Goal: Task Accomplishment & Management: Complete application form

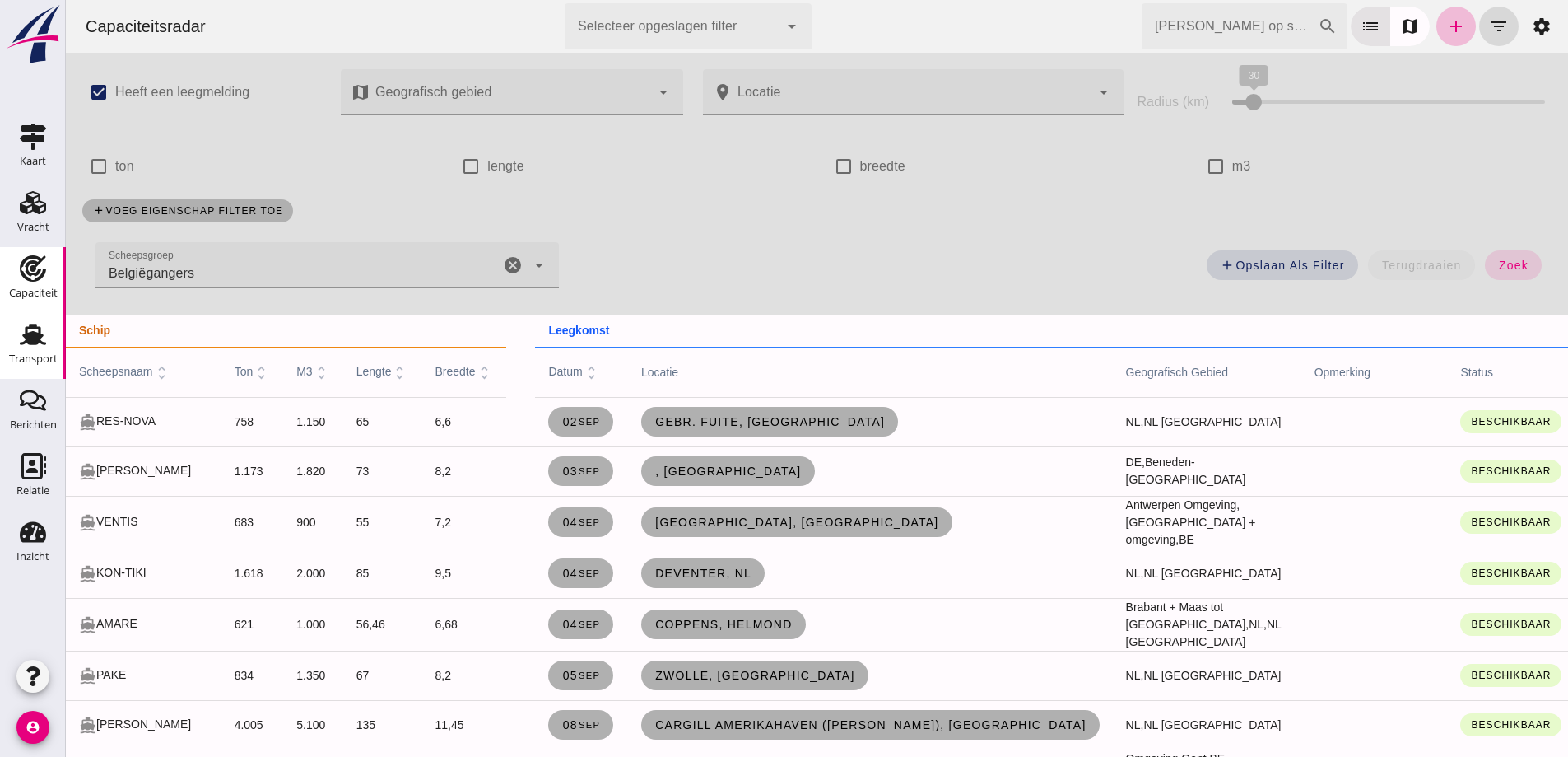
click at [32, 348] on div "Transport" at bounding box center [34, 358] width 49 height 23
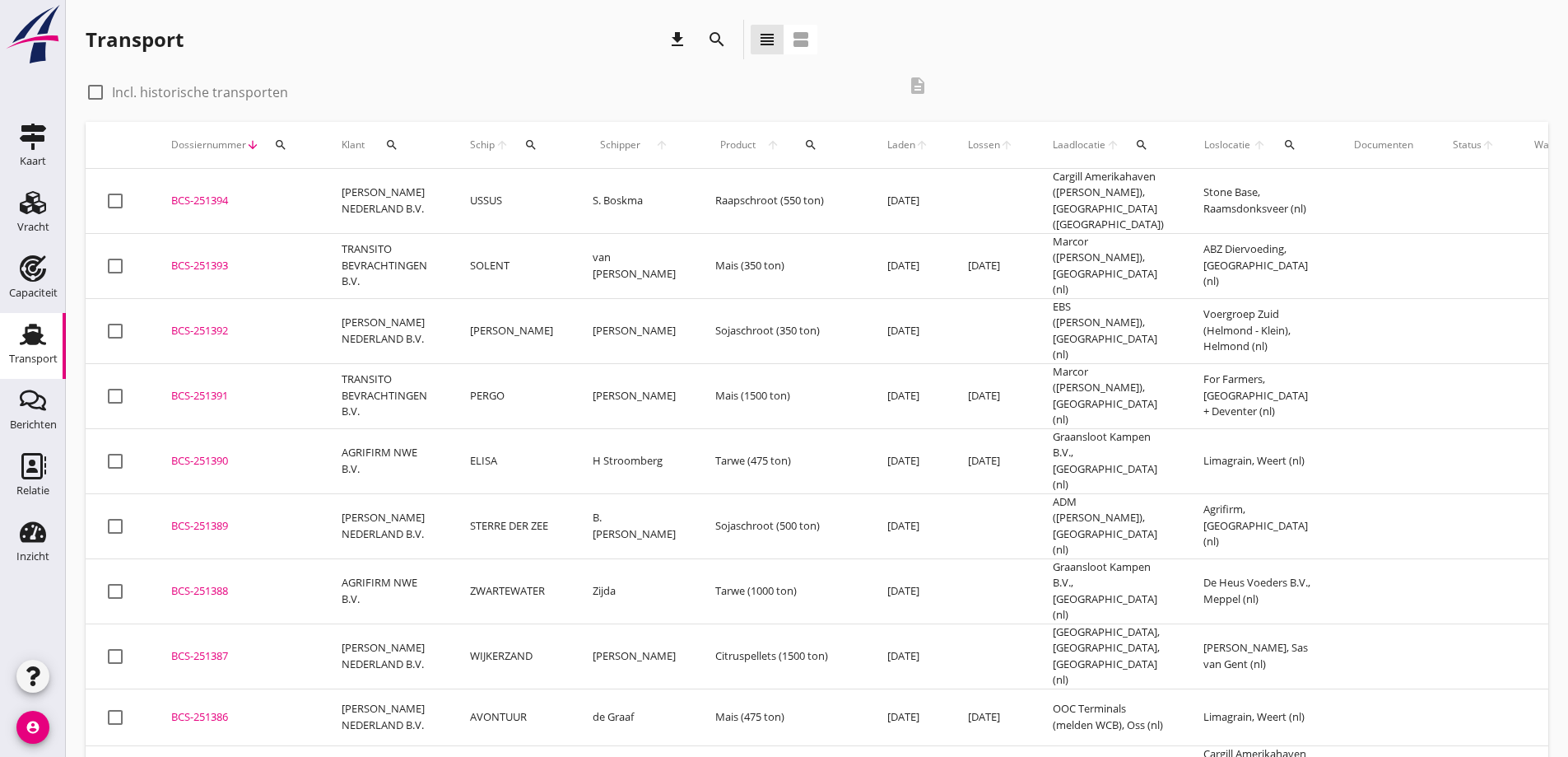
click at [281, 146] on icon "search" at bounding box center [280, 144] width 13 height 13
click at [316, 180] on input "Zoeken op dossiernummer..." at bounding box center [358, 192] width 172 height 26
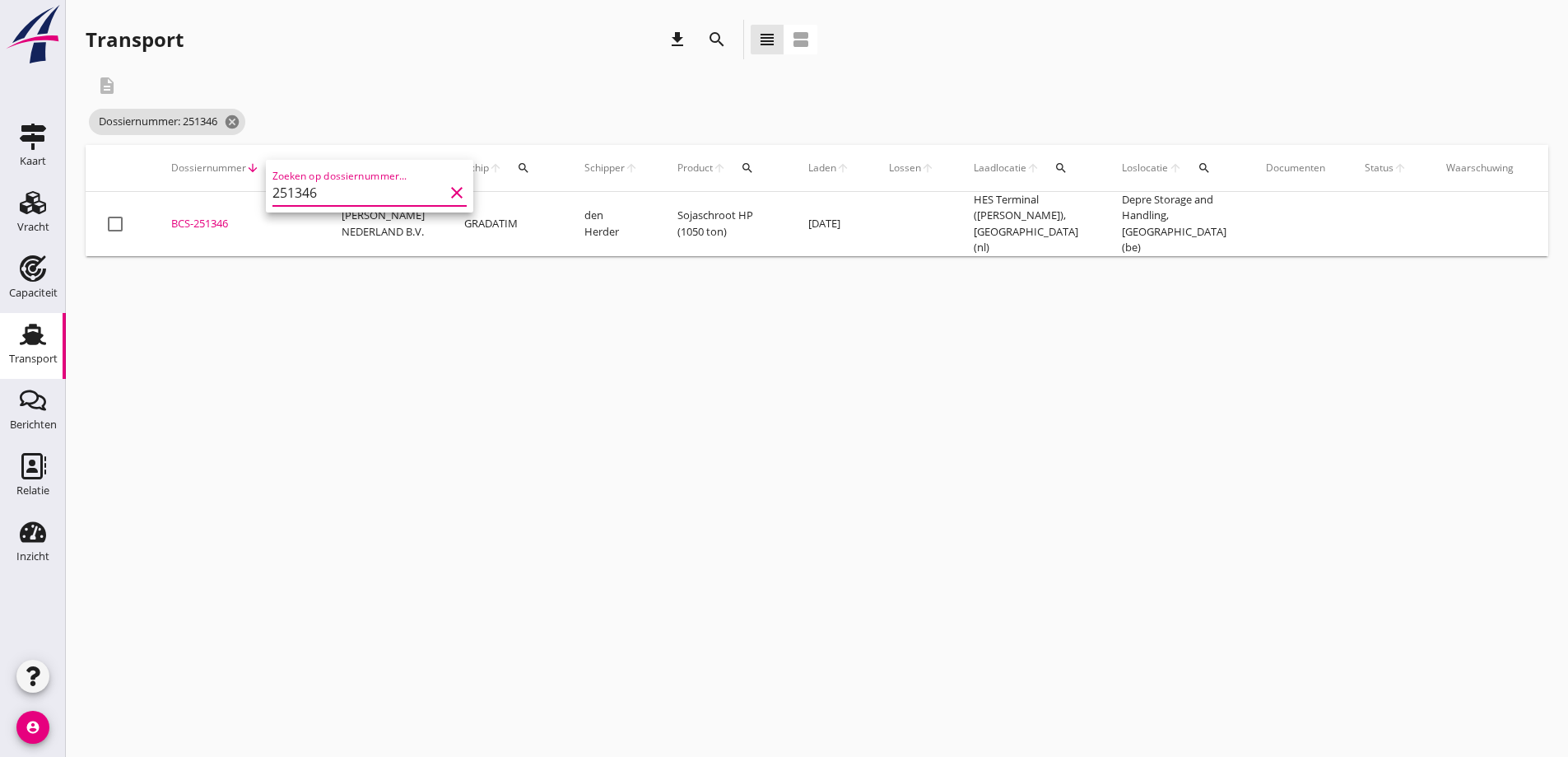
type input "251346"
click at [210, 223] on div "BCS-251346" at bounding box center [237, 224] width 131 height 17
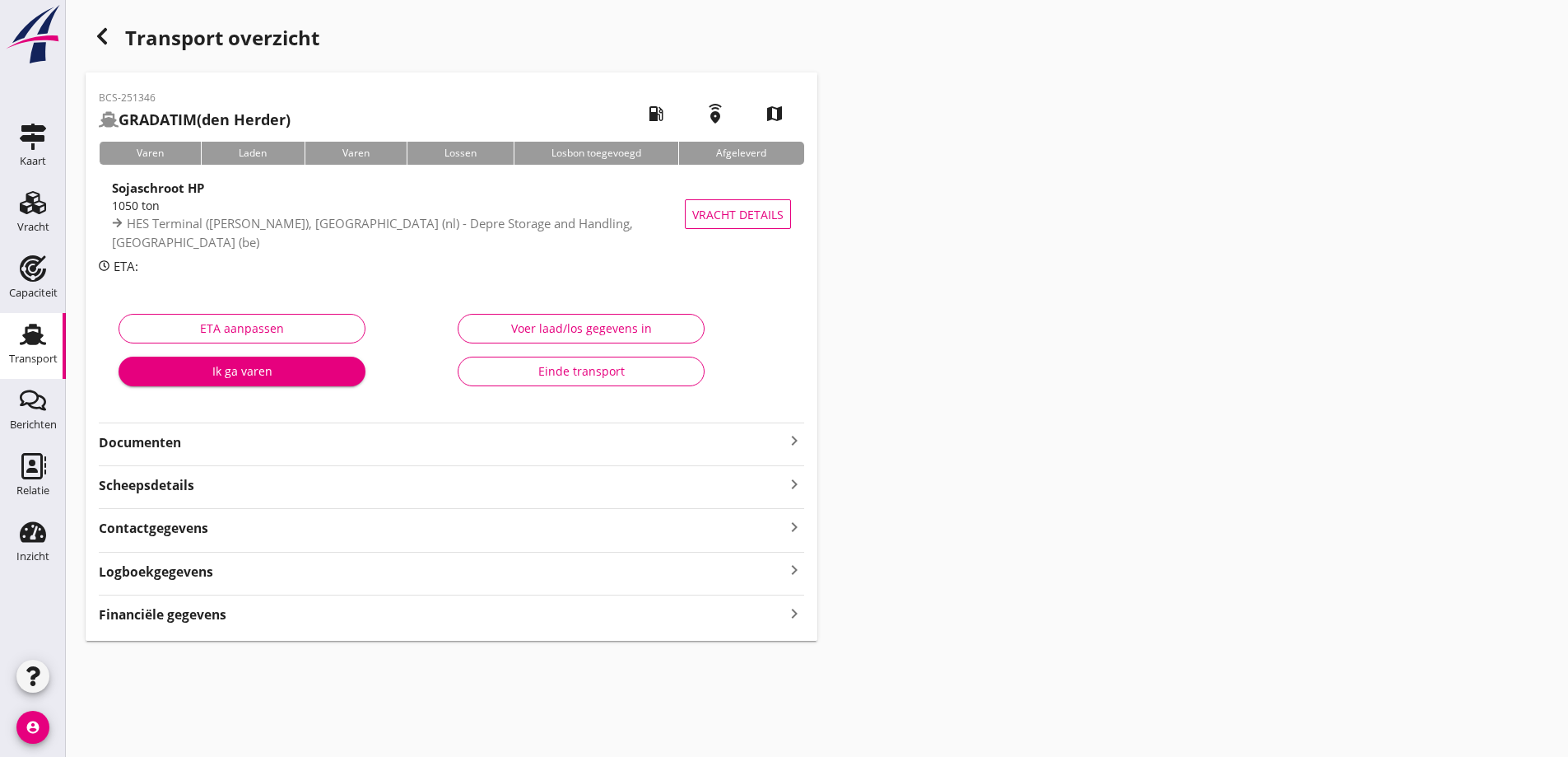
click at [312, 447] on strong "Documenten" at bounding box center [441, 443] width 686 height 19
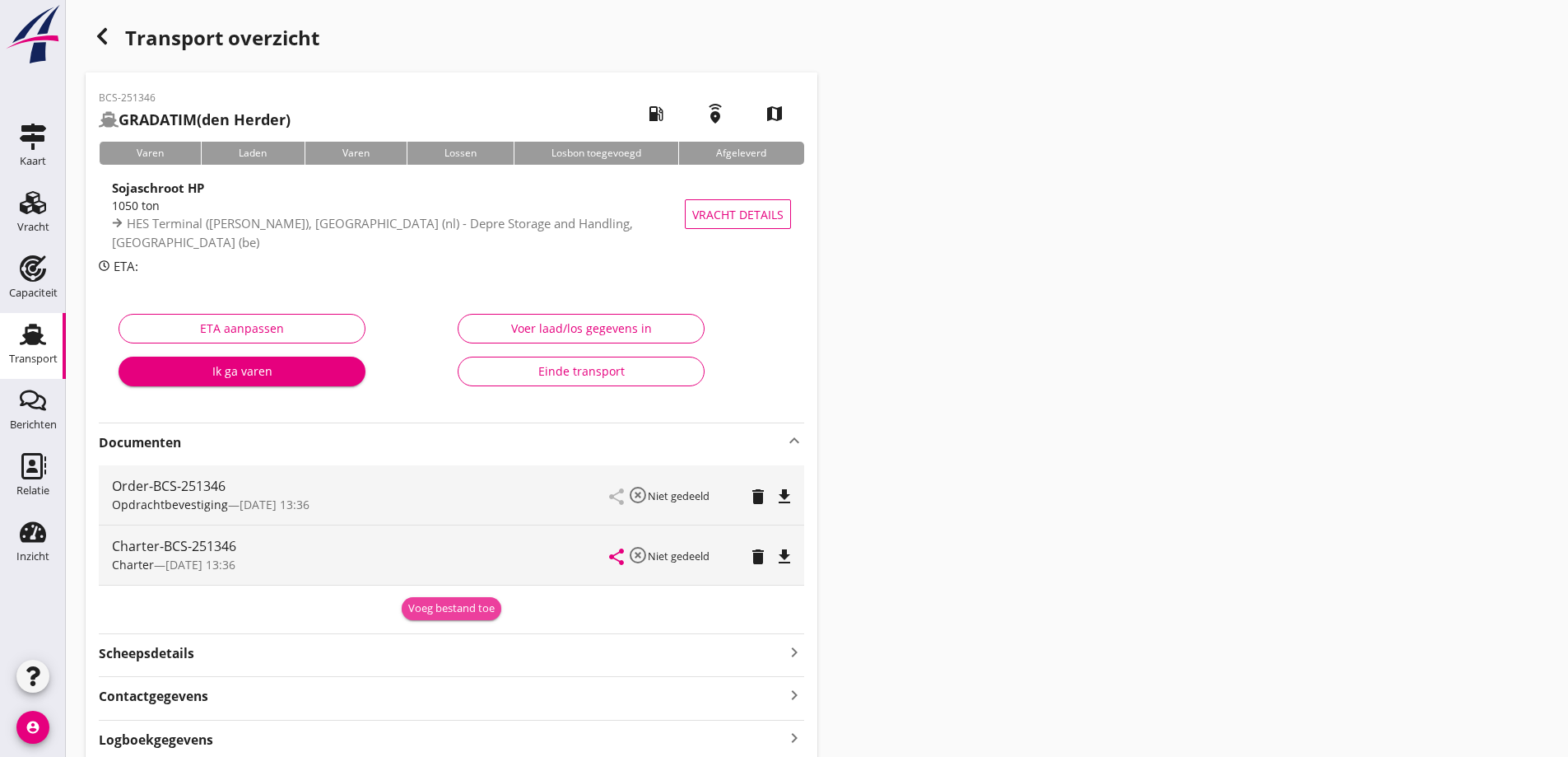
click at [477, 613] on div "Voeg bestand toe" at bounding box center [451, 609] width 86 height 17
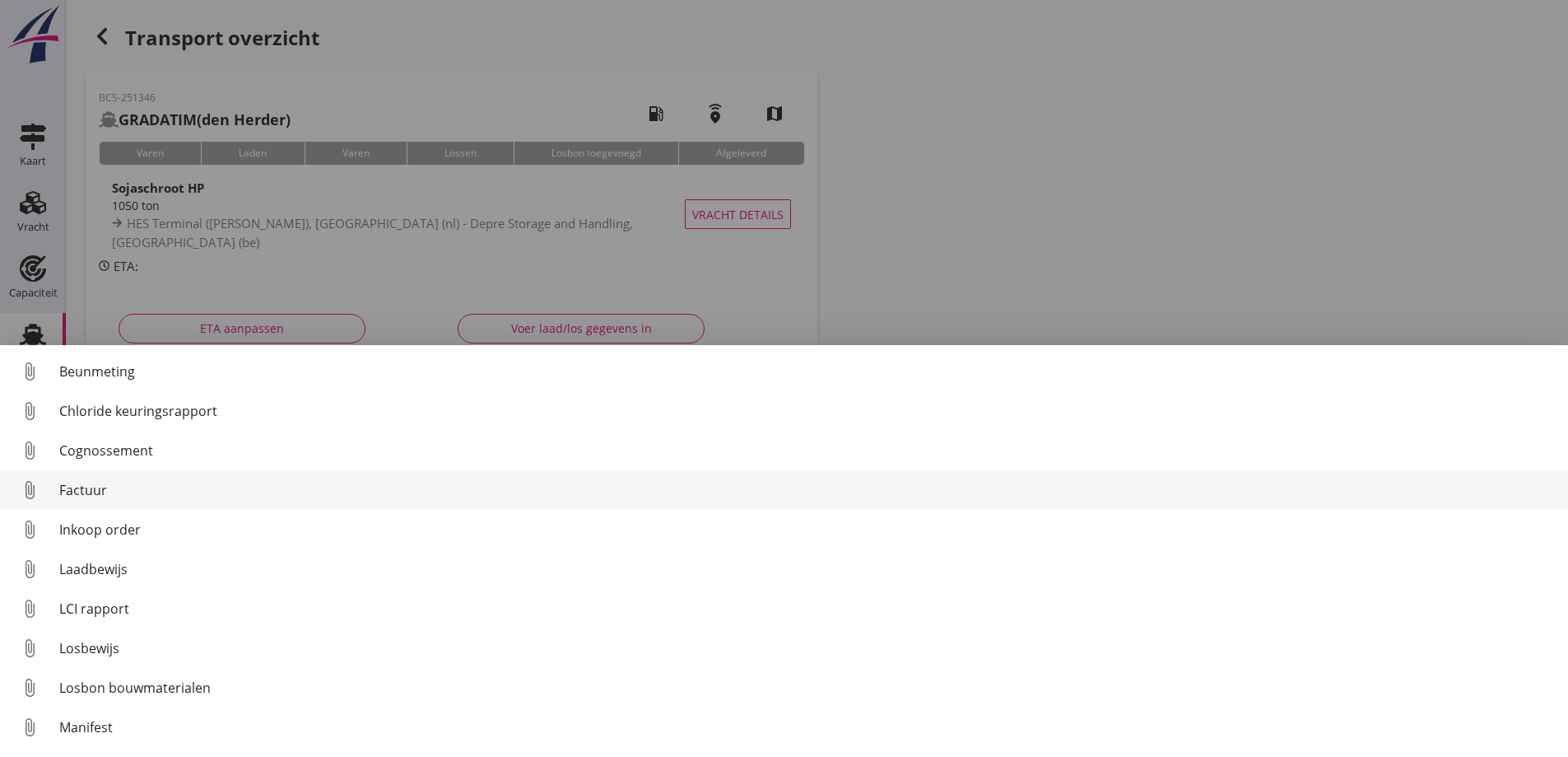
click at [165, 490] on div "Factuur" at bounding box center [807, 490] width 1496 height 20
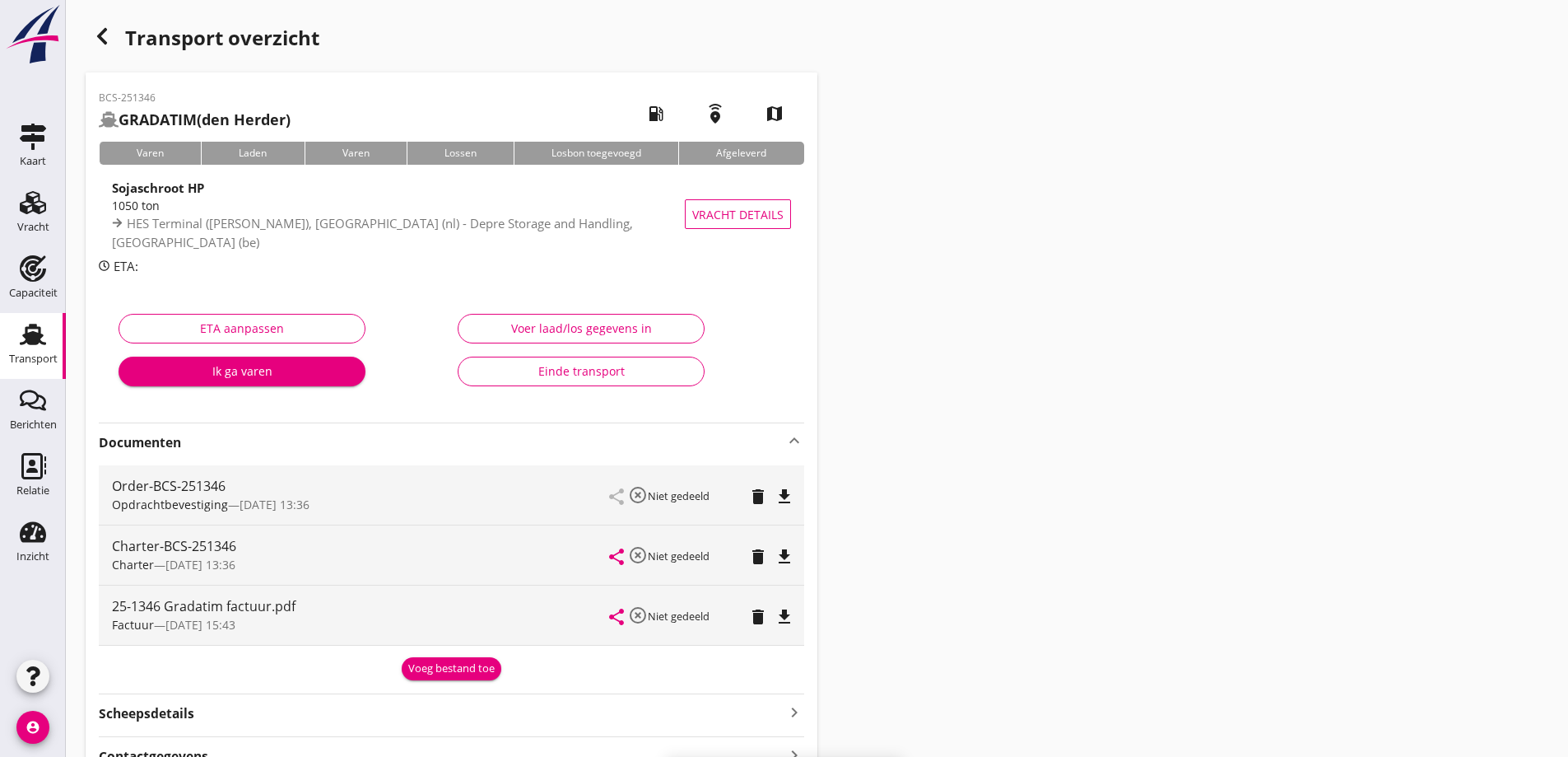
click at [468, 663] on div "Voeg bestand toe" at bounding box center [451, 669] width 86 height 17
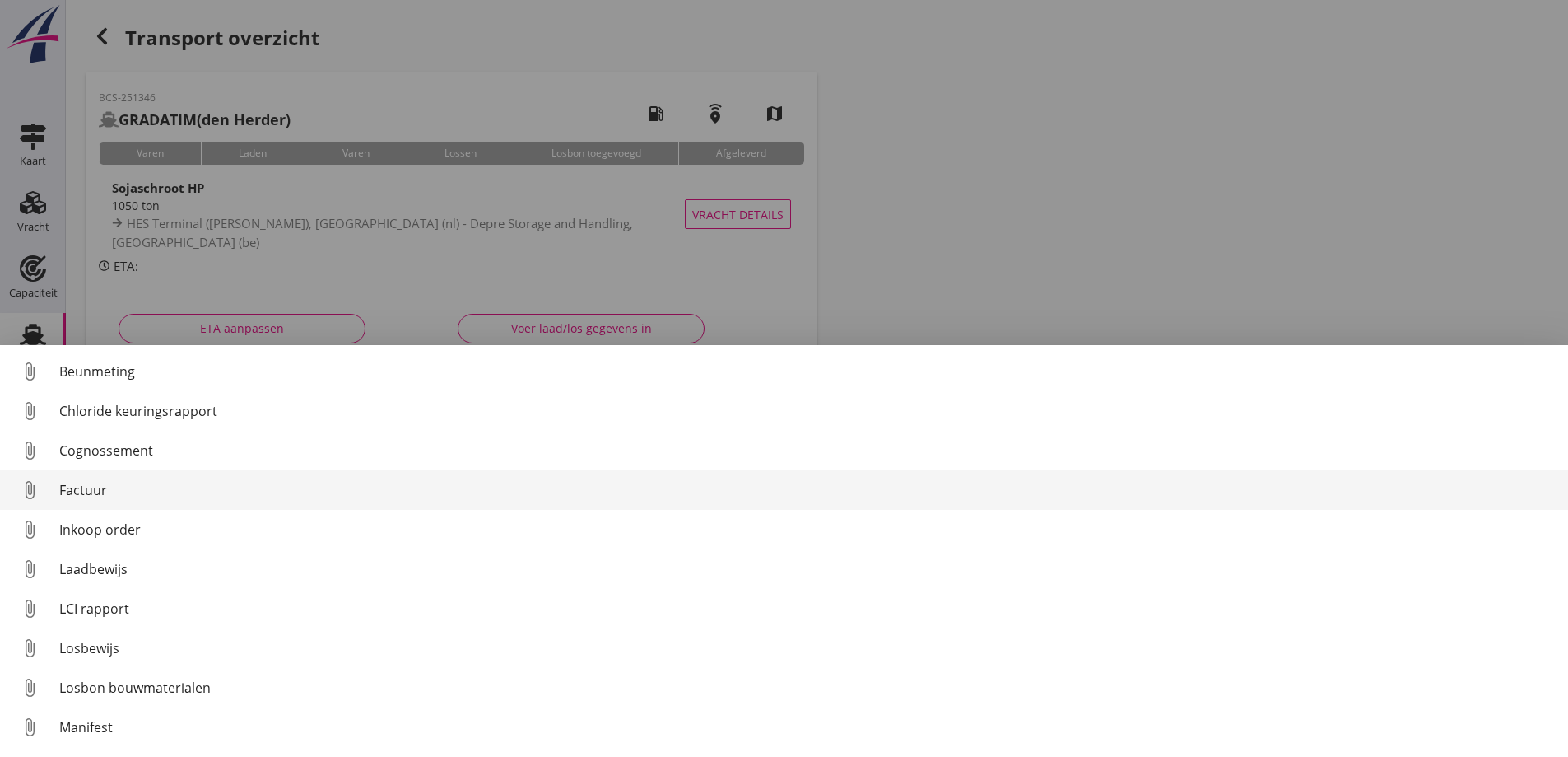
click at [133, 492] on div "Factuur" at bounding box center [807, 490] width 1496 height 20
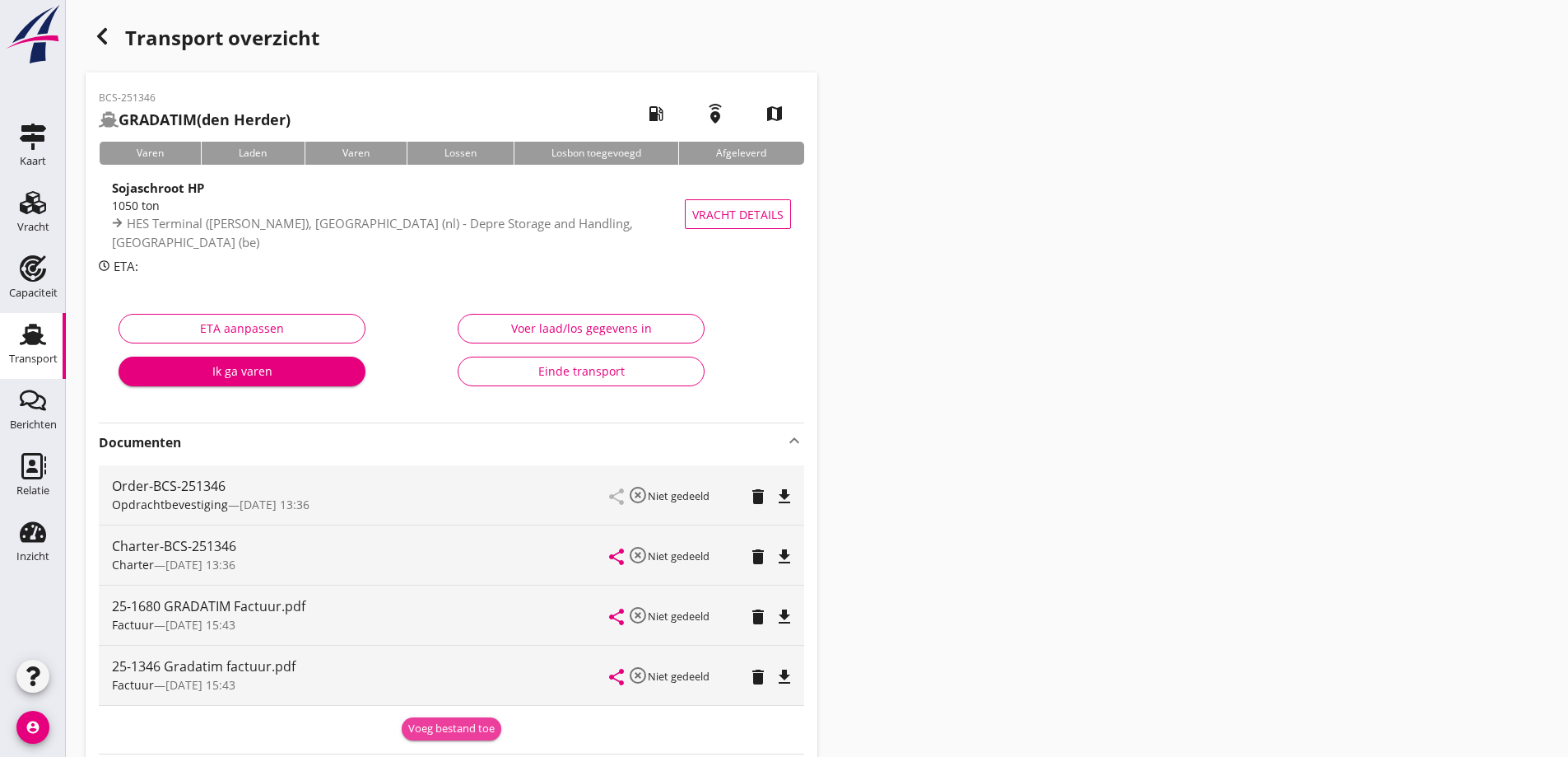
click at [464, 723] on div "Voeg bestand toe" at bounding box center [451, 729] width 86 height 17
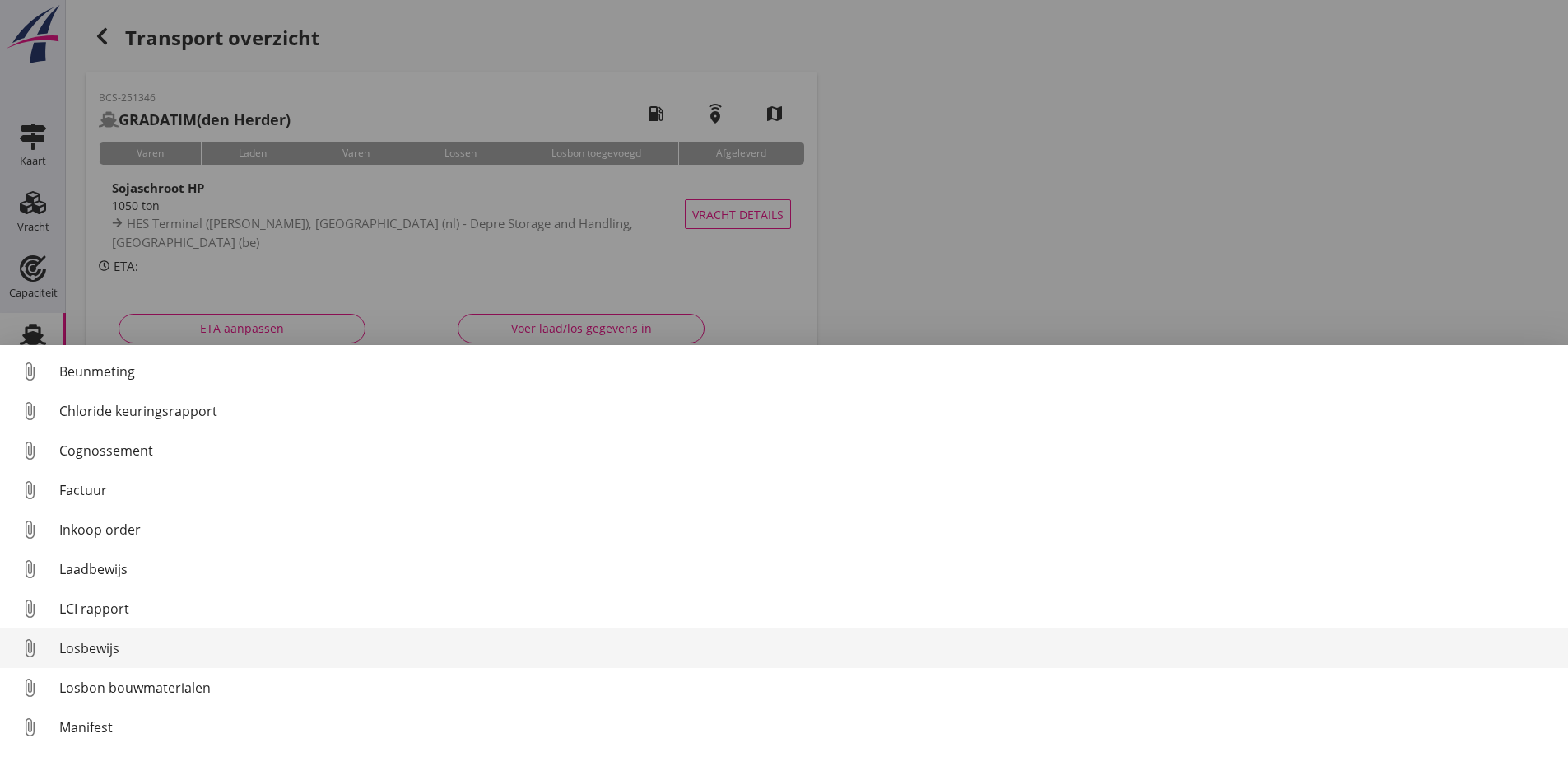
click at [177, 659] on link "attach_file Losbewijs" at bounding box center [784, 648] width 1568 height 39
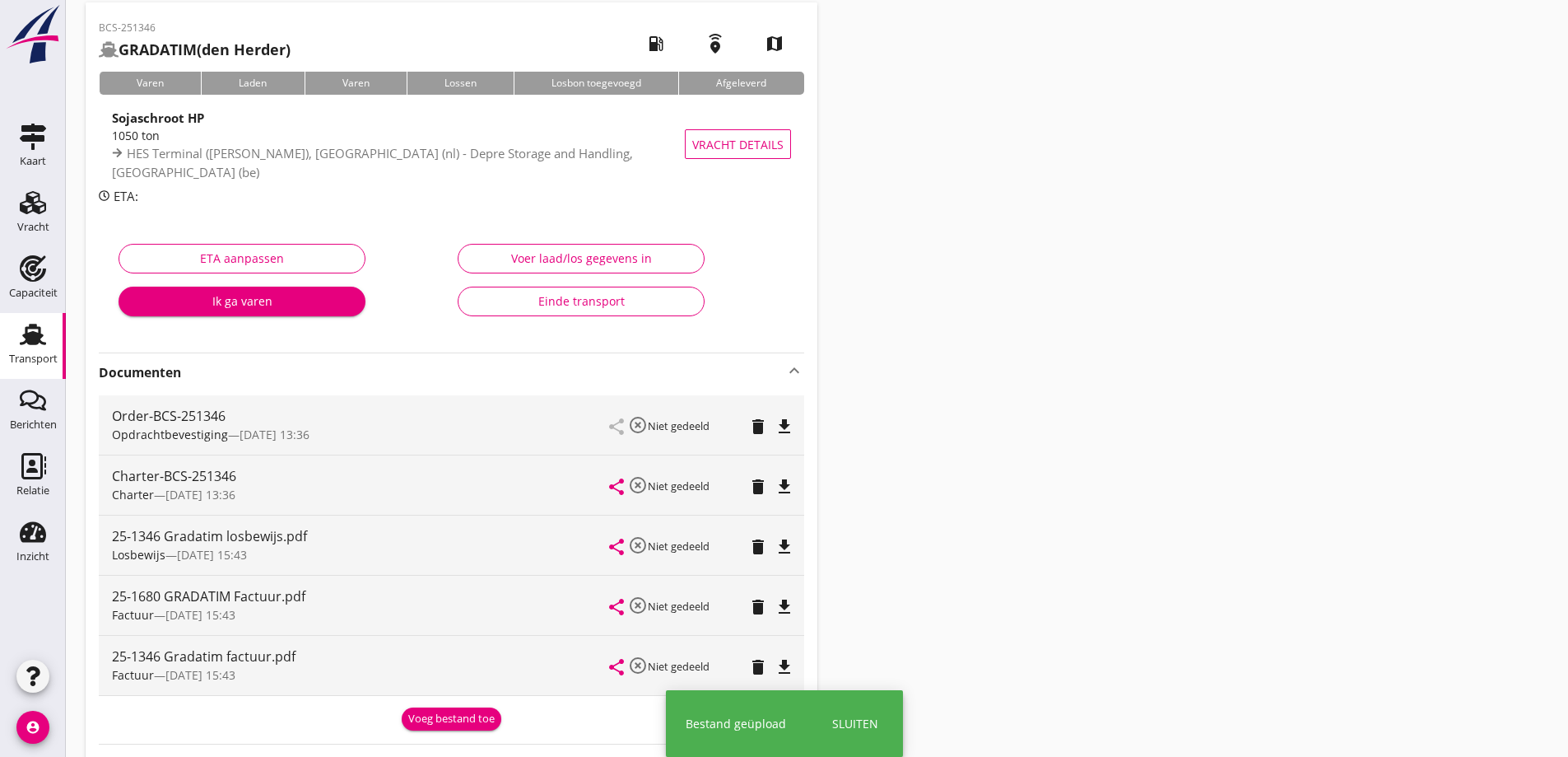
scroll to position [165, 0]
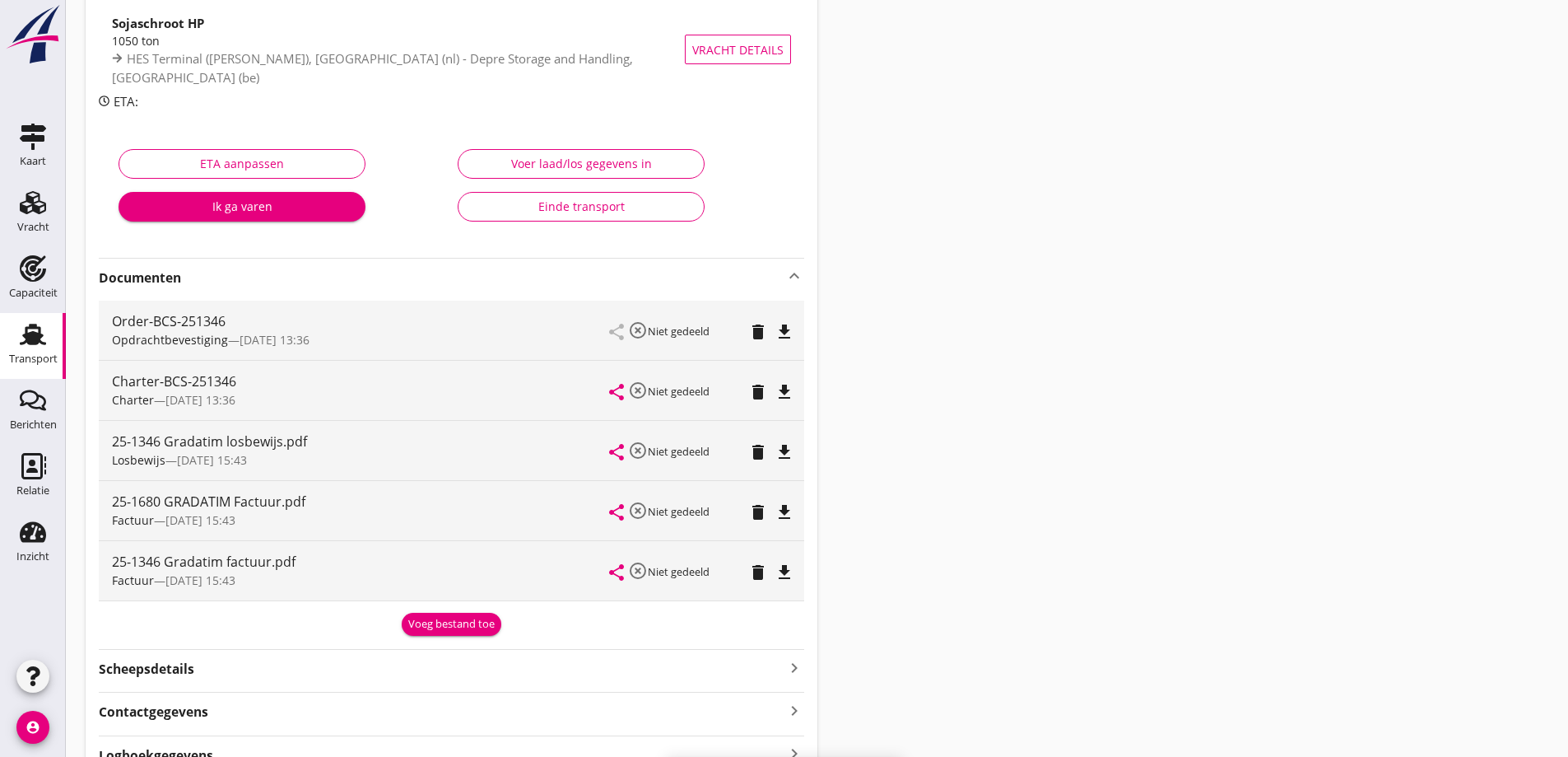
click at [446, 628] on div "Voeg bestand toe" at bounding box center [451, 625] width 86 height 17
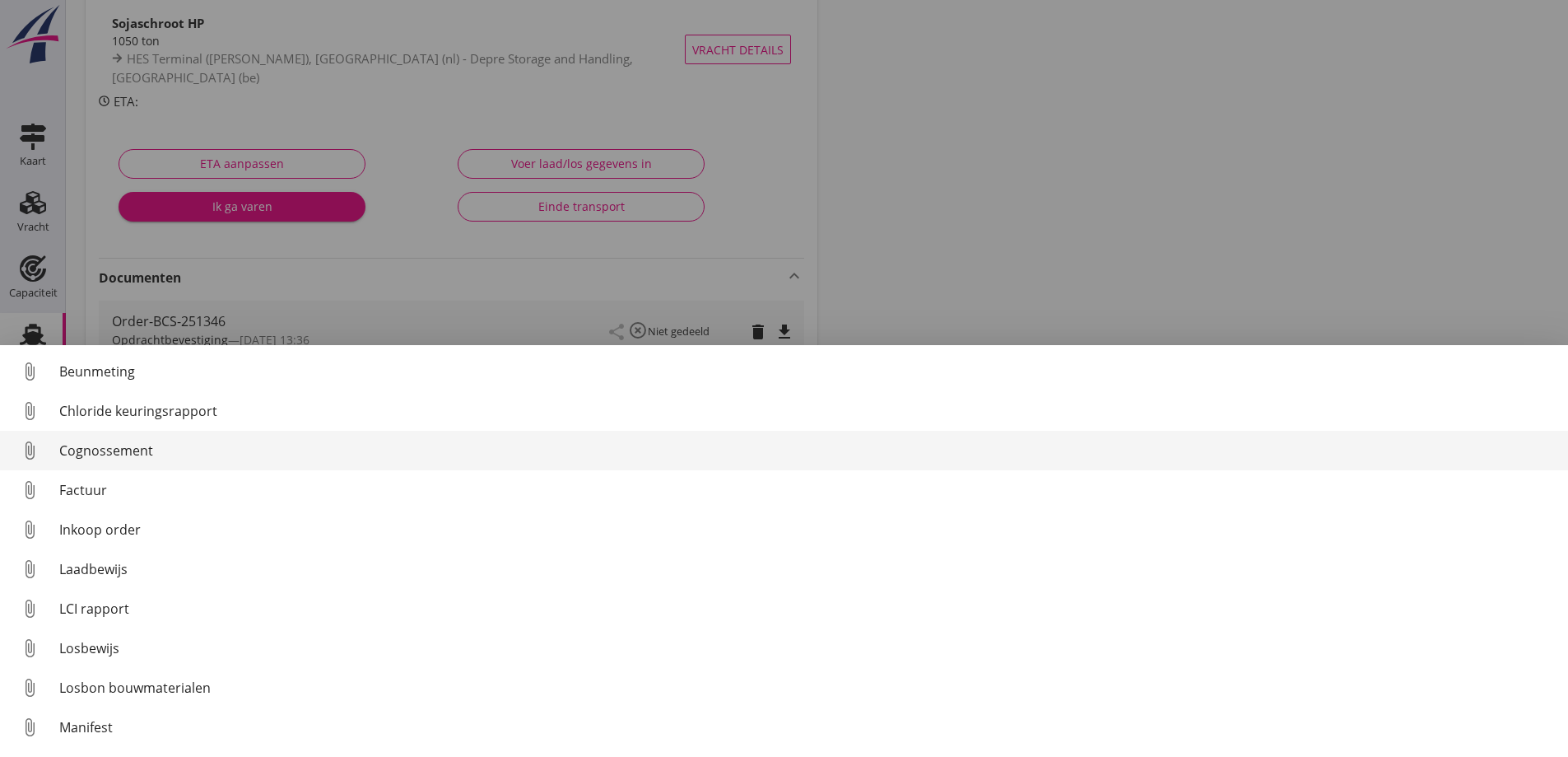
click at [97, 458] on div "Cognossement" at bounding box center [807, 450] width 1496 height 20
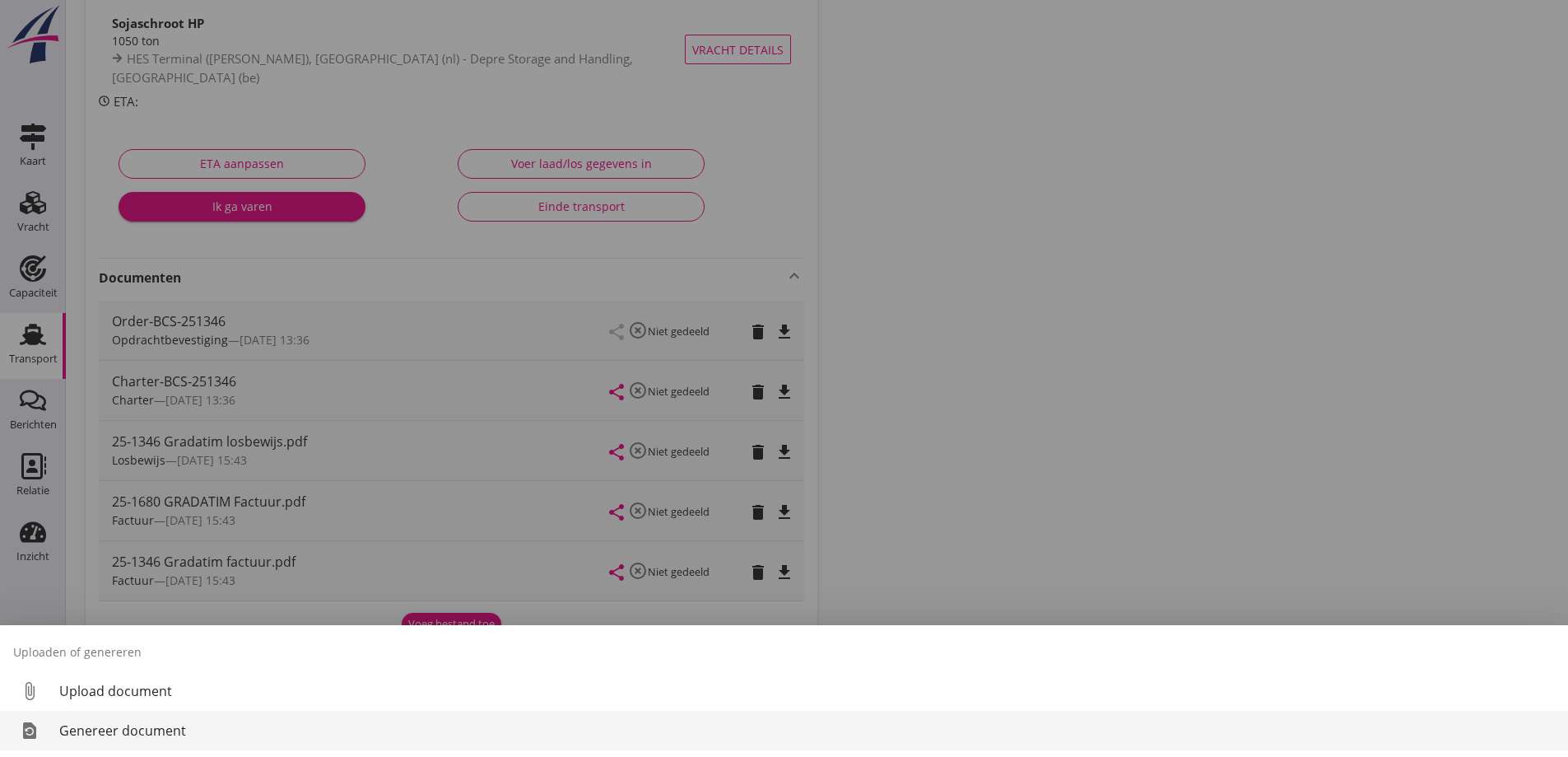
click at [152, 737] on div "Genereer document" at bounding box center [807, 730] width 1496 height 20
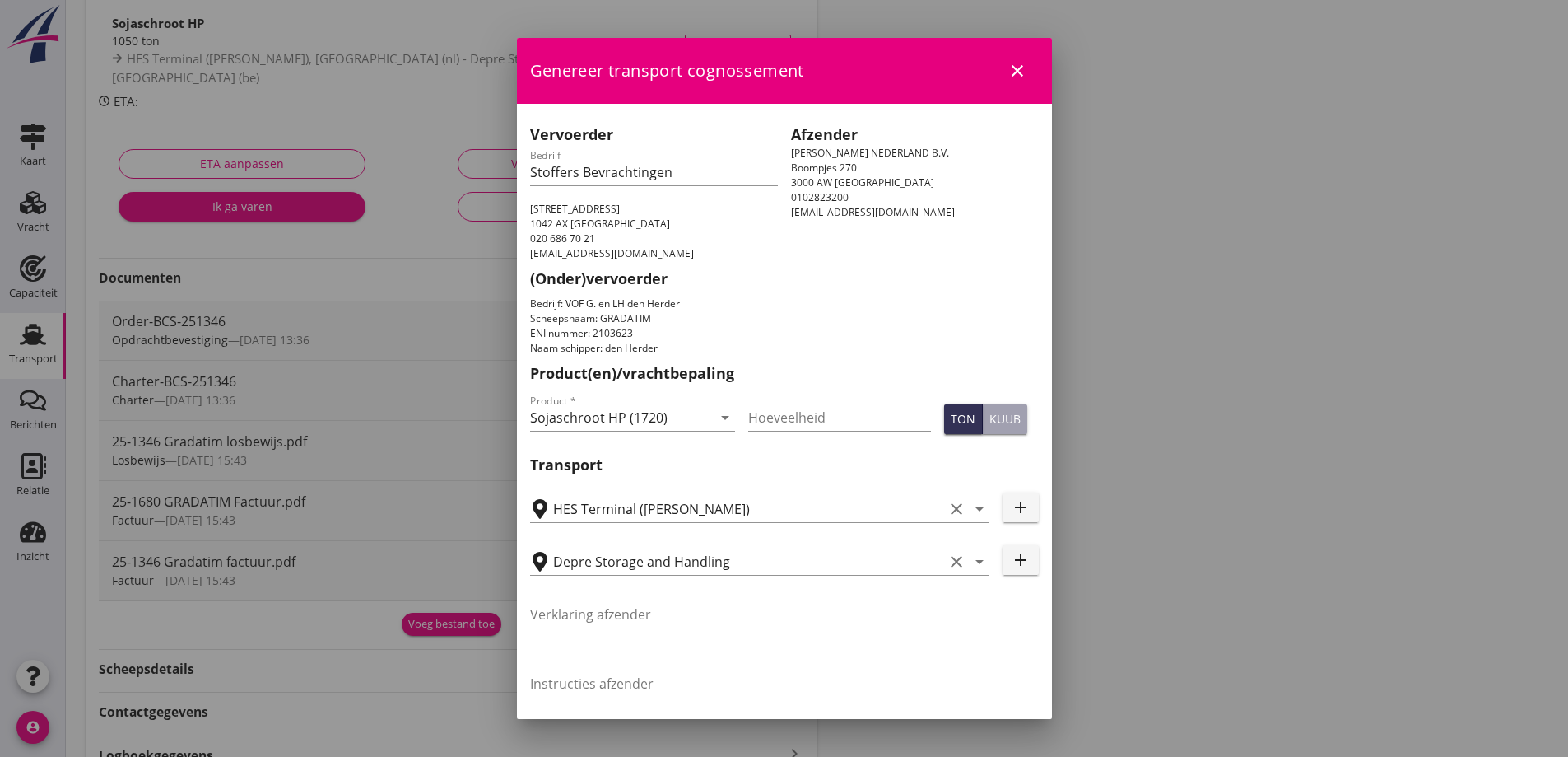
click at [1010, 74] on icon "close" at bounding box center [1017, 70] width 20 height 20
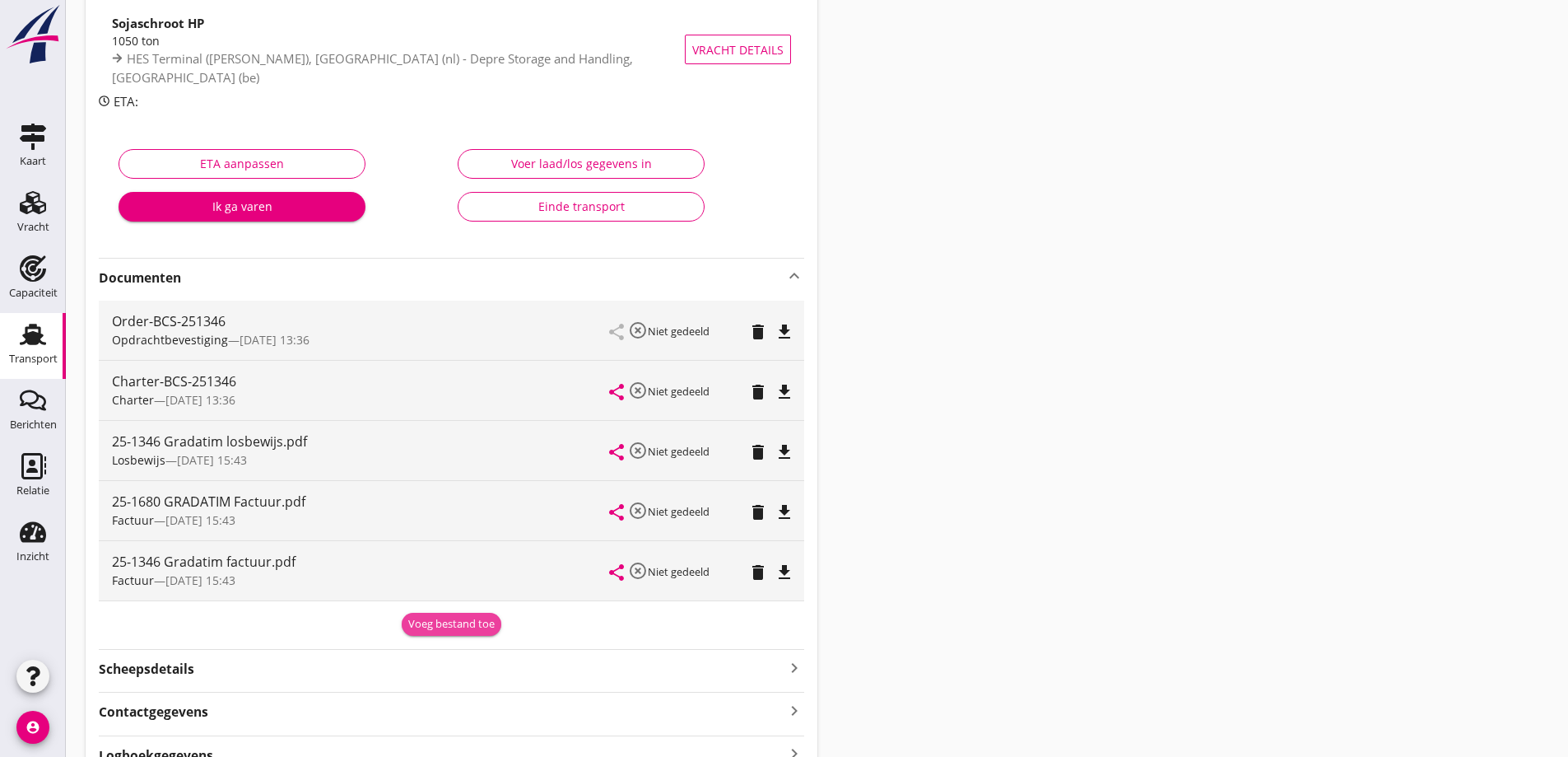
click at [437, 629] on div "Voeg bestand toe" at bounding box center [451, 625] width 86 height 17
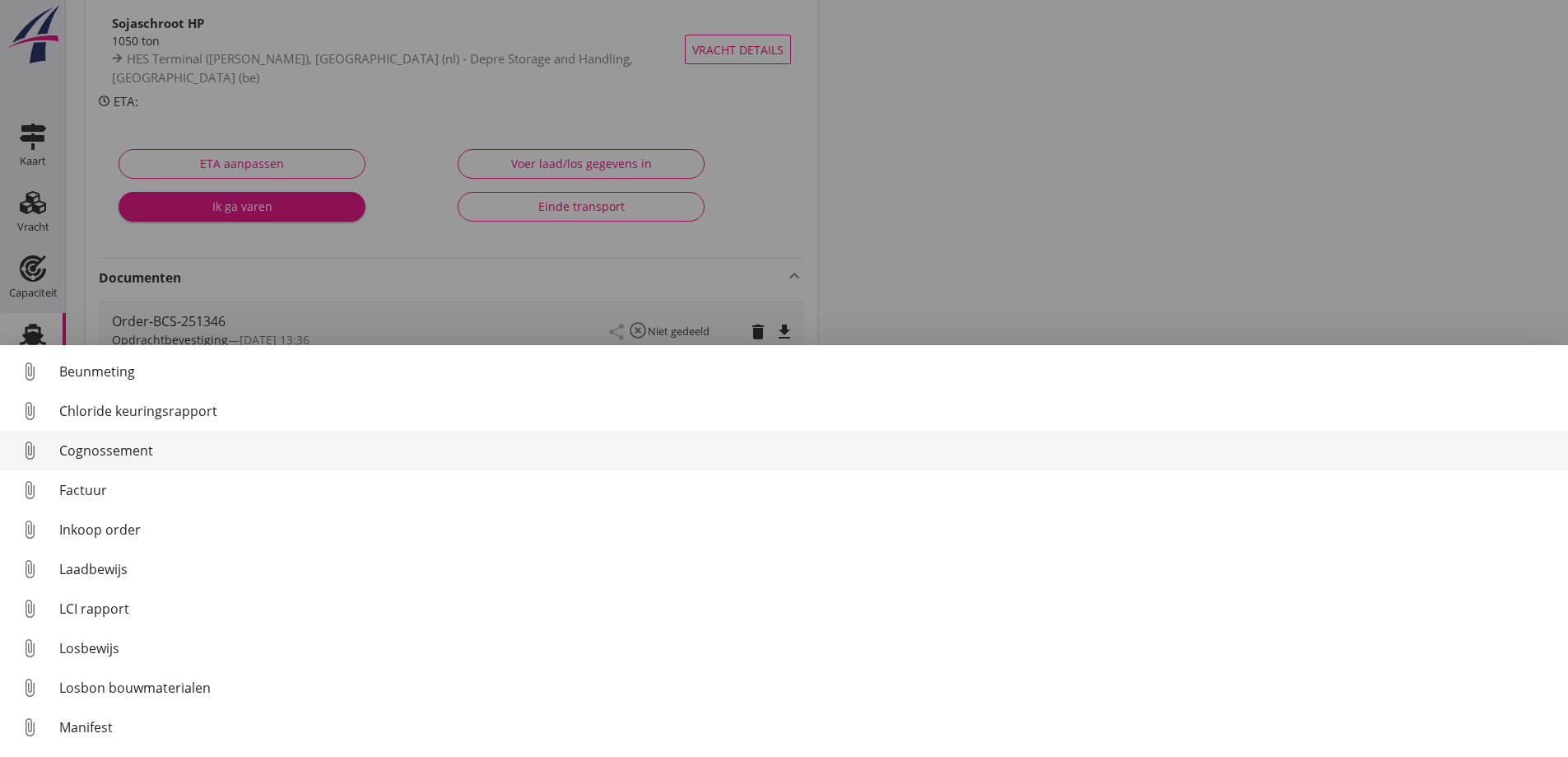
click at [119, 454] on div "Cognossement" at bounding box center [807, 450] width 1496 height 20
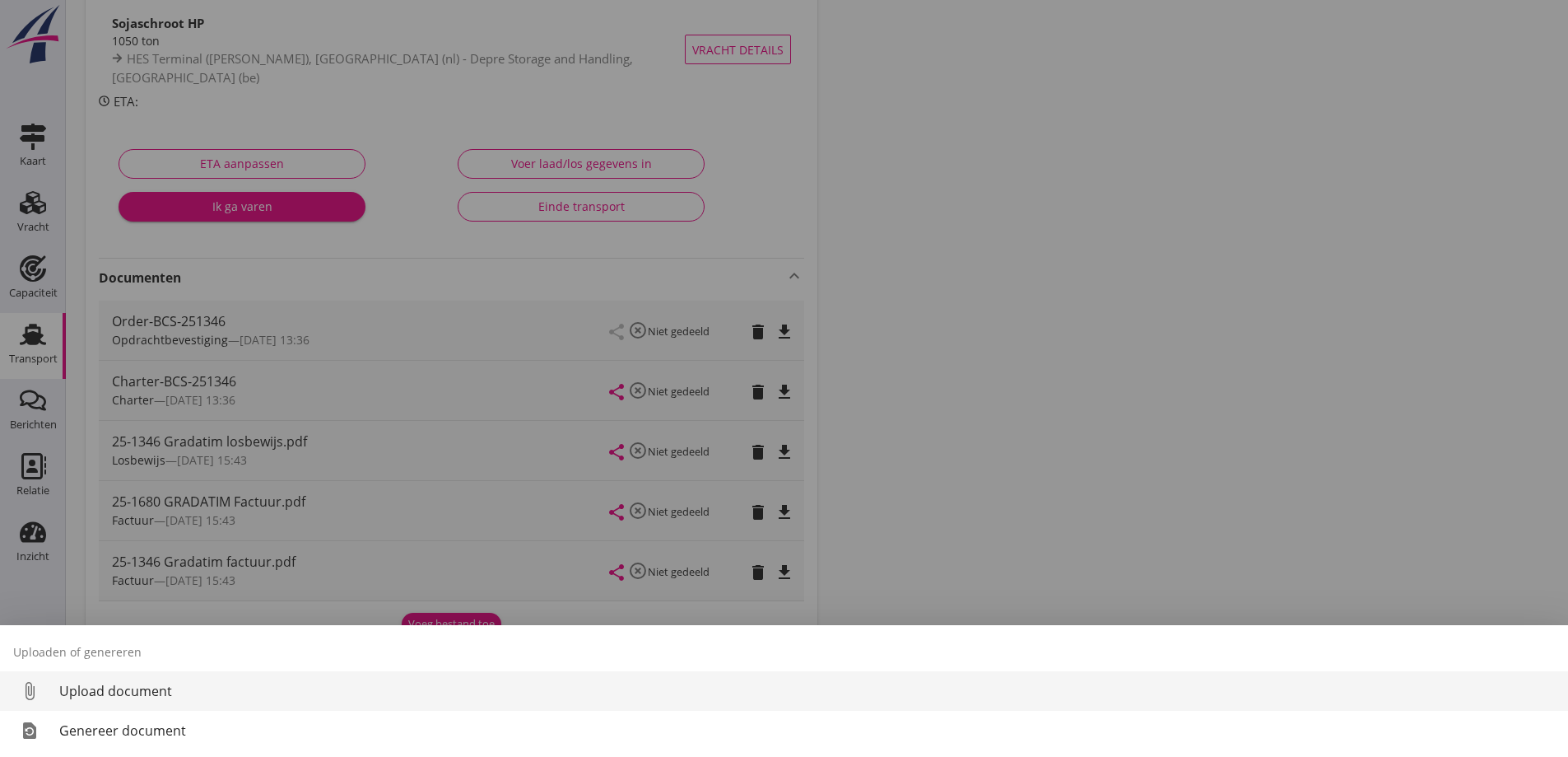
click at [111, 693] on div "Upload document" at bounding box center [807, 690] width 1496 height 20
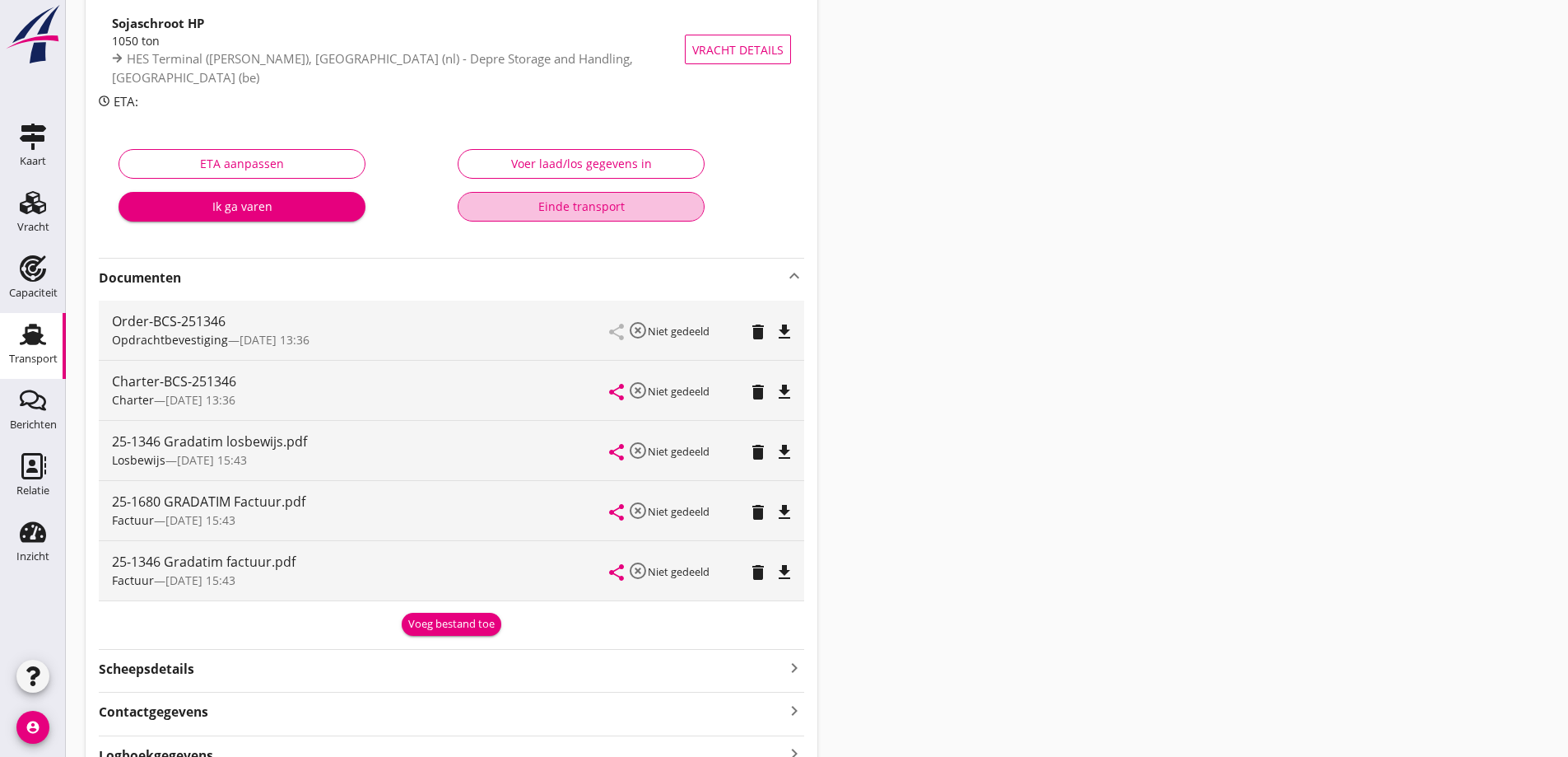
click at [599, 212] on div "Einde transport" at bounding box center [580, 206] width 219 height 17
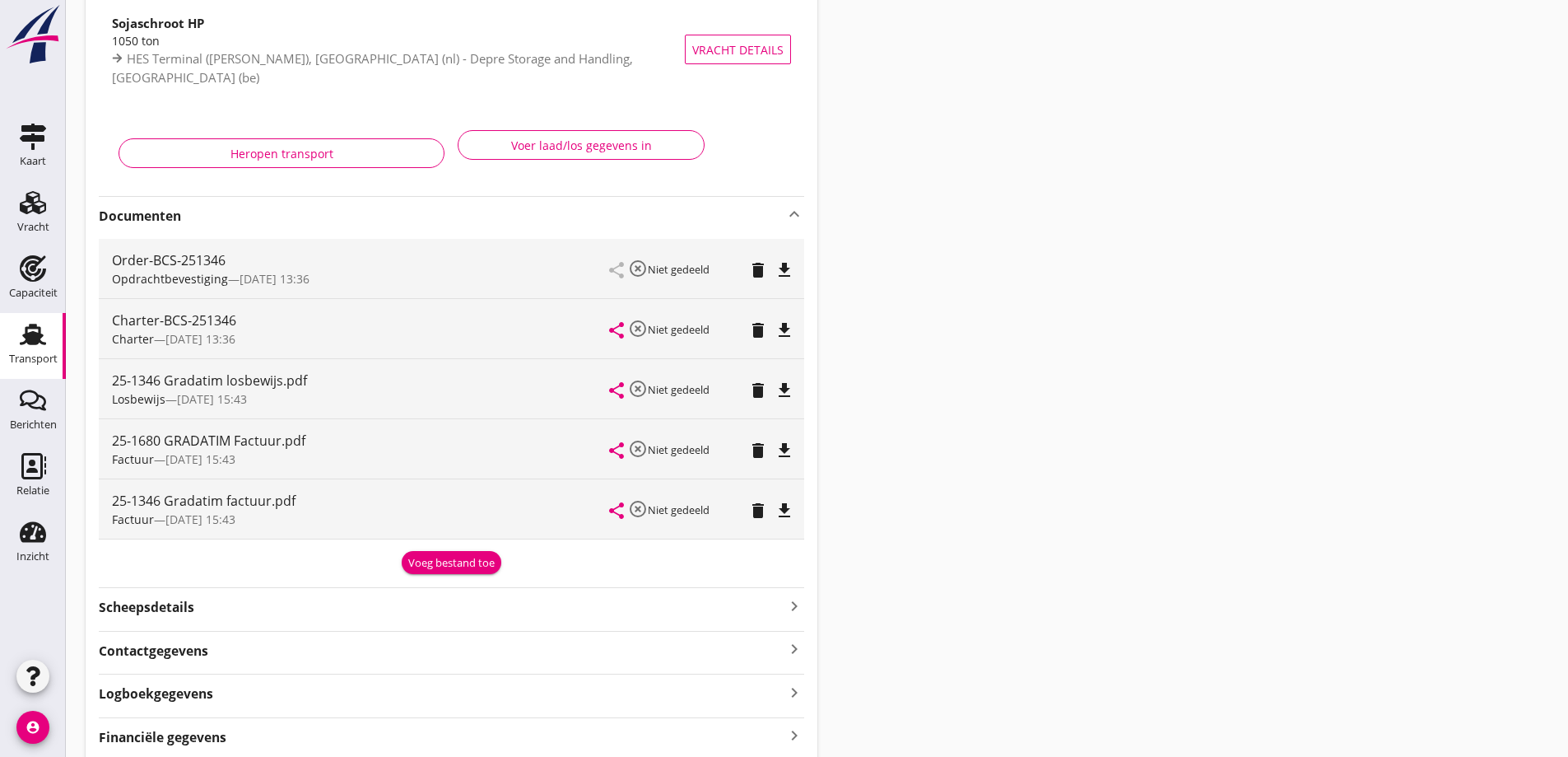
click at [555, 212] on strong "Documenten" at bounding box center [441, 216] width 686 height 19
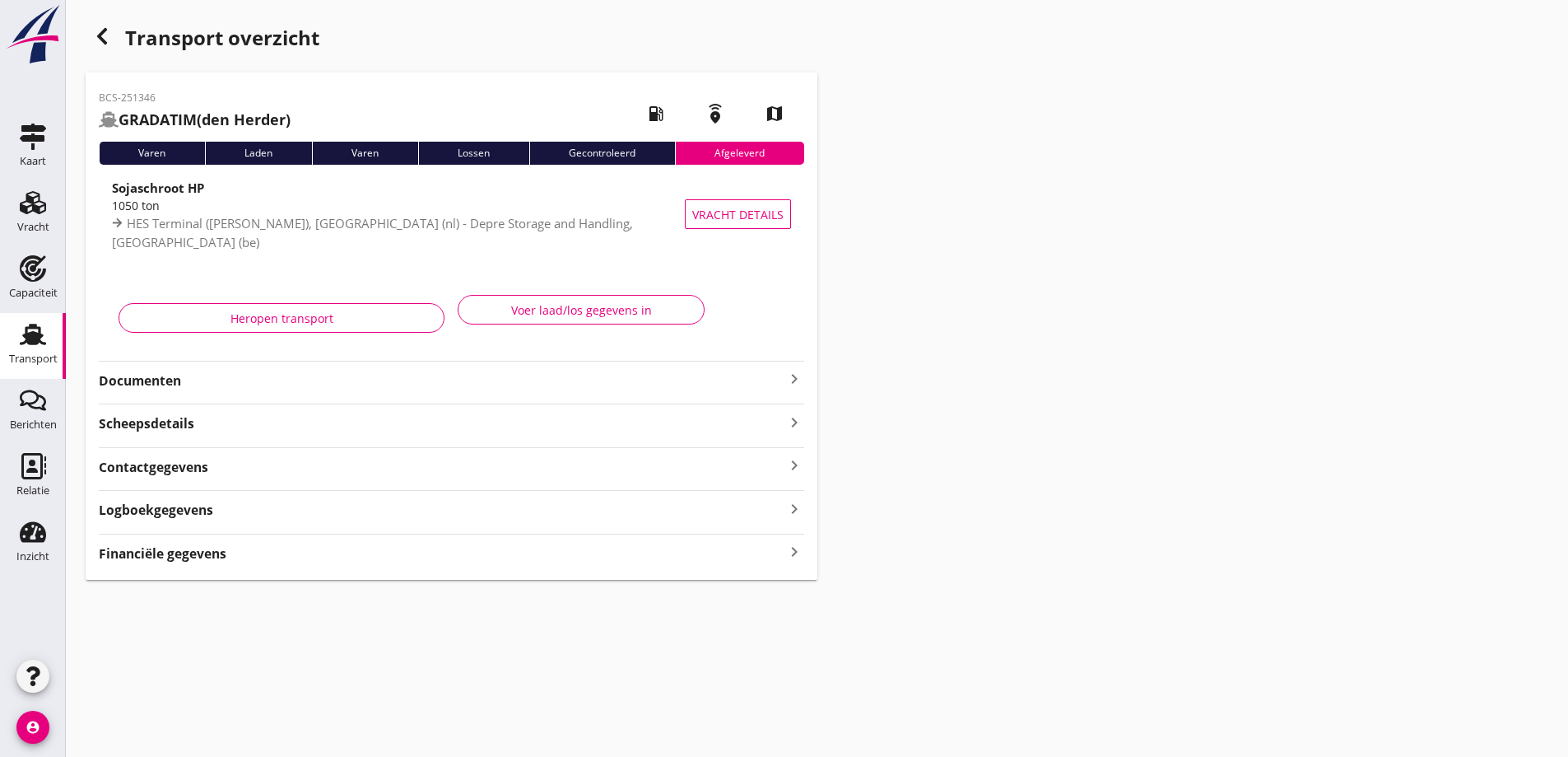
scroll to position [0, 0]
click at [275, 380] on strong "Documenten" at bounding box center [441, 381] width 686 height 19
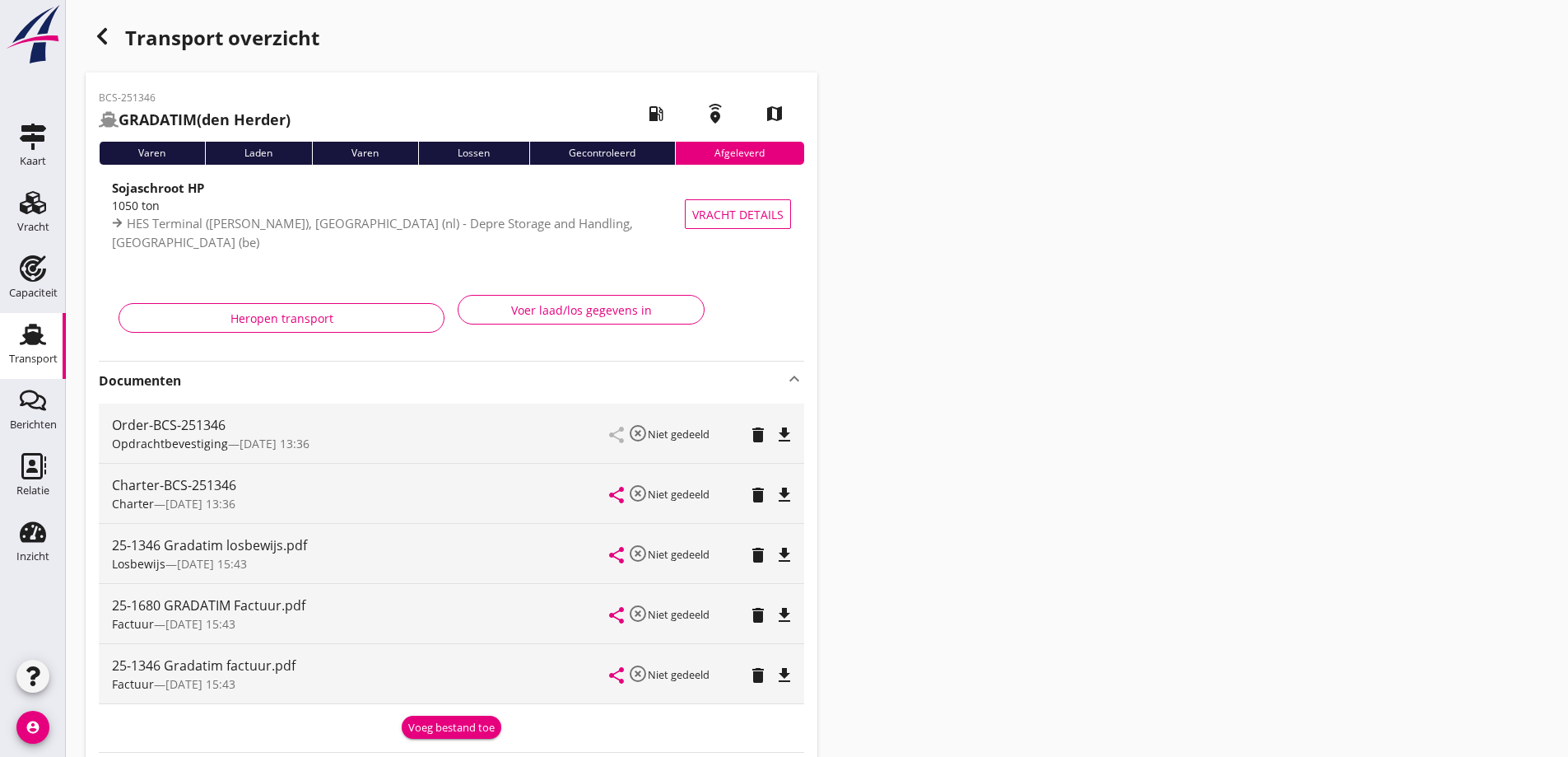
click at [788, 677] on icon "file_download" at bounding box center [784, 674] width 20 height 20
click at [784, 610] on icon "file_download" at bounding box center [784, 614] width 20 height 20
drag, startPoint x: 39, startPoint y: 469, endPoint x: 219, endPoint y: 4, distance: 498.6
click at [39, 469] on icon "Relatie" at bounding box center [33, 466] width 26 height 26
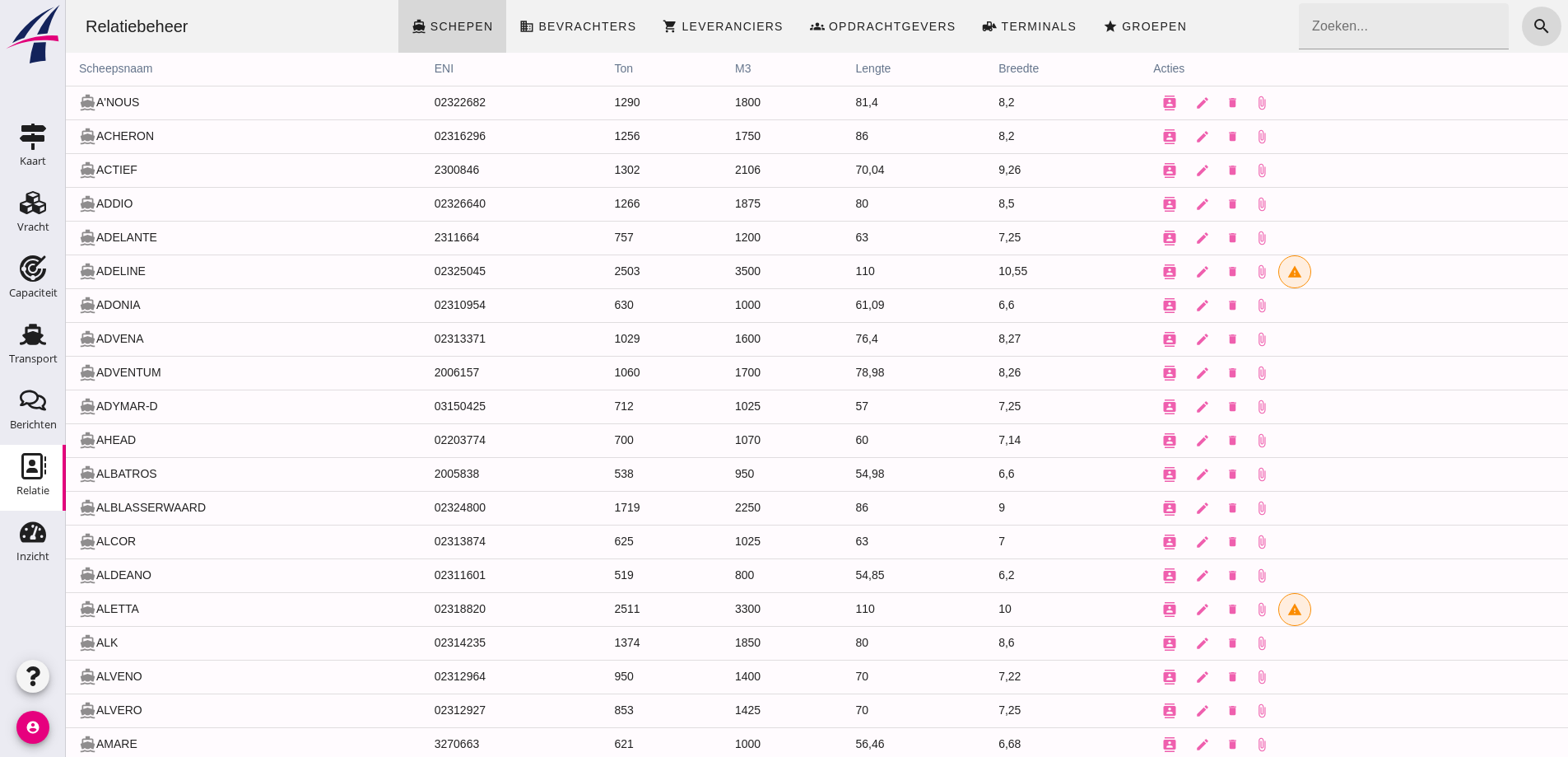
click at [1393, 31] on input "Zoeken..." at bounding box center [1399, 26] width 201 height 46
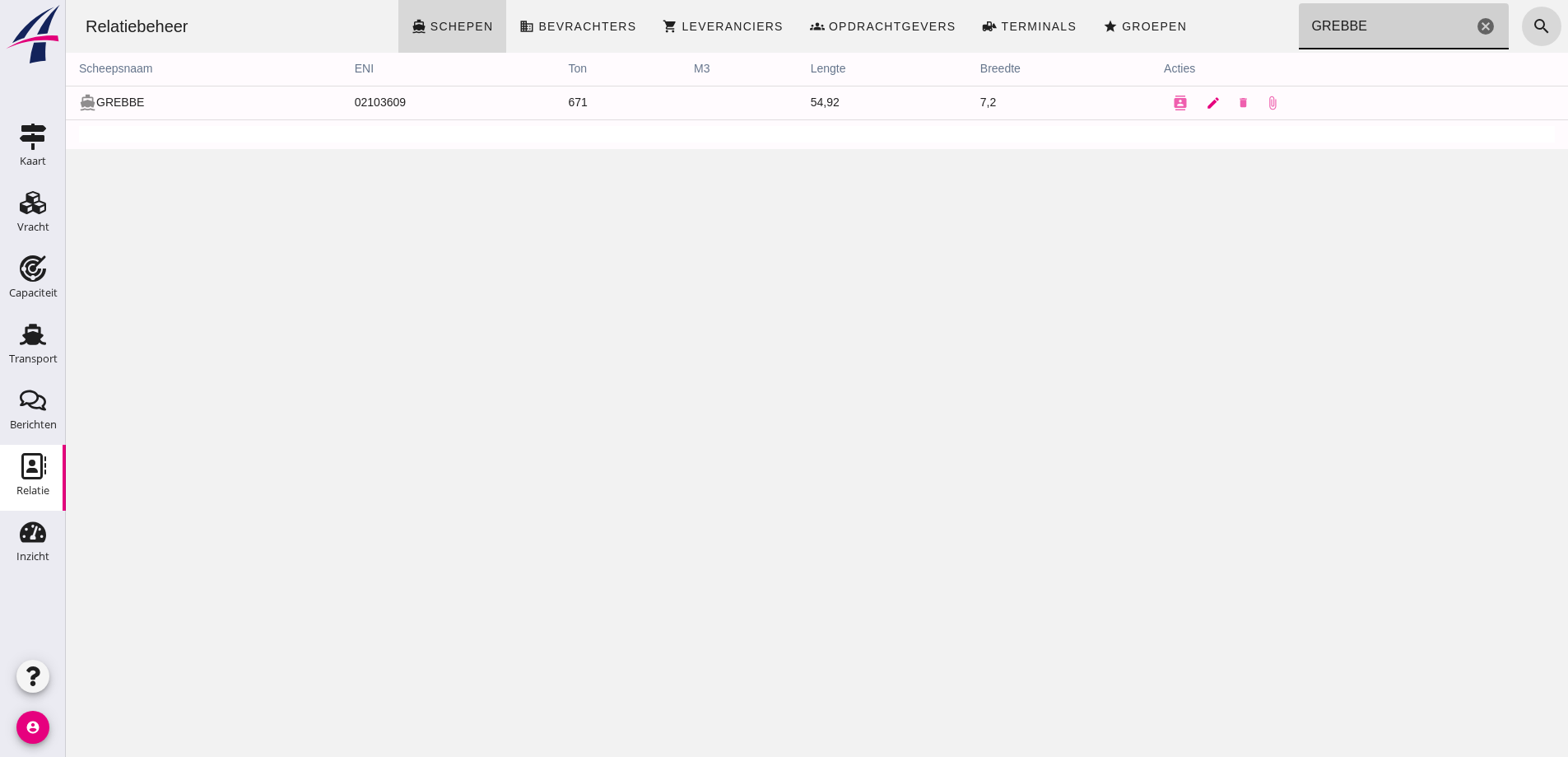
type input "GREBBE"
click at [1206, 105] on icon "edit" at bounding box center [1214, 103] width 15 height 15
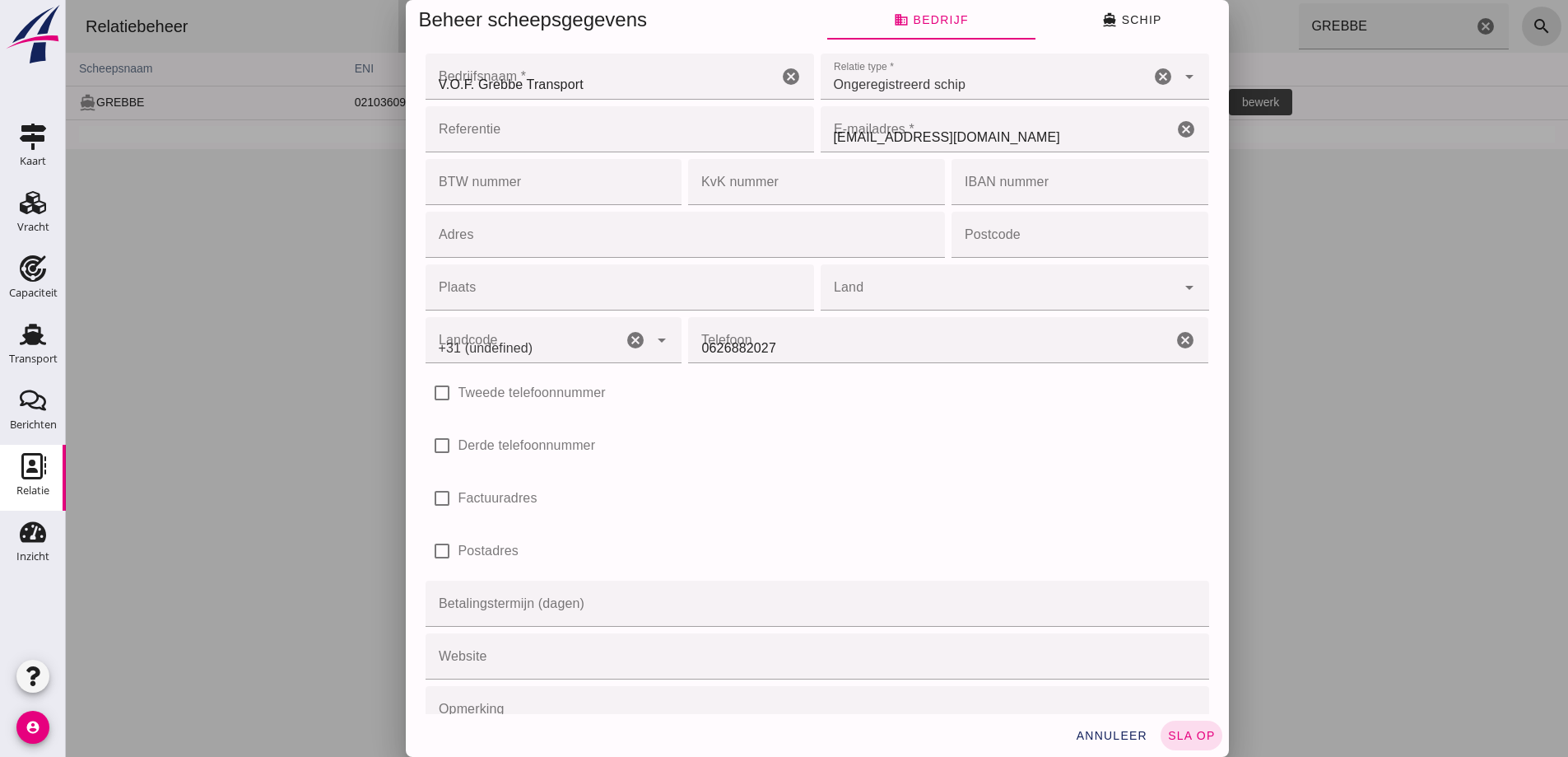
click at [1138, 11] on div at bounding box center [817, 378] width 1502 height 757
click at [1129, 17] on span "directions_boat Schip" at bounding box center [1131, 20] width 59 height 15
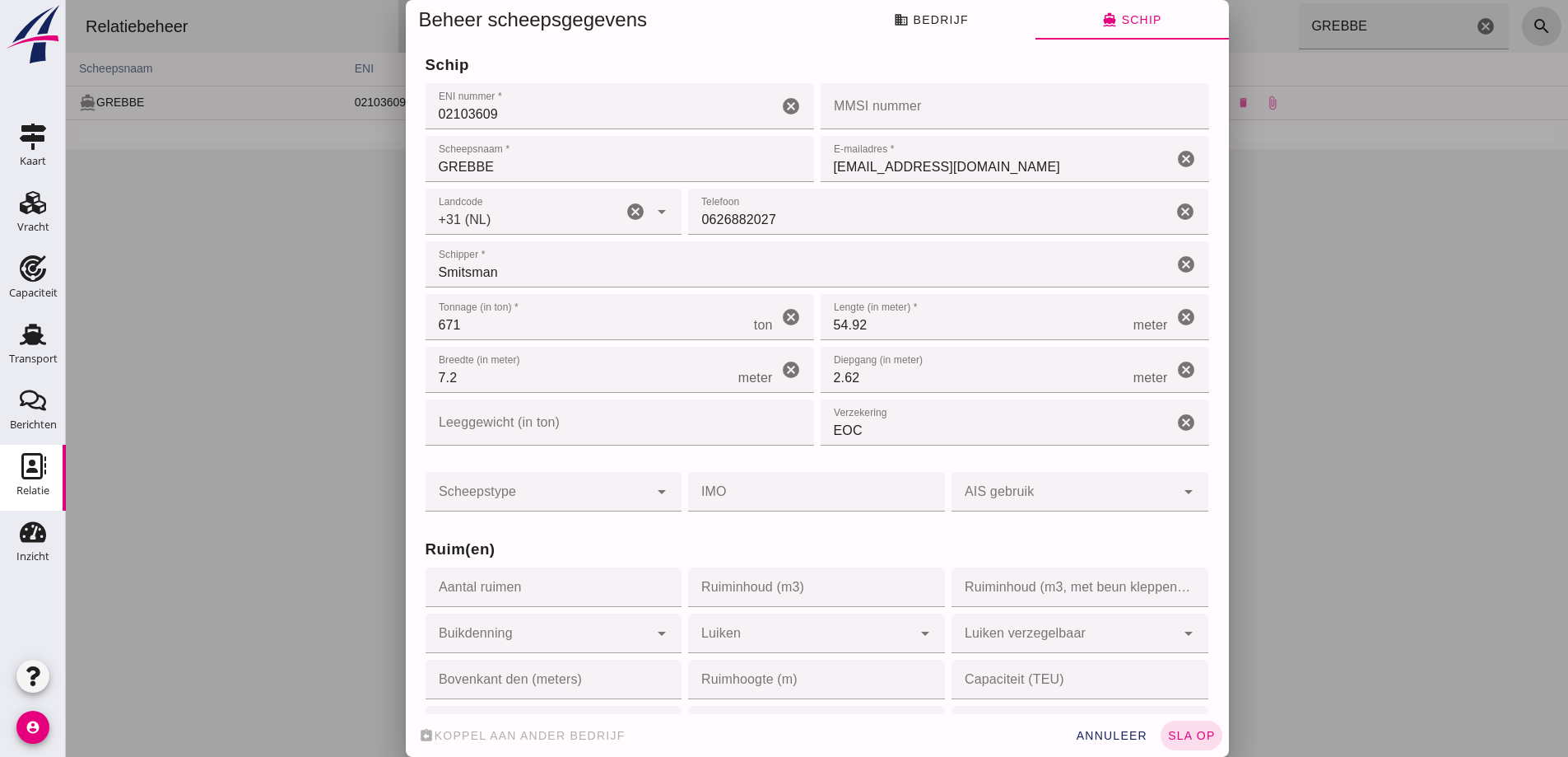
type input "+31 (NL)"
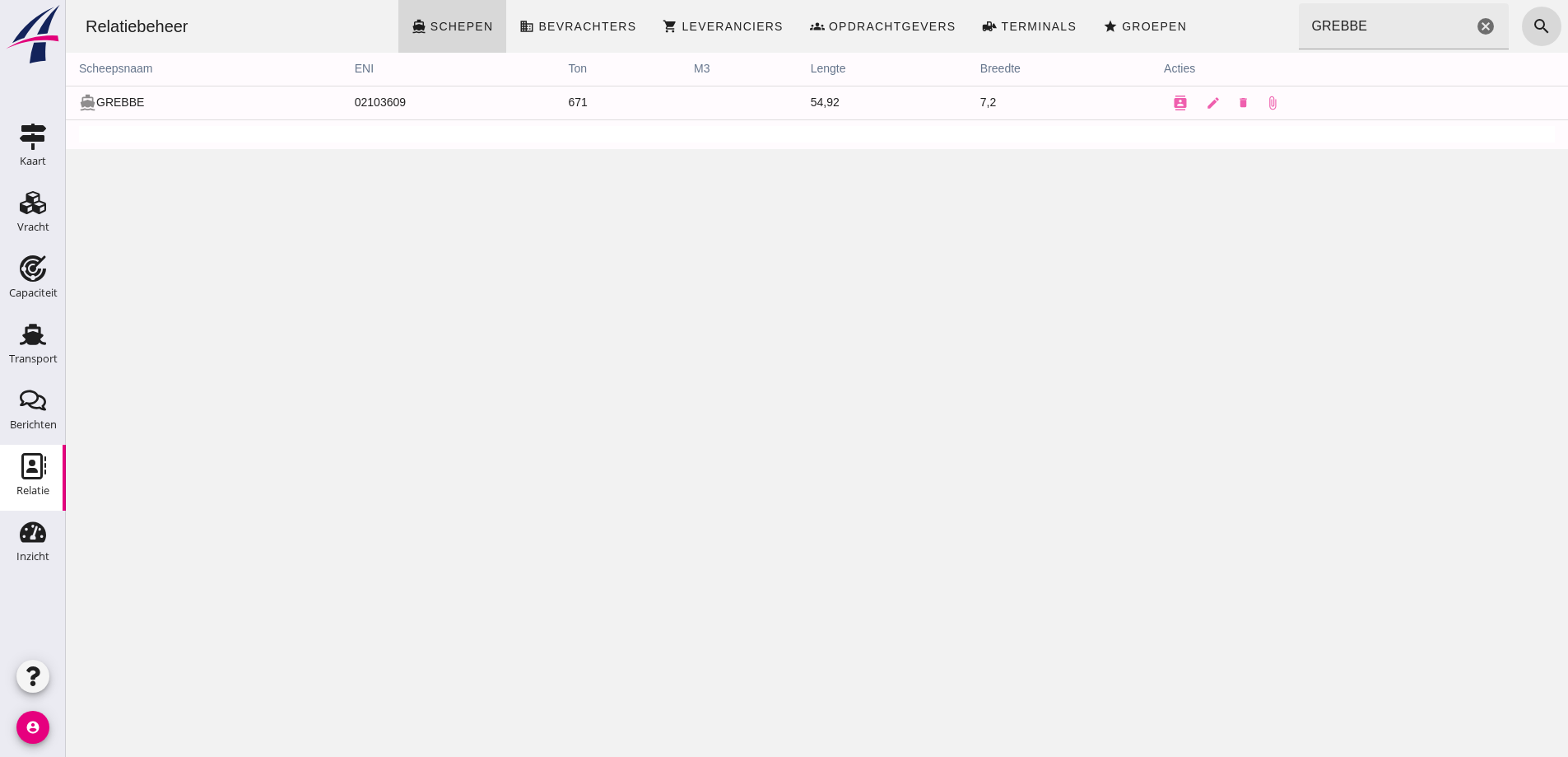
drag, startPoint x: 1218, startPoint y: 179, endPoint x: 1261, endPoint y: 488, distance: 312.0
click at [1208, 102] on icon "edit" at bounding box center [1214, 103] width 15 height 15
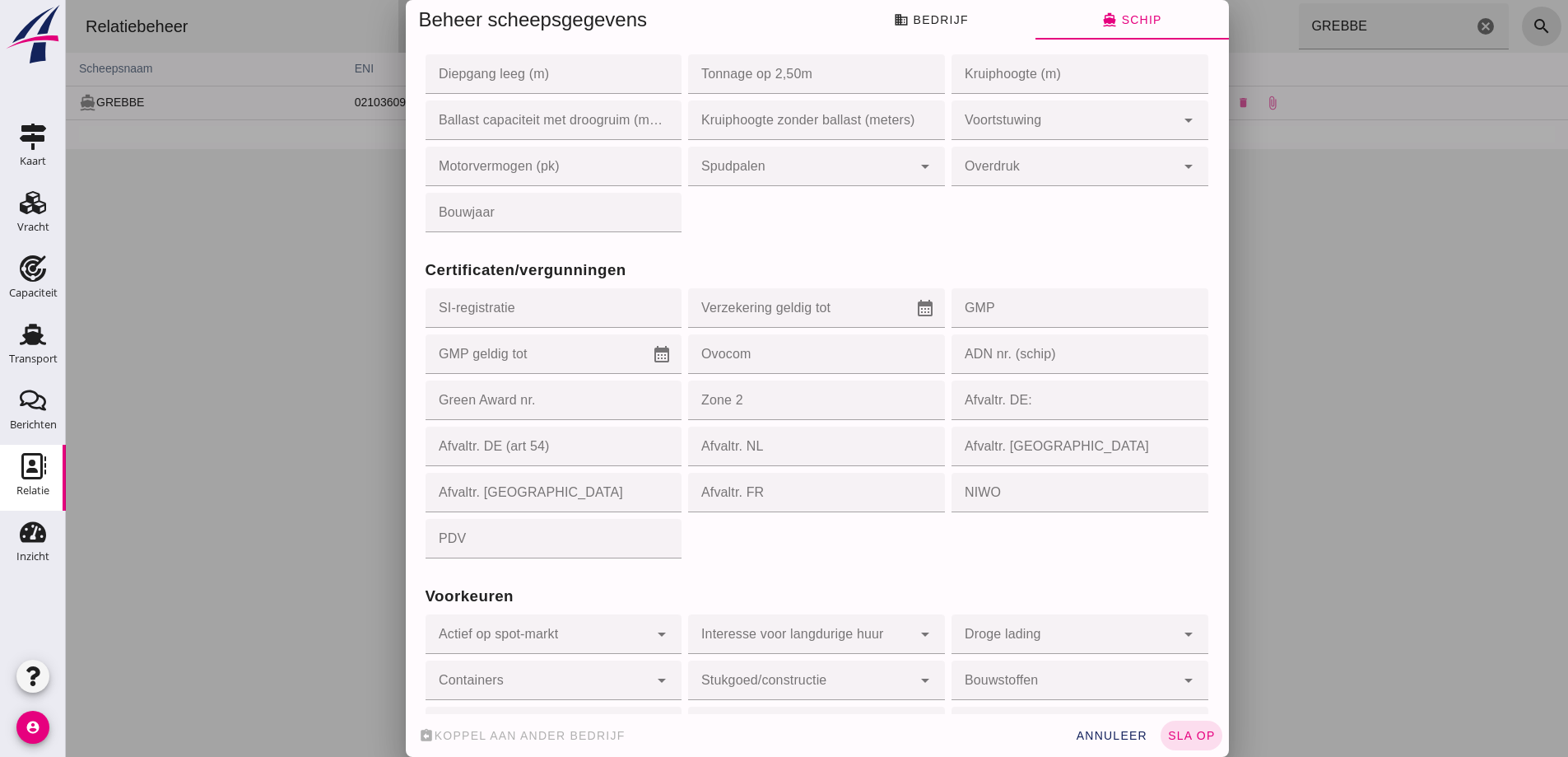
scroll to position [1317, 0]
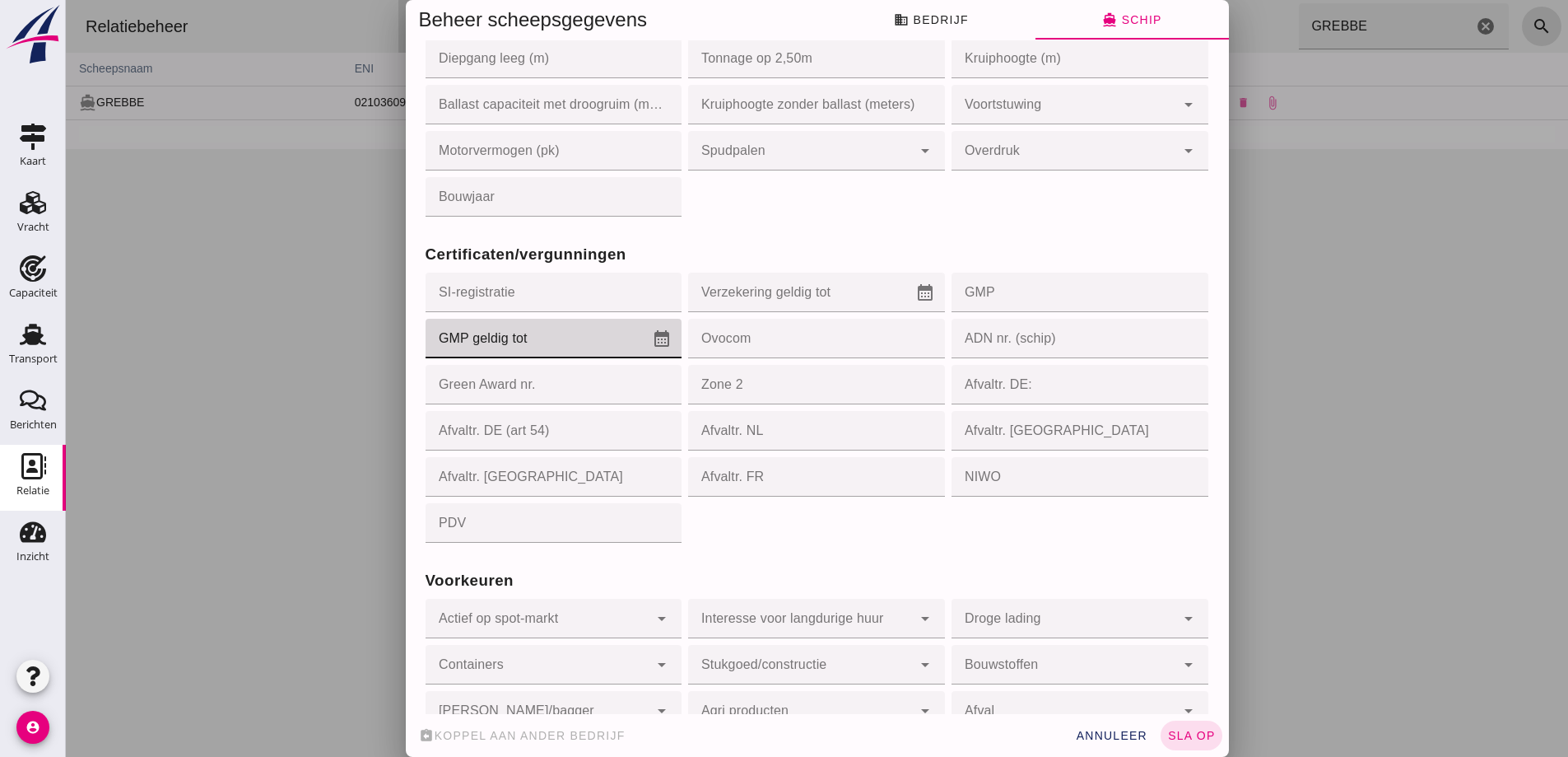
click at [549, 341] on input "GMP geldig tot" at bounding box center [539, 339] width 227 height 39
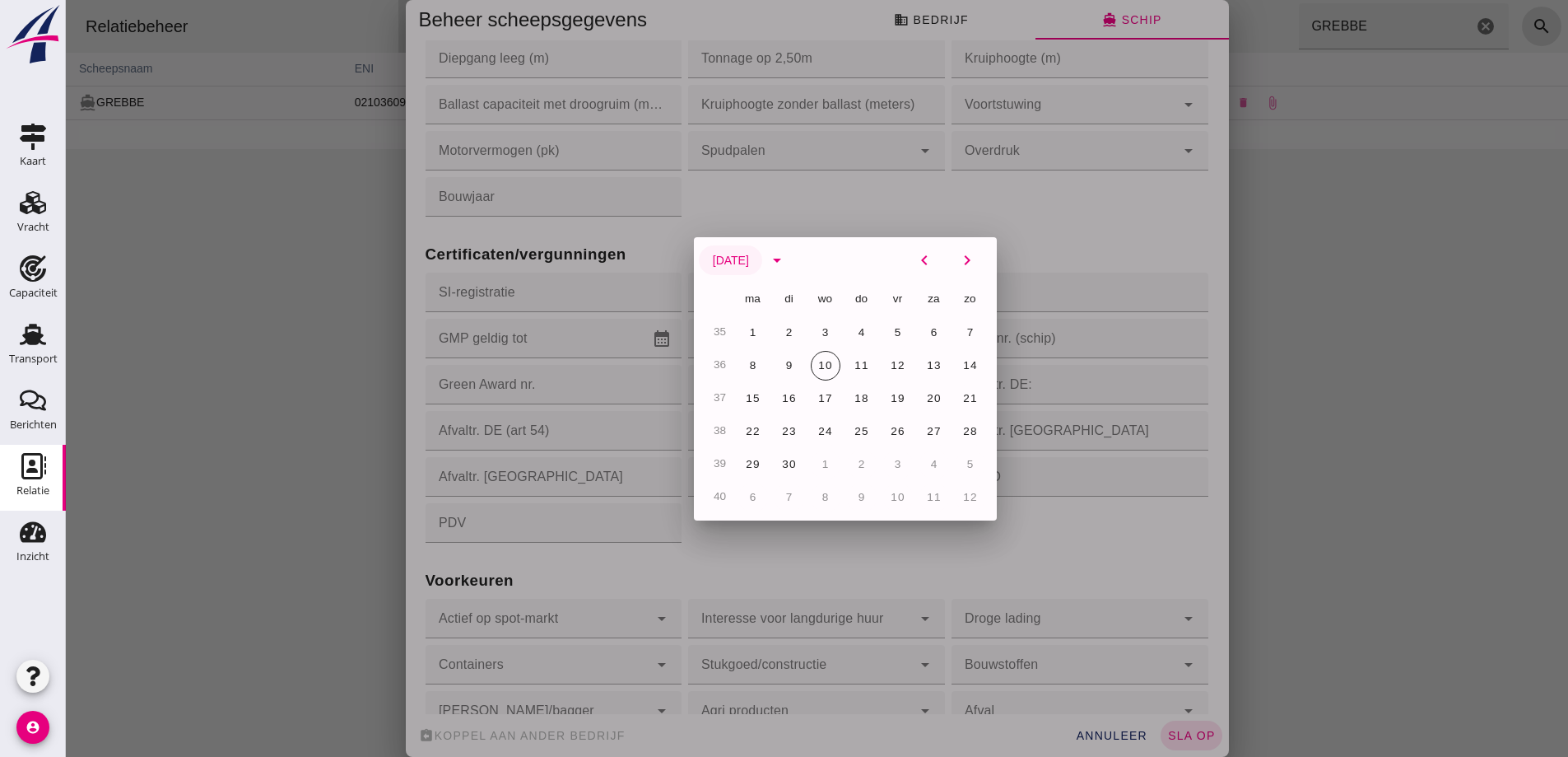
click at [762, 270] on button "[DATE]" at bounding box center [731, 261] width 64 height 30
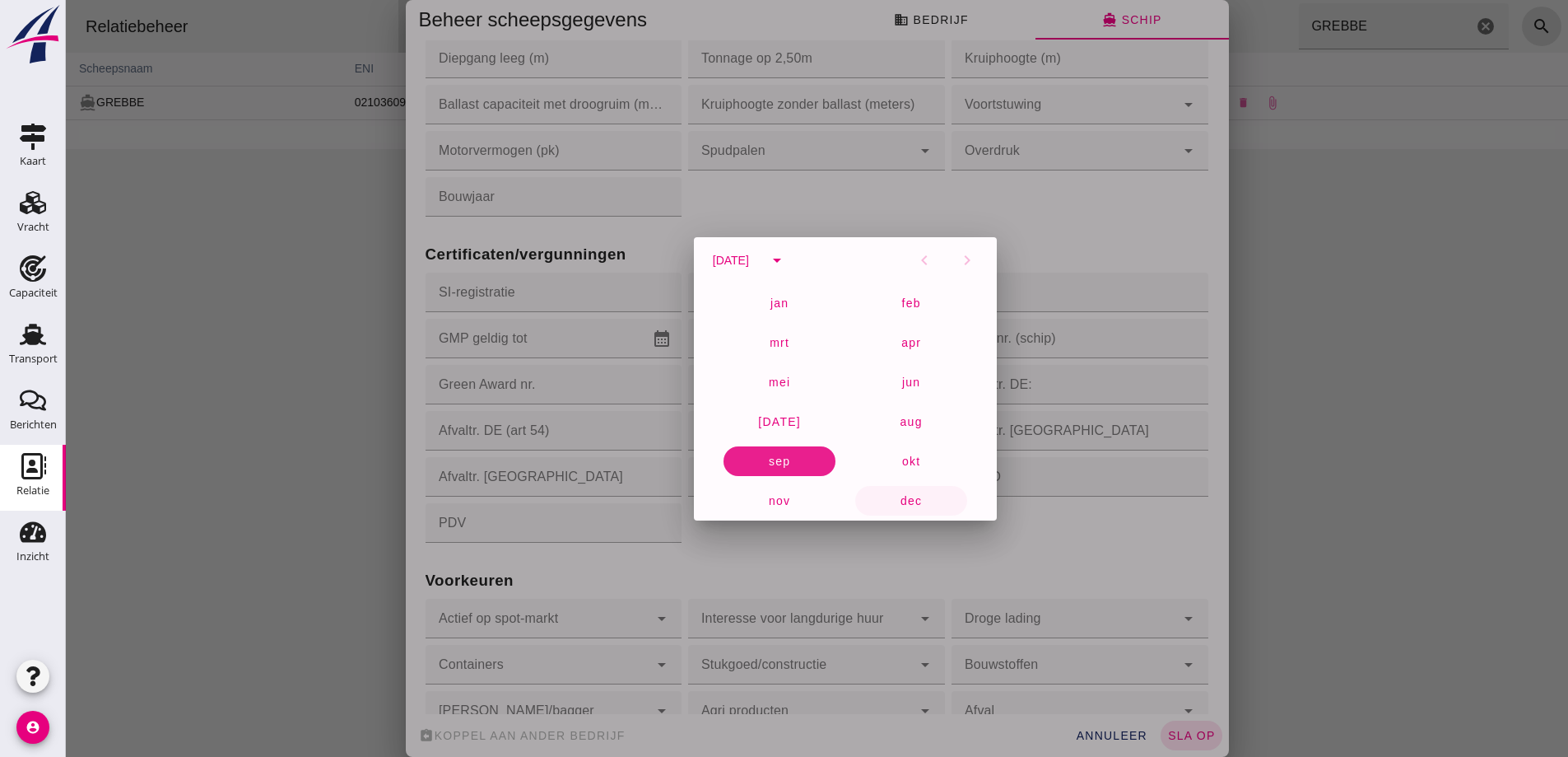
click at [899, 504] on span "dec" at bounding box center [911, 501] width 23 height 13
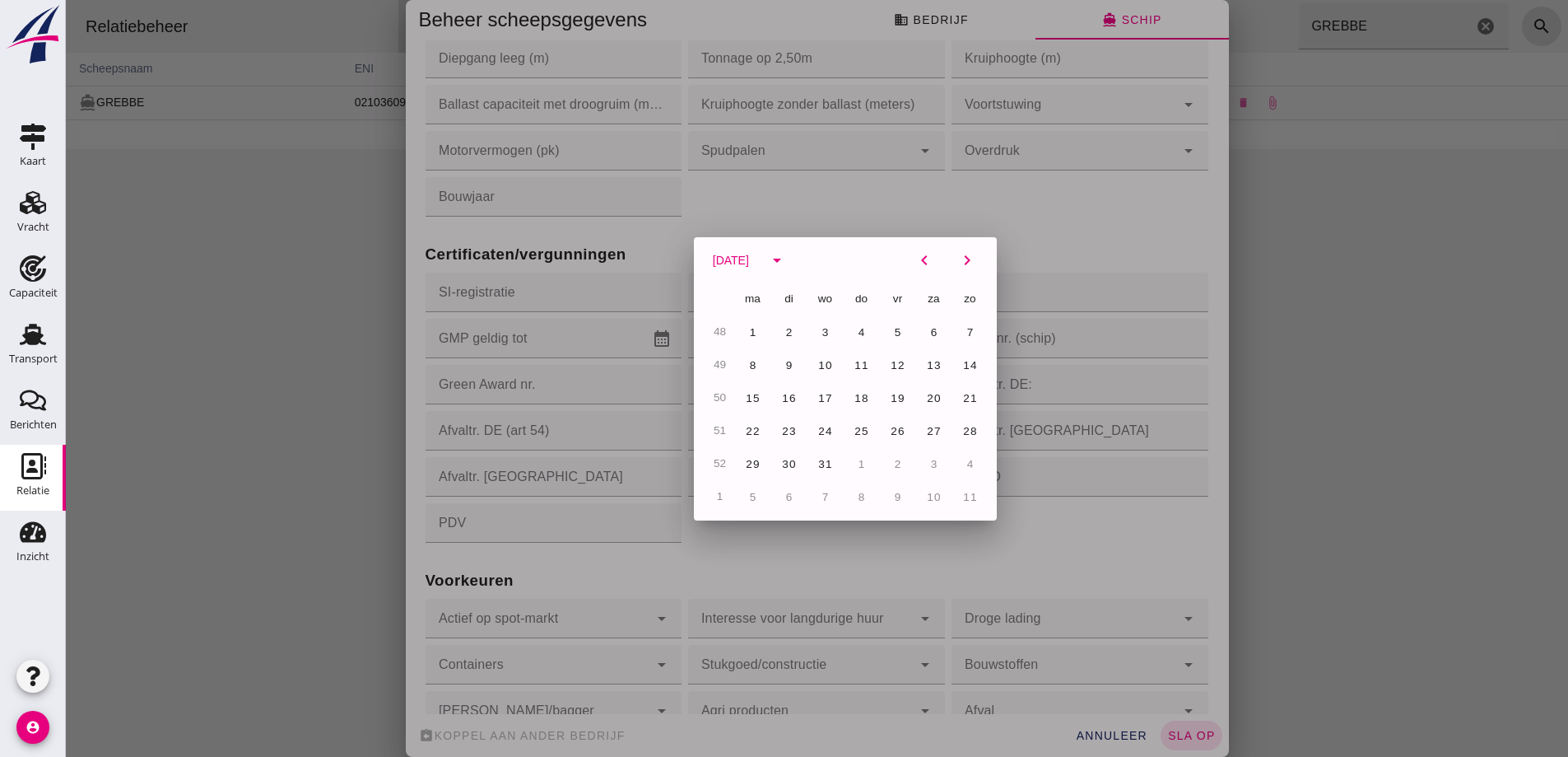
click at [818, 464] on span "31" at bounding box center [825, 463] width 16 height 12
type input "[DATE]"
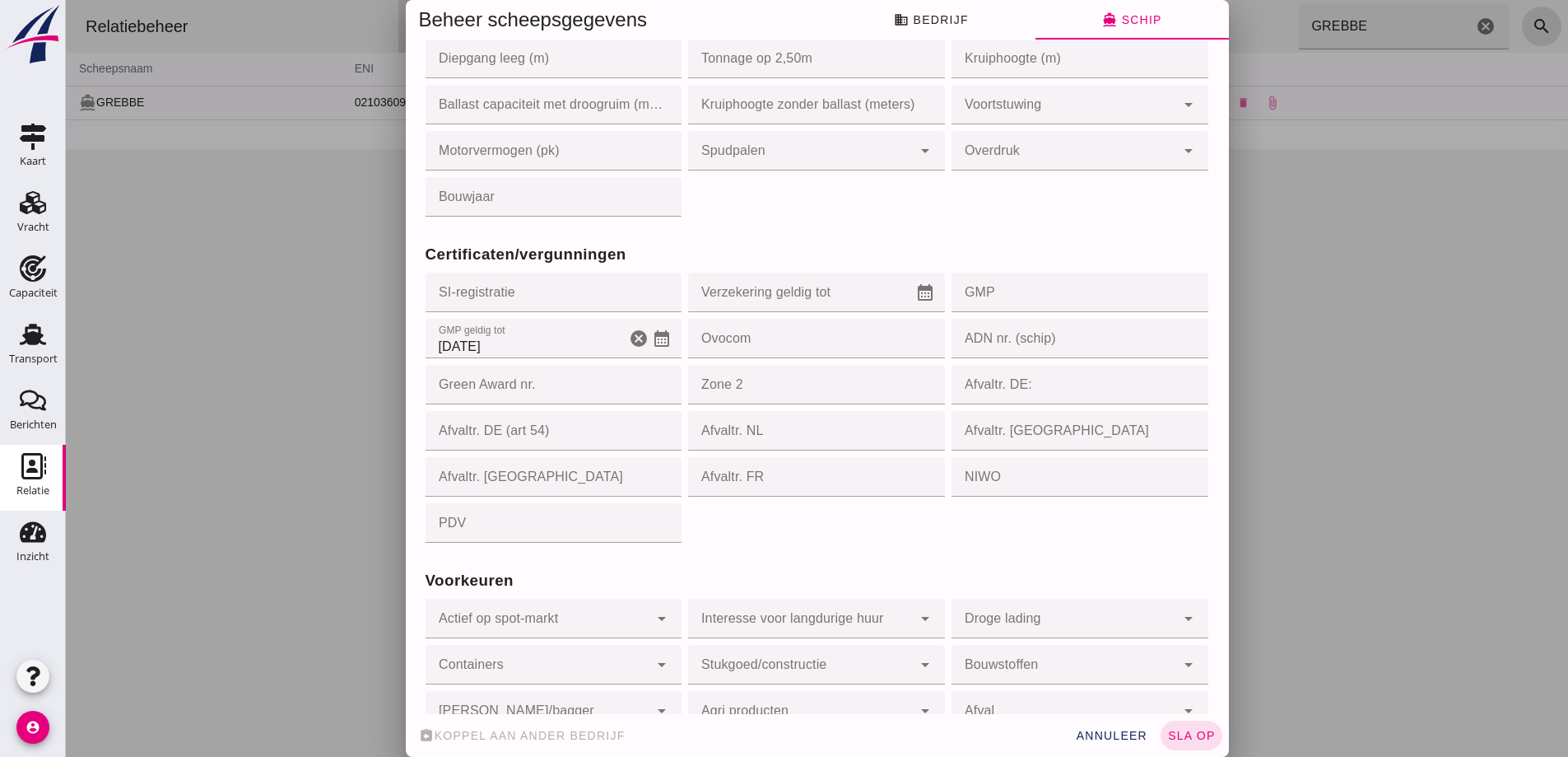
click at [654, 341] on icon "calendar_month" at bounding box center [661, 338] width 20 height 20
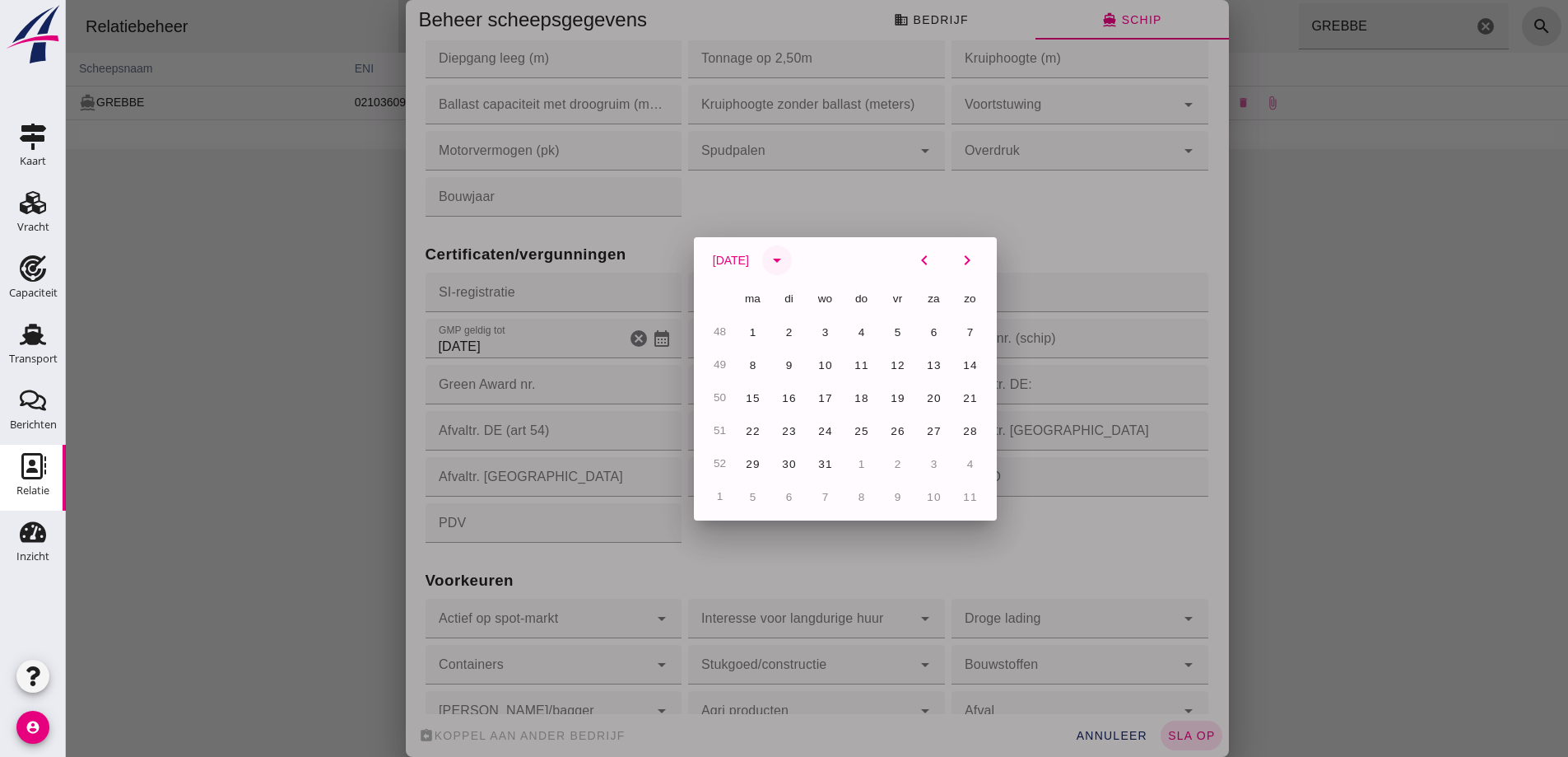
click at [787, 264] on icon "arrow_drop_down" at bounding box center [776, 260] width 20 height 20
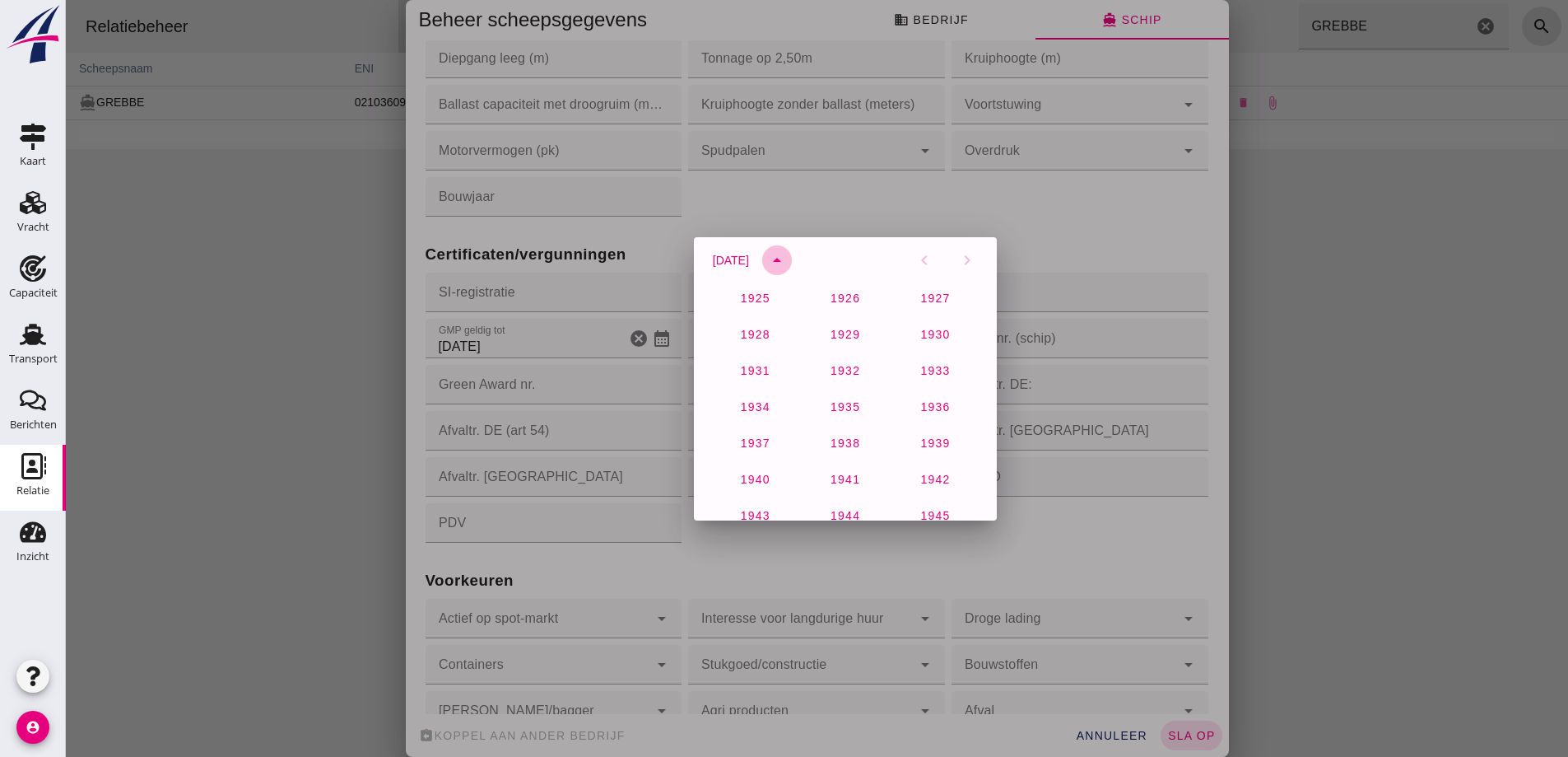
scroll to position [1092, 0]
click at [919, 401] on span "2026" at bounding box center [934, 401] width 30 height 13
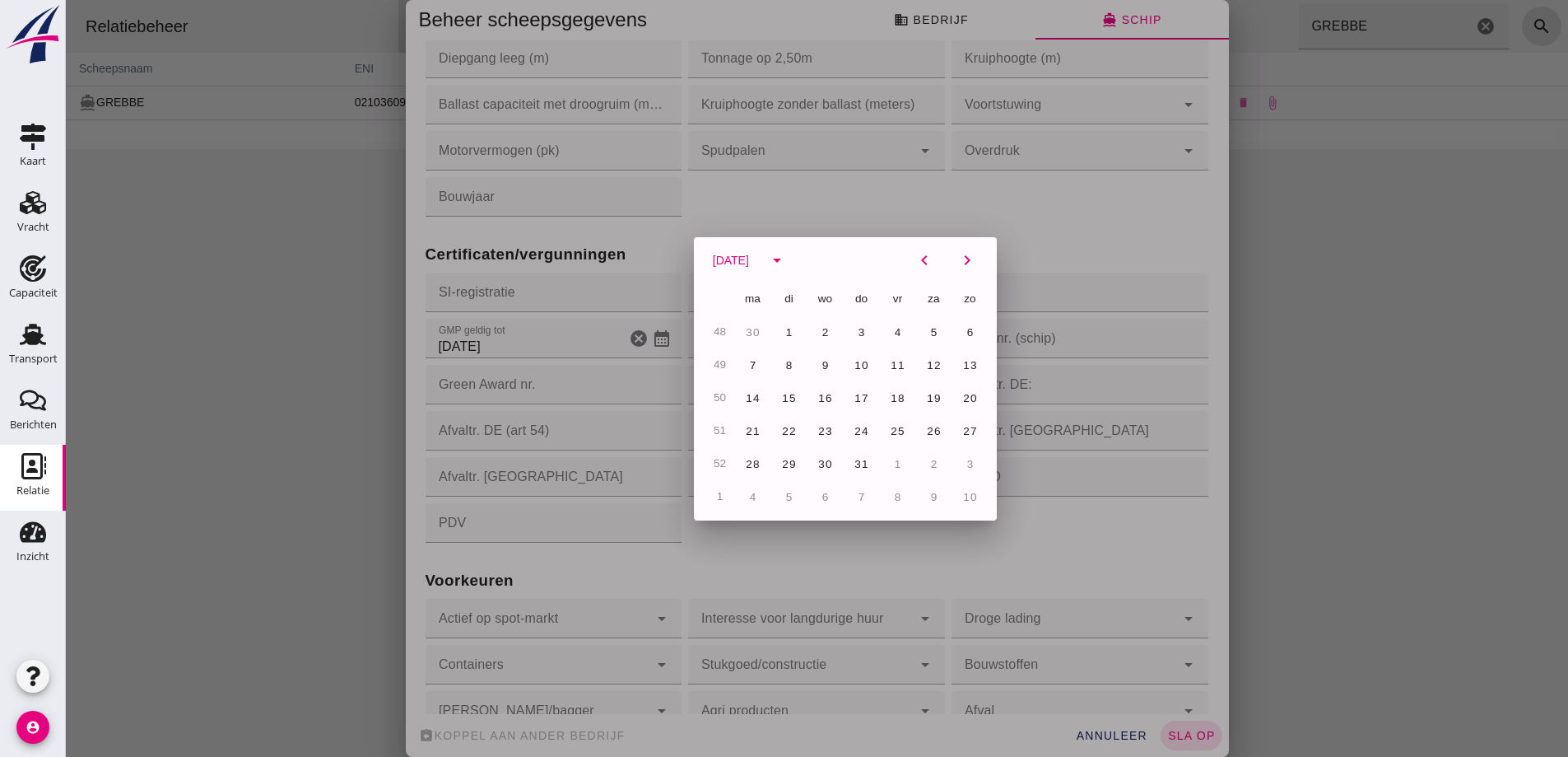
click at [776, 577] on div at bounding box center [817, 378] width 1502 height 757
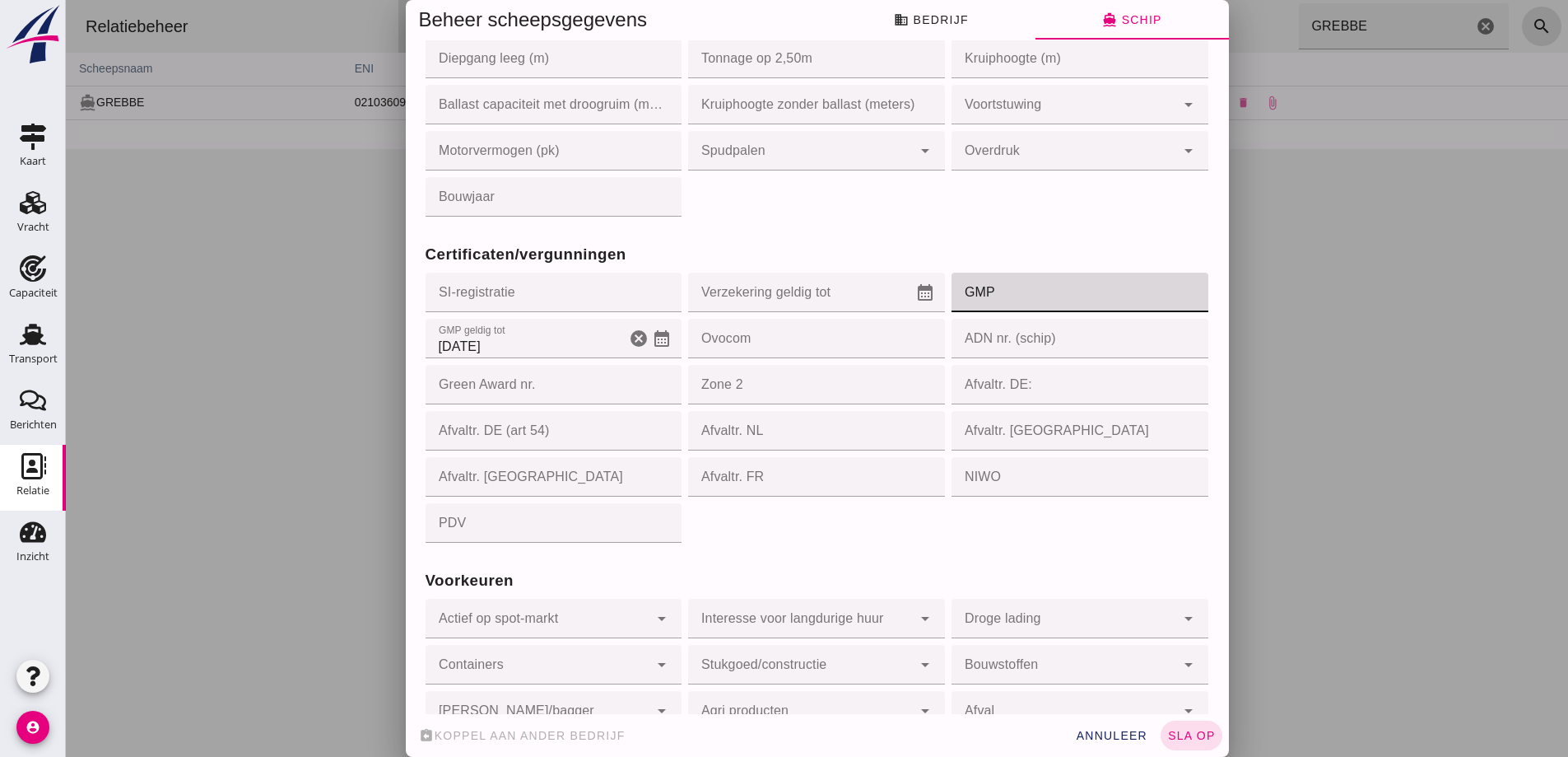
click at [1012, 299] on input "GMP" at bounding box center [1075, 293] width 247 height 39
type input "023201"
click at [1206, 742] on button "sla op" at bounding box center [1192, 735] width 62 height 30
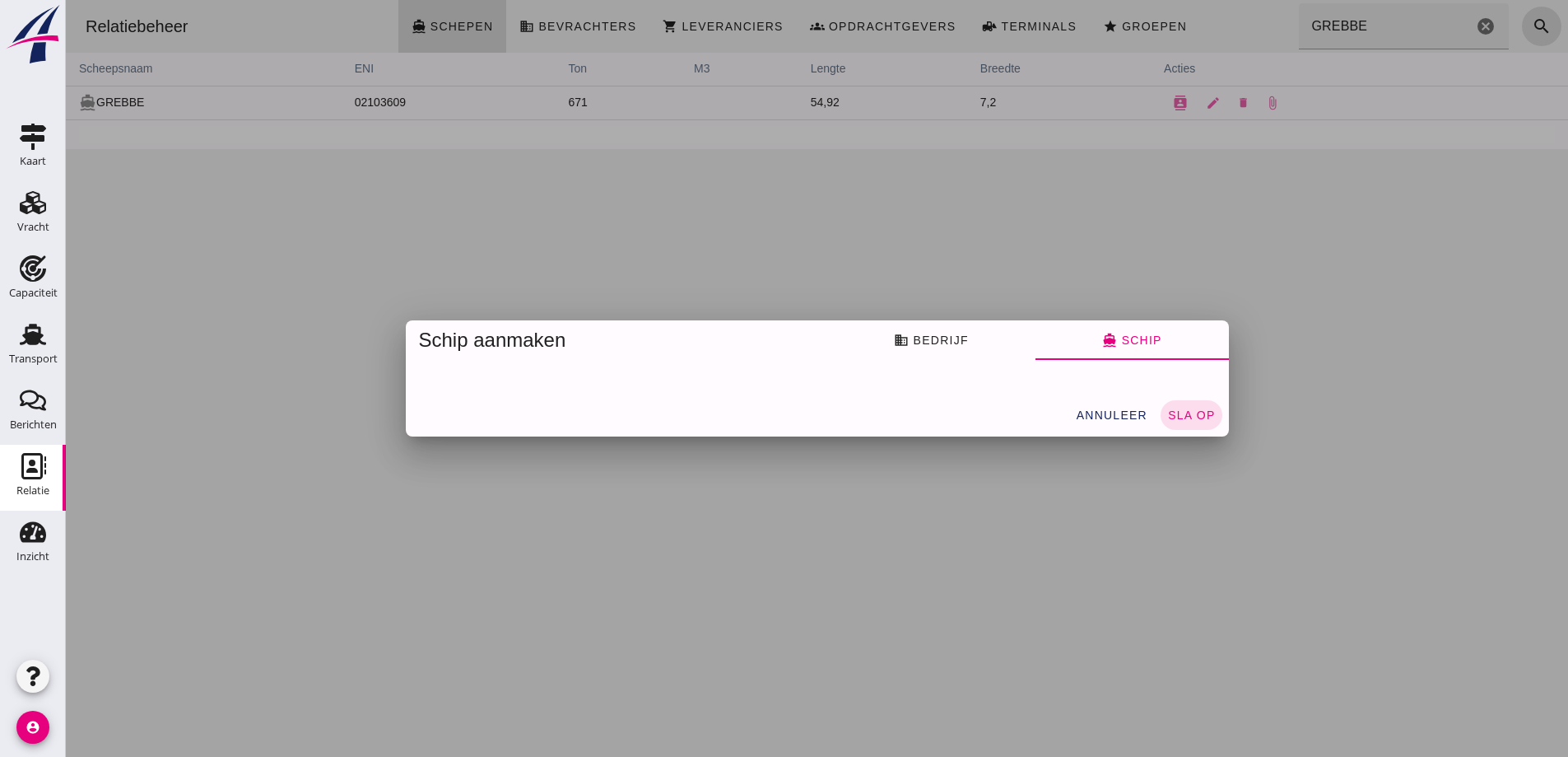
scroll to position [0, 0]
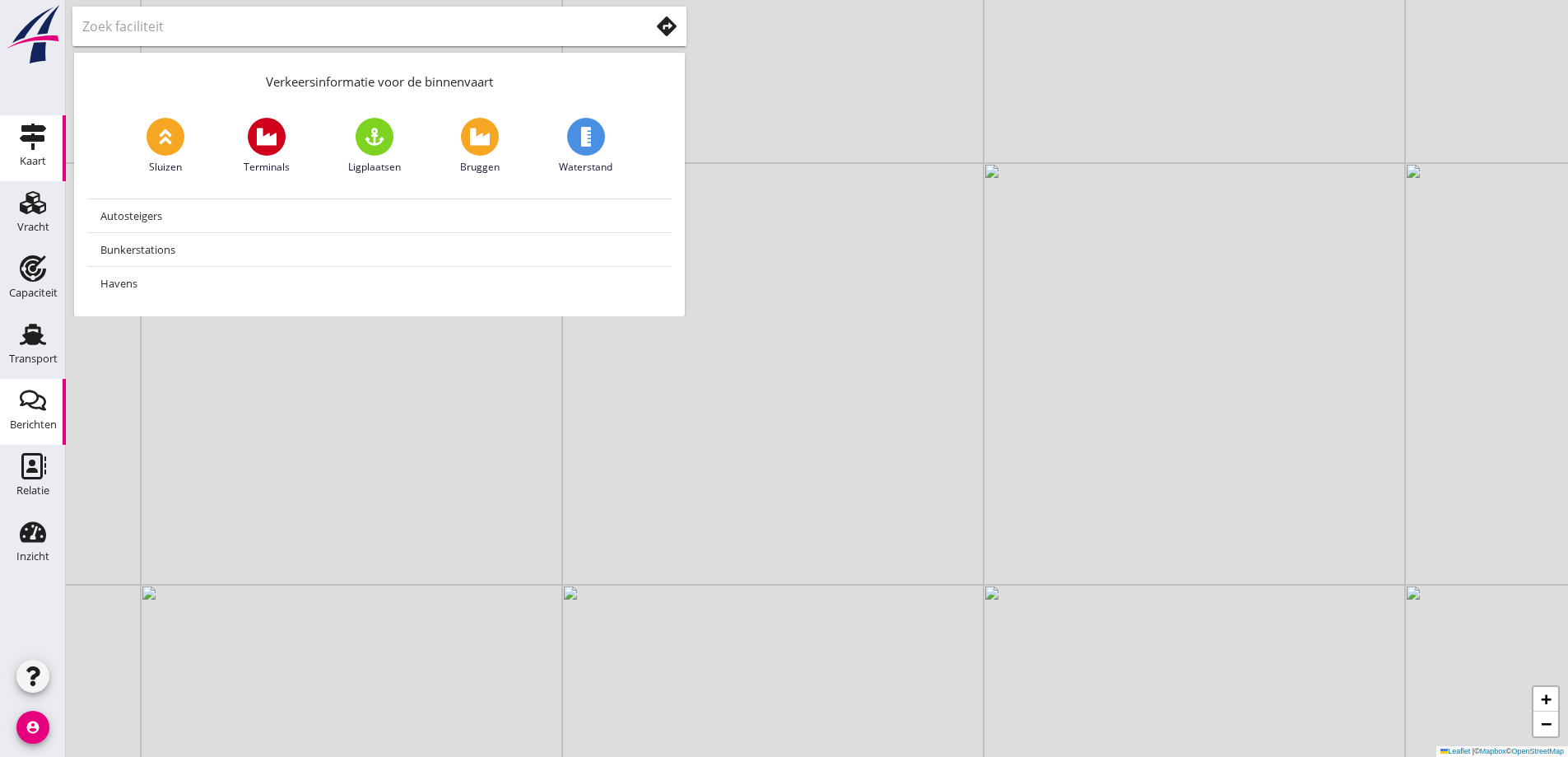
click at [30, 392] on use at bounding box center [33, 401] width 26 height 21
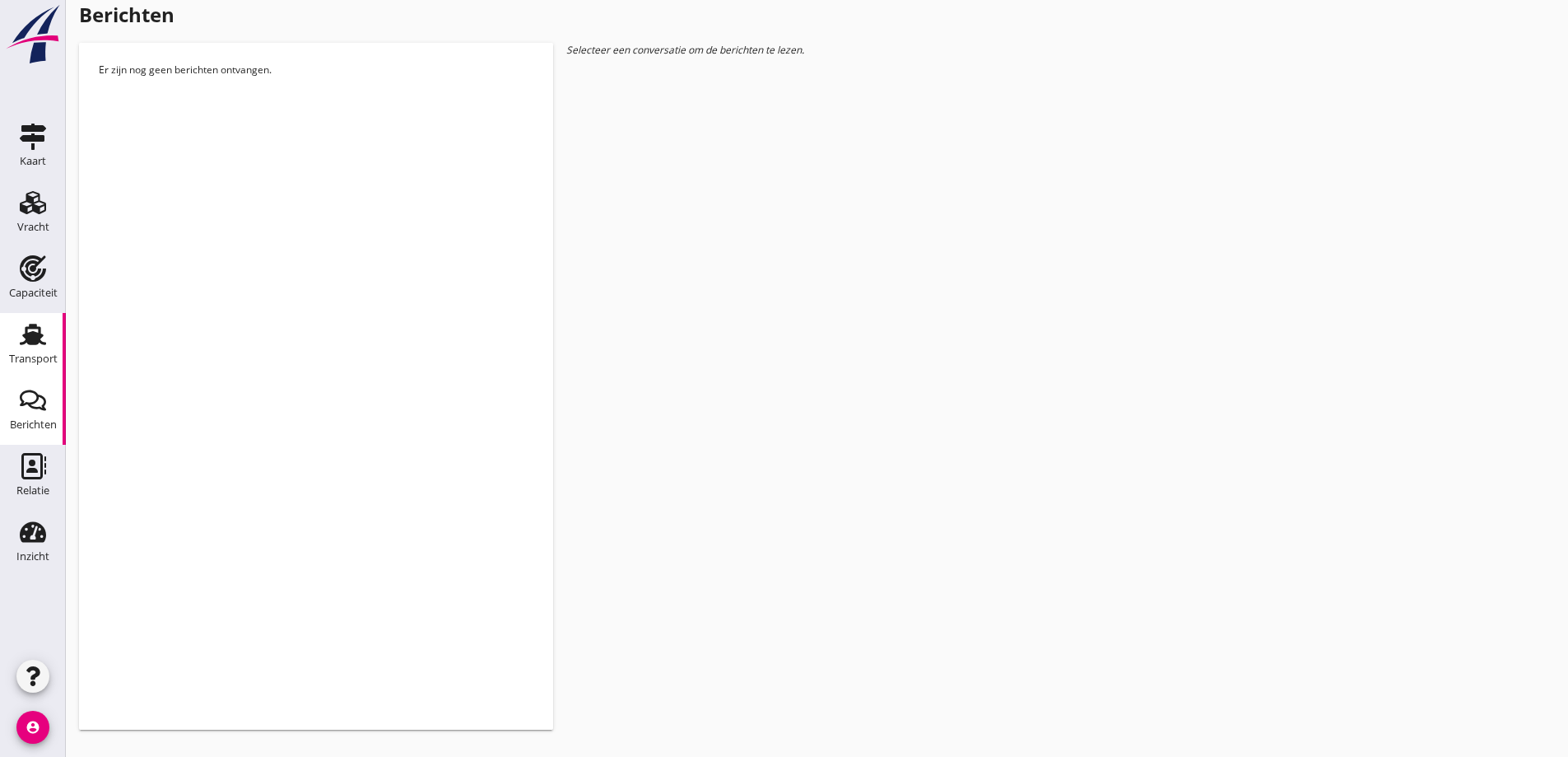
click at [24, 356] on div "Transport" at bounding box center [34, 358] width 49 height 10
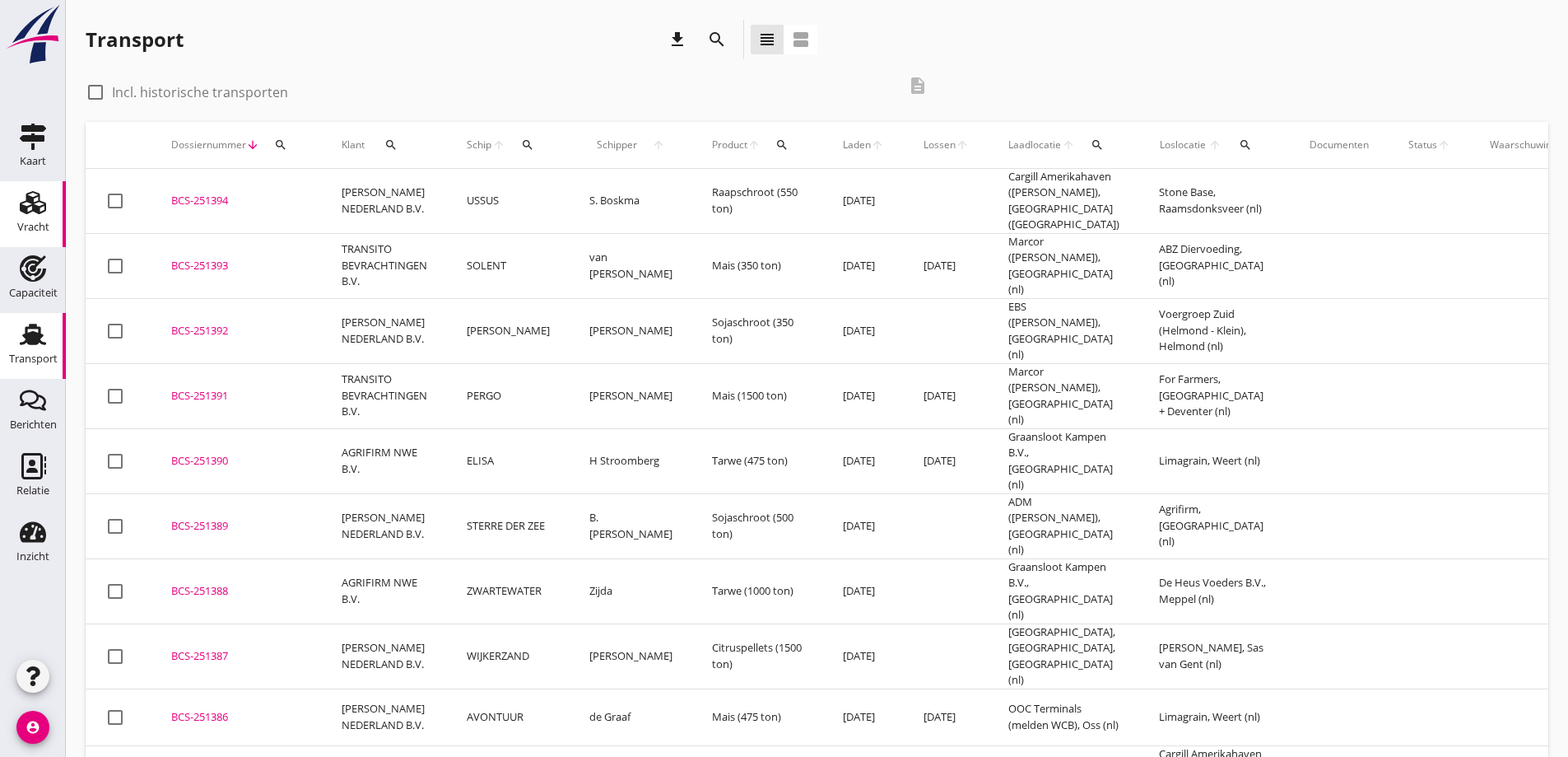
click at [35, 216] on div "Vracht" at bounding box center [33, 227] width 32 height 23
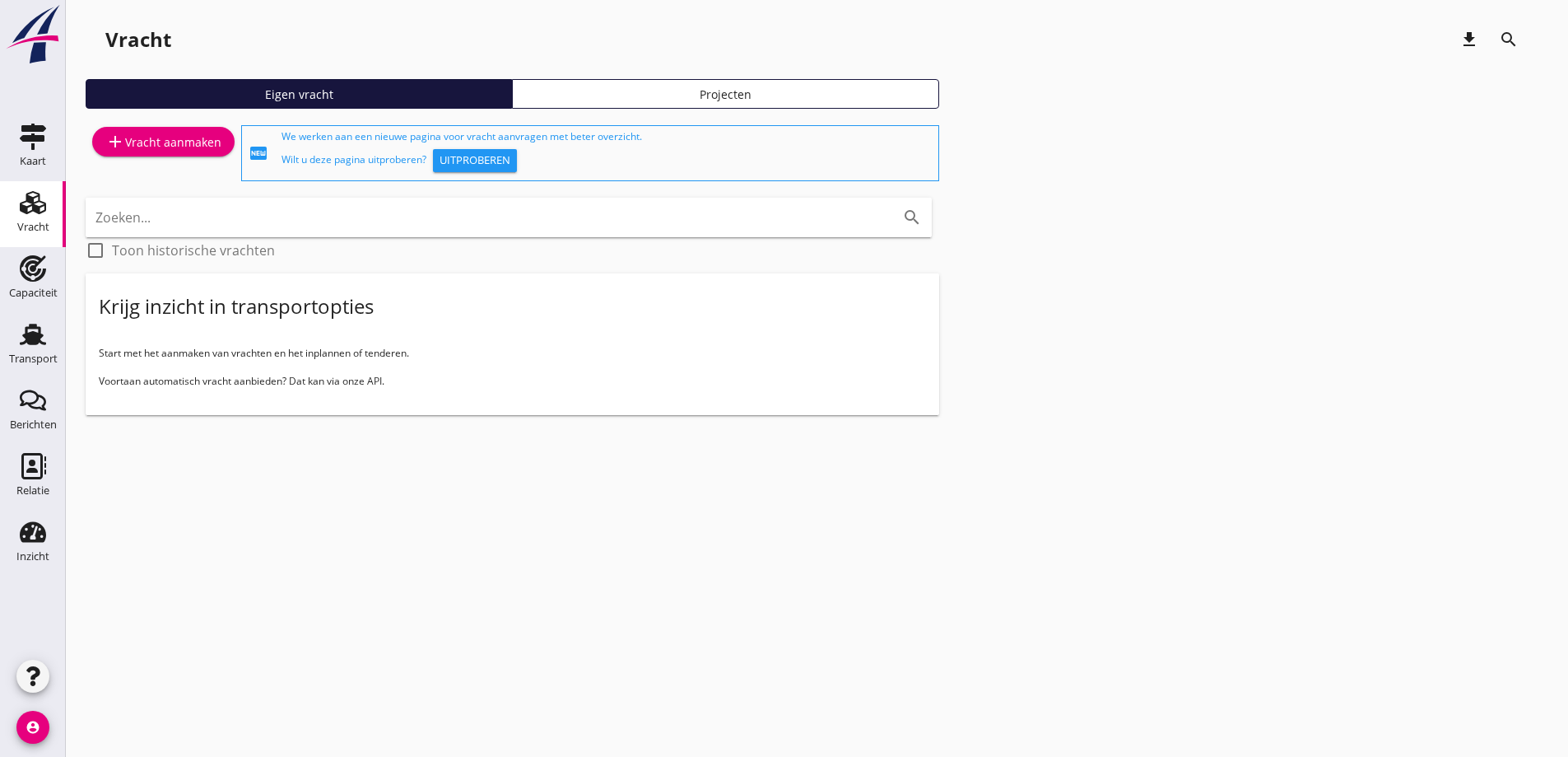
click at [126, 144] on div "add Vracht aanmaken" at bounding box center [163, 141] width 116 height 20
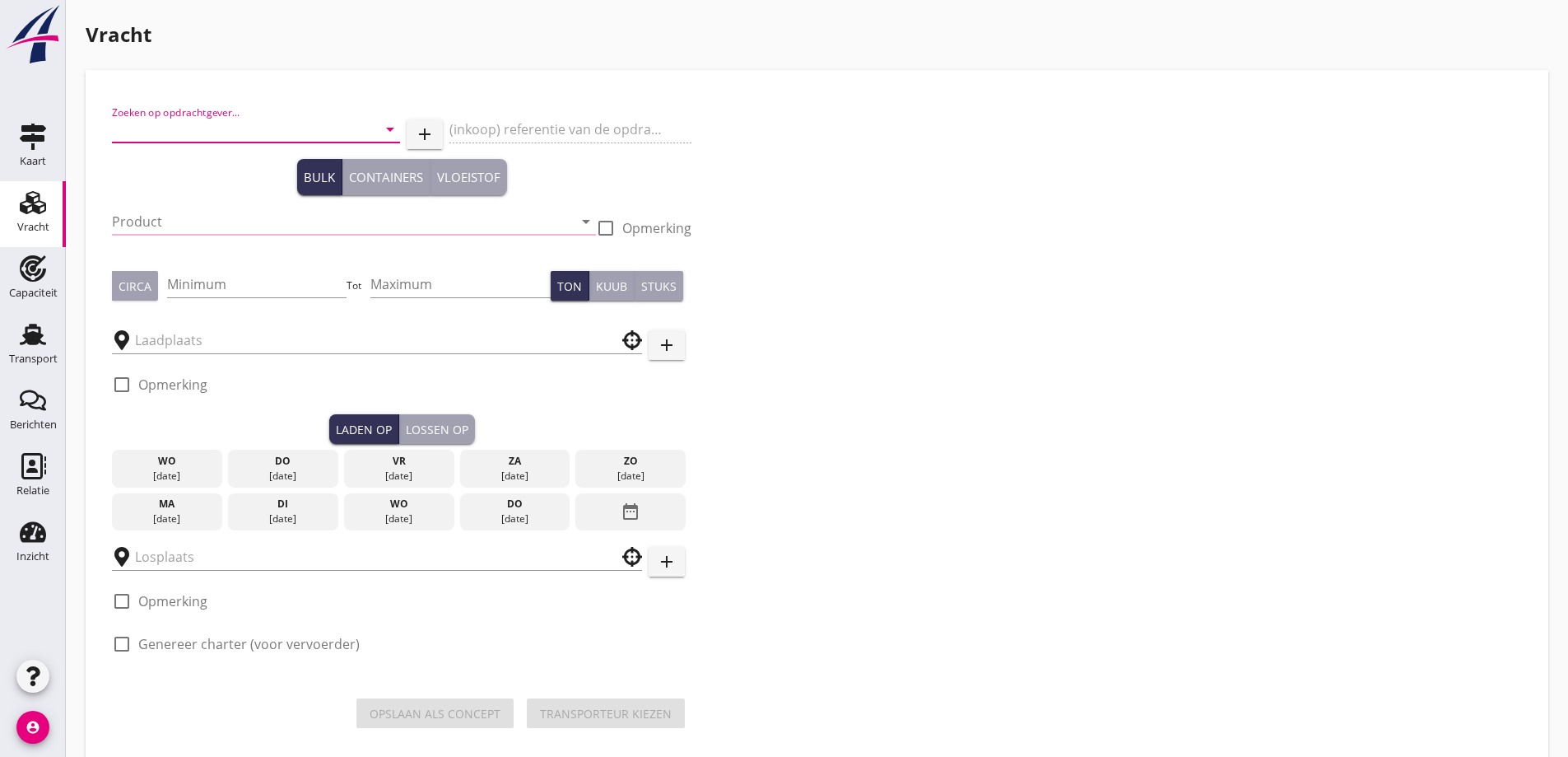
click at [175, 132] on input "Zoeken op opdrachtgever..." at bounding box center [233, 129] width 242 height 26
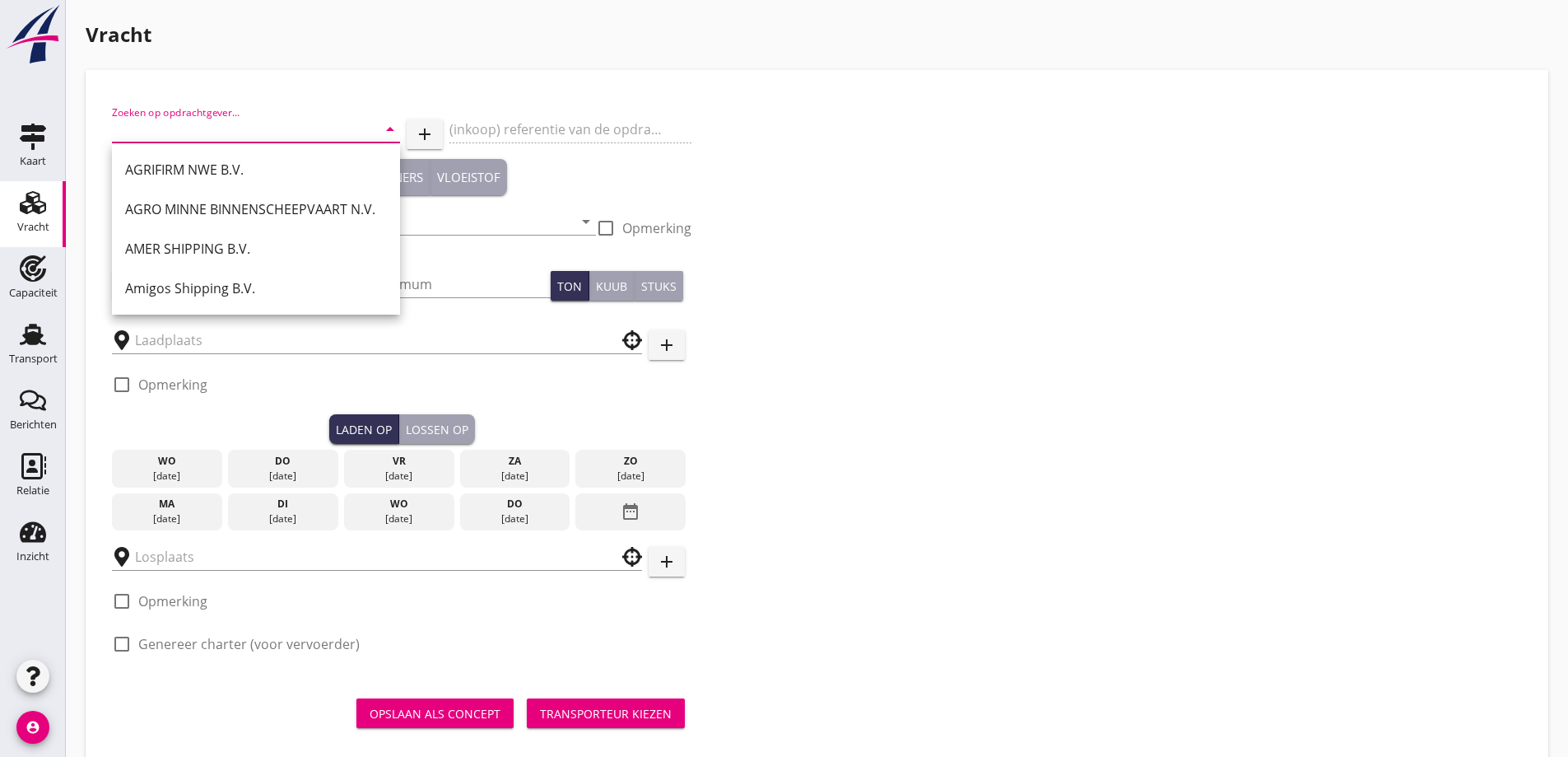
type input "G"
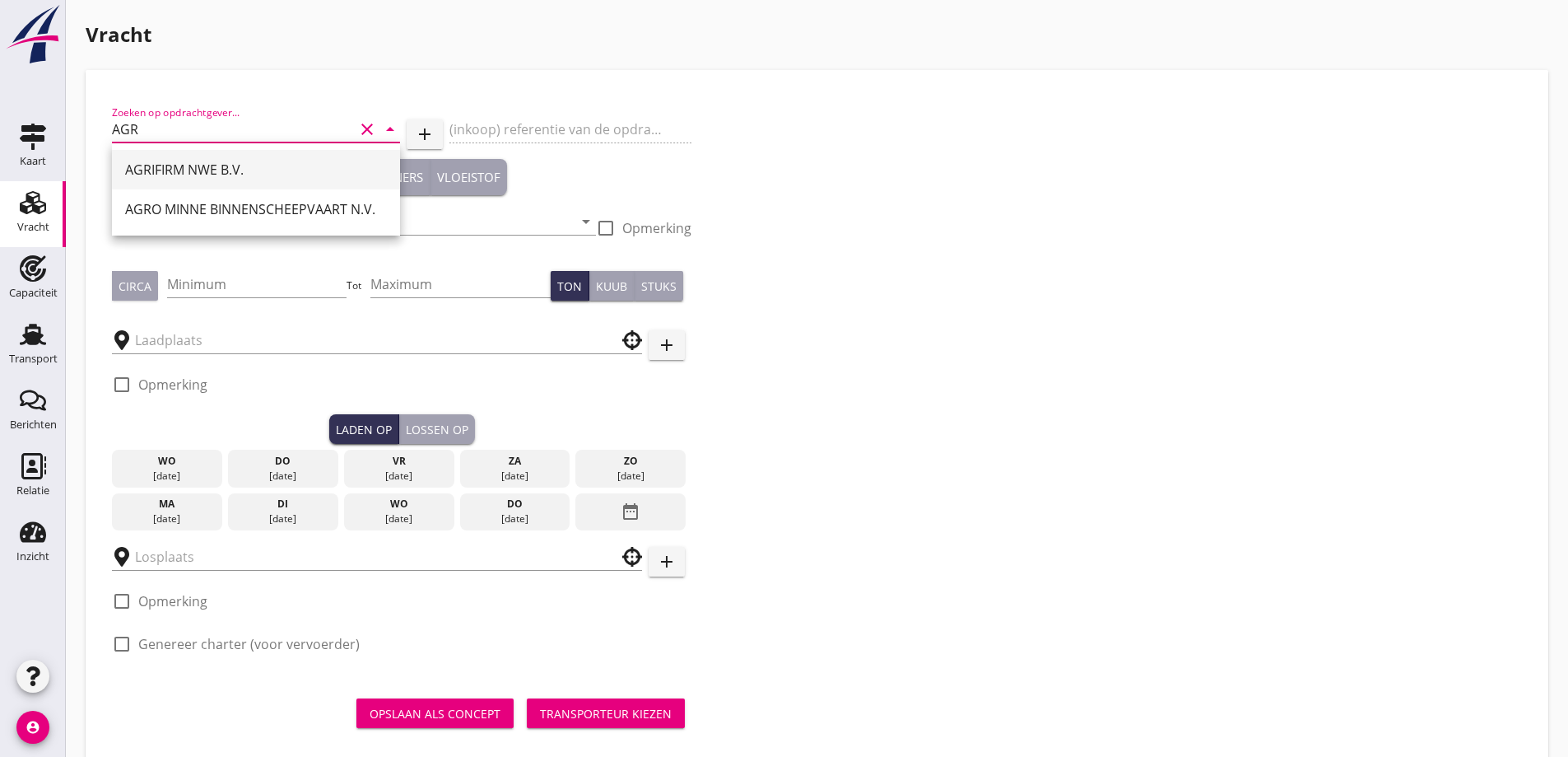
click at [232, 165] on div "AGRIFIRM NWE B.V." at bounding box center [255, 169] width 262 height 20
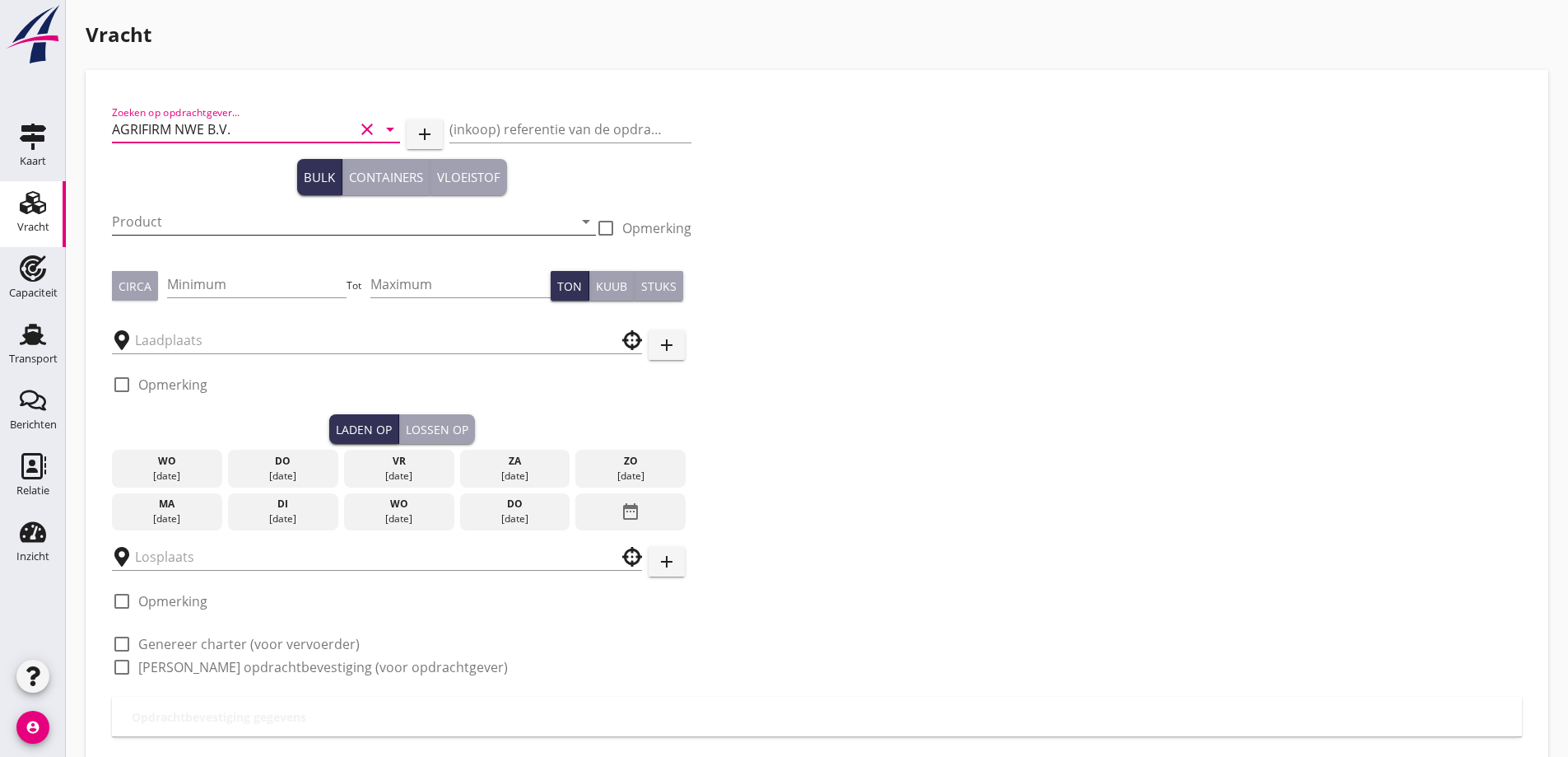
type input "AGRIFIRM NWE B.V."
click at [218, 223] on input "Product" at bounding box center [342, 221] width 461 height 26
type input "y"
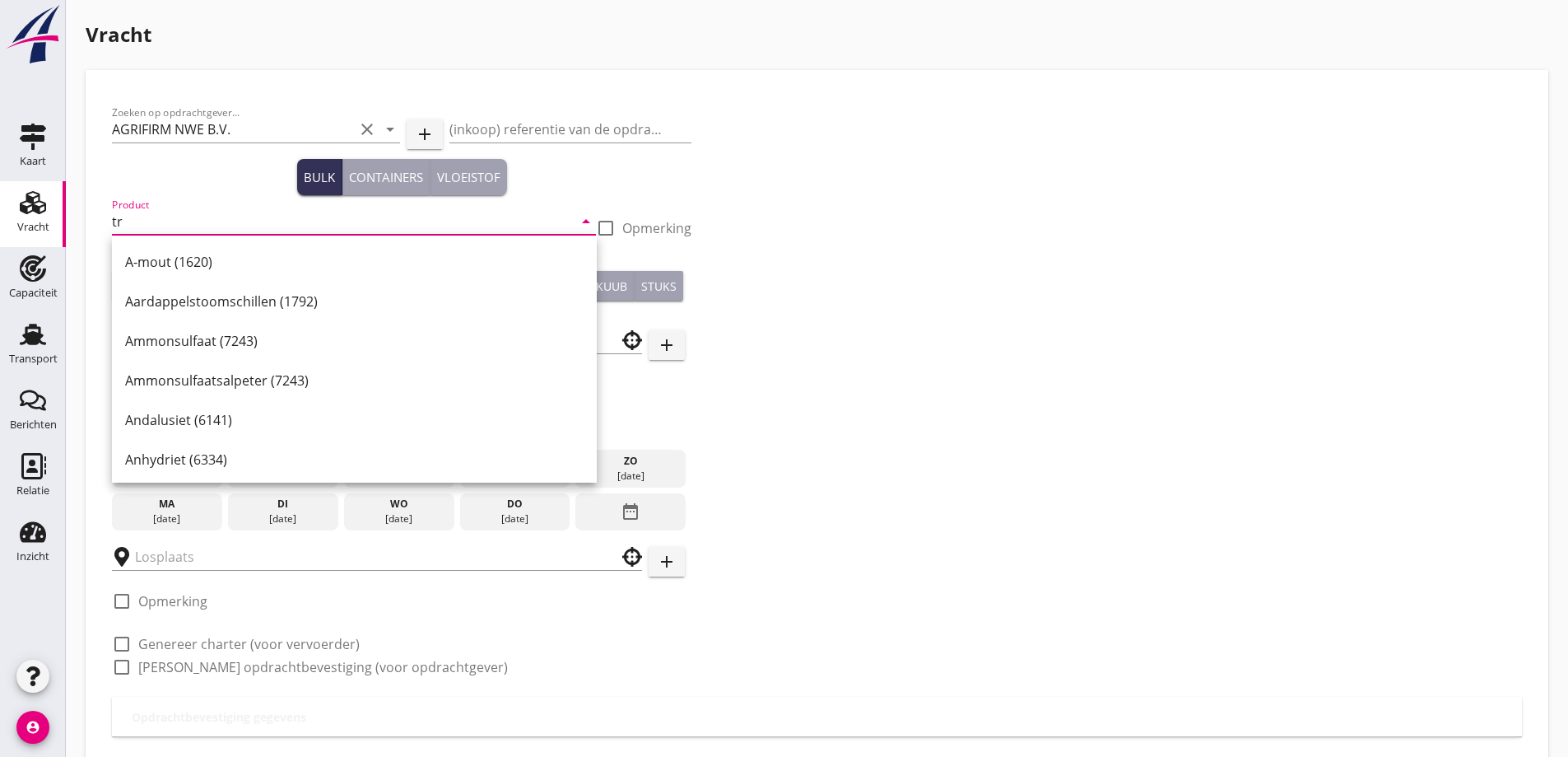
type input "t"
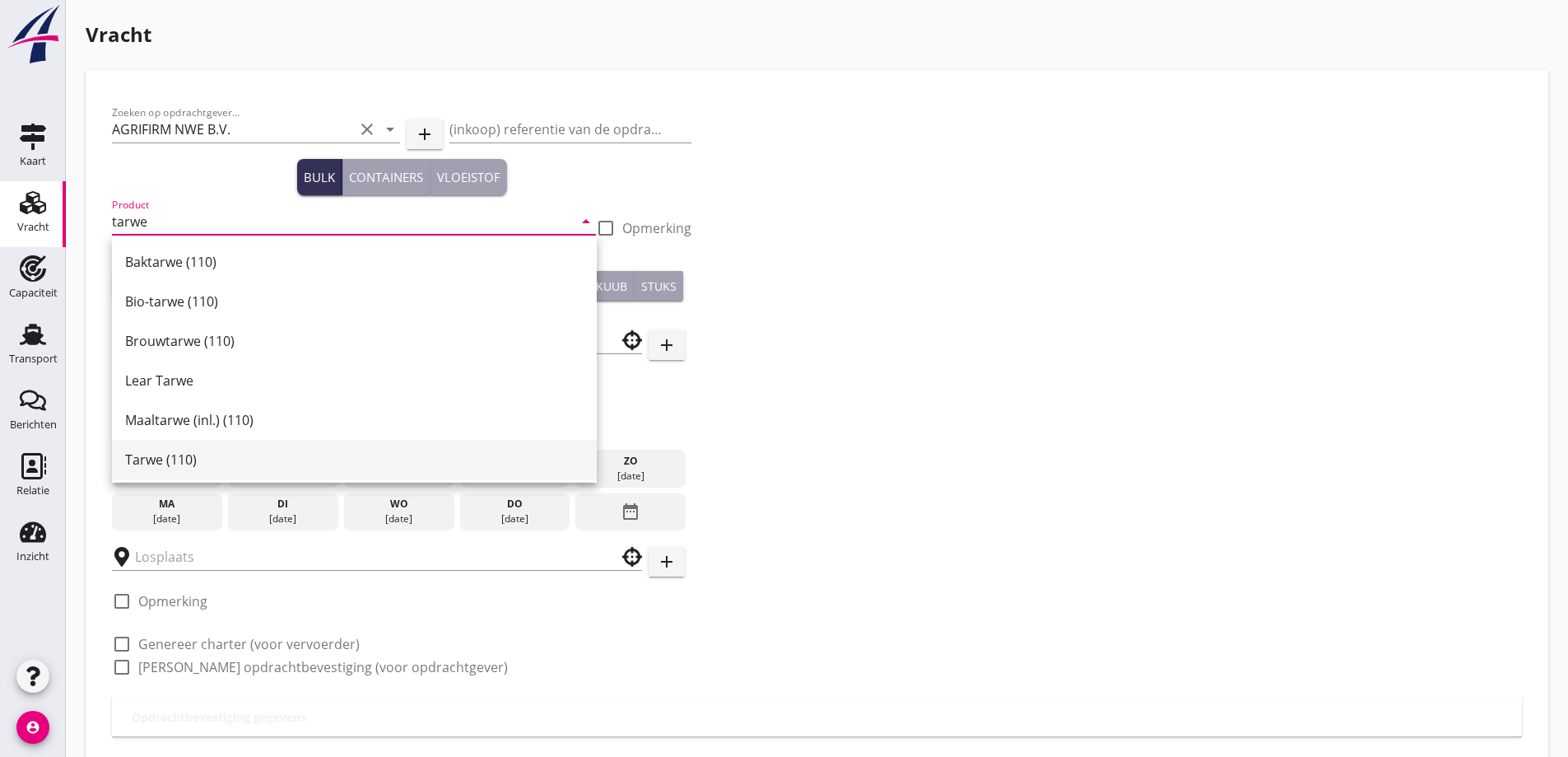
click at [146, 448] on div "Tarwe (110)" at bounding box center [354, 460] width 459 height 39
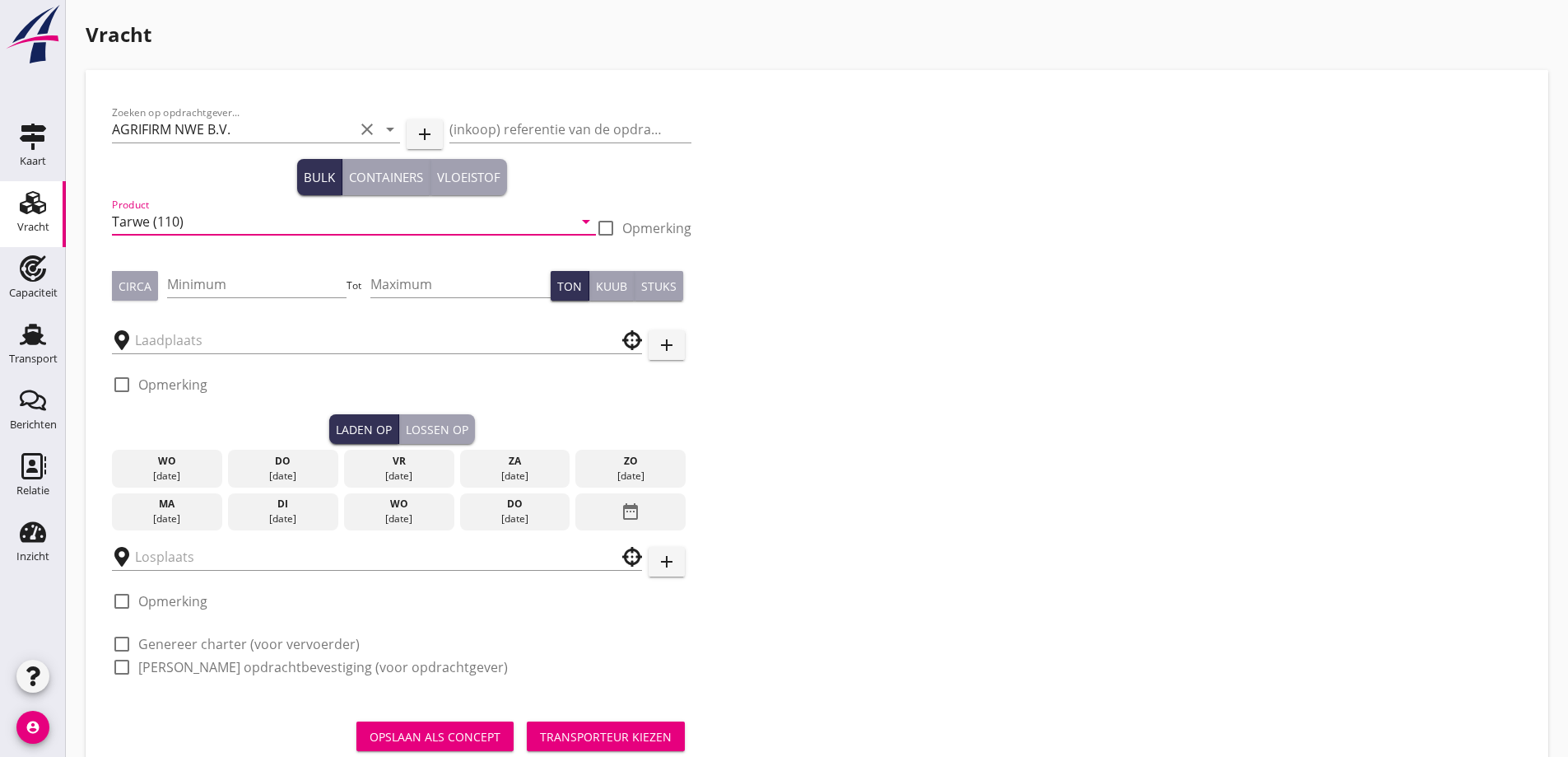
click at [240, 228] on input "Tarwe (110)" at bounding box center [342, 221] width 461 height 26
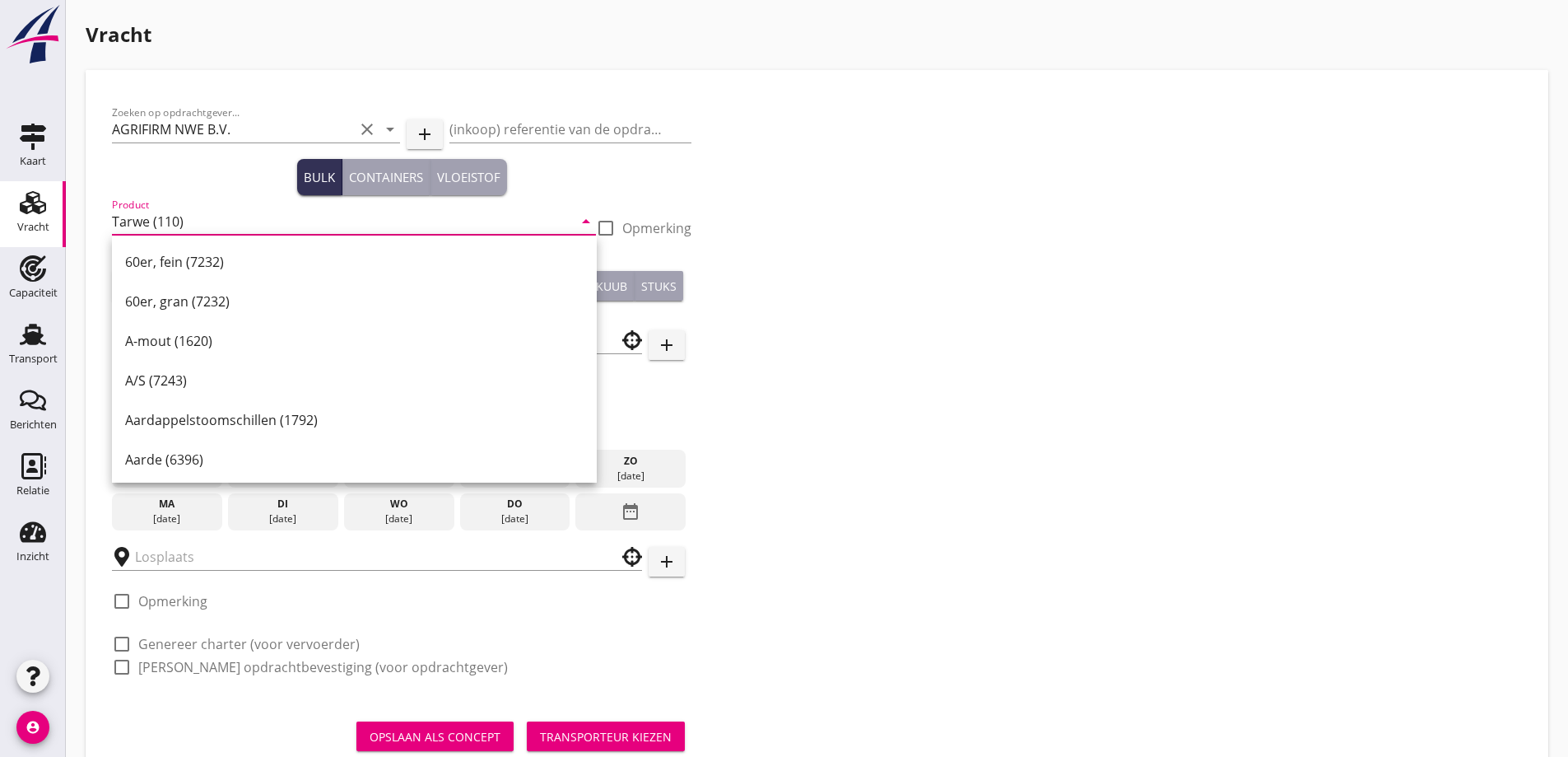
scroll to position [1, 0]
drag, startPoint x: 204, startPoint y: 221, endPoint x: 78, endPoint y: 239, distance: 127.3
click at [80, 239] on div "Vracht [PERSON_NAME] op opdrachtgever... AGRIFIRM NWE B.V. clear arrow_drop_dow…" at bounding box center [817, 404] width 1502 height 809
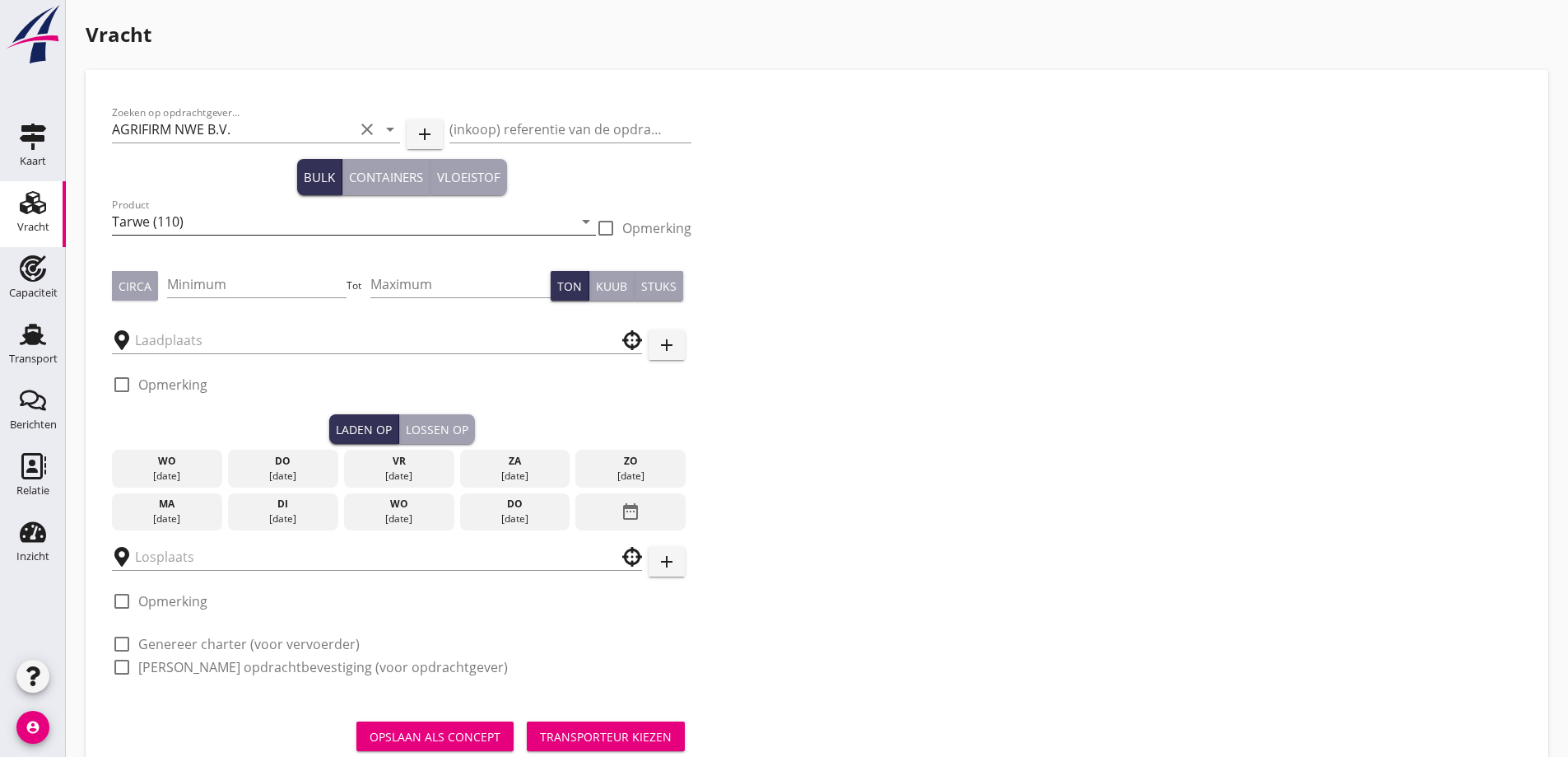
click at [195, 225] on input "Tarwe (110)" at bounding box center [342, 221] width 461 height 26
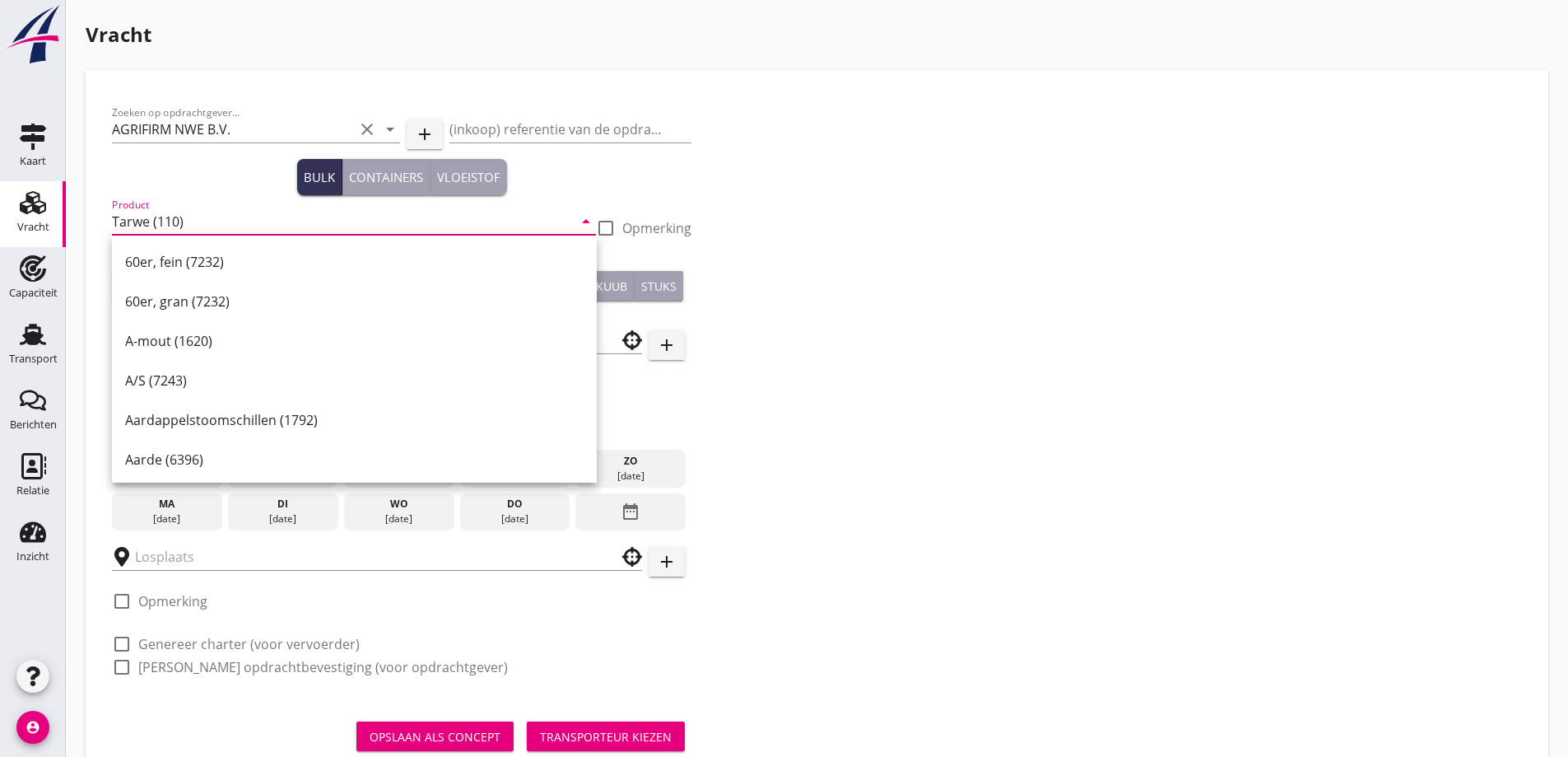
type input "r"
type input "bvr"
click at [195, 221] on input "bvr" at bounding box center [342, 221] width 461 height 26
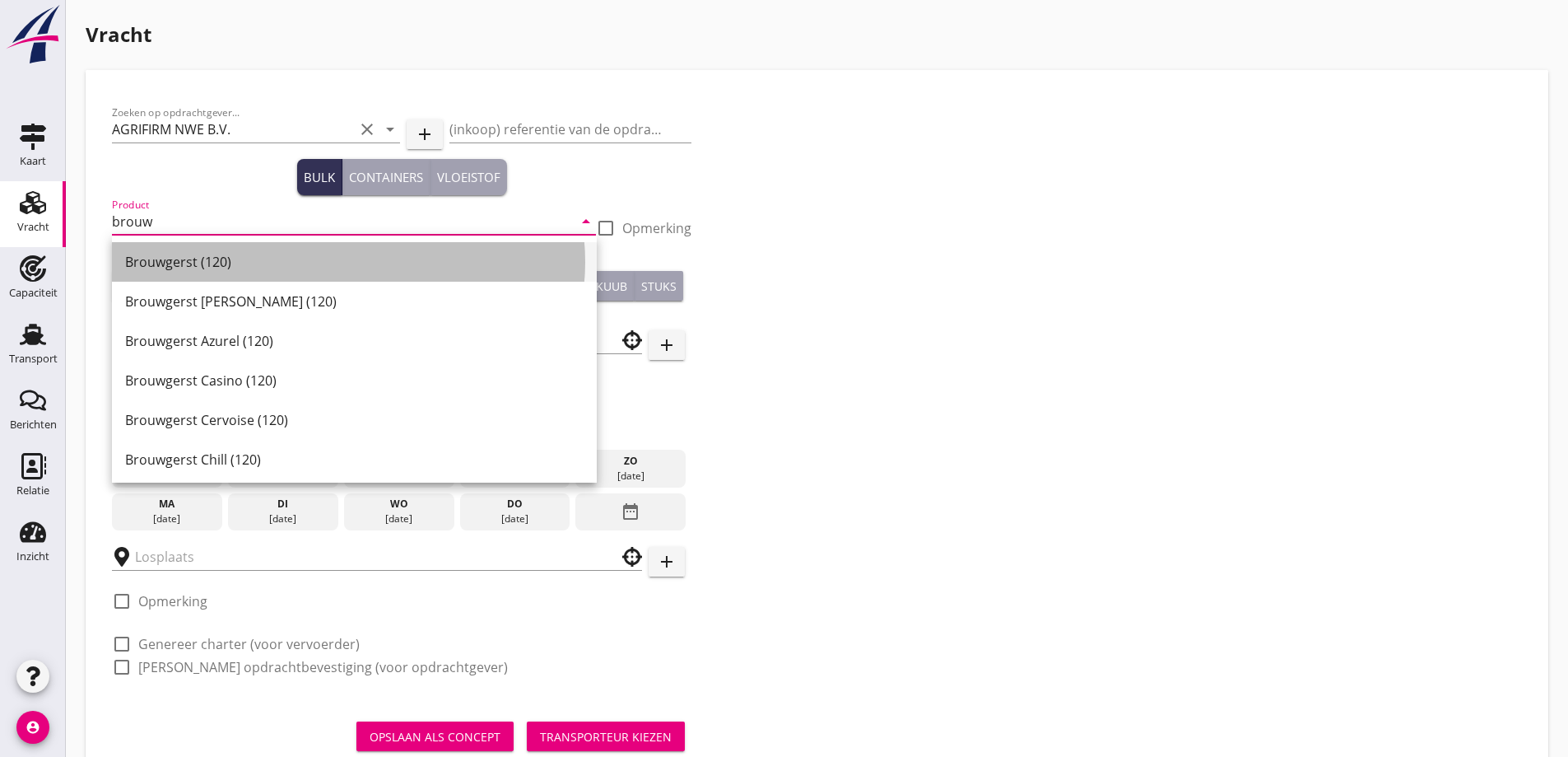
click at [235, 276] on div "Brouwgerst (120)" at bounding box center [354, 262] width 459 height 39
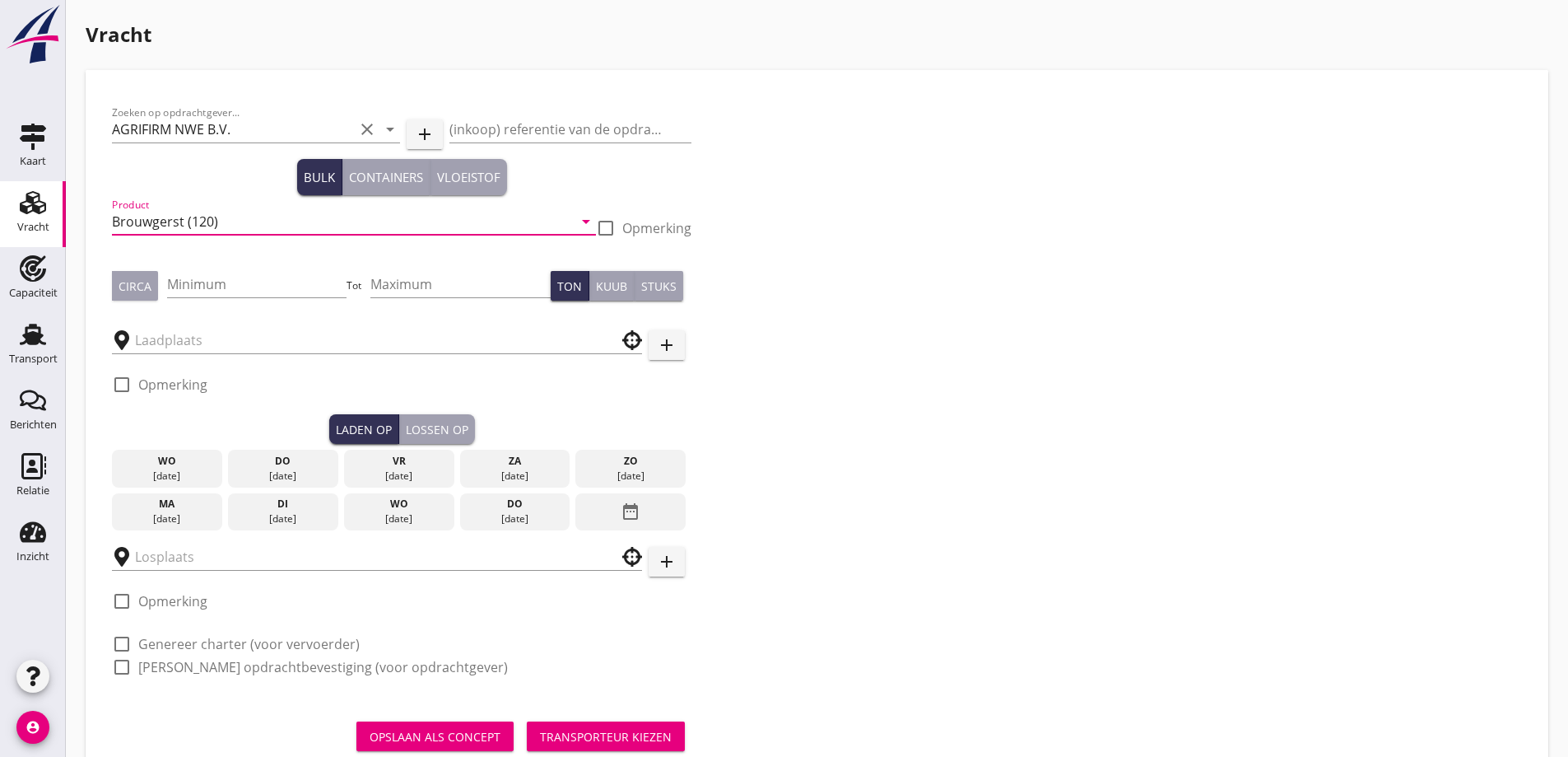
type input "Brouwgerst (120)"
click at [655, 225] on label "Opmerking" at bounding box center [657, 228] width 69 height 17
checkbox input "true"
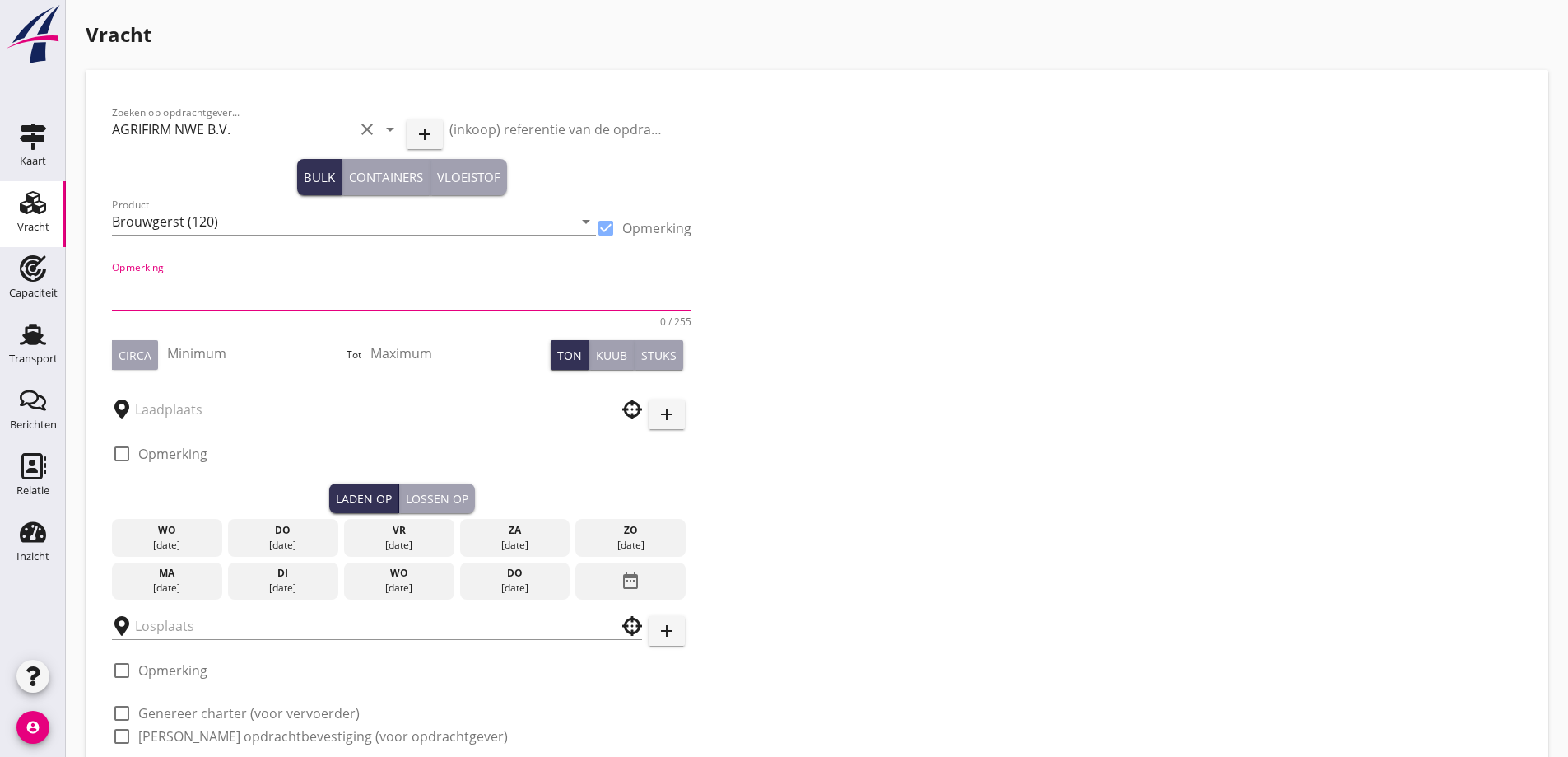
click at [468, 274] on textarea "Opmerking" at bounding box center [401, 291] width 580 height 39
type textarea "Pixel"
click at [248, 345] on input "Minimum" at bounding box center [257, 353] width 180 height 26
click at [118, 351] on div "Circa" at bounding box center [134, 356] width 33 height 17
click at [204, 354] on input "Minimum" at bounding box center [257, 353] width 180 height 26
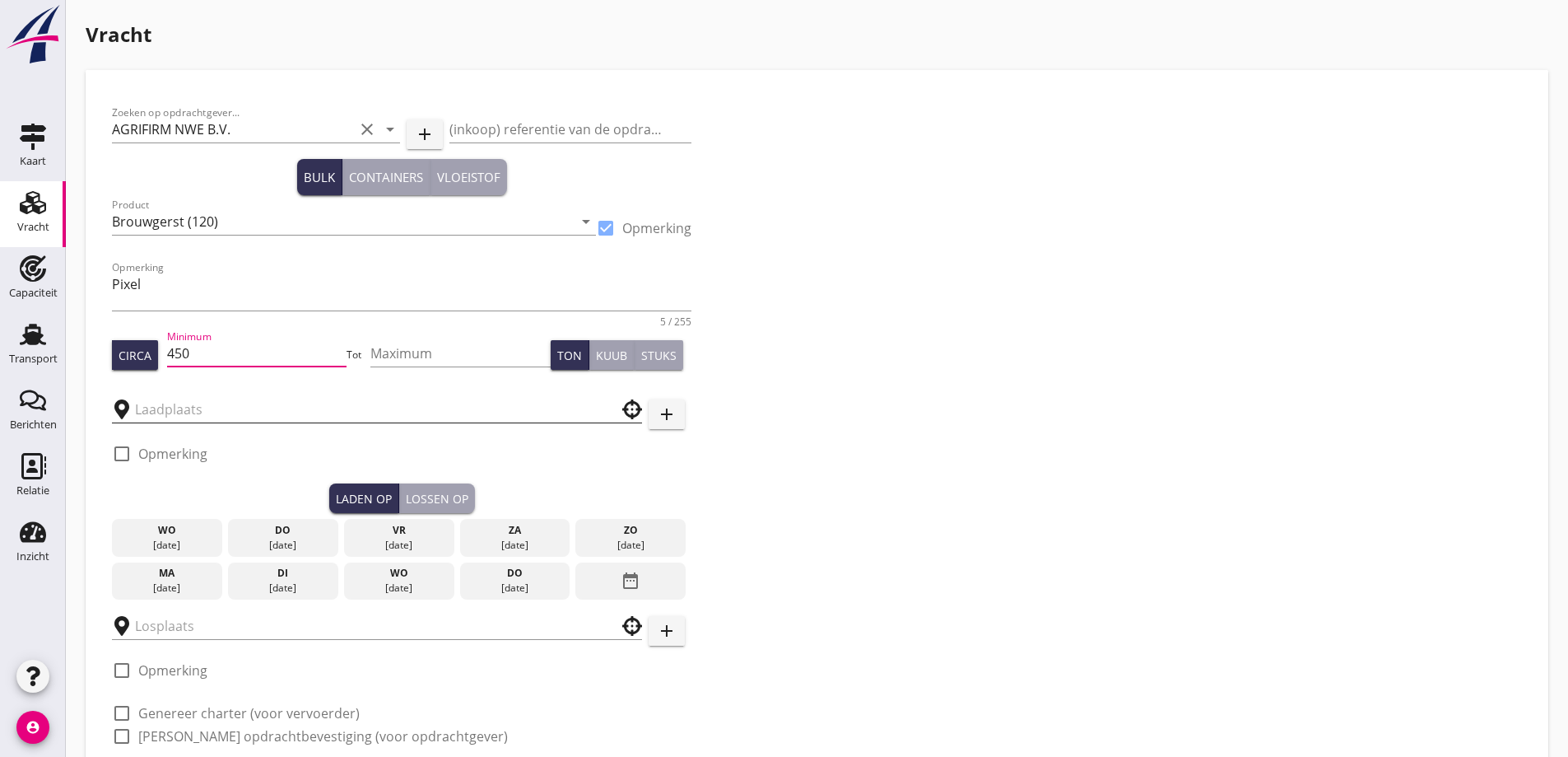
click at [245, 408] on input "text" at bounding box center [366, 409] width 461 height 26
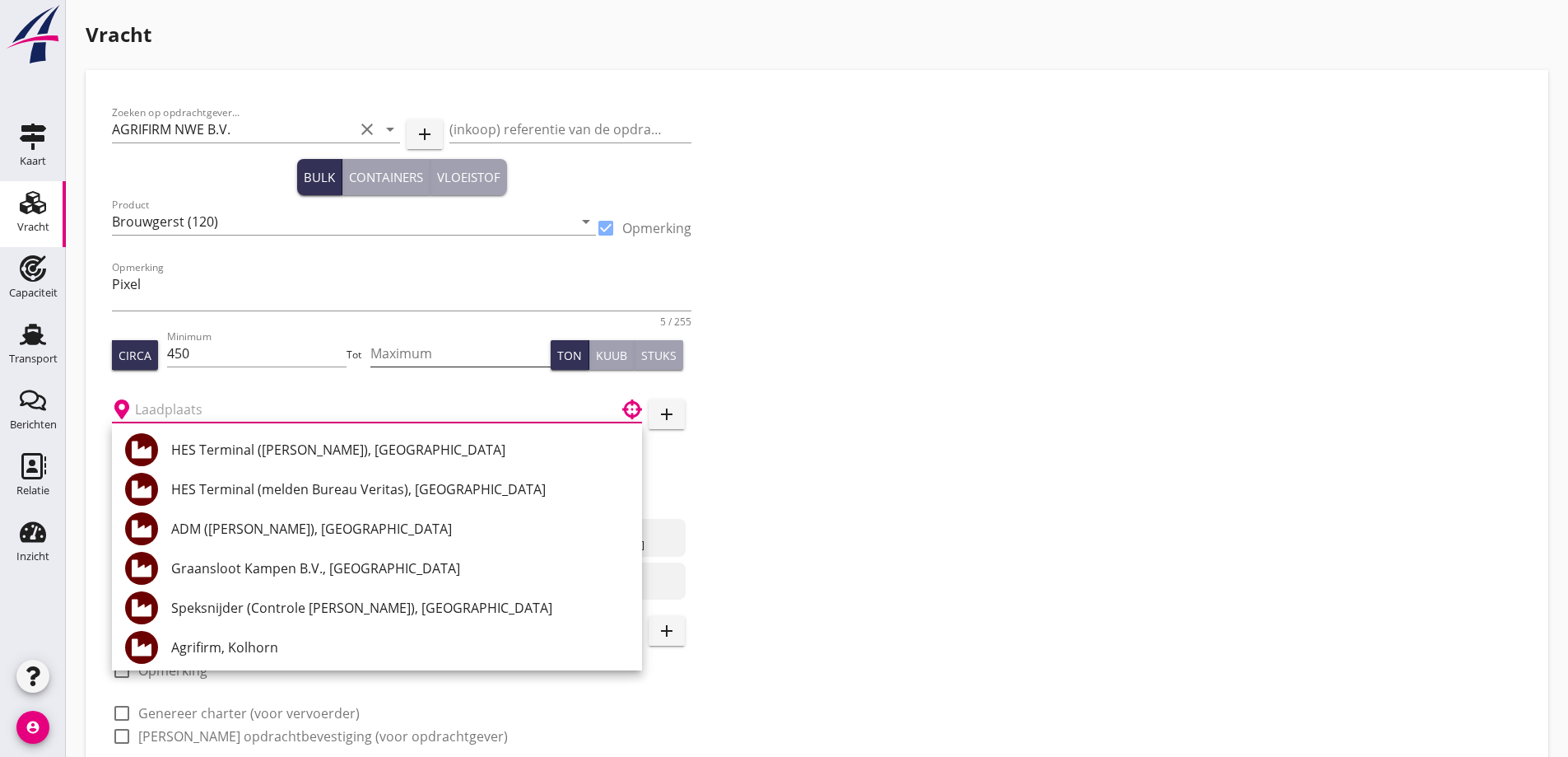
click at [403, 354] on input "Maximum" at bounding box center [460, 353] width 180 height 26
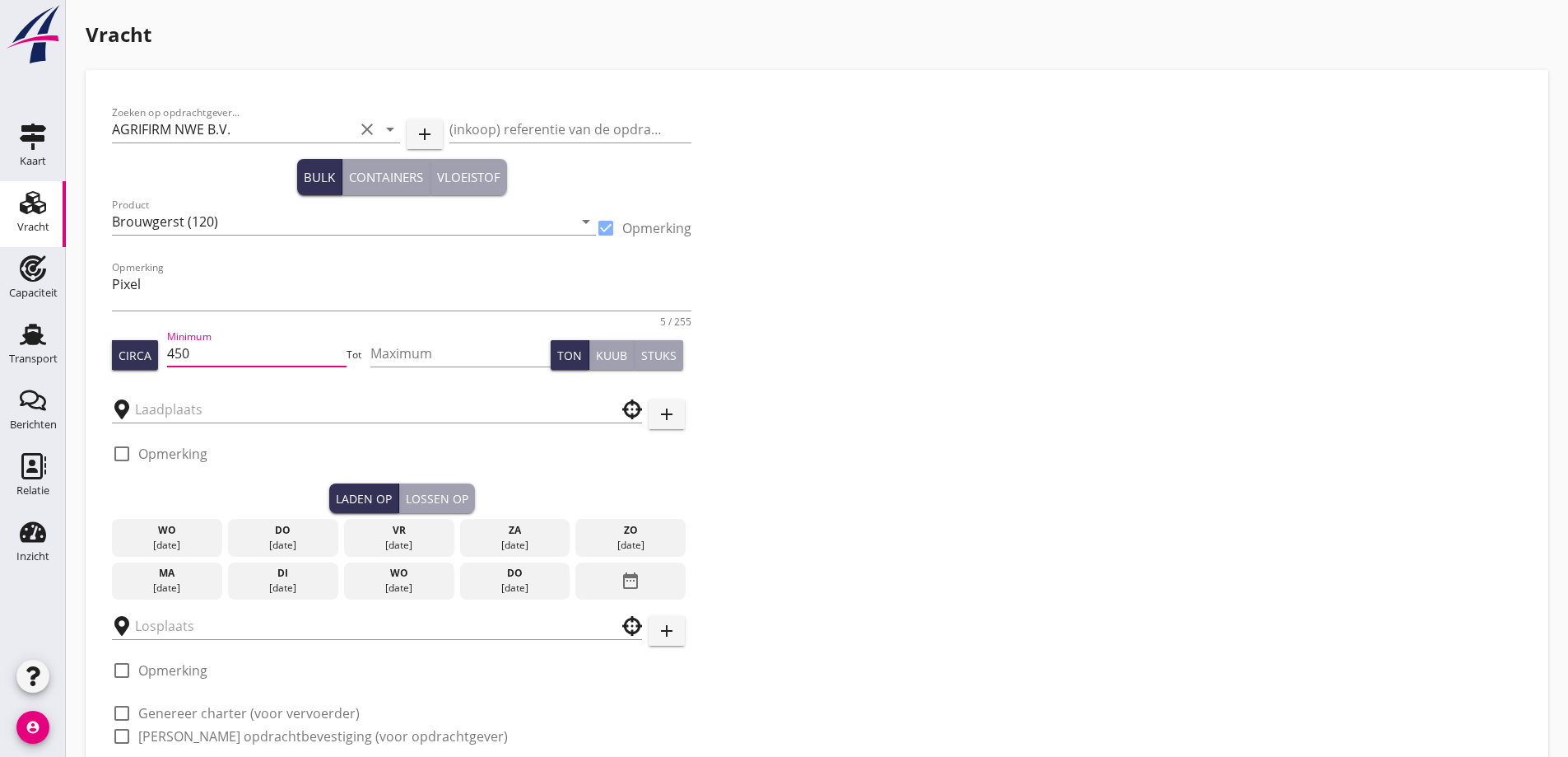
drag, startPoint x: 286, startPoint y: 356, endPoint x: 164, endPoint y: 366, distance: 122.4
click at [164, 366] on div "Circa Minimum 450 Tot Maximum Ton Kuub Stuks" at bounding box center [401, 355] width 580 height 56
click at [458, 344] on input "Maximum" at bounding box center [460, 353] width 180 height 26
drag, startPoint x: 207, startPoint y: 357, endPoint x: 163, endPoint y: 350, distance: 44.6
click at [163, 350] on div "Circa Minimum 450 Tot Maximum Ton Kuub Stuks" at bounding box center [401, 355] width 580 height 56
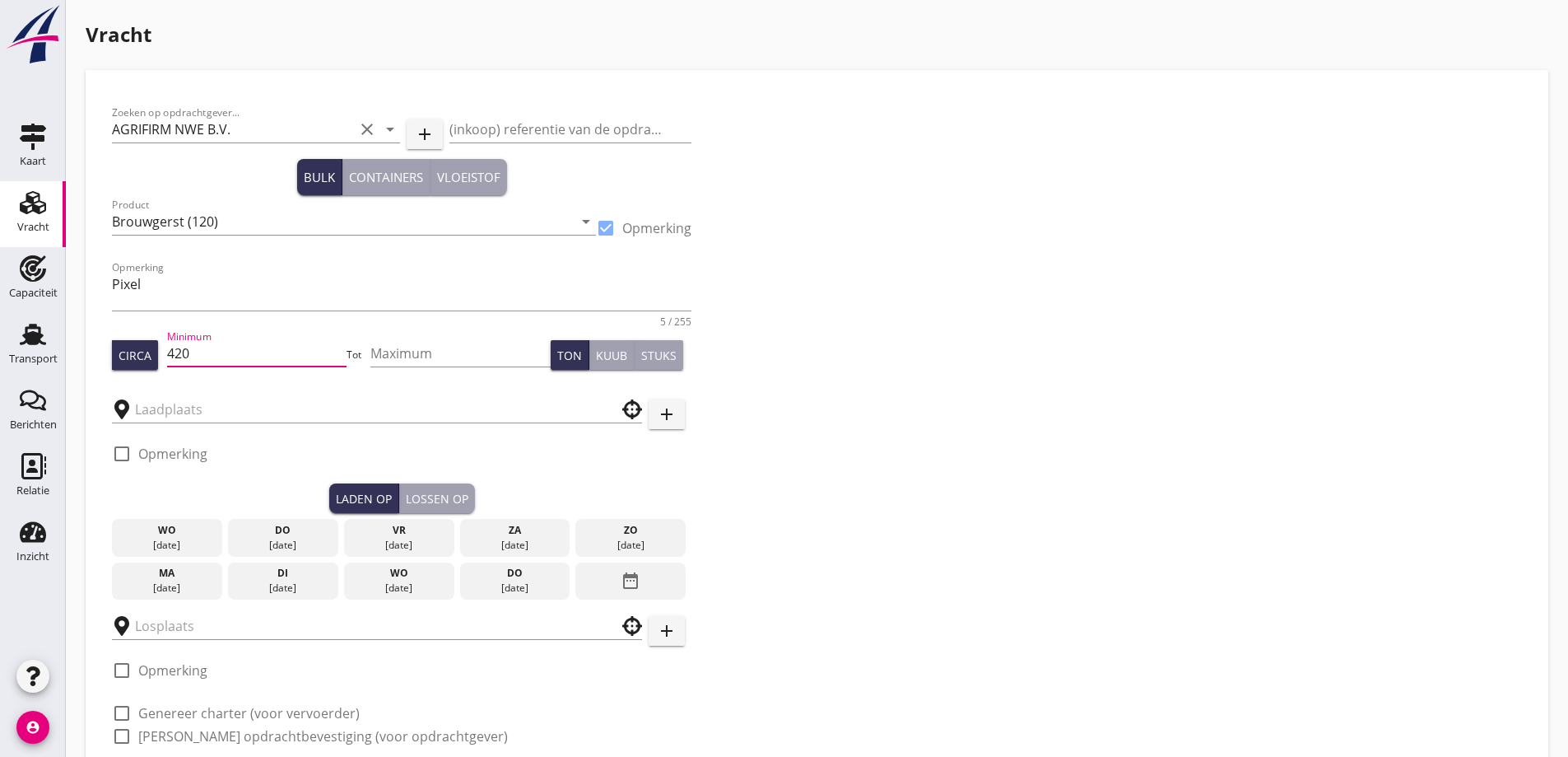
type input "420"
type input "450"
click at [171, 414] on input "text" at bounding box center [366, 409] width 461 height 26
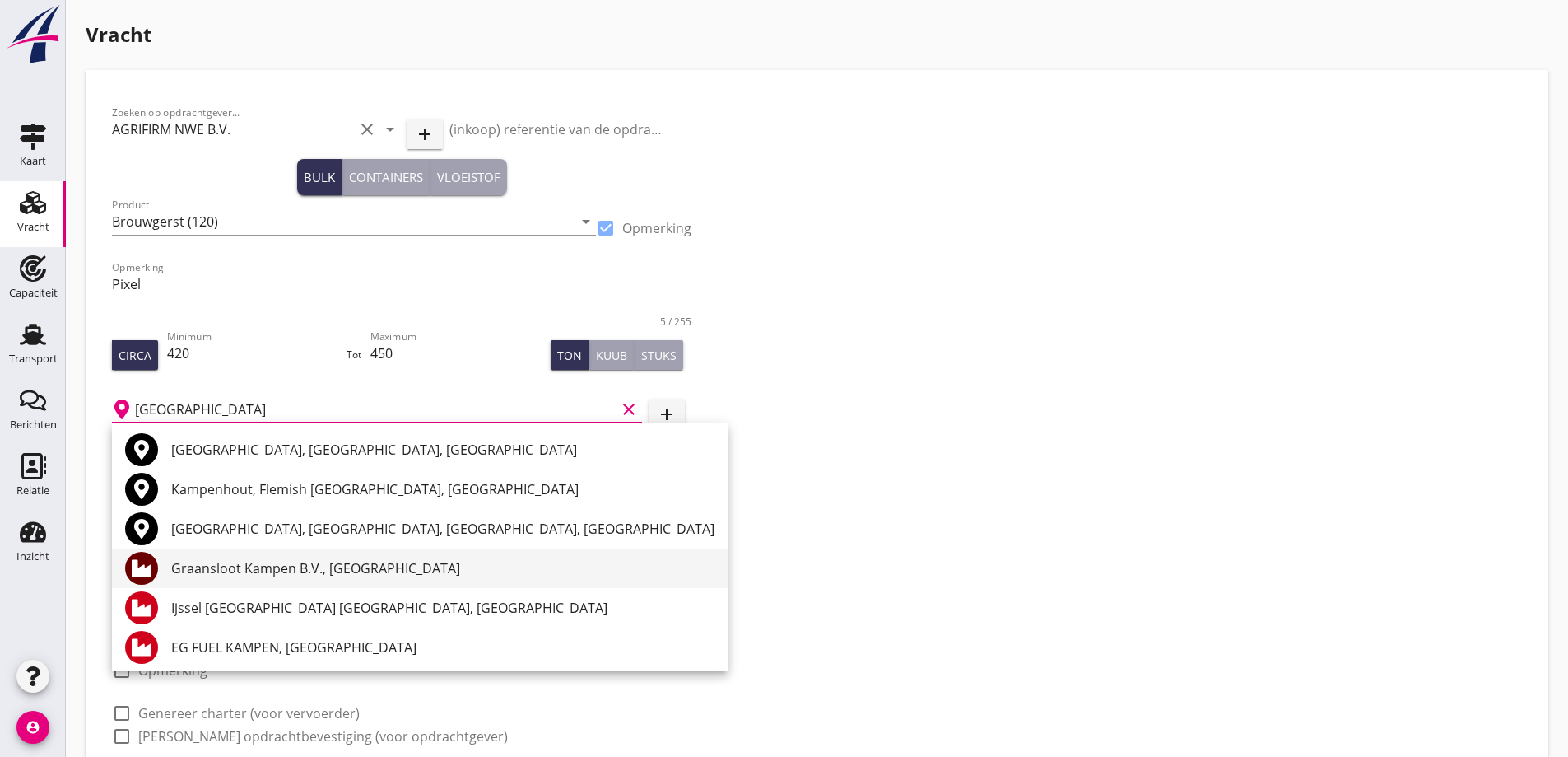
click at [275, 564] on div "Graansloot Kampen B.V., [GEOGRAPHIC_DATA]" at bounding box center [443, 568] width 543 height 20
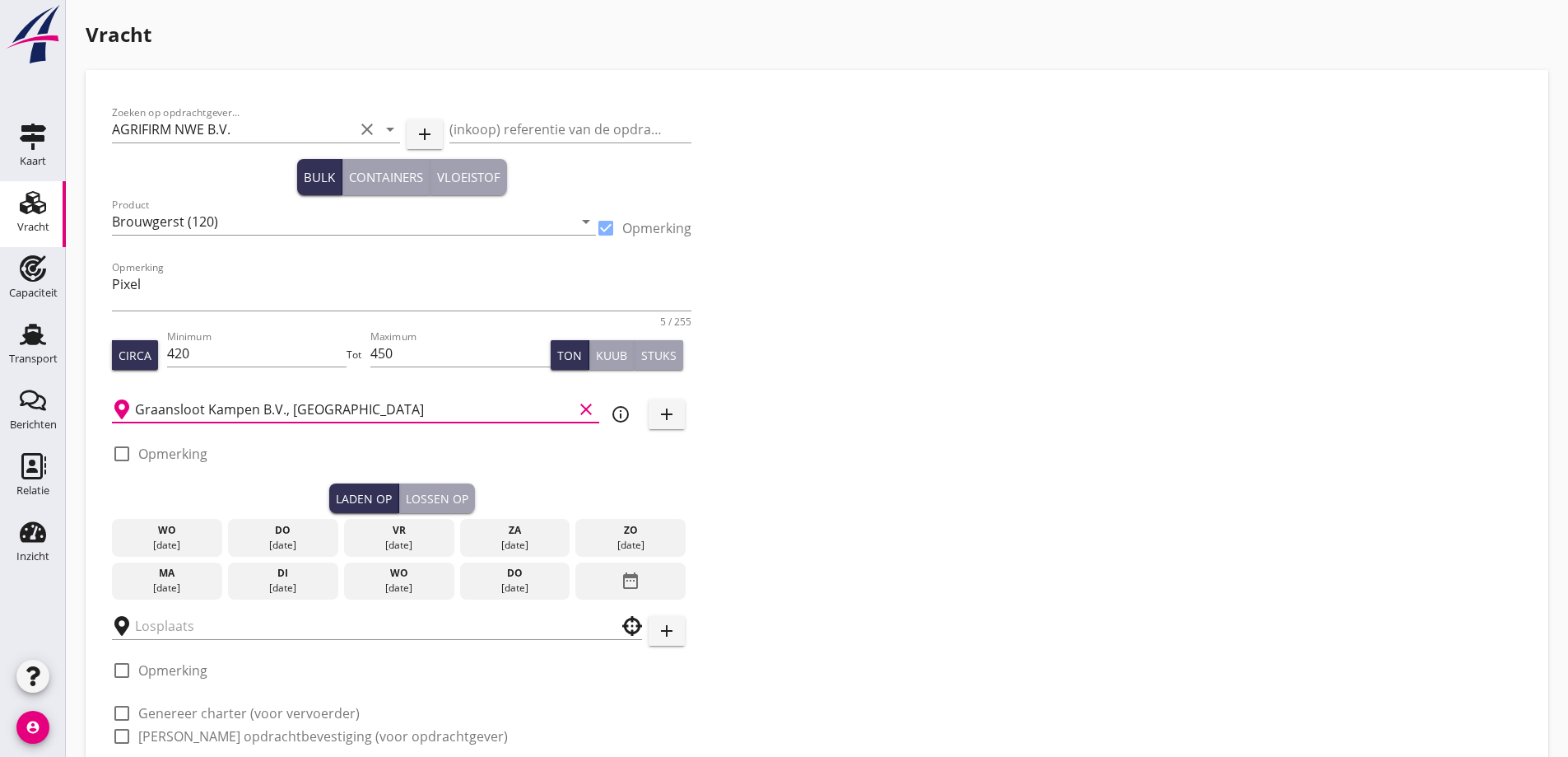
type input "Graansloot Kampen B.V., [GEOGRAPHIC_DATA]"
click at [305, 588] on div "[DATE]" at bounding box center [283, 588] width 102 height 15
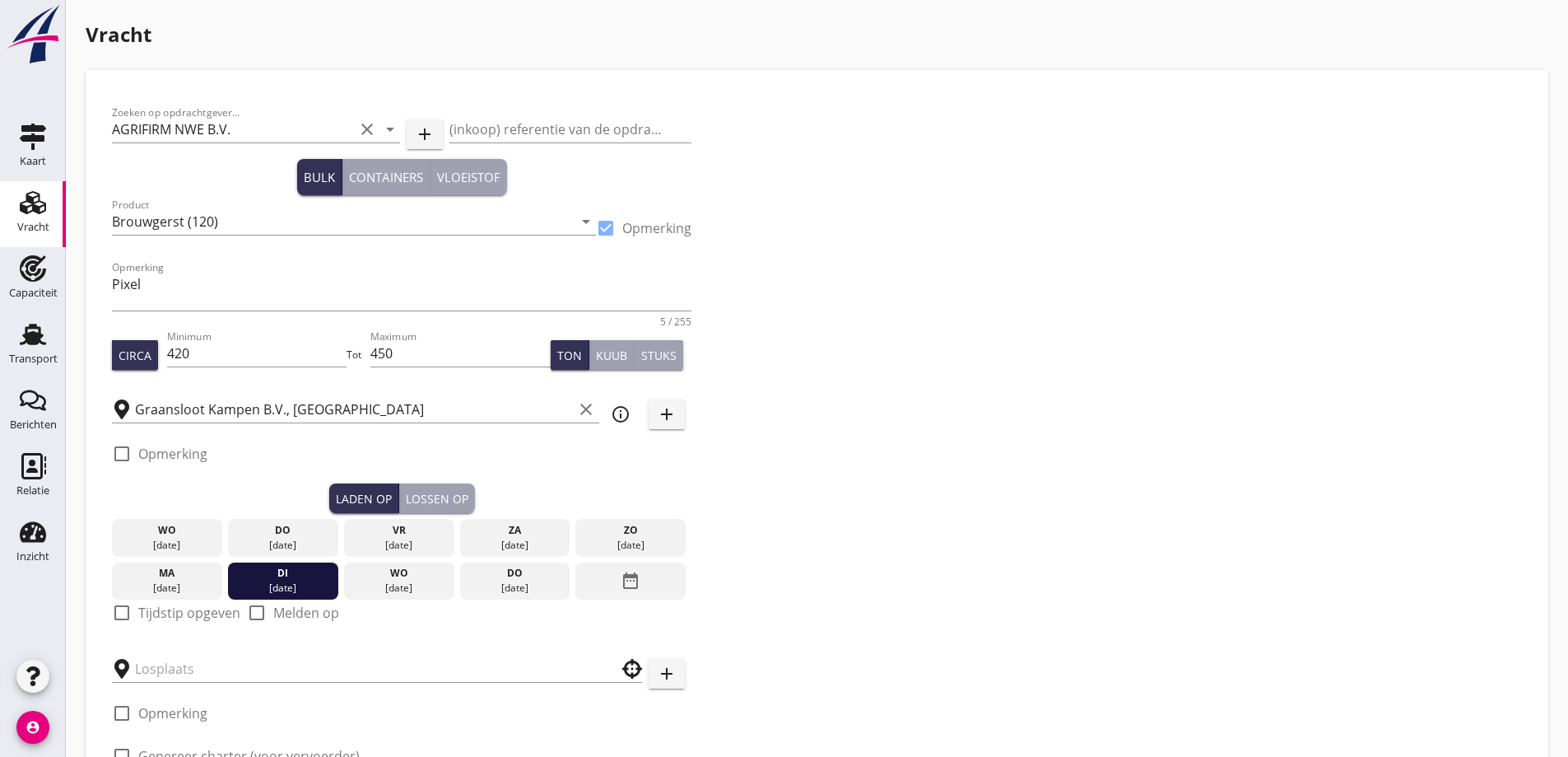
click at [184, 453] on label "Opmerking" at bounding box center [173, 454] width 69 height 17
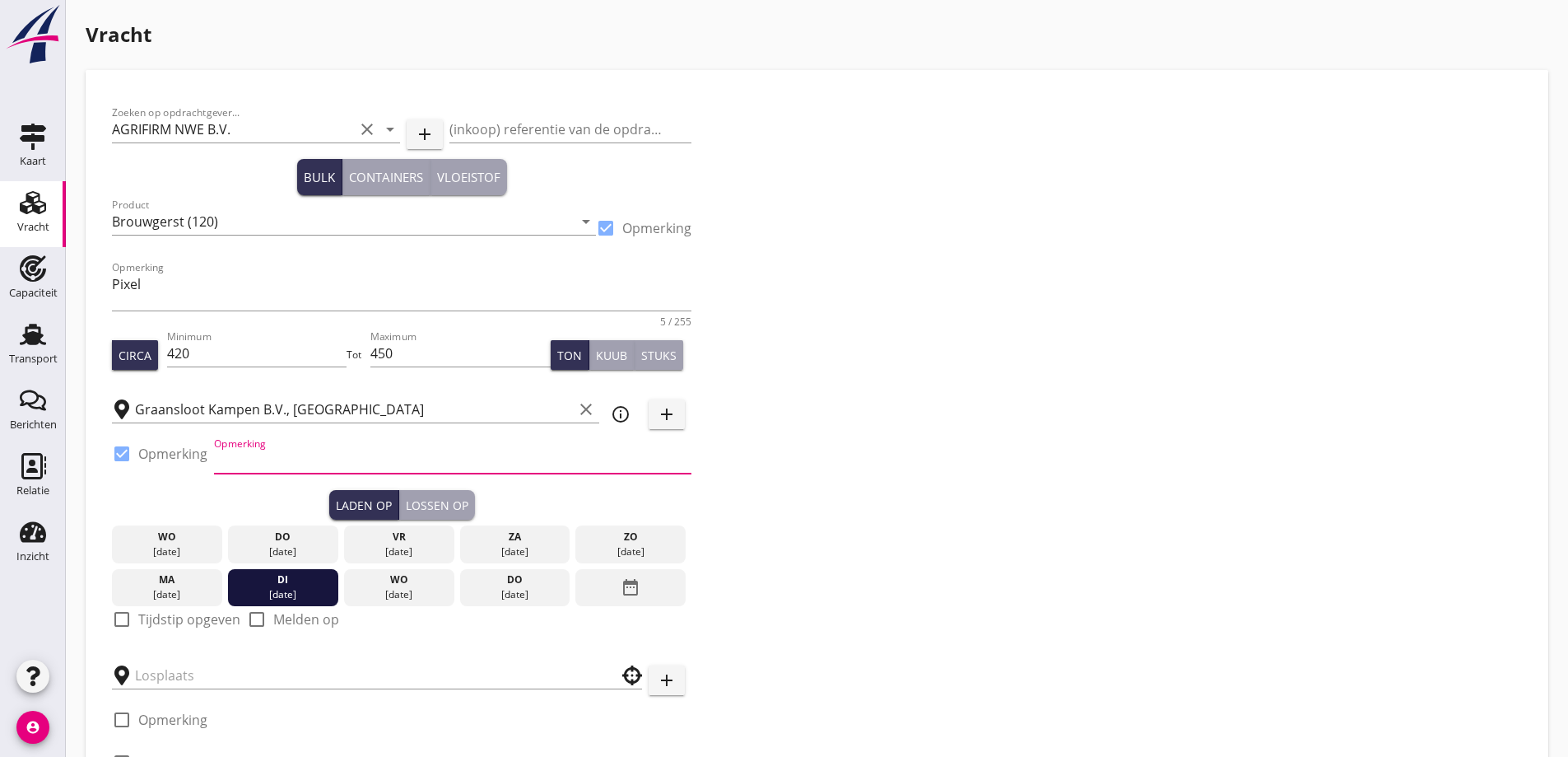
click at [247, 462] on input "Opmerking" at bounding box center [452, 461] width 477 height 26
click at [177, 462] on label "Opmerking" at bounding box center [173, 454] width 69 height 17
checkbox input "false"
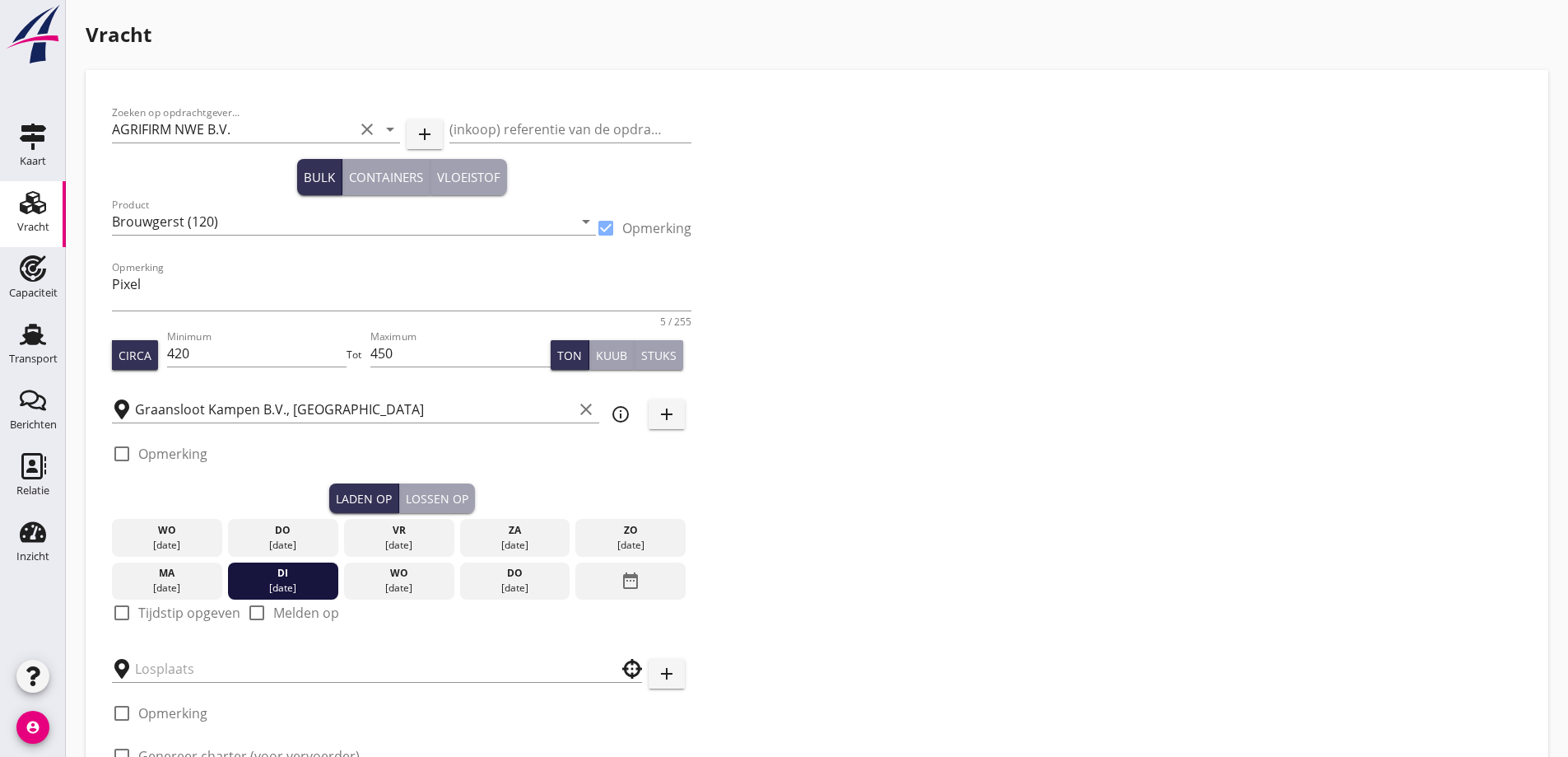
click at [199, 617] on label "Tijdstip opgeven" at bounding box center [188, 613] width 102 height 17
checkbox input "true"
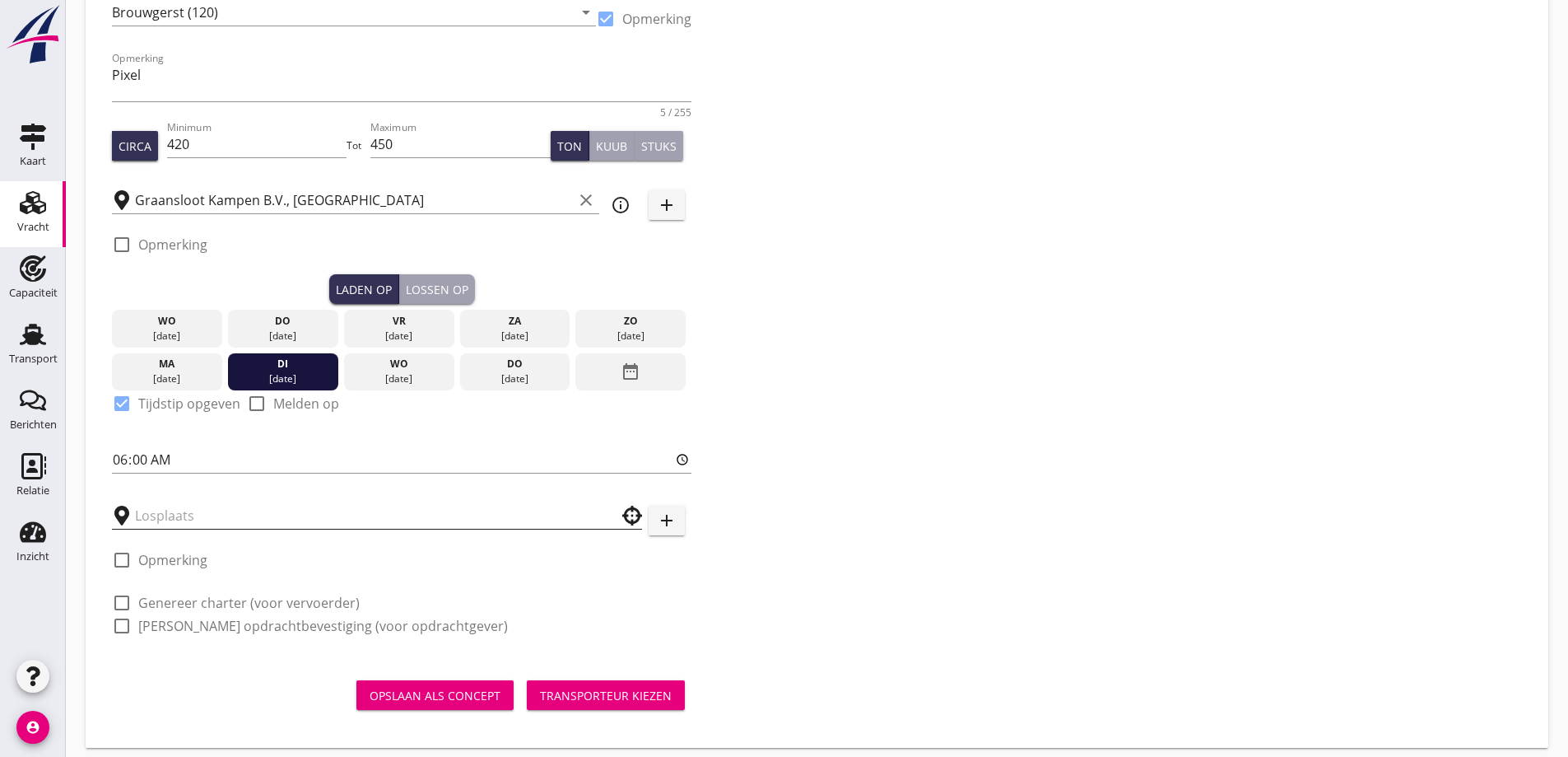
scroll to position [220, 0]
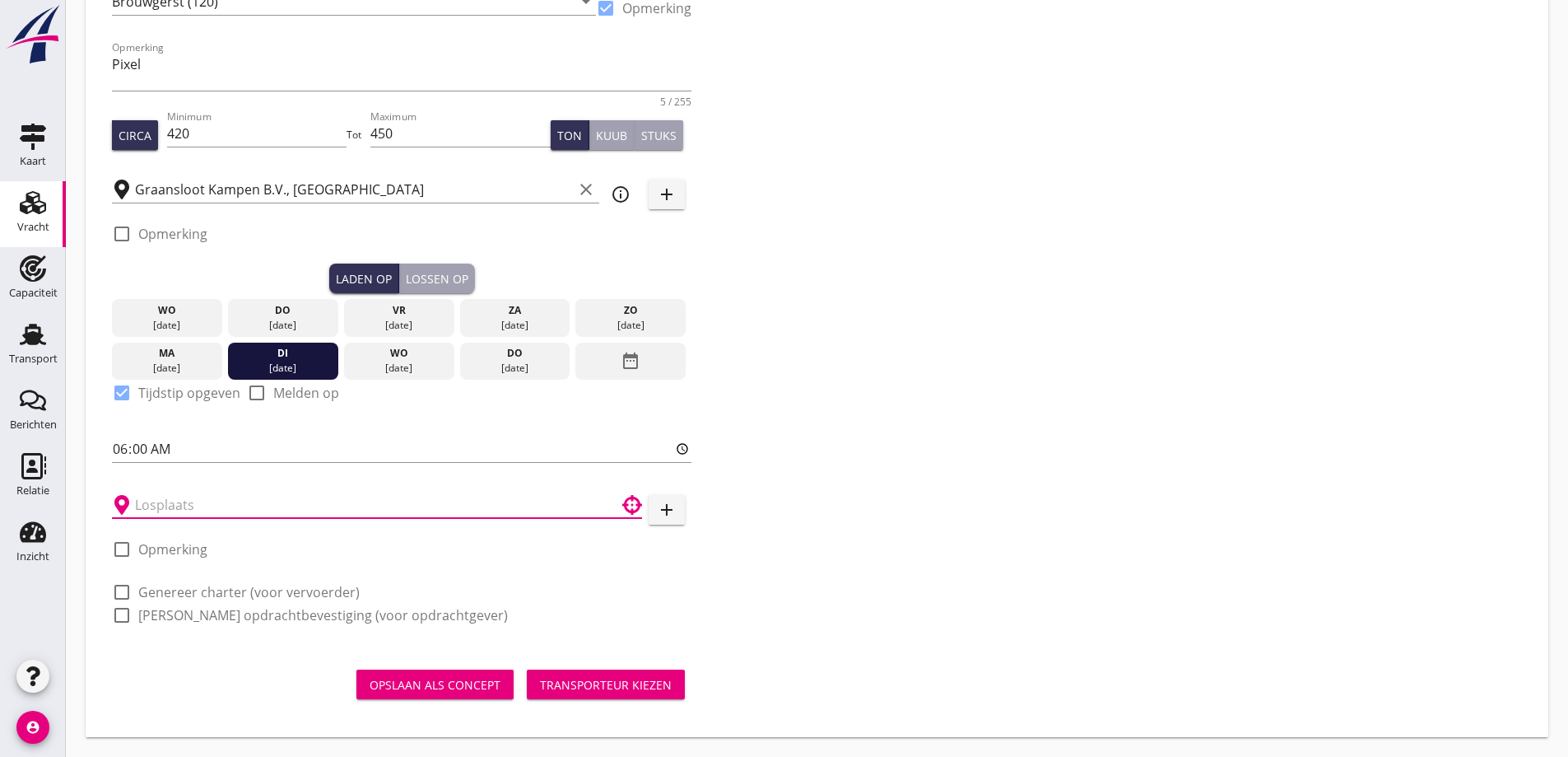
click at [159, 509] on input "text" at bounding box center [366, 505] width 461 height 26
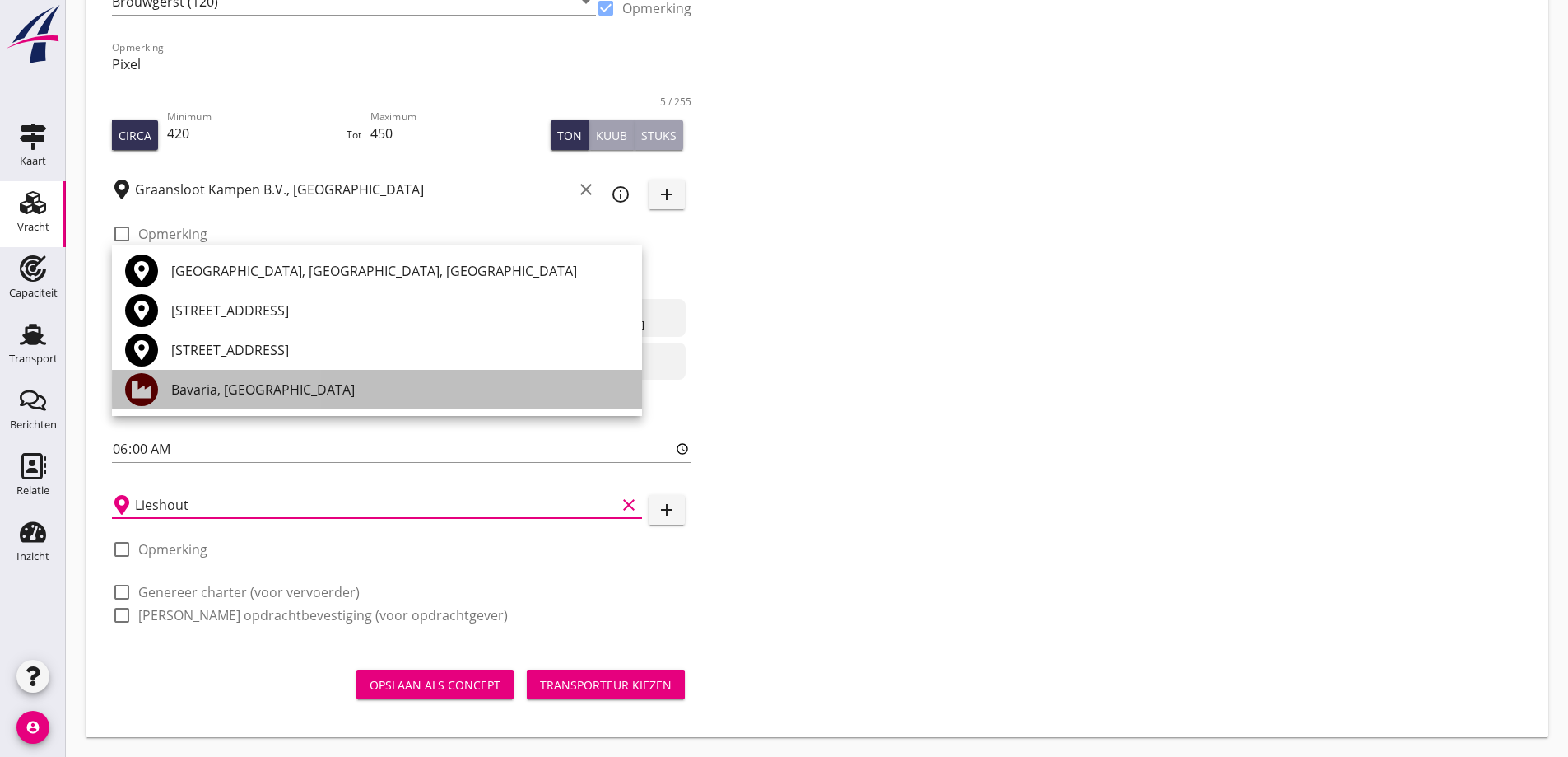
click at [259, 381] on div "Bavaria, [GEOGRAPHIC_DATA]" at bounding box center [400, 389] width 458 height 20
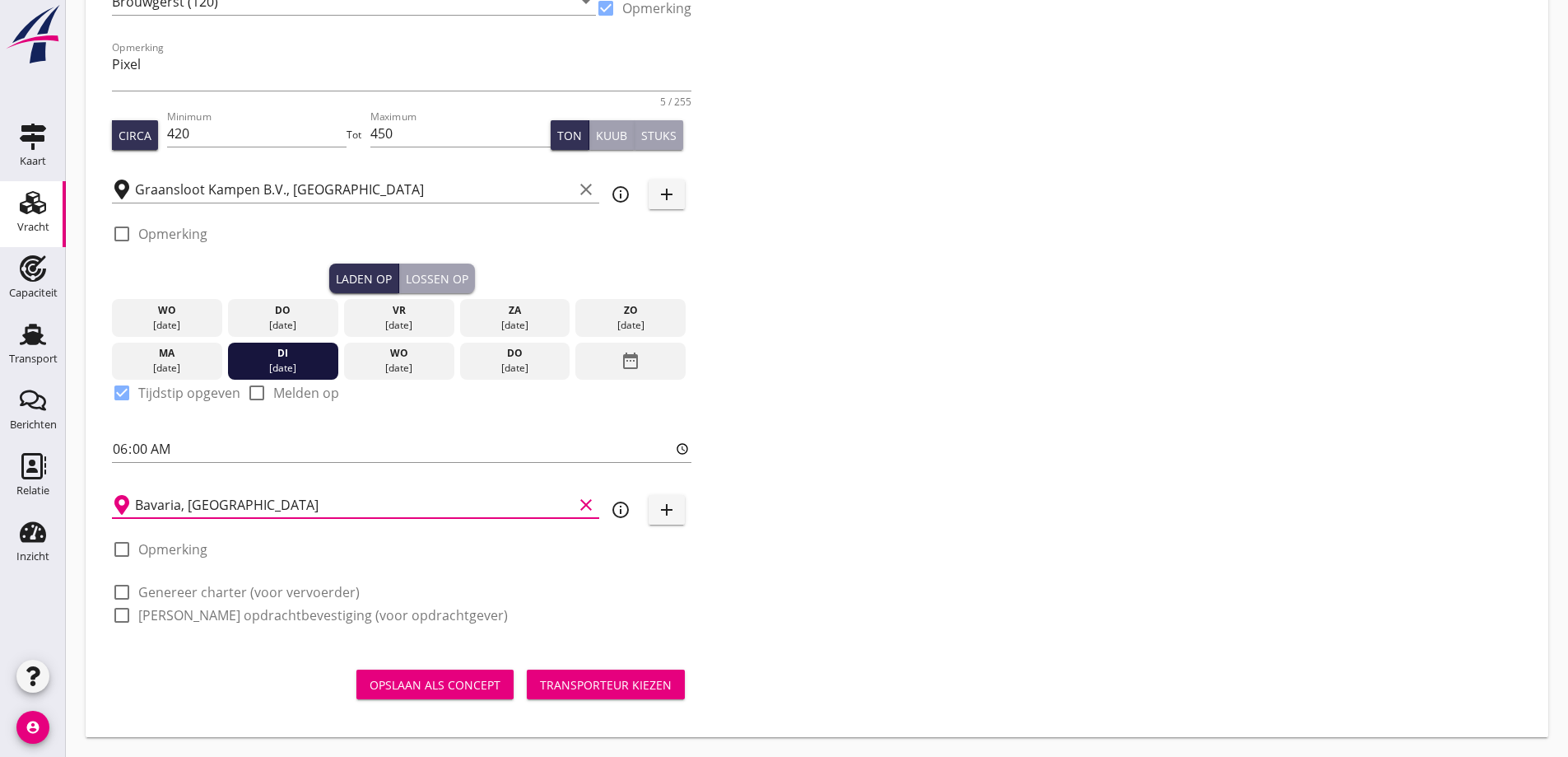
type input "Bavaria, [GEOGRAPHIC_DATA]"
click at [205, 592] on label "Genereer charter (voor vervoerder)" at bounding box center [249, 592] width 221 height 17
checkbox input "true"
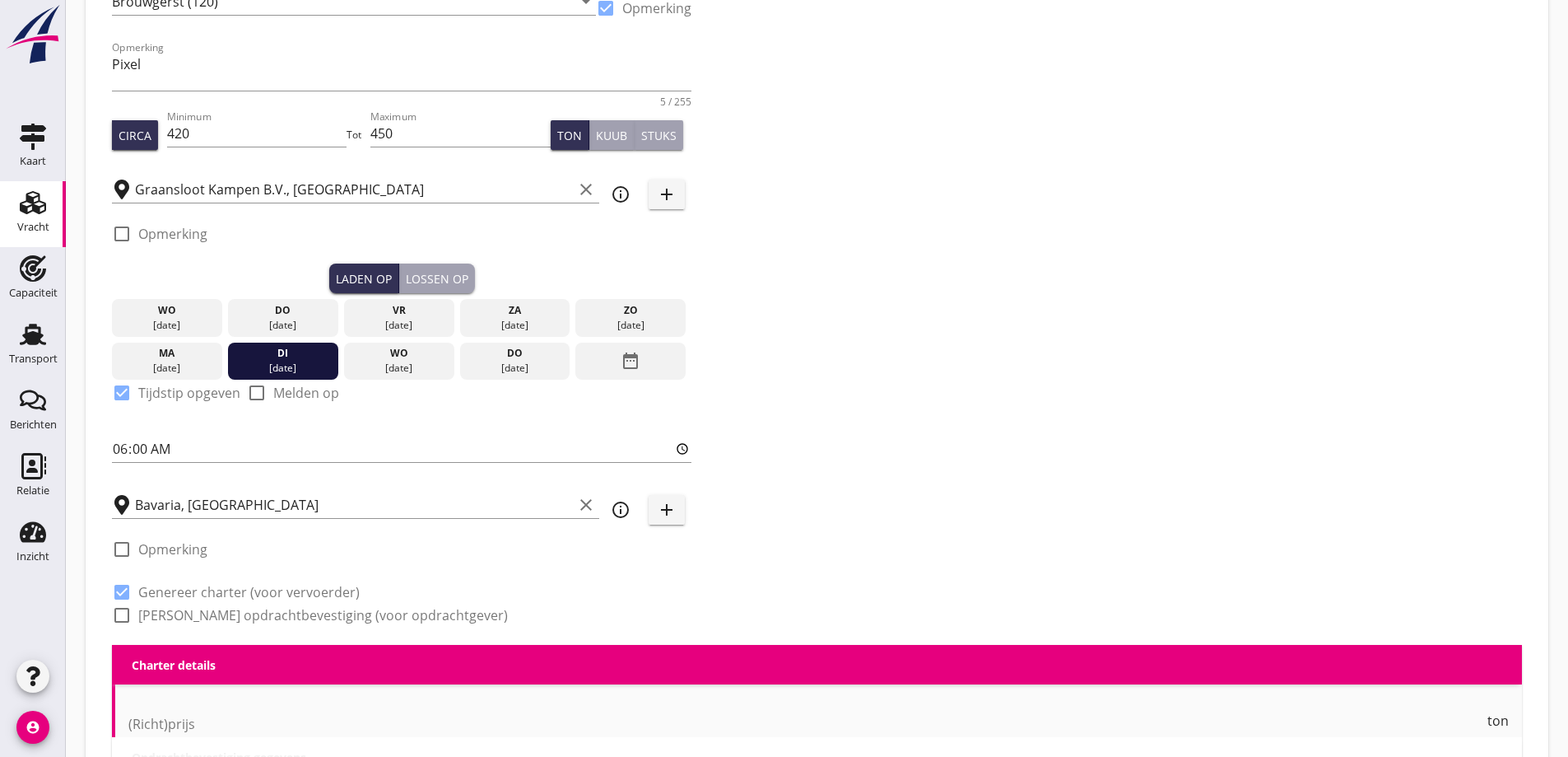
checkbox input "true"
click at [213, 613] on label "[PERSON_NAME] opdrachtbevestiging (voor opdrachtgever)" at bounding box center [323, 615] width 369 height 17
checkbox input "true"
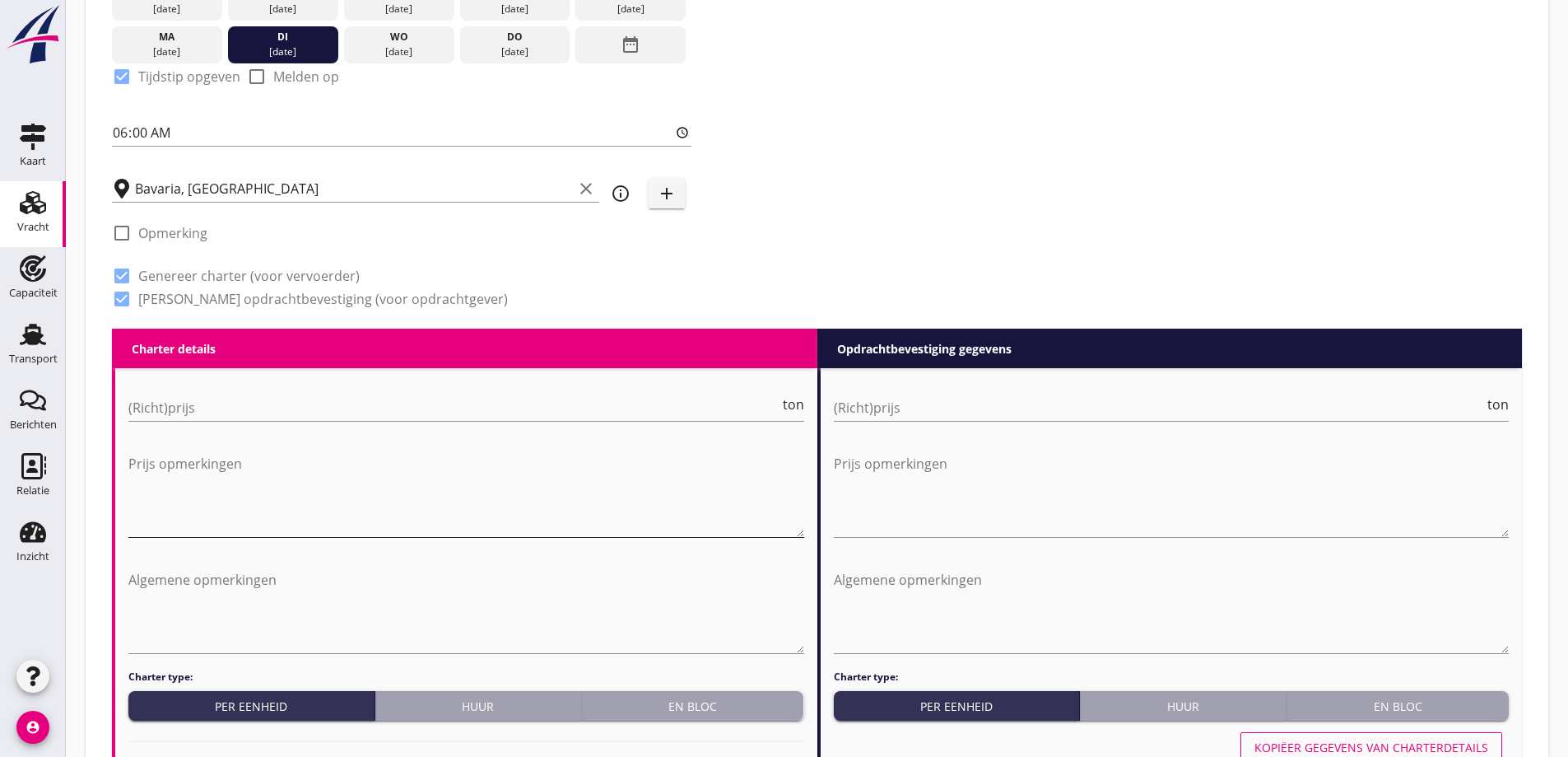
scroll to position [549, 0]
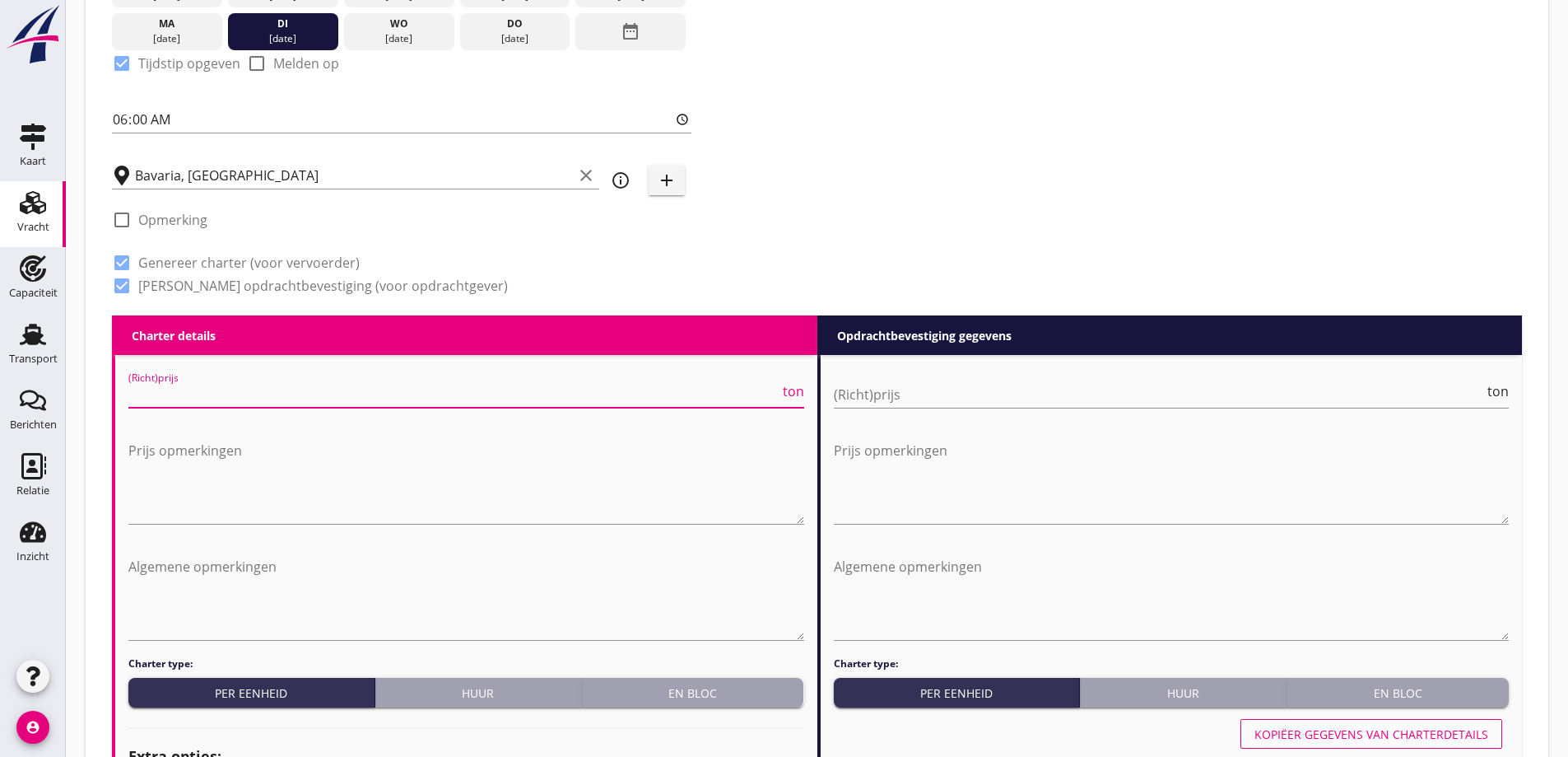
click at [414, 398] on input "(Richt)prijs" at bounding box center [454, 394] width 651 height 26
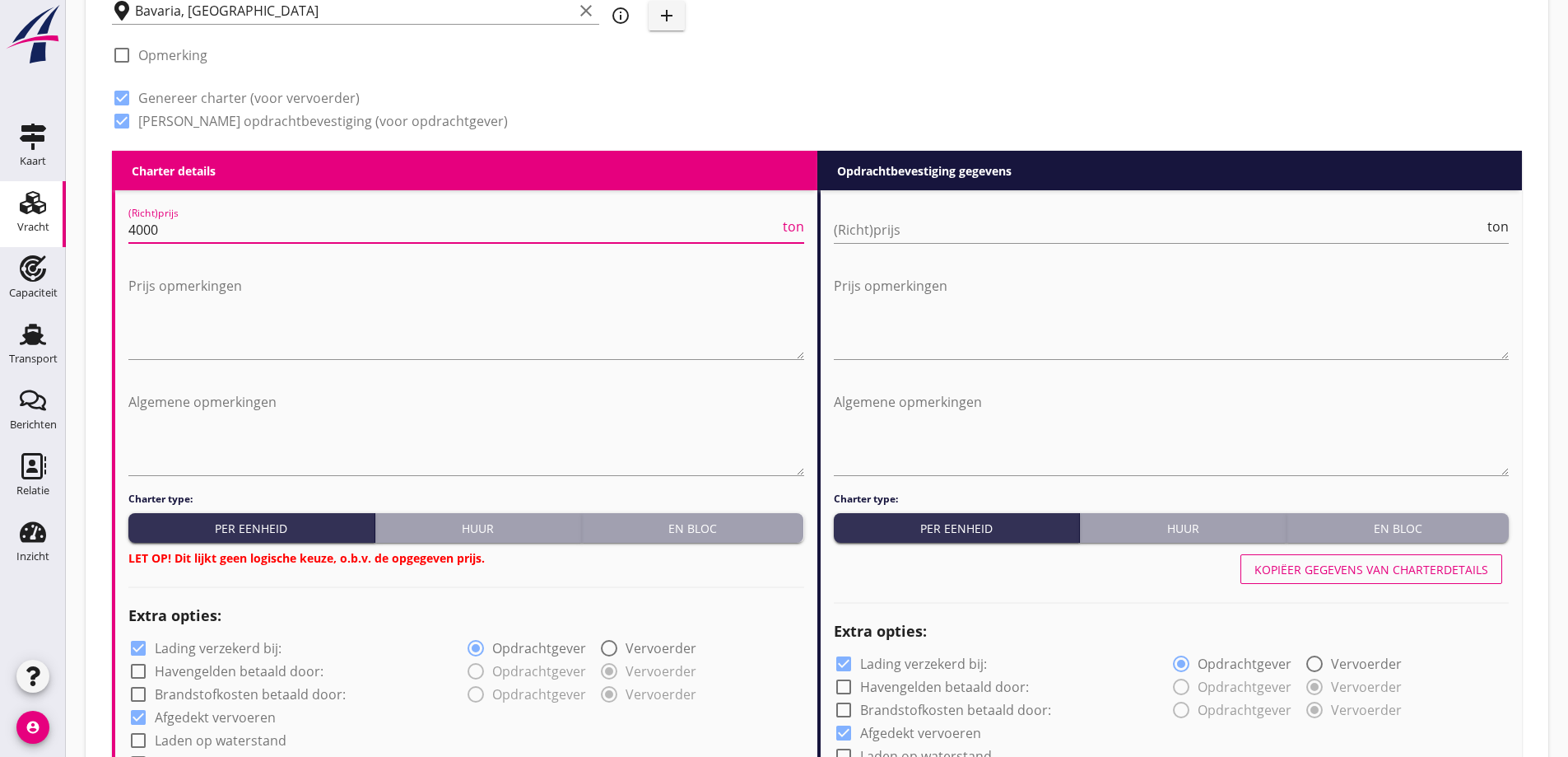
click at [783, 223] on span "ton" at bounding box center [793, 226] width 22 height 13
click at [784, 228] on span "TEU" at bounding box center [792, 226] width 24 height 13
type input "4000"
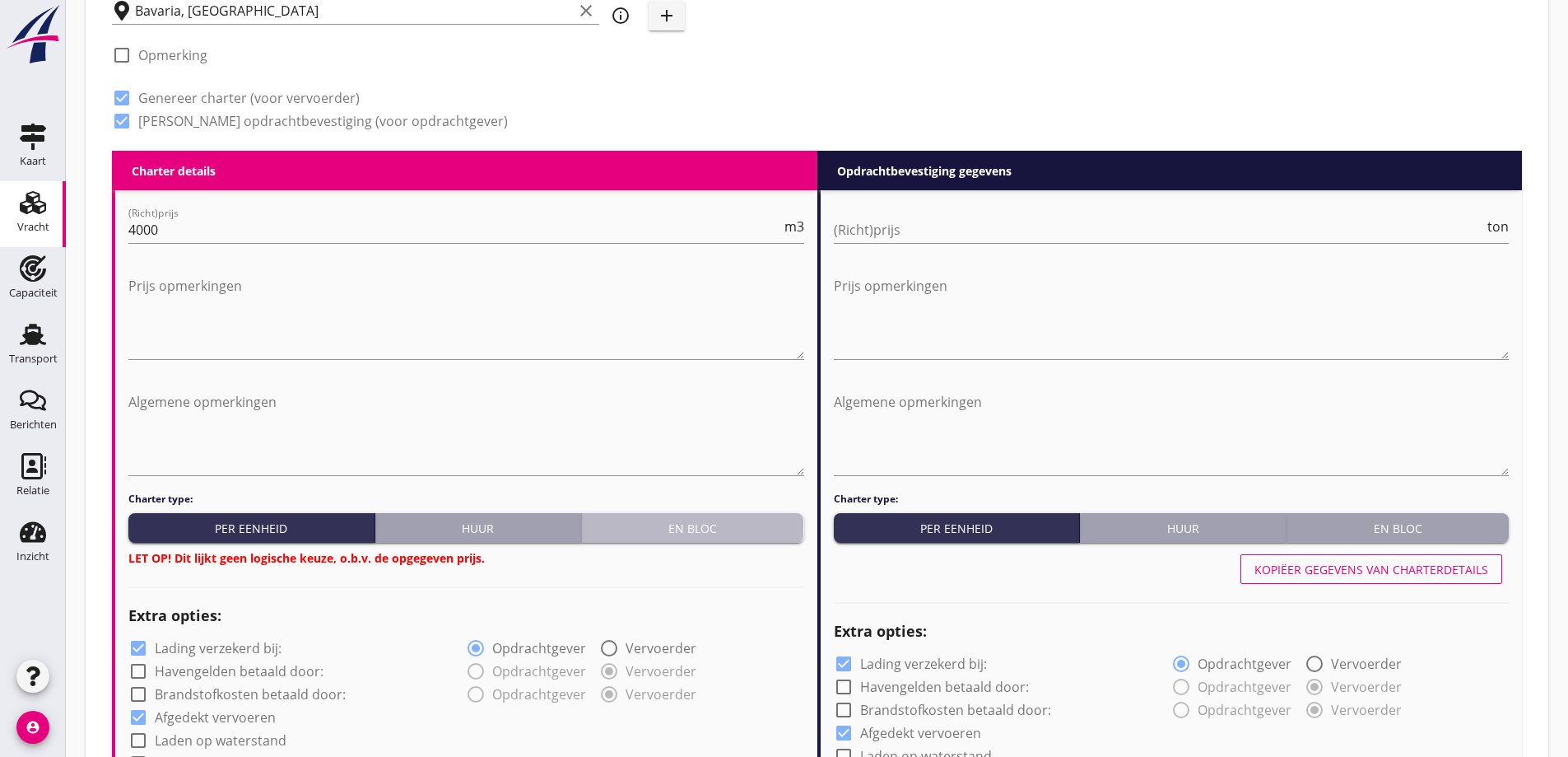
click at [732, 535] on div "En bloc" at bounding box center [693, 528] width 209 height 17
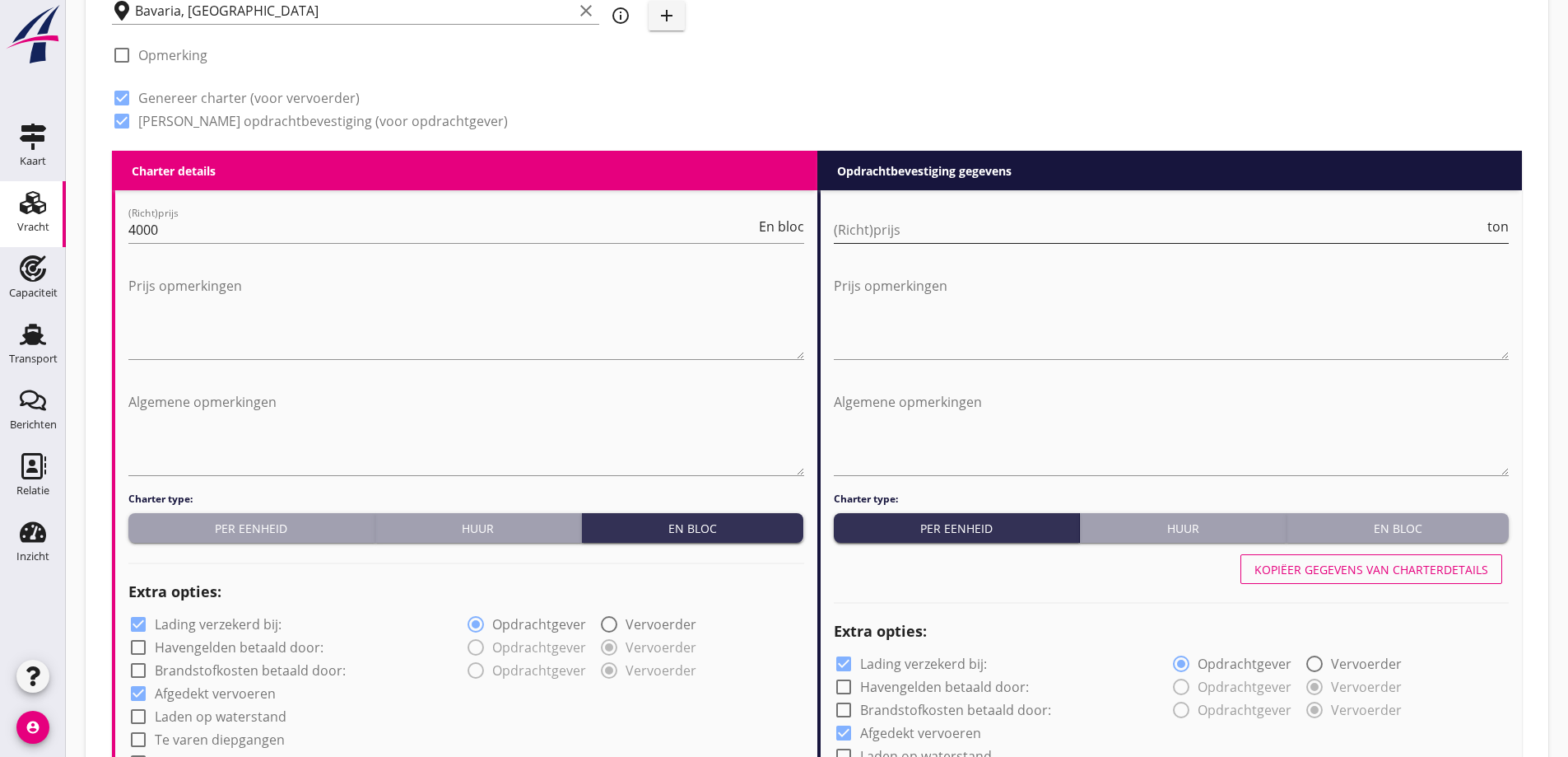
click at [1185, 231] on input "(Richt)prijs" at bounding box center [1159, 230] width 651 height 26
type input "9"
type input "9.50"
click at [225, 366] on div at bounding box center [466, 371] width 676 height 10
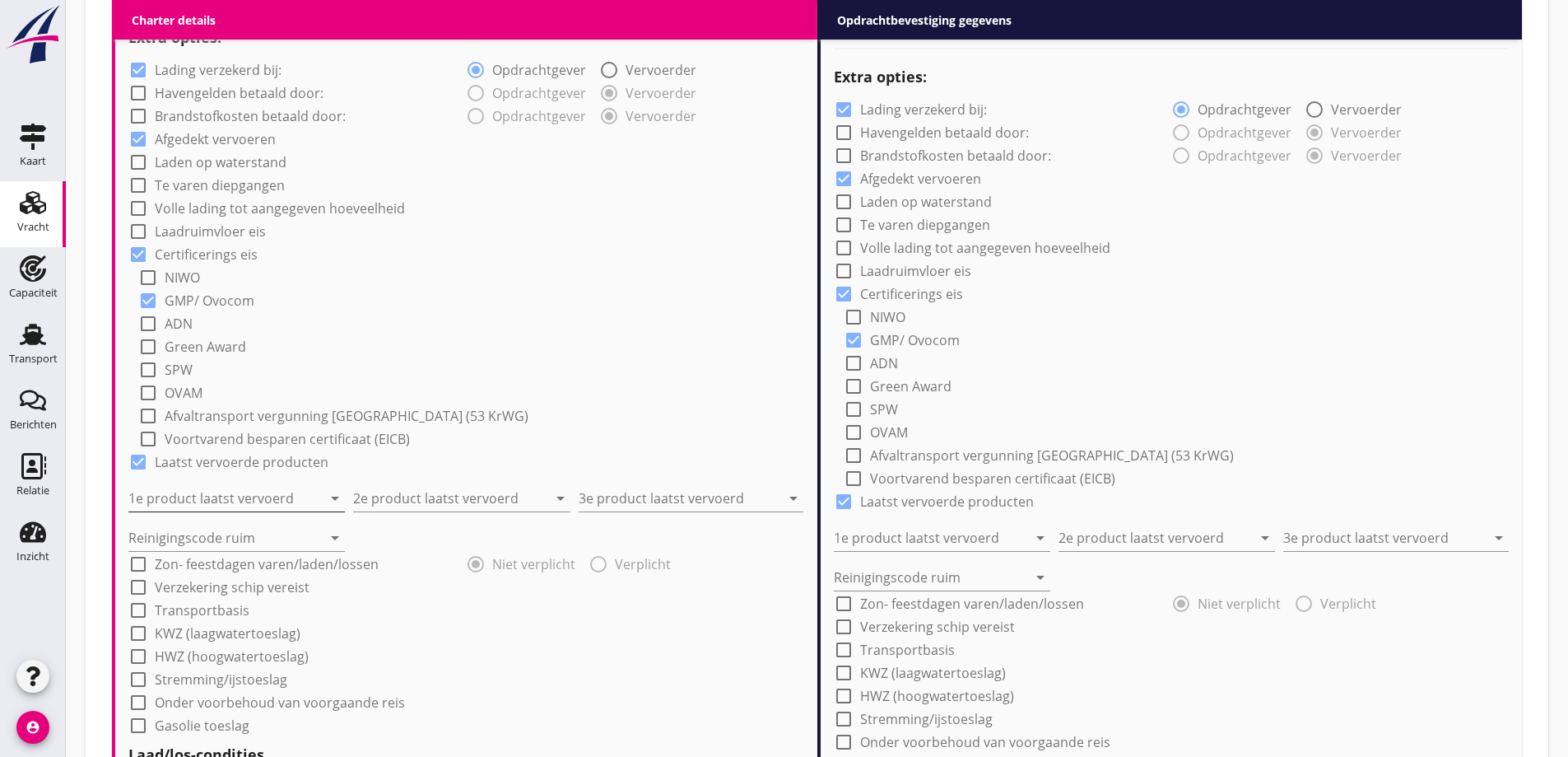
scroll to position [1290, 0]
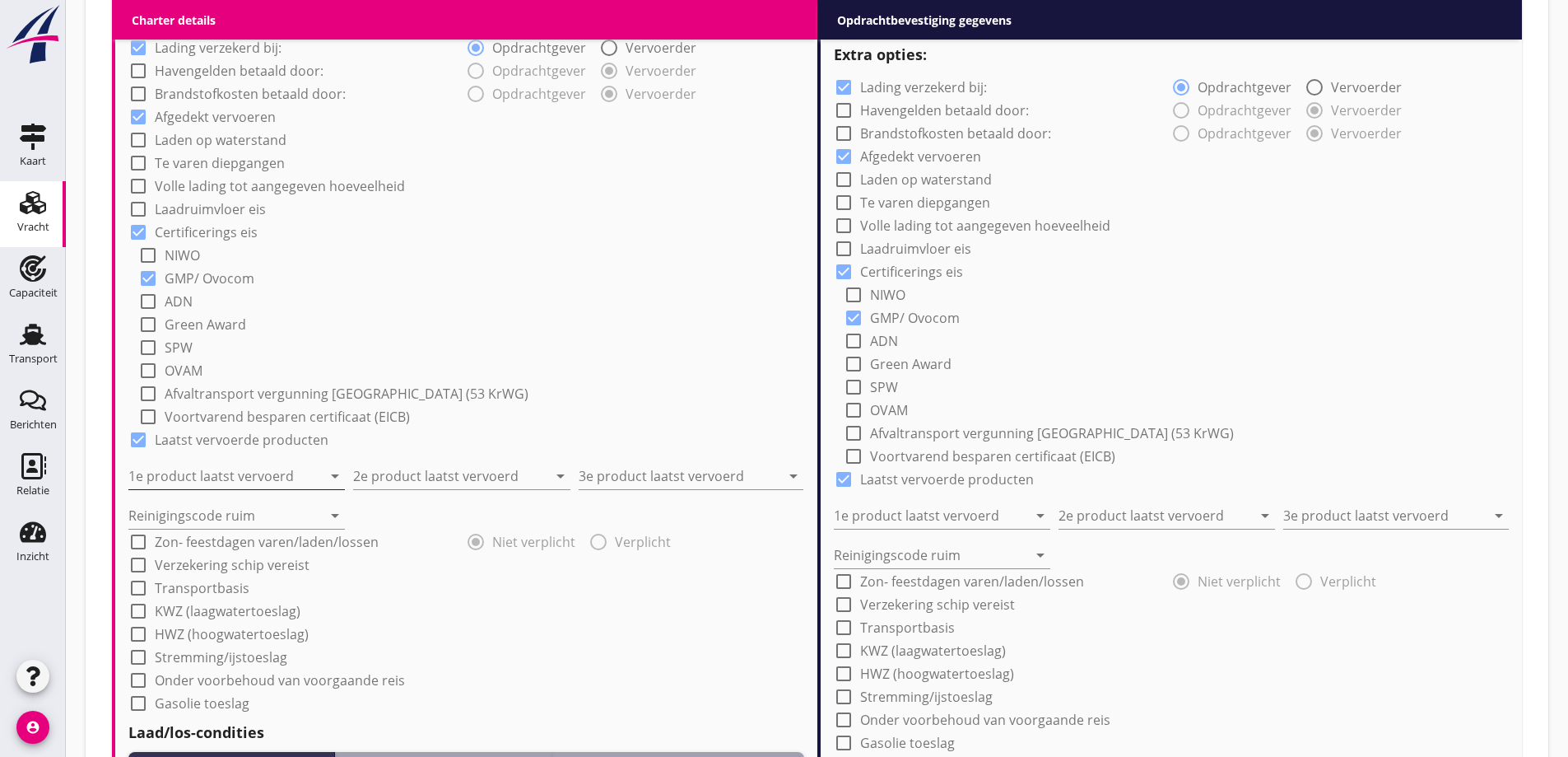
click at [257, 475] on input "1e product laatst vervoerd" at bounding box center [225, 476] width 193 height 26
type input "Sojaschroot (1720)"
type input "Raapschroot (1720)"
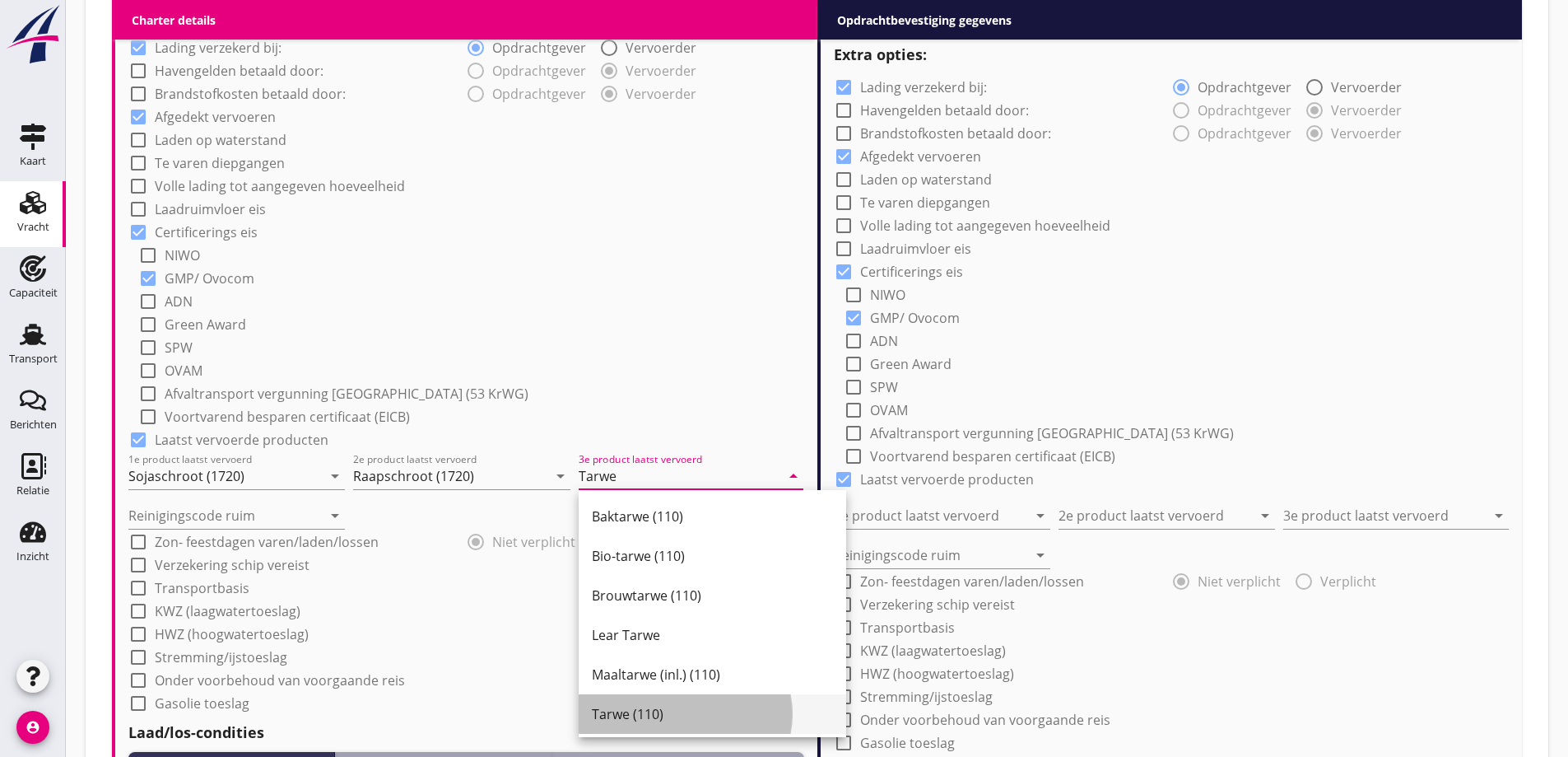
click at [683, 710] on div "Tarwe (110)" at bounding box center [712, 713] width 241 height 20
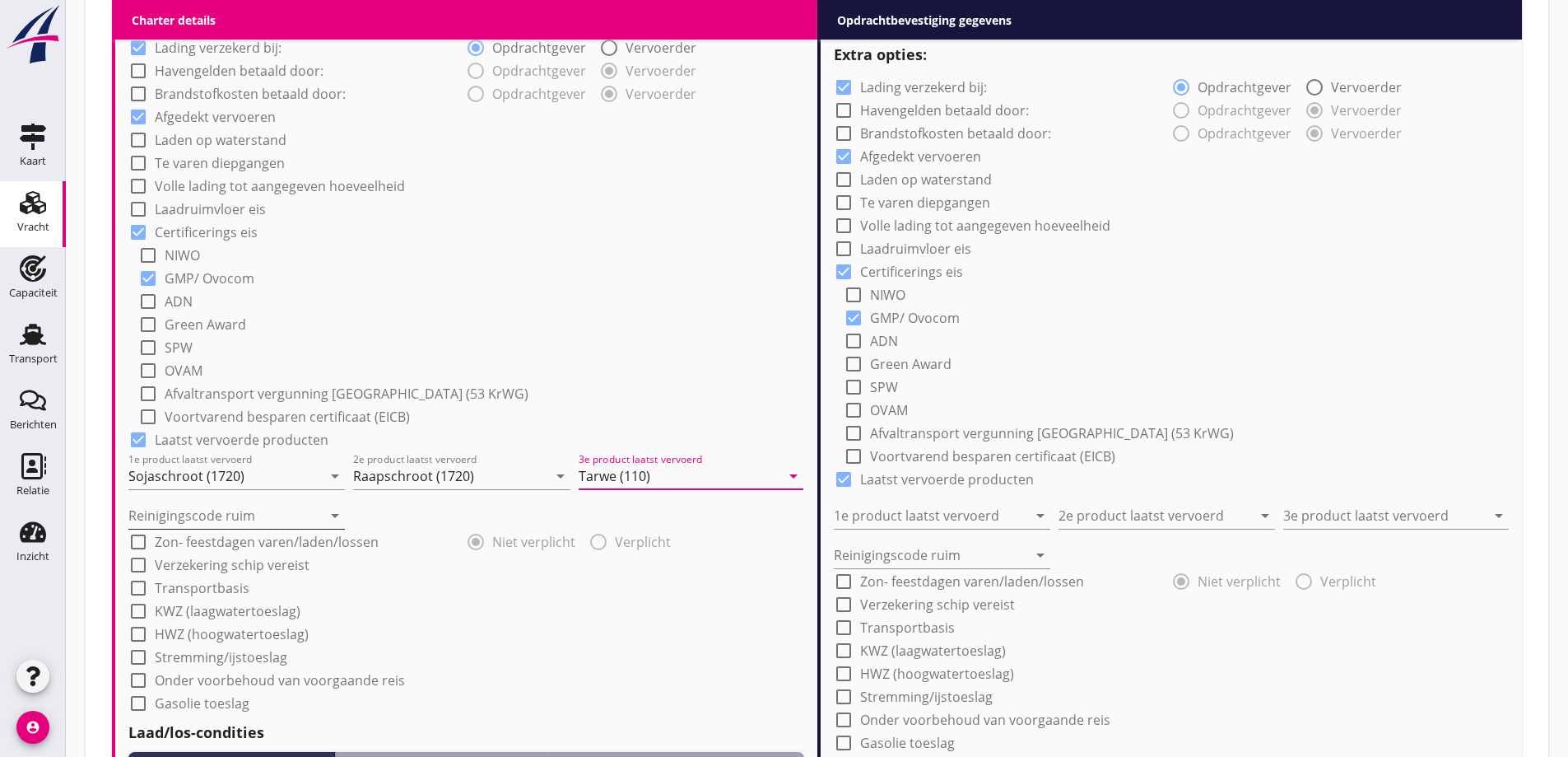
type input "Tarwe (110)"
click at [234, 508] on input "Reinigingscode ruim" at bounding box center [225, 515] width 193 height 26
click at [205, 553] on div "a" at bounding box center [236, 555] width 190 height 20
type input "a"
click at [646, 598] on div "check_box_outline_blank KWZ (laagwatertoeslag)" at bounding box center [466, 609] width 676 height 23
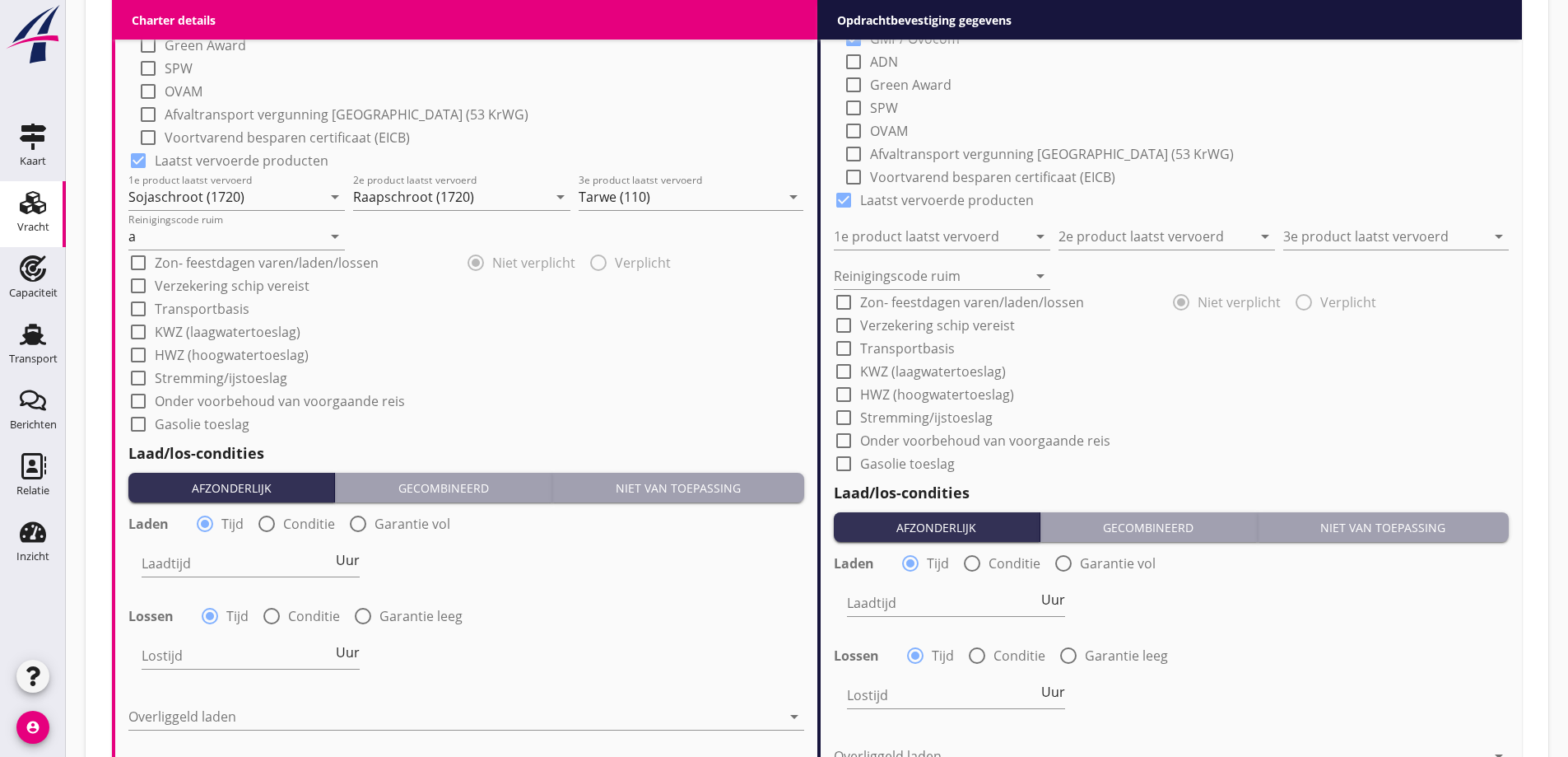
scroll to position [1619, 0]
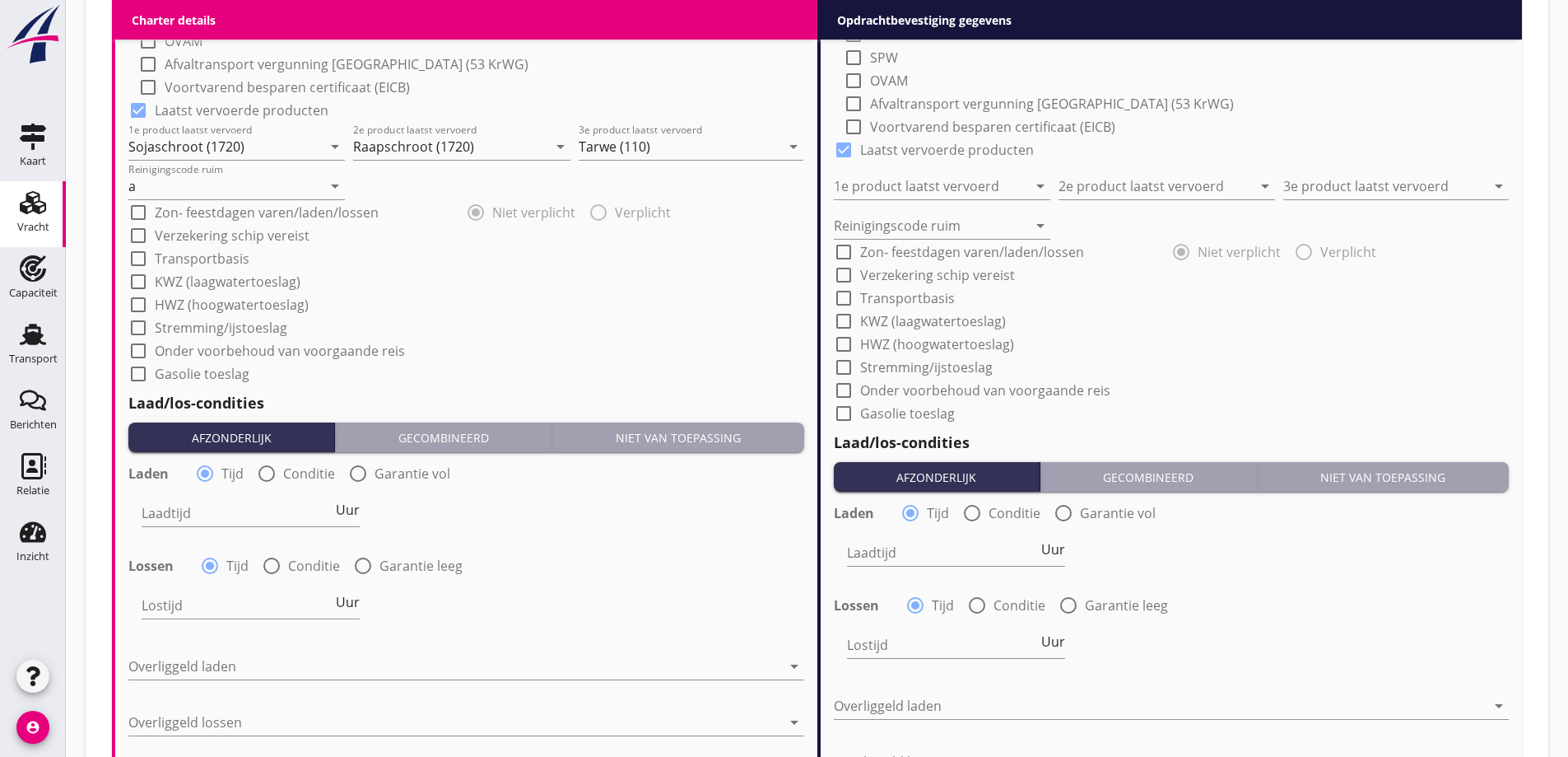
click at [294, 478] on label "Conditie" at bounding box center [309, 474] width 52 height 17
radio input "false"
radio input "true"
drag, startPoint x: 285, startPoint y: 570, endPoint x: 282, endPoint y: 562, distance: 8.5
click at [285, 569] on div "radio_button_unchecked Conditie" at bounding box center [300, 565] width 78 height 20
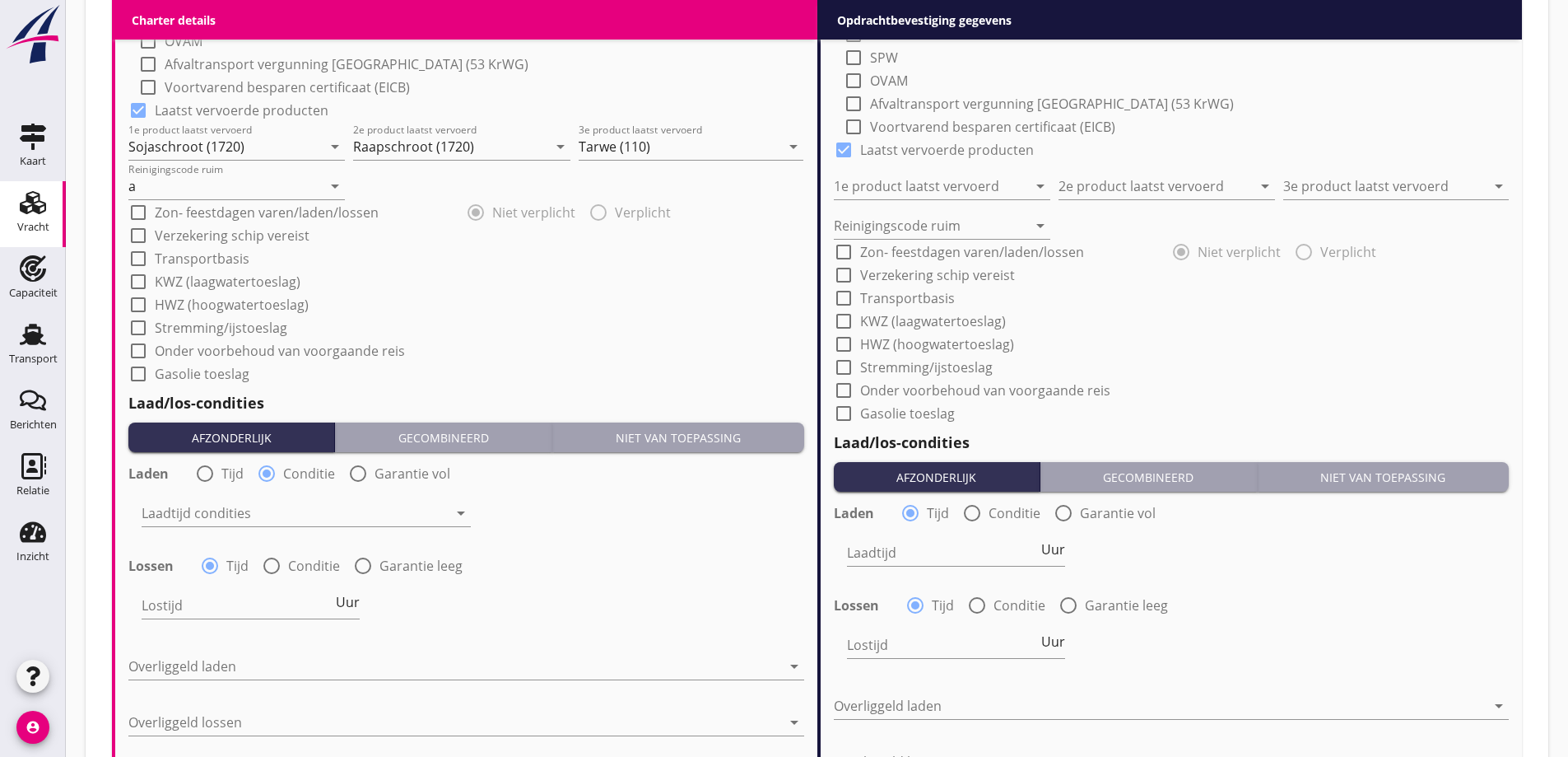
drag, startPoint x: 283, startPoint y: 555, endPoint x: 277, endPoint y: 542, distance: 14.3
click at [284, 555] on div "Lossen radio_button_checked Tijd radio_button_unchecked Conditie radio_button_u…" at bounding box center [466, 564] width 676 height 23
click at [274, 562] on div at bounding box center [272, 566] width 28 height 28
radio input "false"
radio input "true"
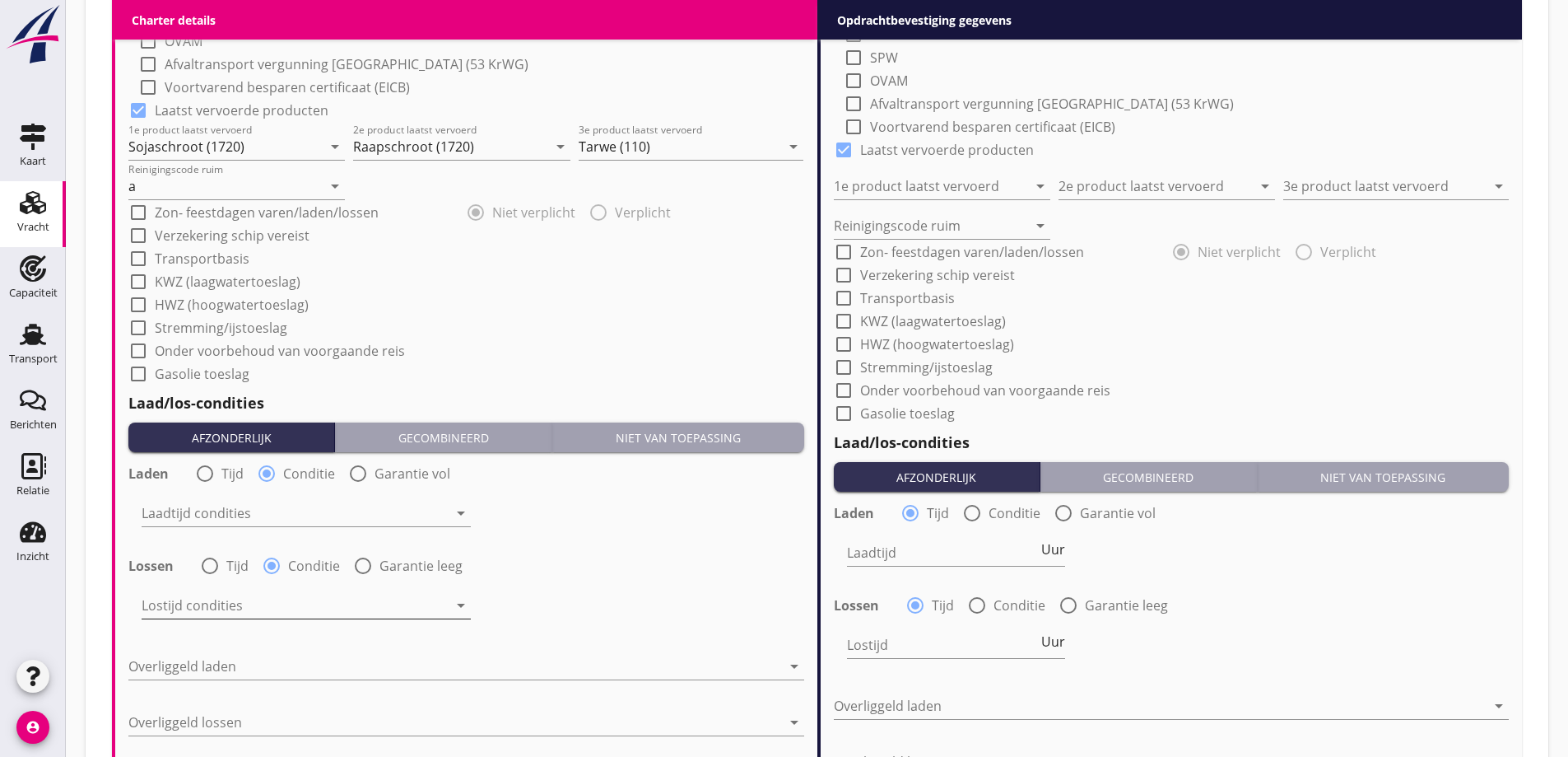
click at [264, 603] on div at bounding box center [294, 605] width 307 height 26
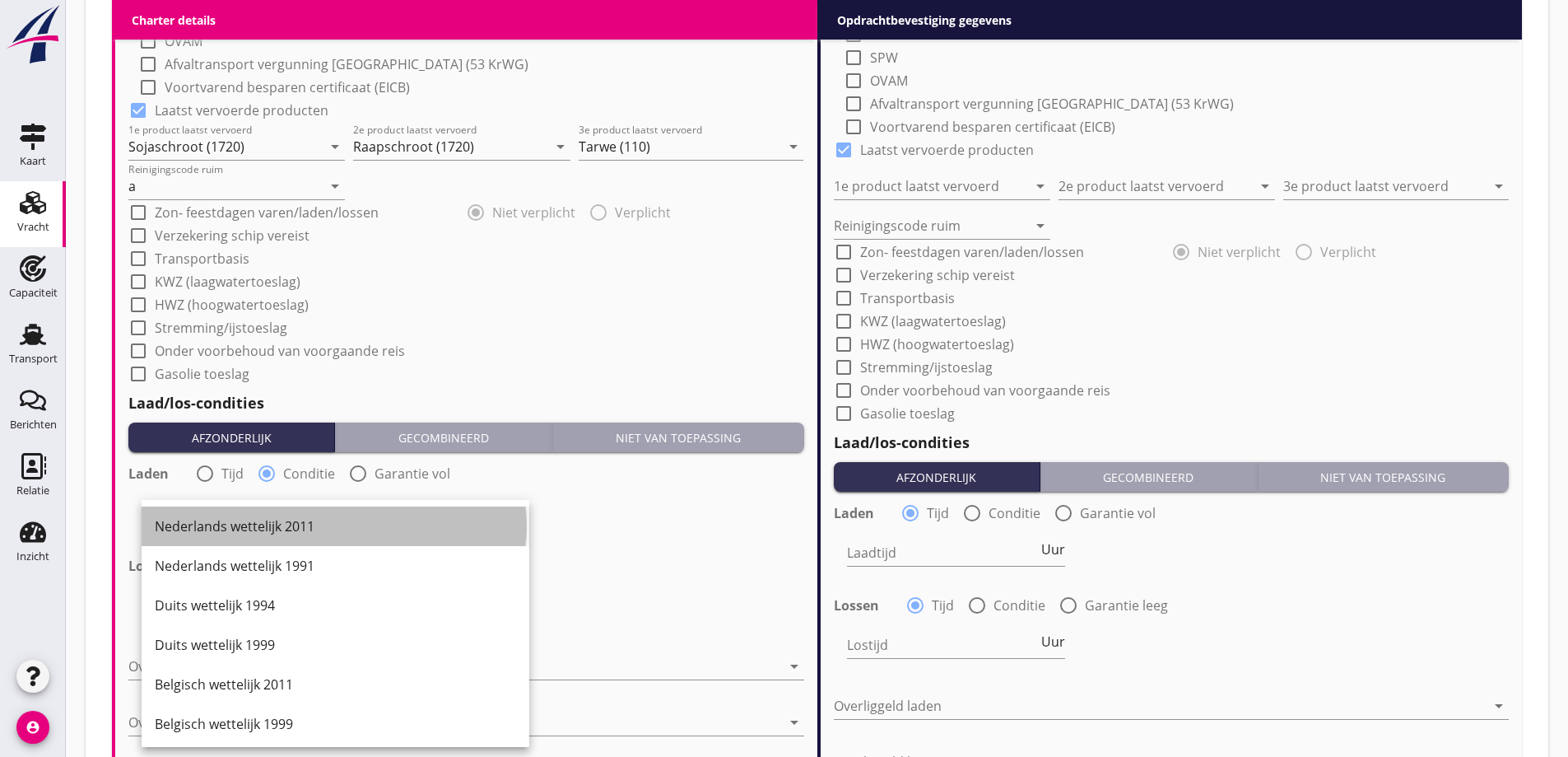
click at [272, 522] on div "Nederlands wettelijk 2011" at bounding box center [335, 525] width 361 height 20
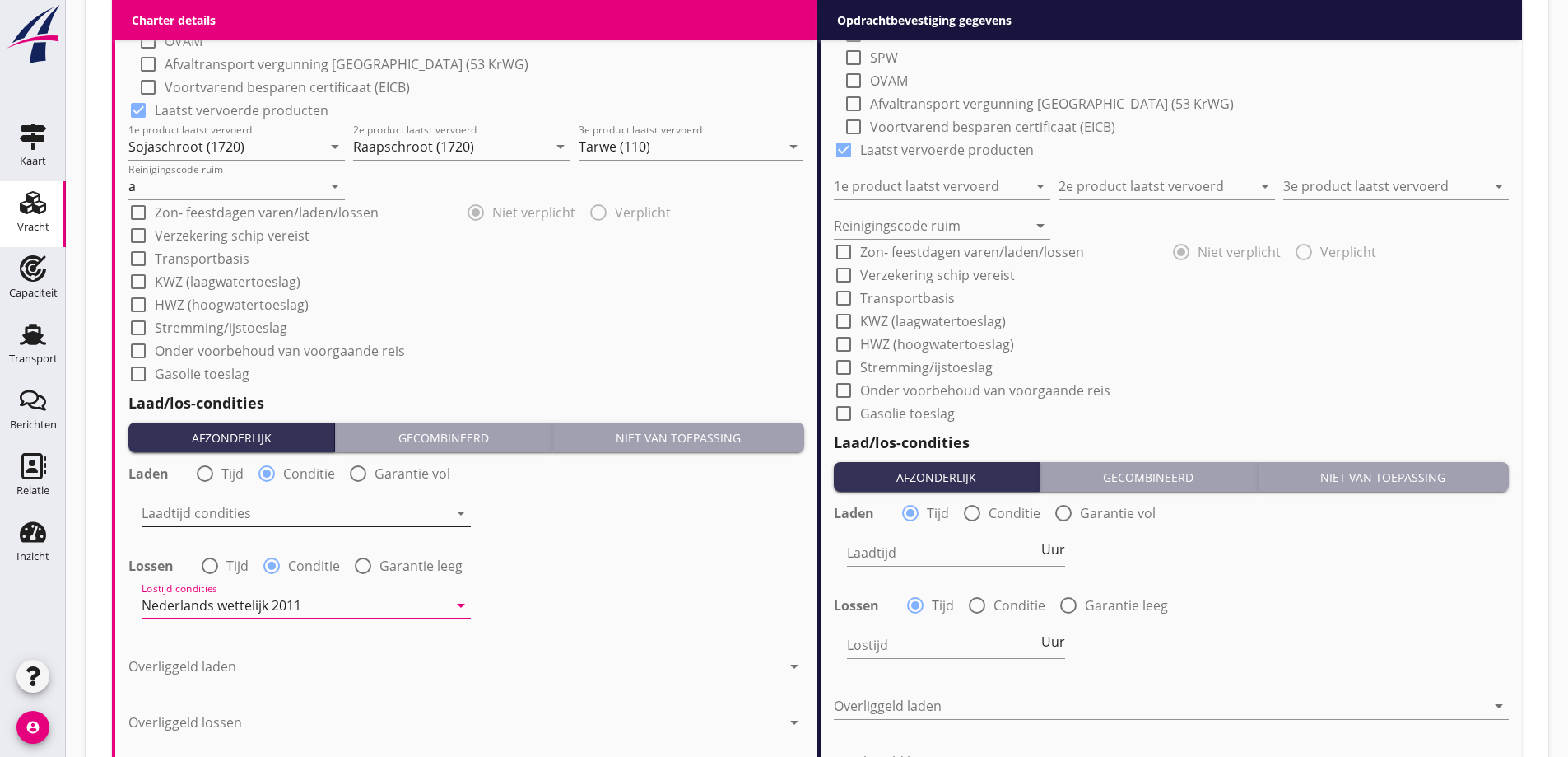
click at [277, 516] on div at bounding box center [294, 513] width 307 height 26
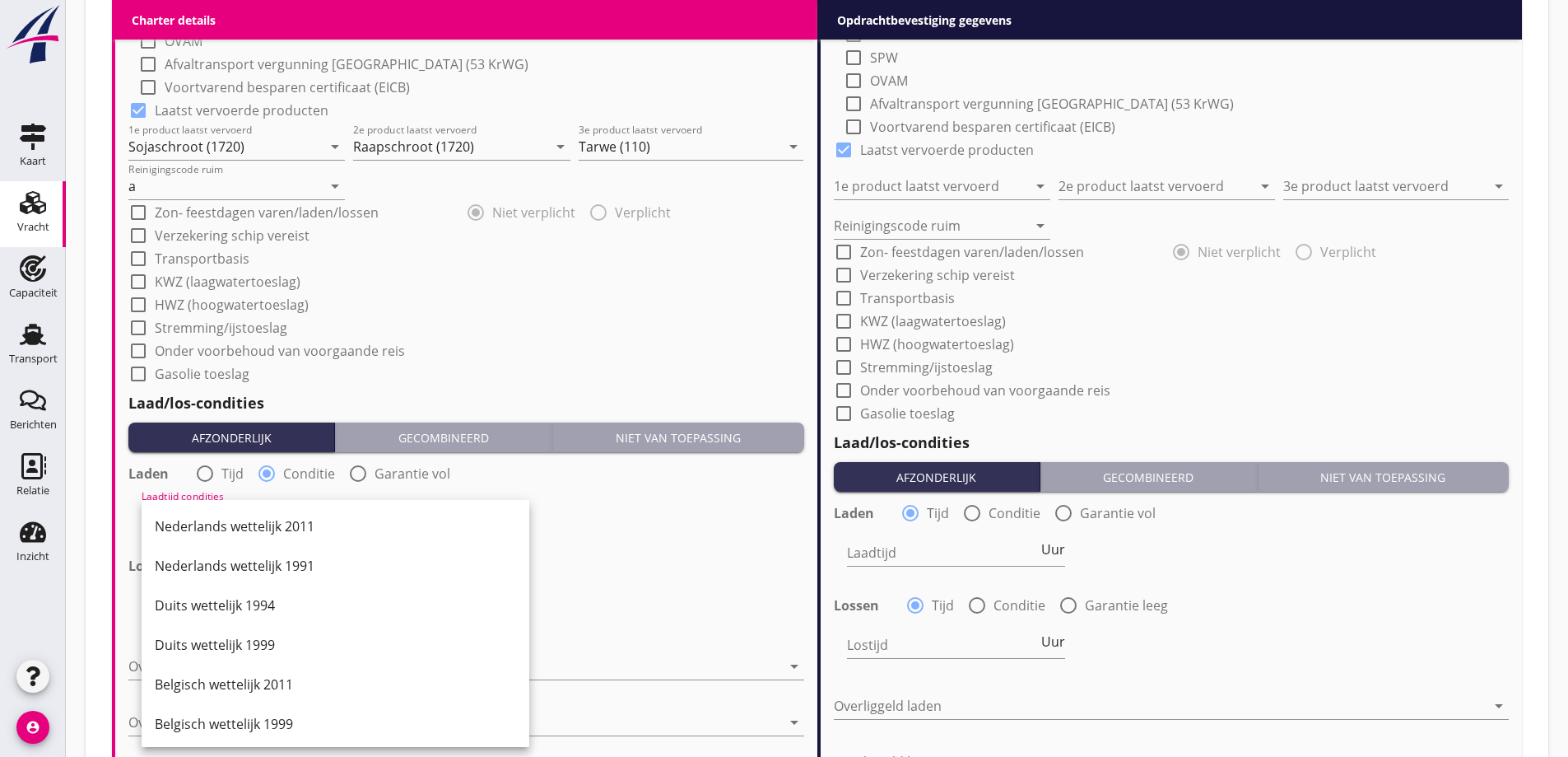
click at [279, 536] on div "Nederlands wettelijk 2011" at bounding box center [335, 526] width 361 height 39
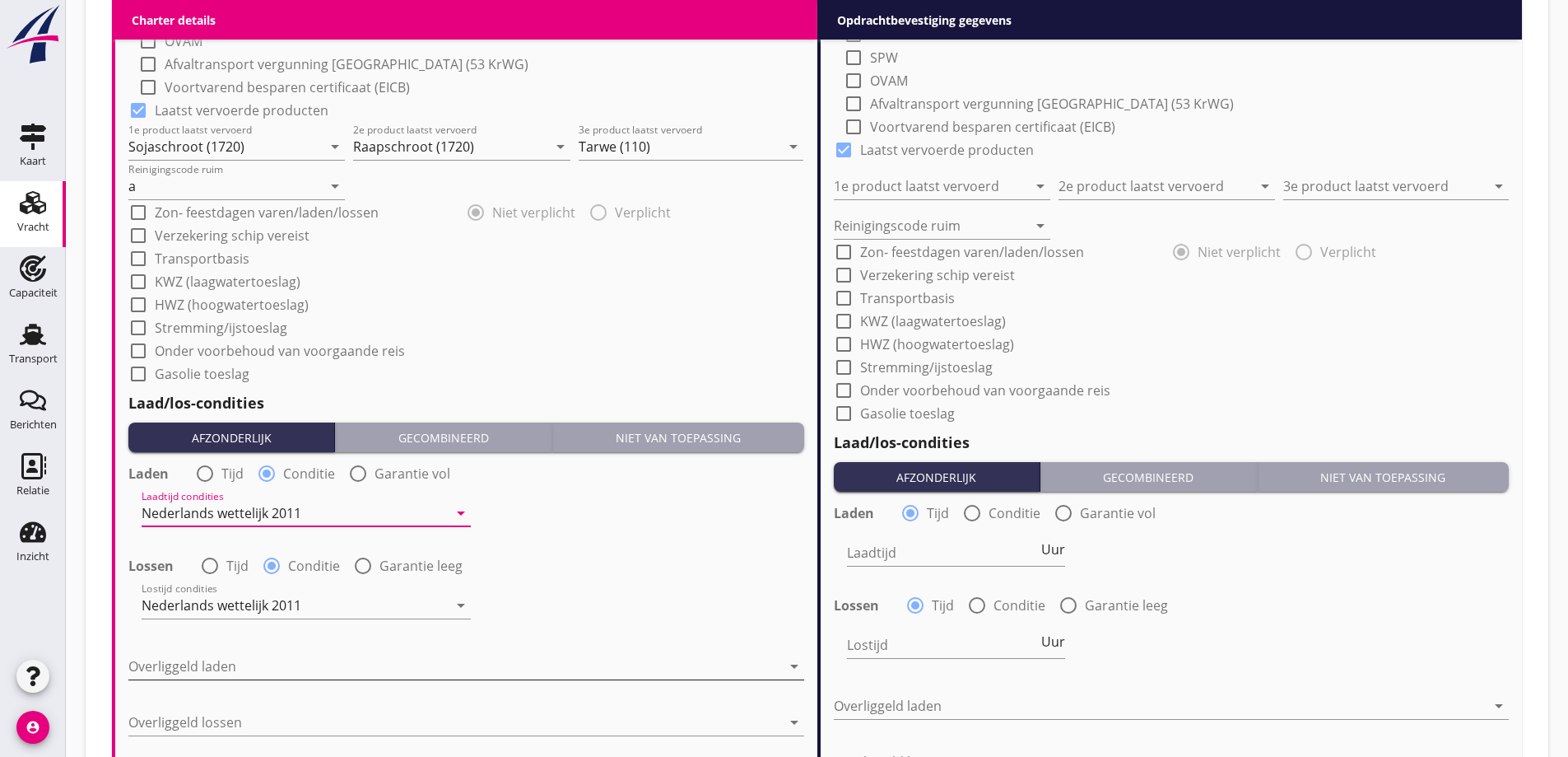
click at [285, 658] on div at bounding box center [455, 666] width 653 height 26
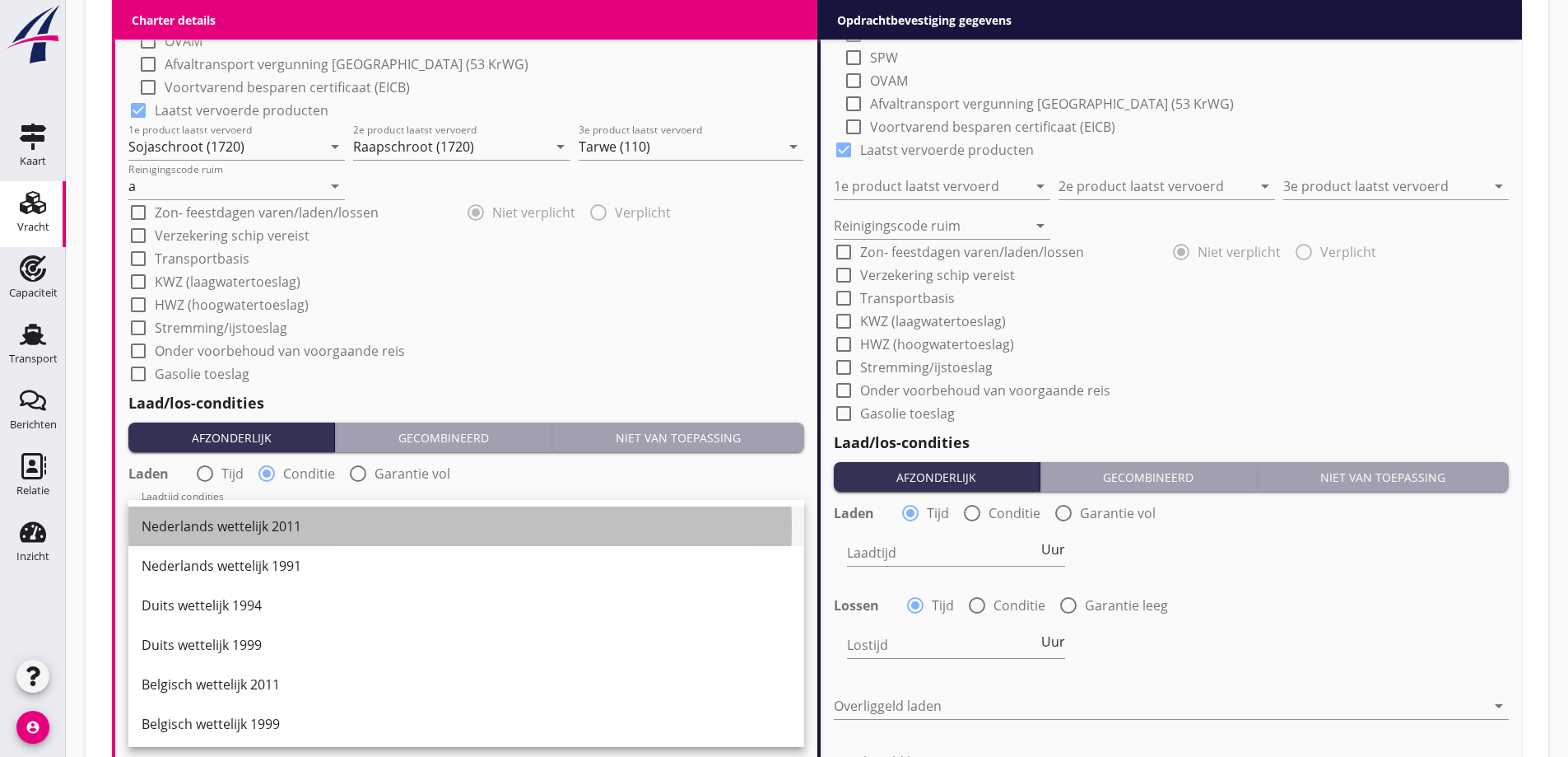
click at [284, 536] on div "Nederlands wettelijk 2011" at bounding box center [466, 525] width 650 height 20
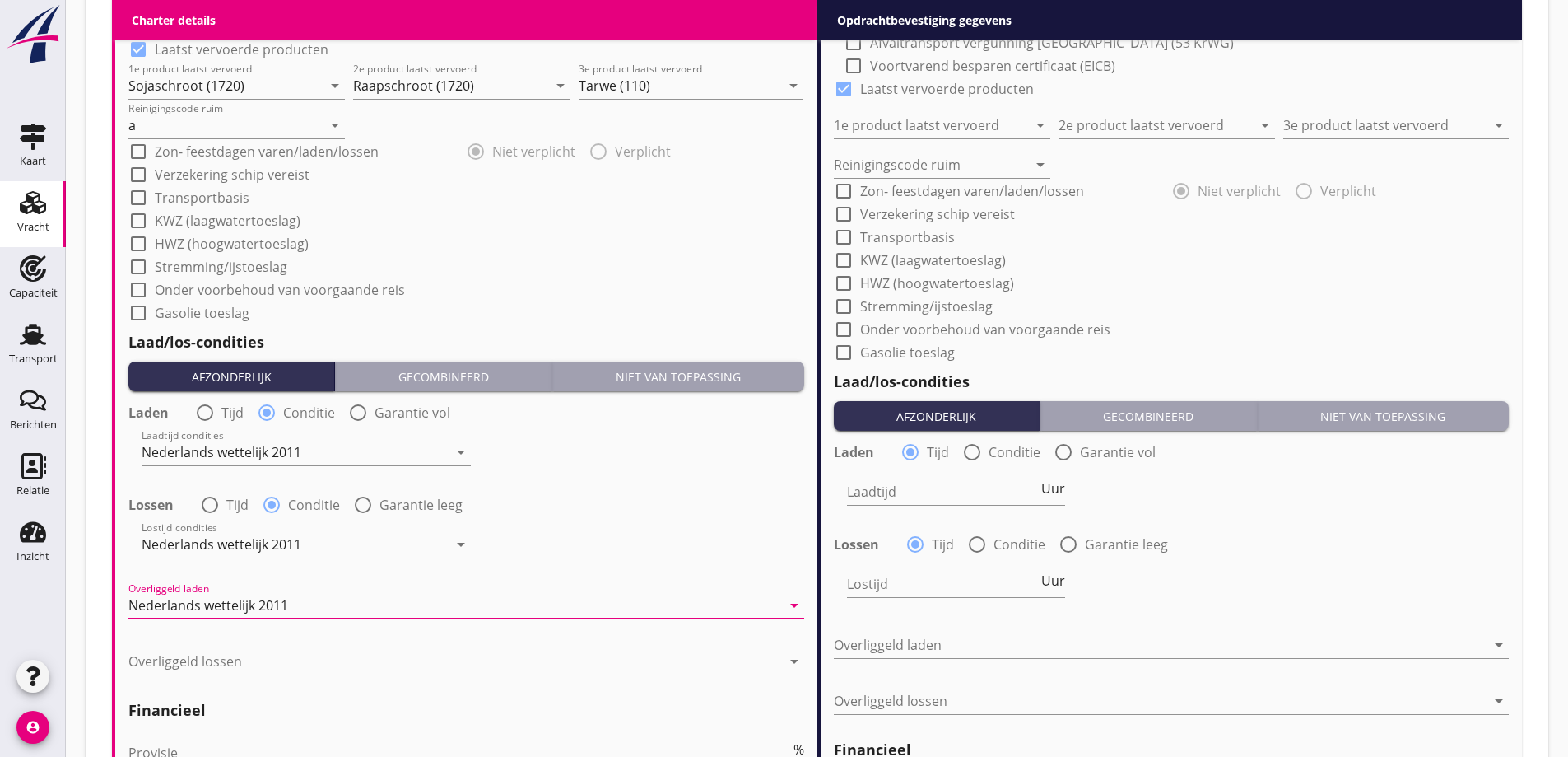
scroll to position [1867, 0]
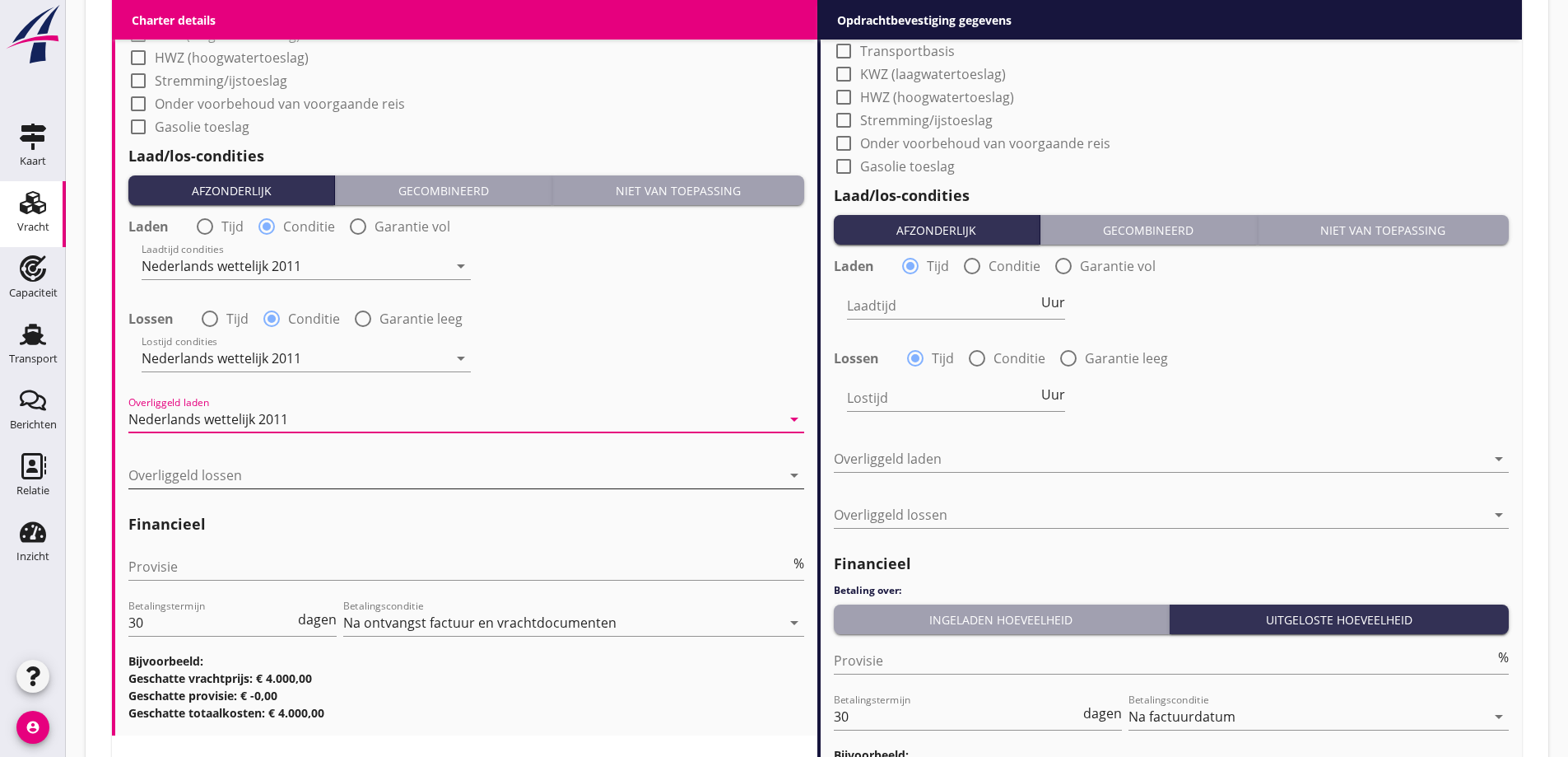
click at [233, 472] on div at bounding box center [455, 475] width 653 height 26
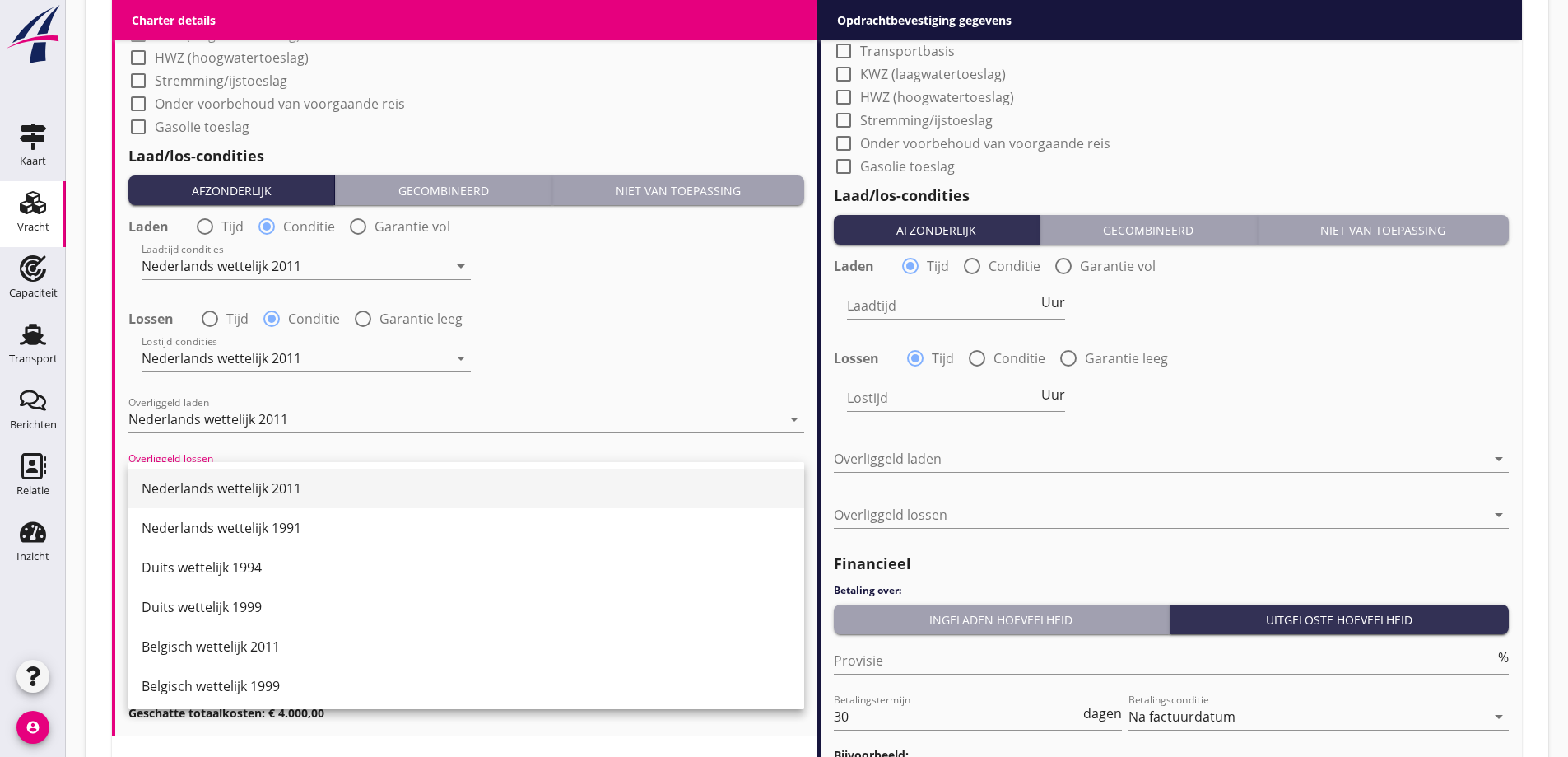
click at [248, 498] on div "Nederlands wettelijk 2011" at bounding box center [466, 488] width 650 height 39
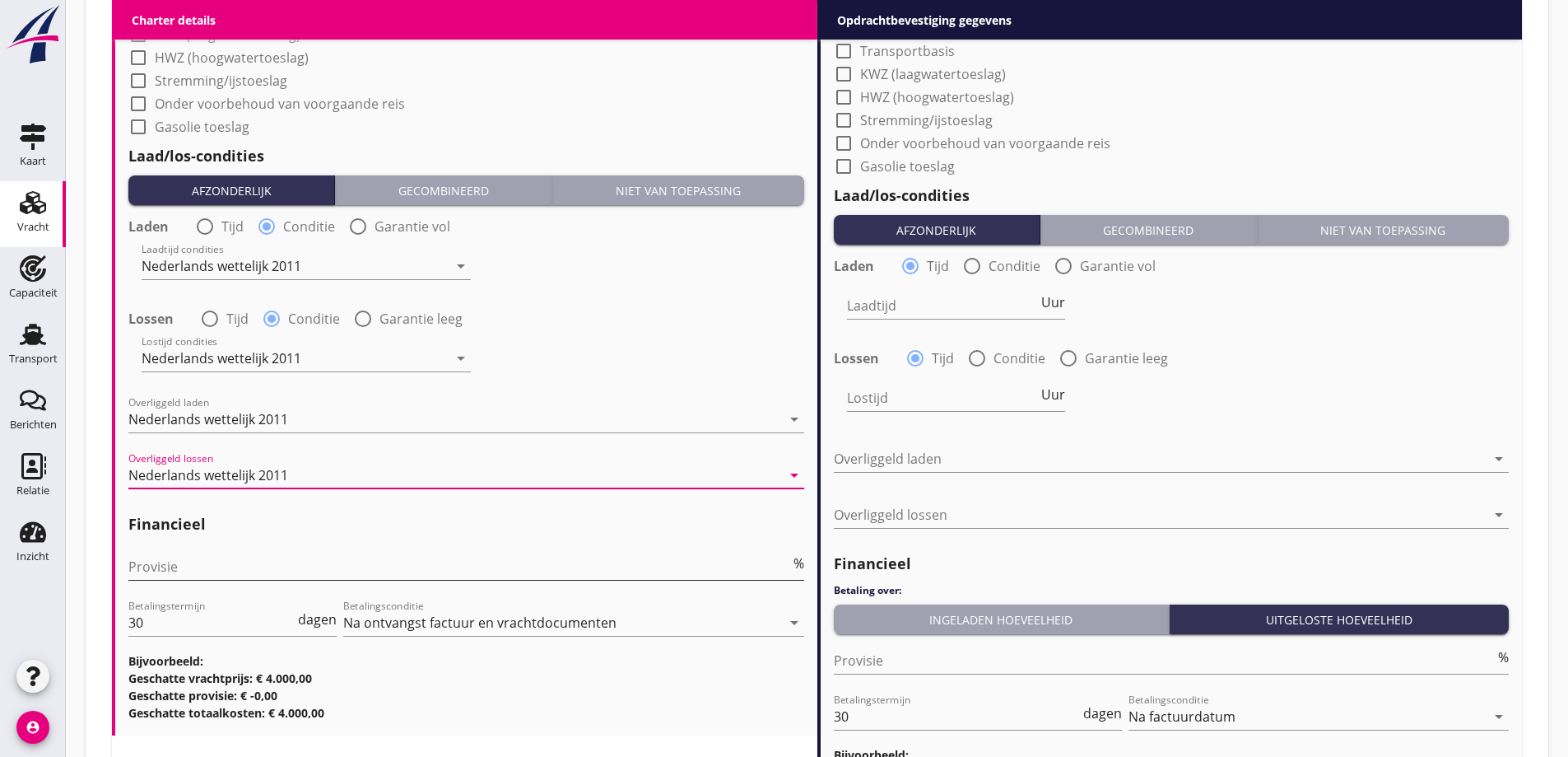
click at [259, 573] on input "Provisie" at bounding box center [460, 567] width 662 height 26
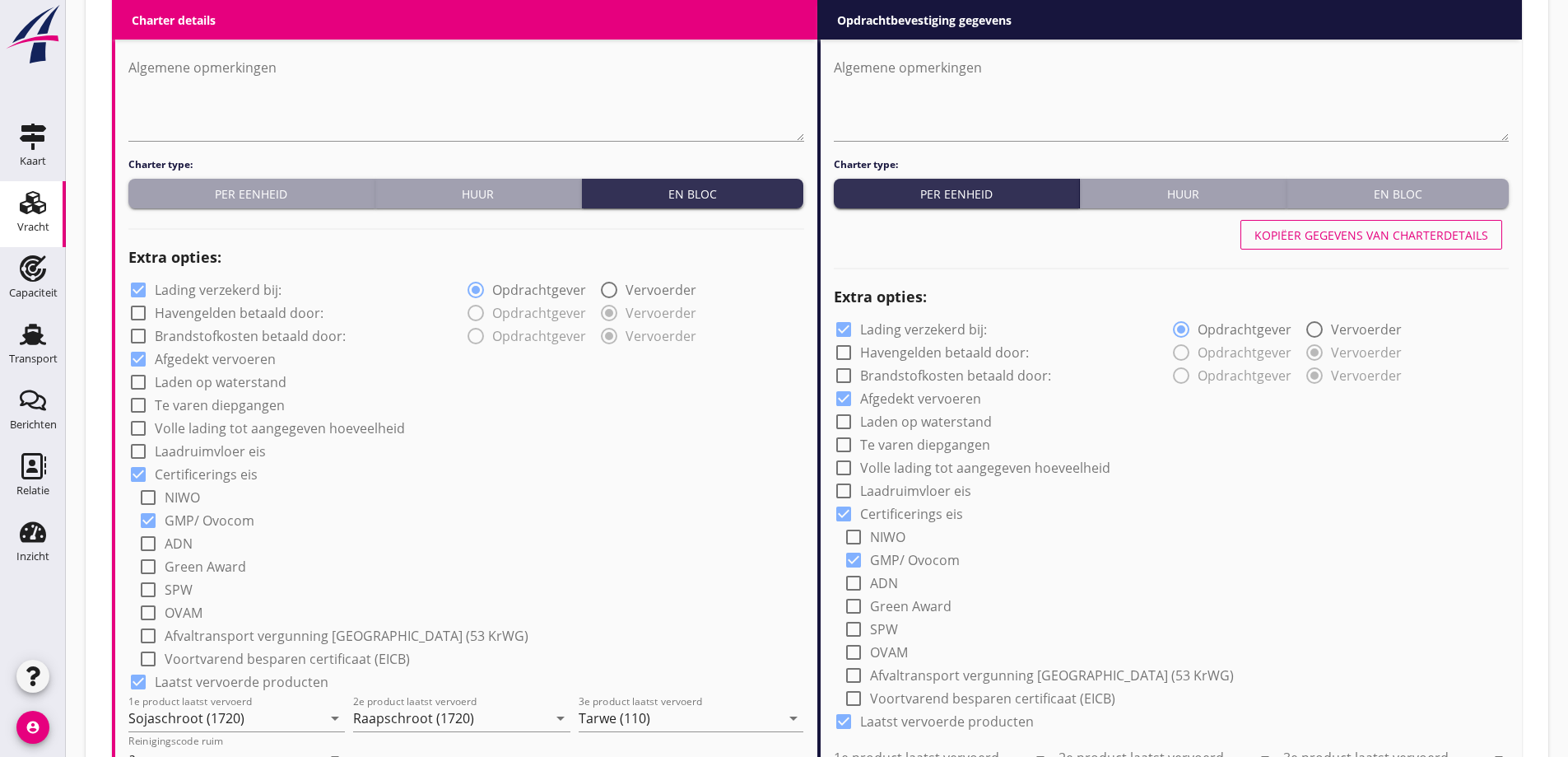
scroll to position [879, 0]
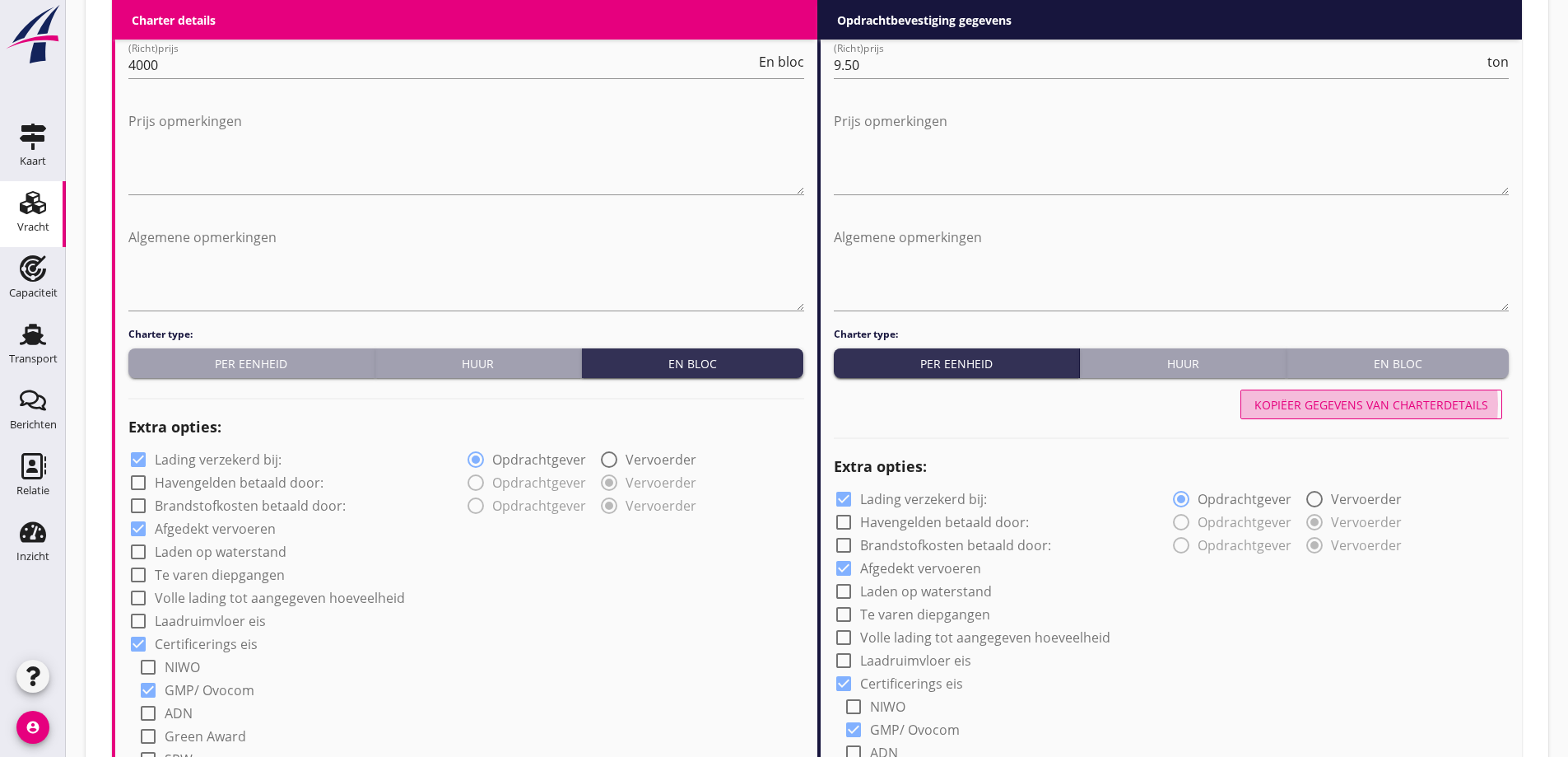
click at [1469, 402] on div "Kopiëer gegevens van charterdetails" at bounding box center [1371, 404] width 234 height 17
type input "Sojaschroot (1720)"
type input "Raapschroot (1720)"
type input "Tarwe (110)"
type input "a"
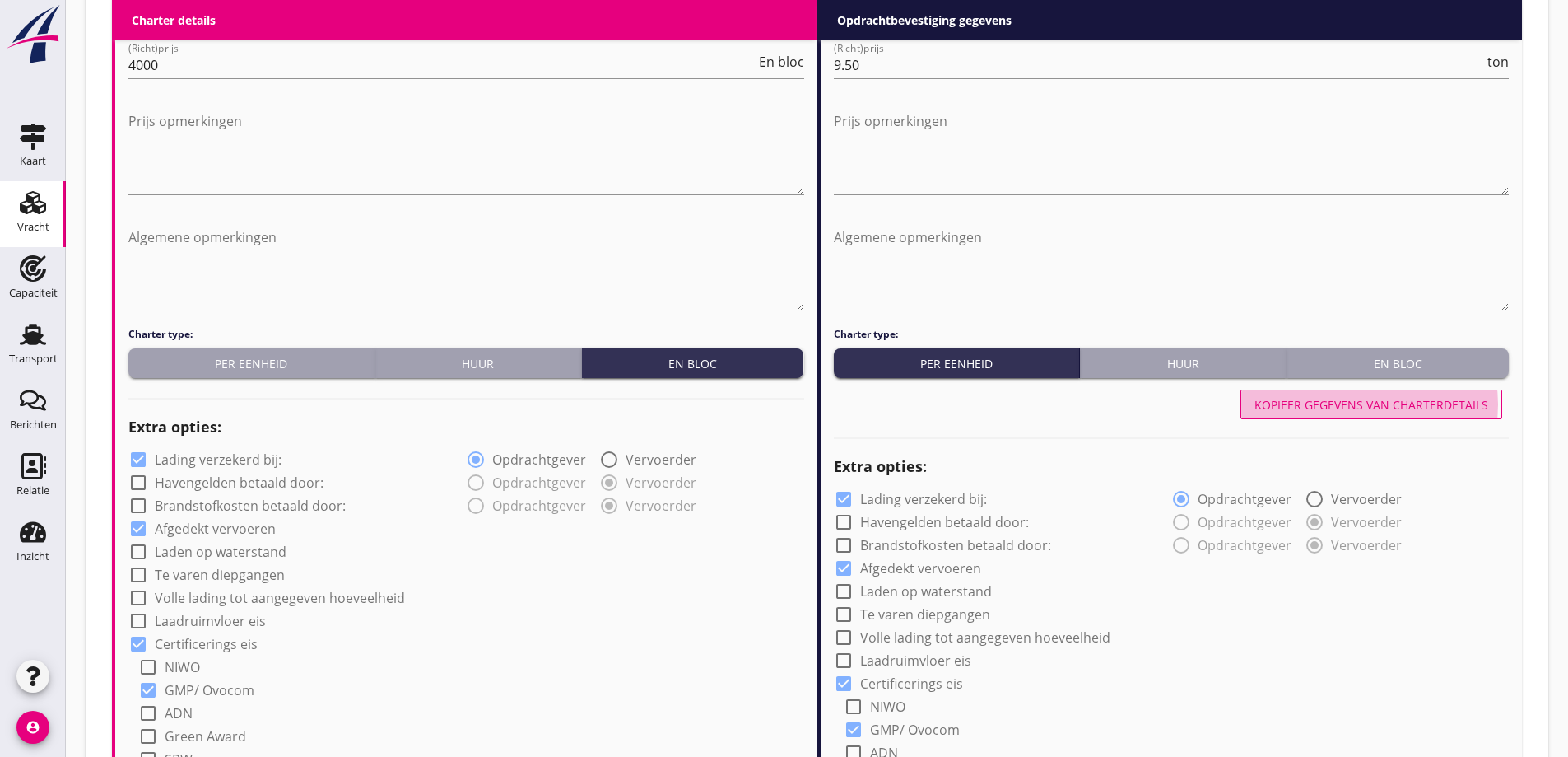
radio input "false"
radio input "true"
radio input "false"
radio input "true"
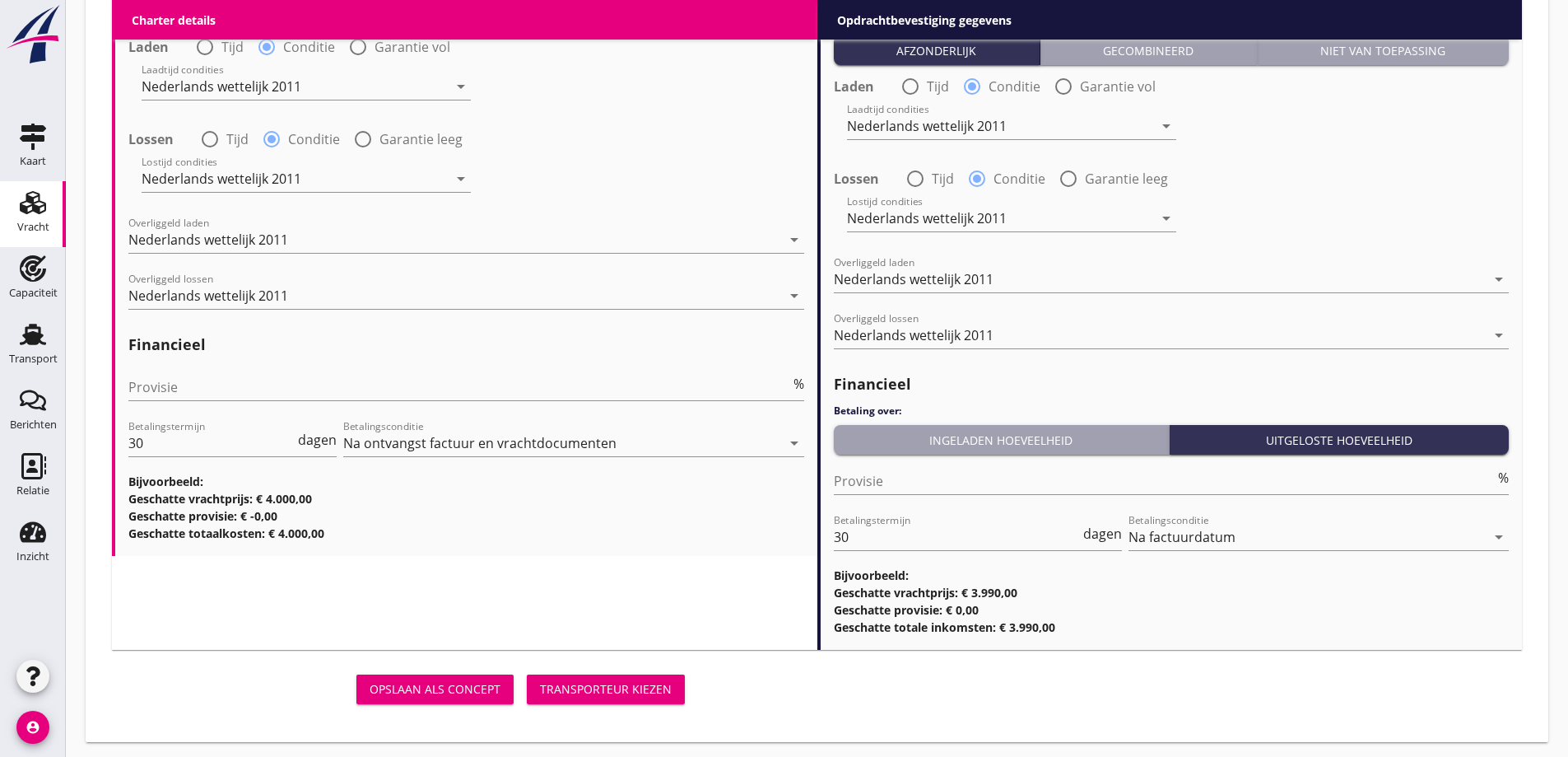
scroll to position [2051, 0]
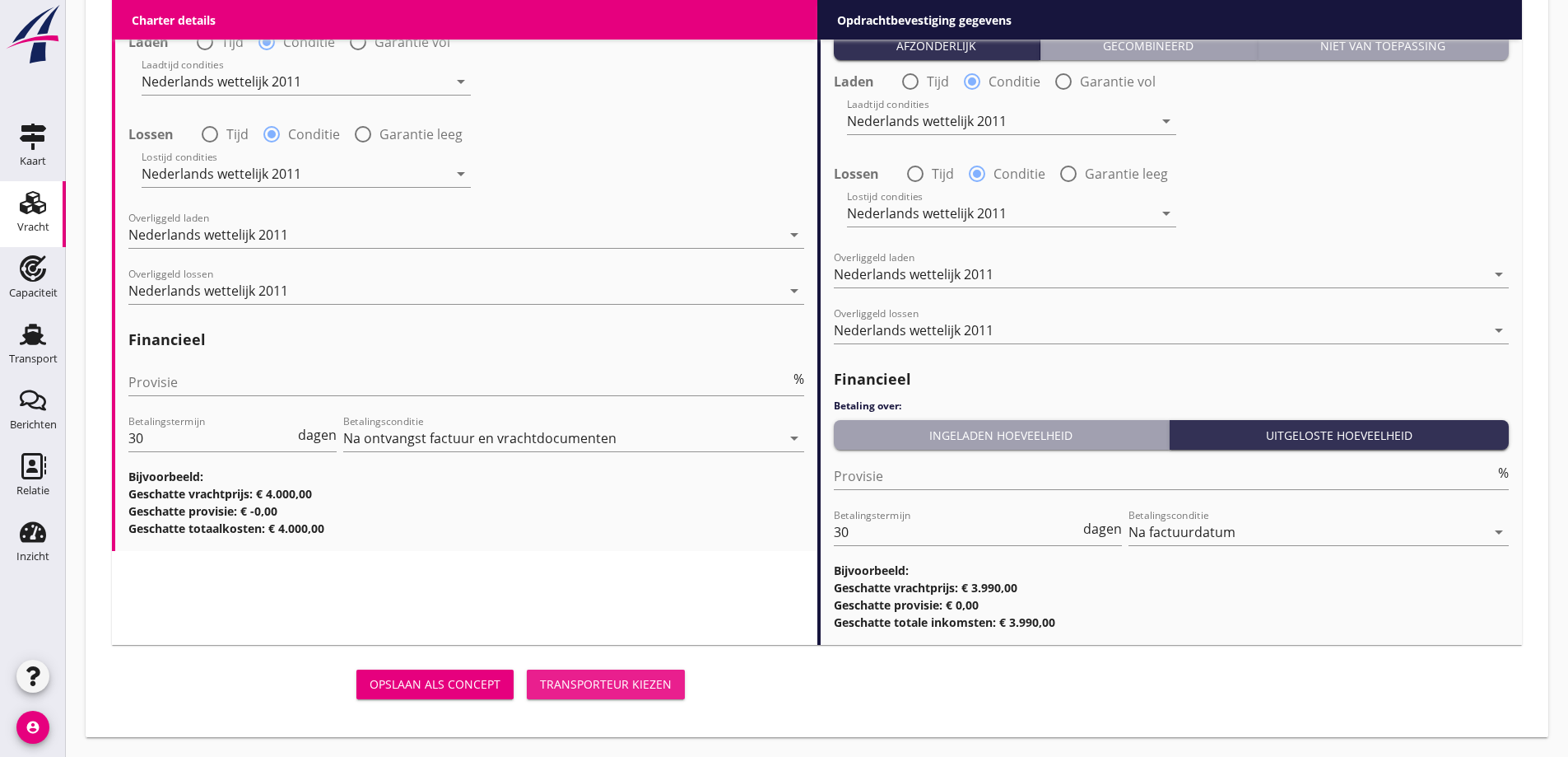
click at [639, 681] on div "Transporteur kiezen" at bounding box center [606, 684] width 131 height 17
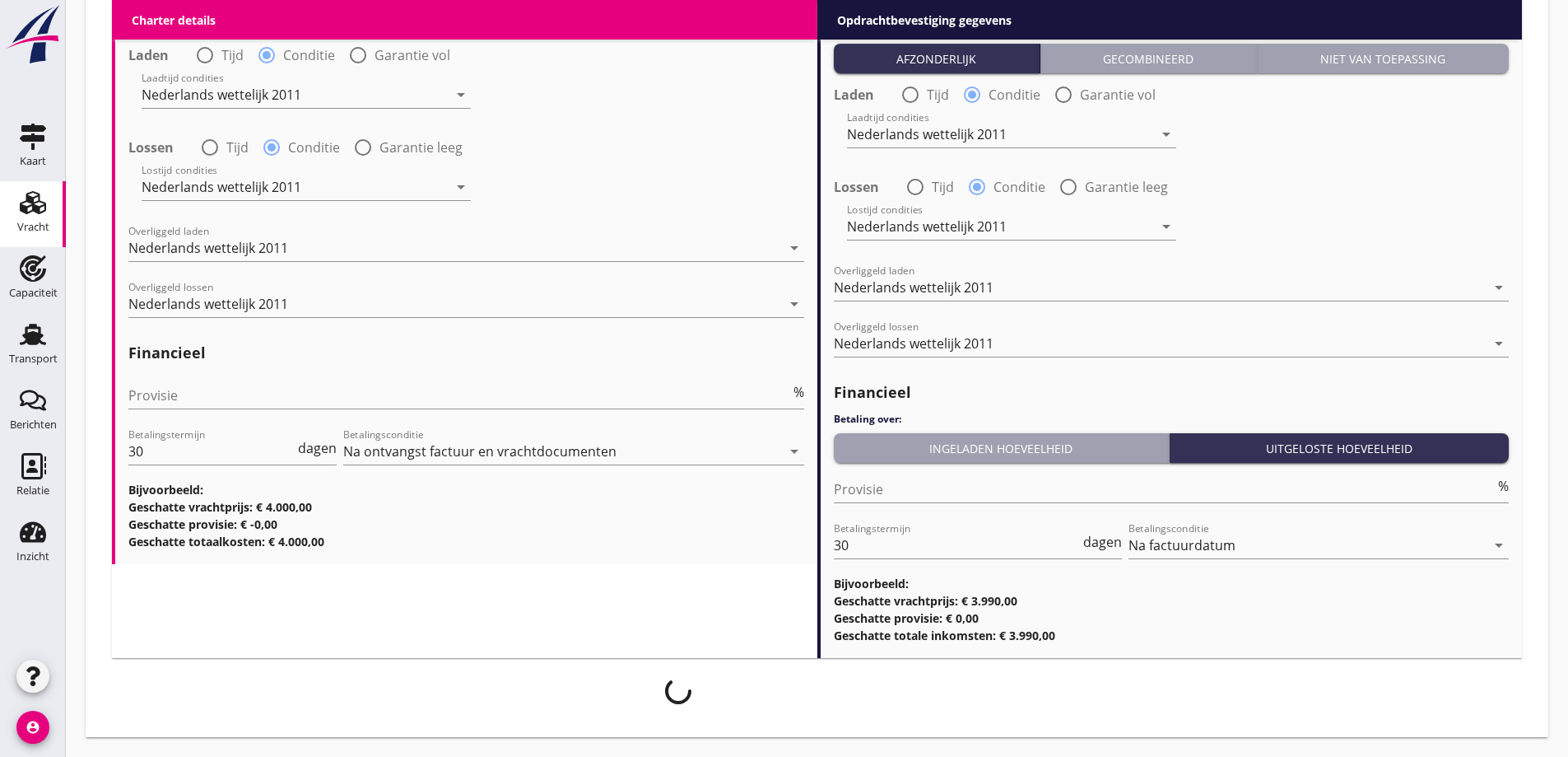
scroll to position [2037, 0]
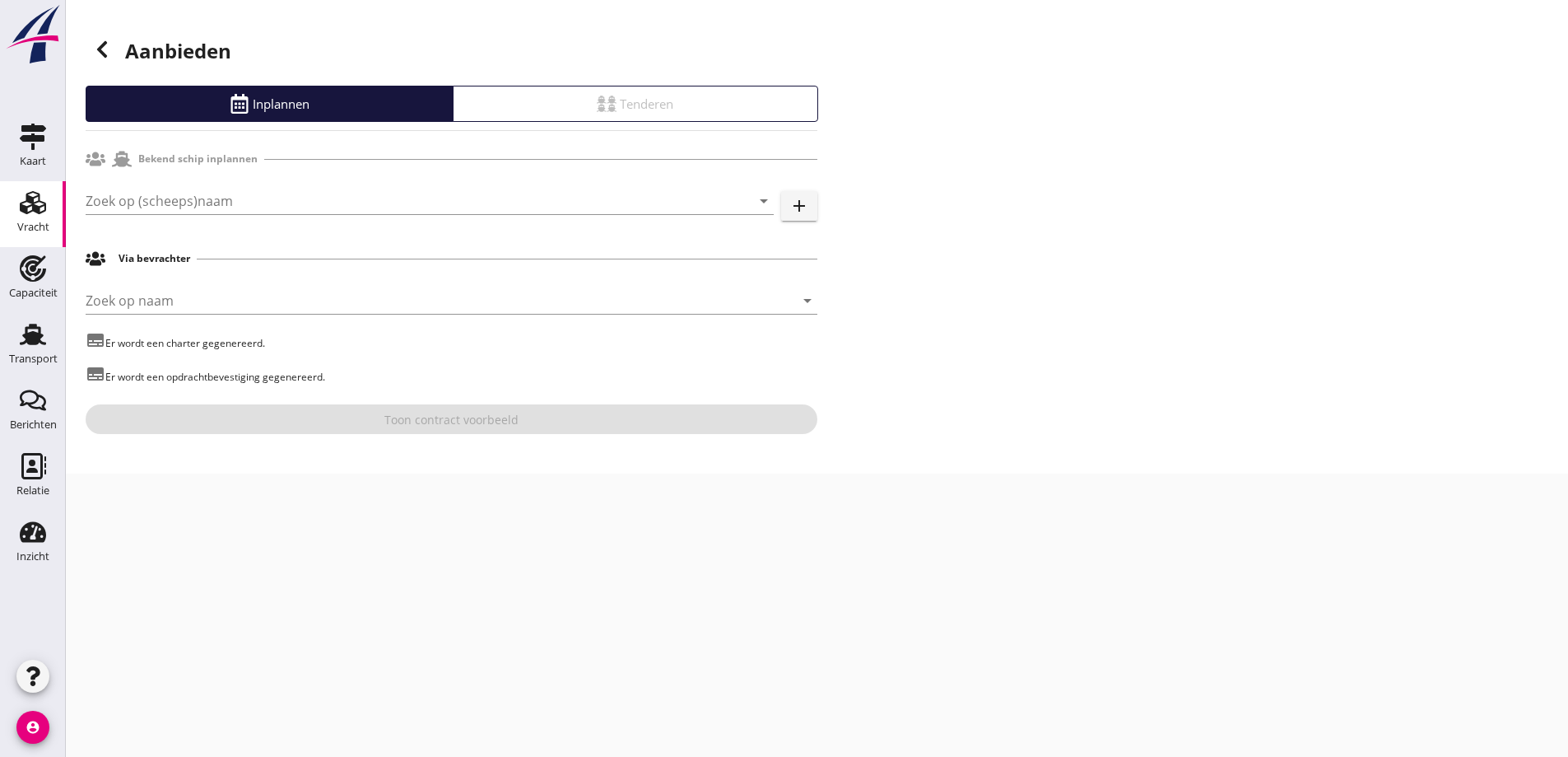
click at [106, 52] on icon at bounding box center [101, 49] width 20 height 20
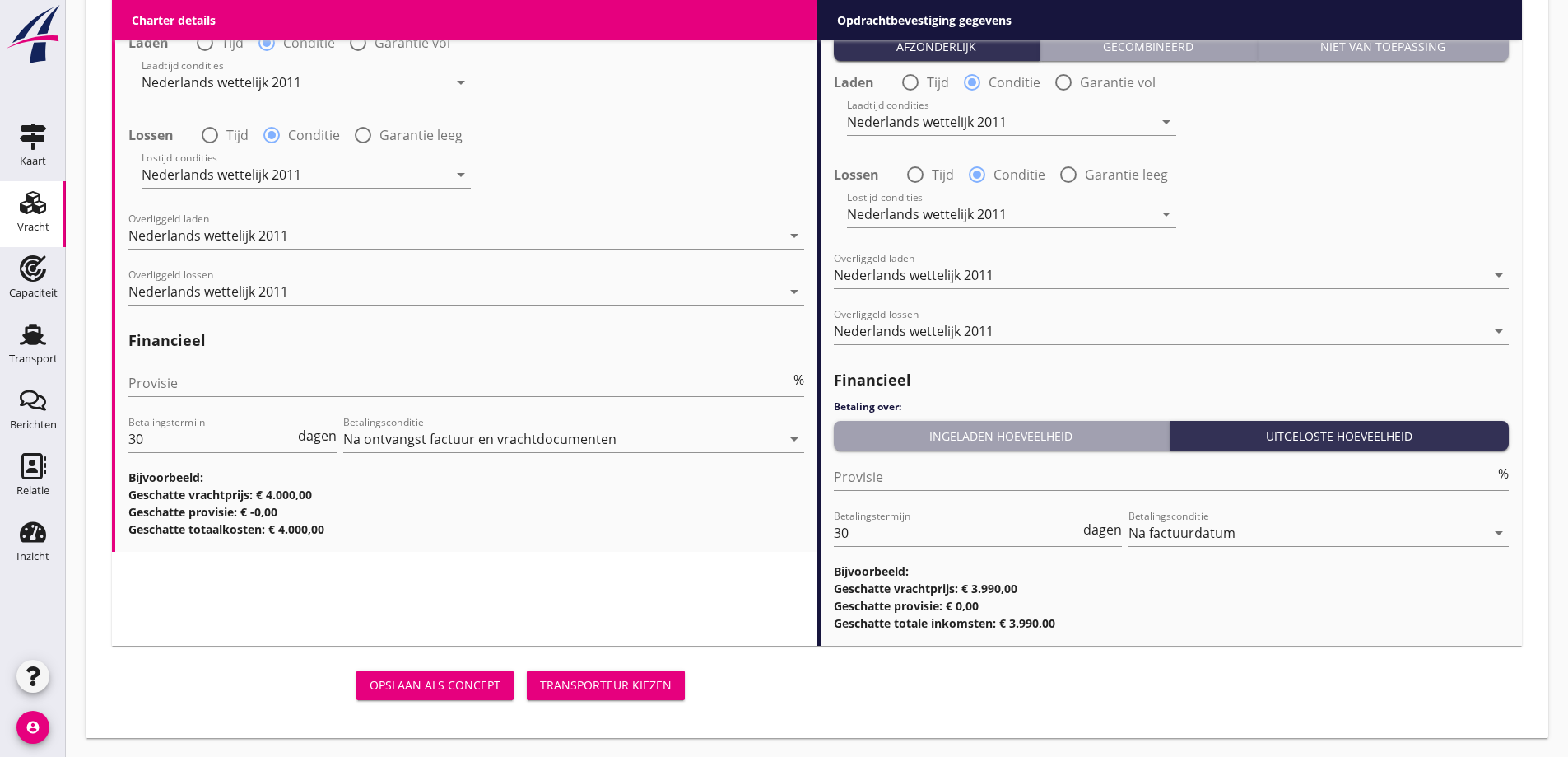
scroll to position [2051, 0]
click at [613, 694] on button "Transporteur kiezen" at bounding box center [606, 685] width 158 height 30
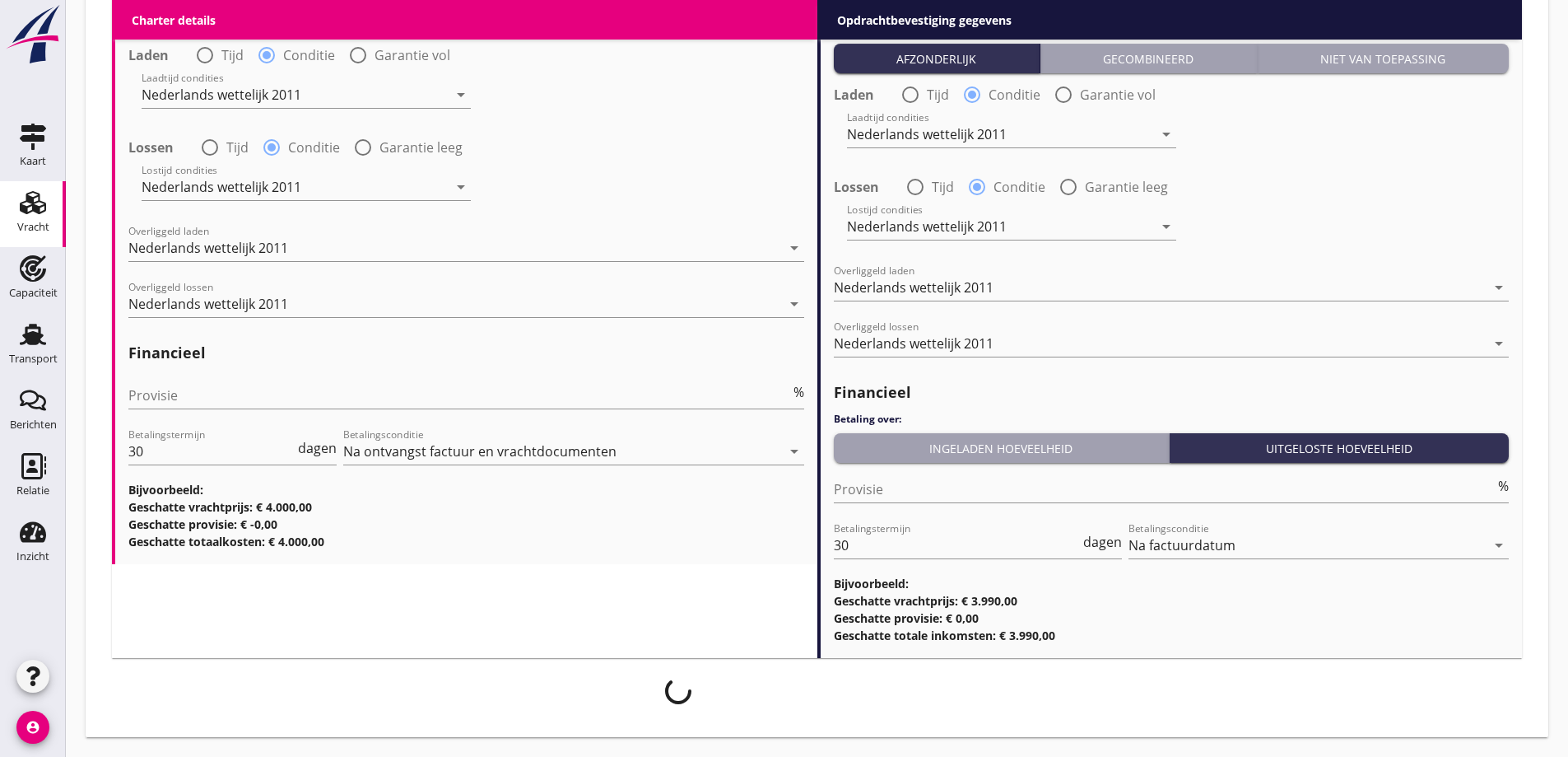
scroll to position [2037, 0]
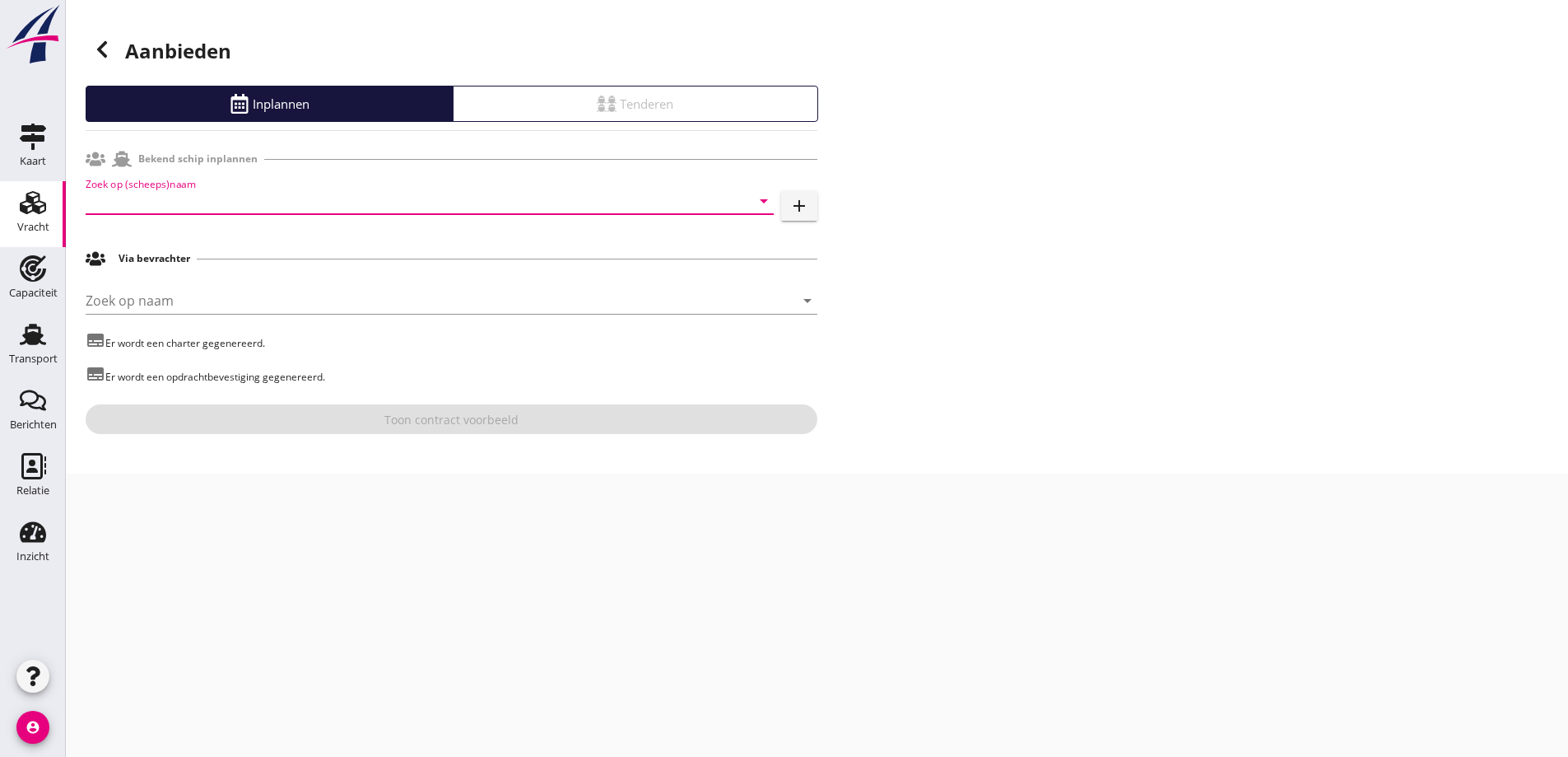
click at [152, 203] on input "Zoek op (scheeps)naam" at bounding box center [406, 201] width 642 height 26
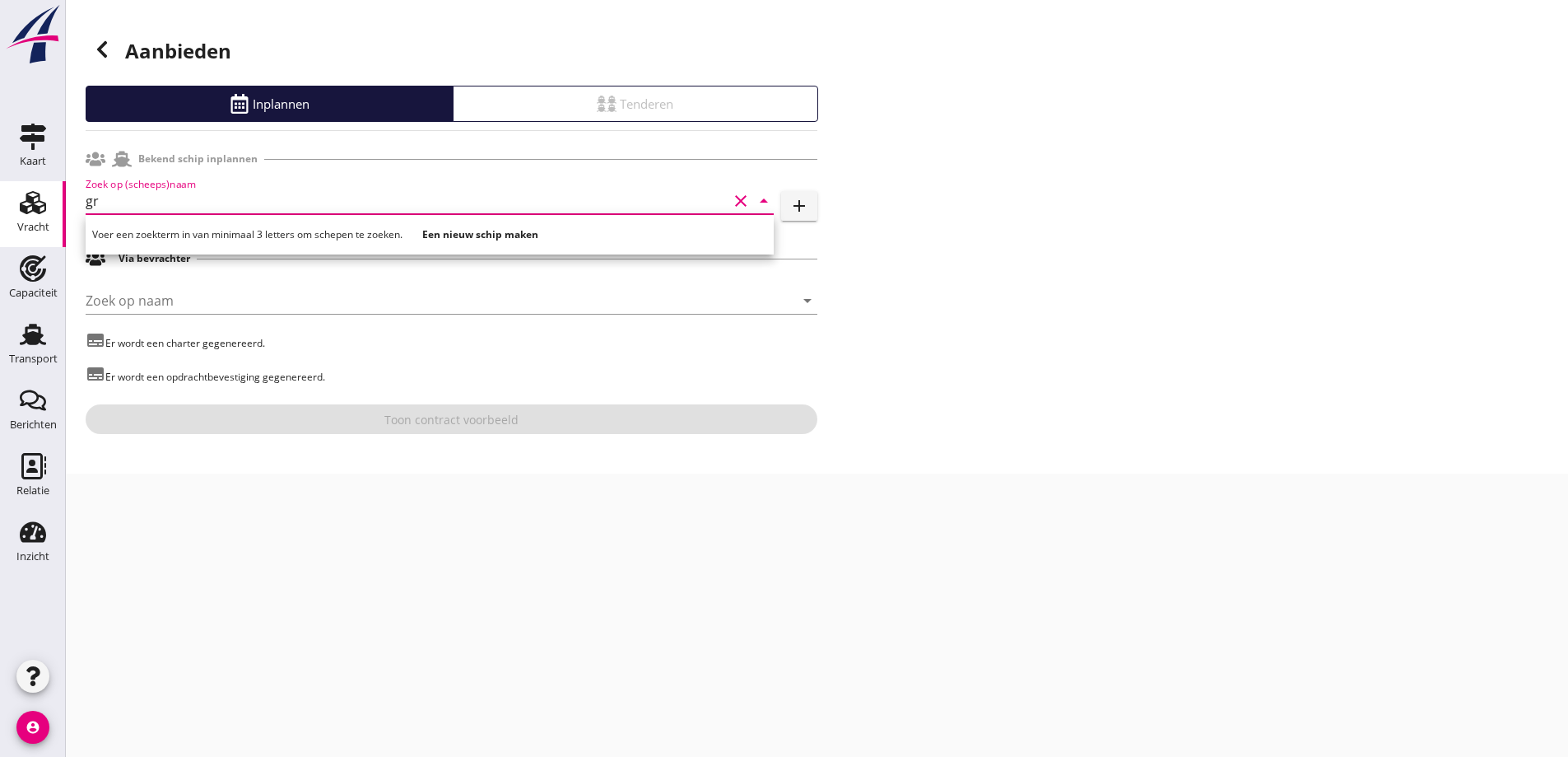
type input "g"
type input "Grebbe"
click at [303, 231] on strong "Een nieuw schip maken" at bounding box center [294, 234] width 116 height 14
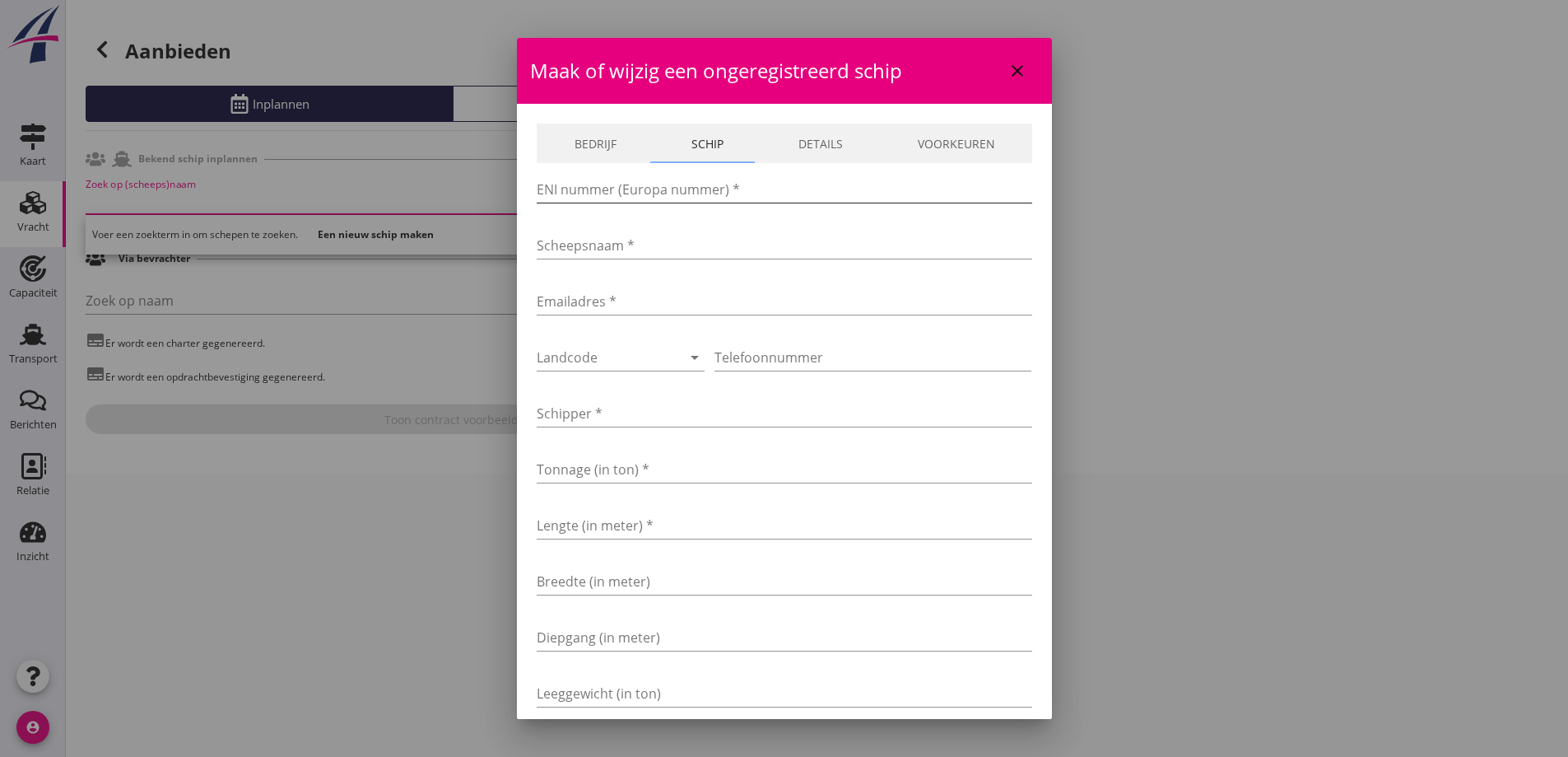
drag, startPoint x: 647, startPoint y: 187, endPoint x: 647, endPoint y: 197, distance: 10.0
click at [646, 187] on input "ENI nummer (Europa nummer) *" at bounding box center [784, 189] width 495 height 26
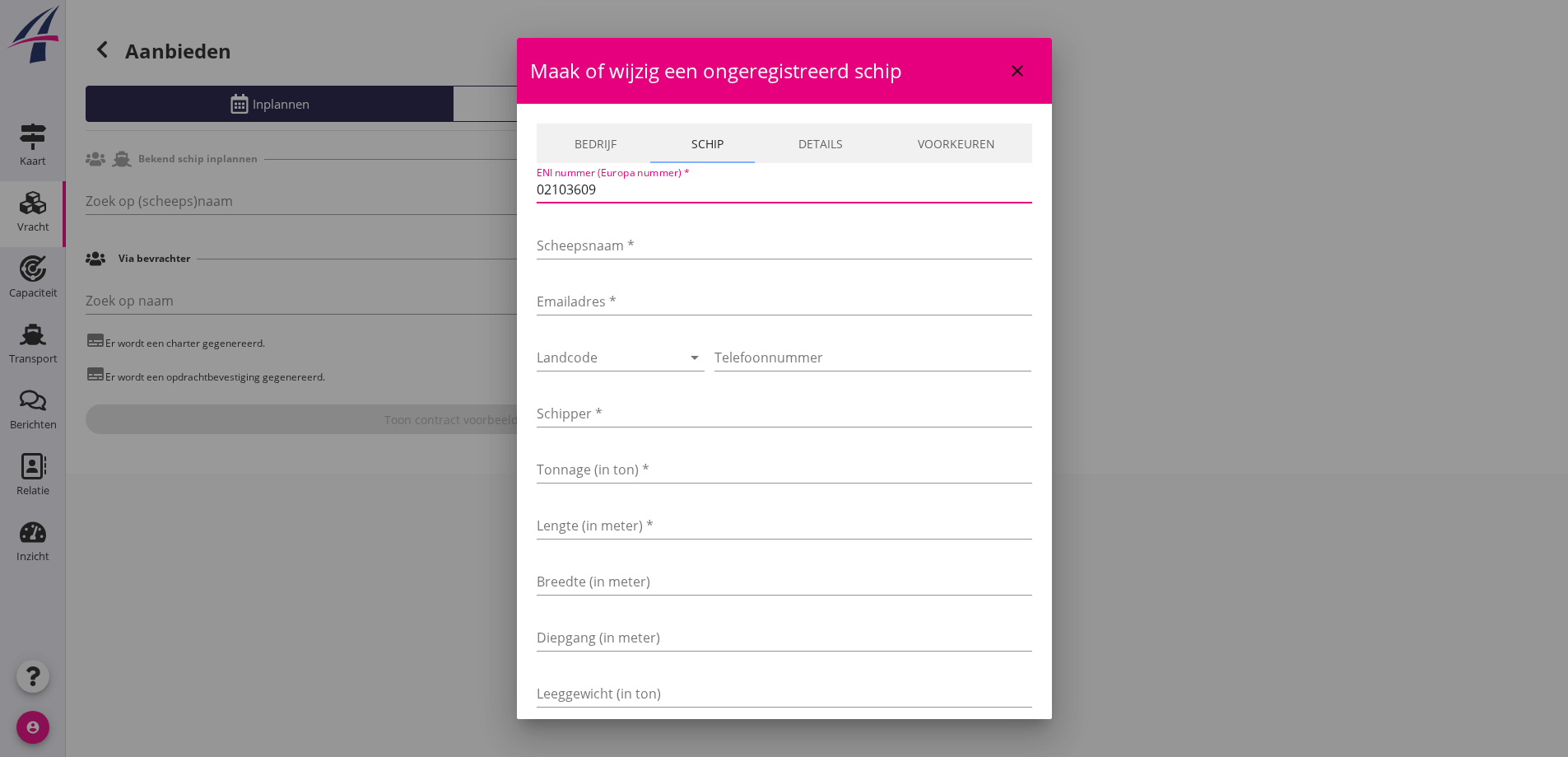
type input "02103609"
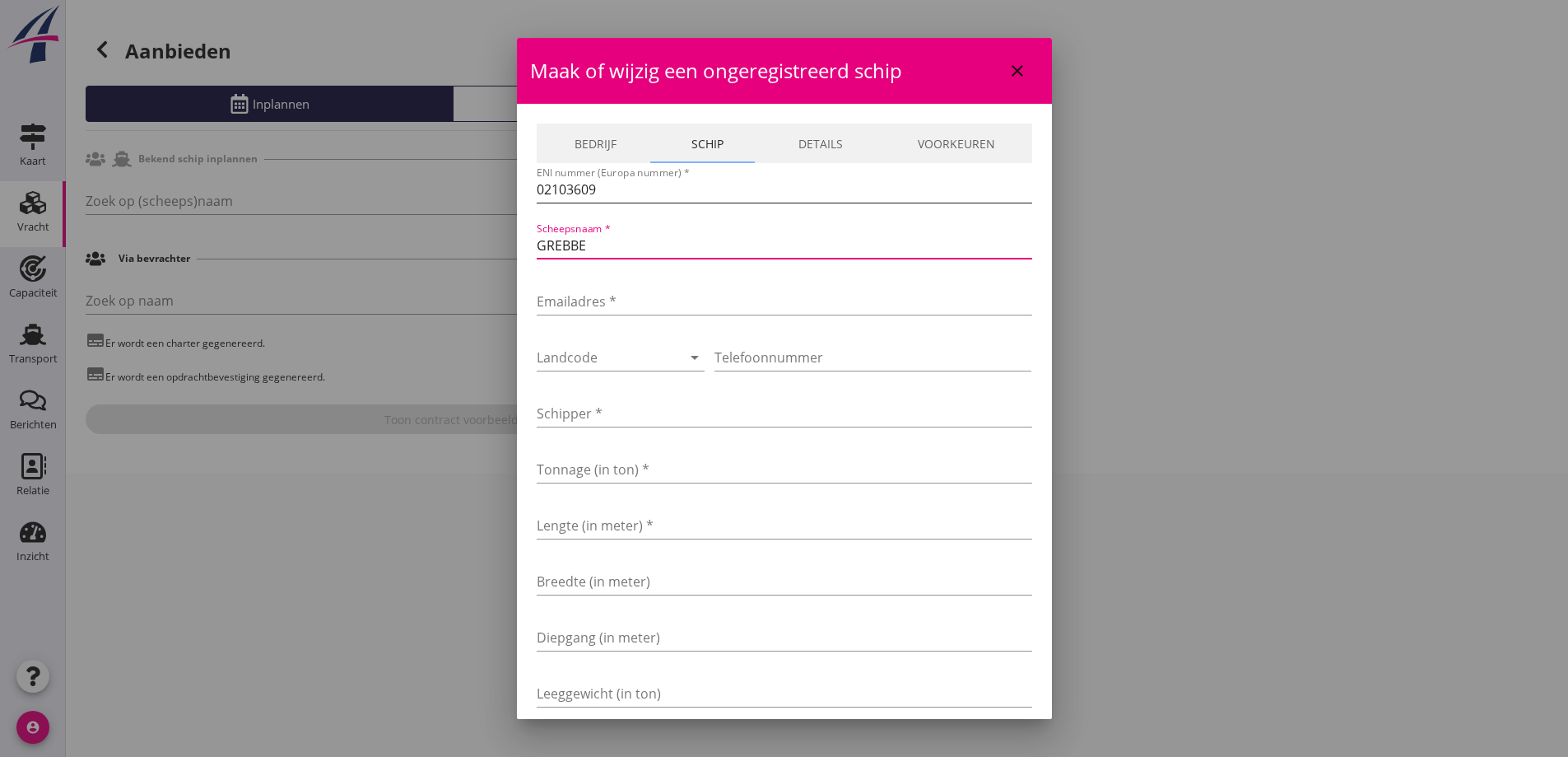
type input "GREBBE"
type input "a"
click at [623, 285] on div "Emailadres * Het emailadres veld is verplicht." at bounding box center [784, 307] width 495 height 57
click at [626, 299] on input "Emailadres *" at bounding box center [784, 301] width 495 height 26
paste input "[EMAIL_ADDRESS][DOMAIN_NAME]"
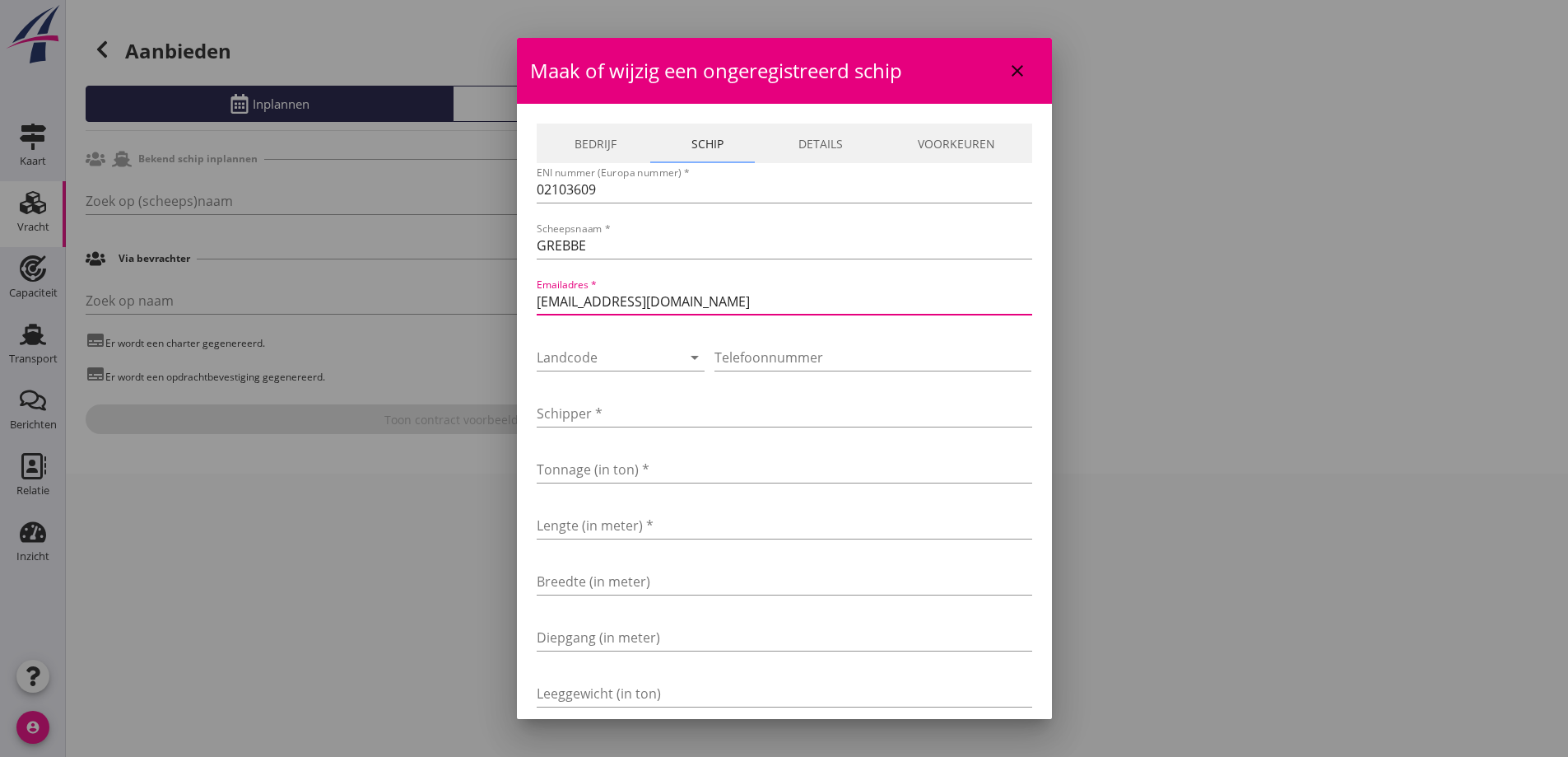
type input "[EMAIL_ADDRESS][DOMAIN_NAME]"
click at [792, 347] on input "Telefoonnummer" at bounding box center [873, 357] width 317 height 26
type input "v"
paste input "0031626882027"
click at [662, 356] on div at bounding box center [671, 356] width 20 height 20
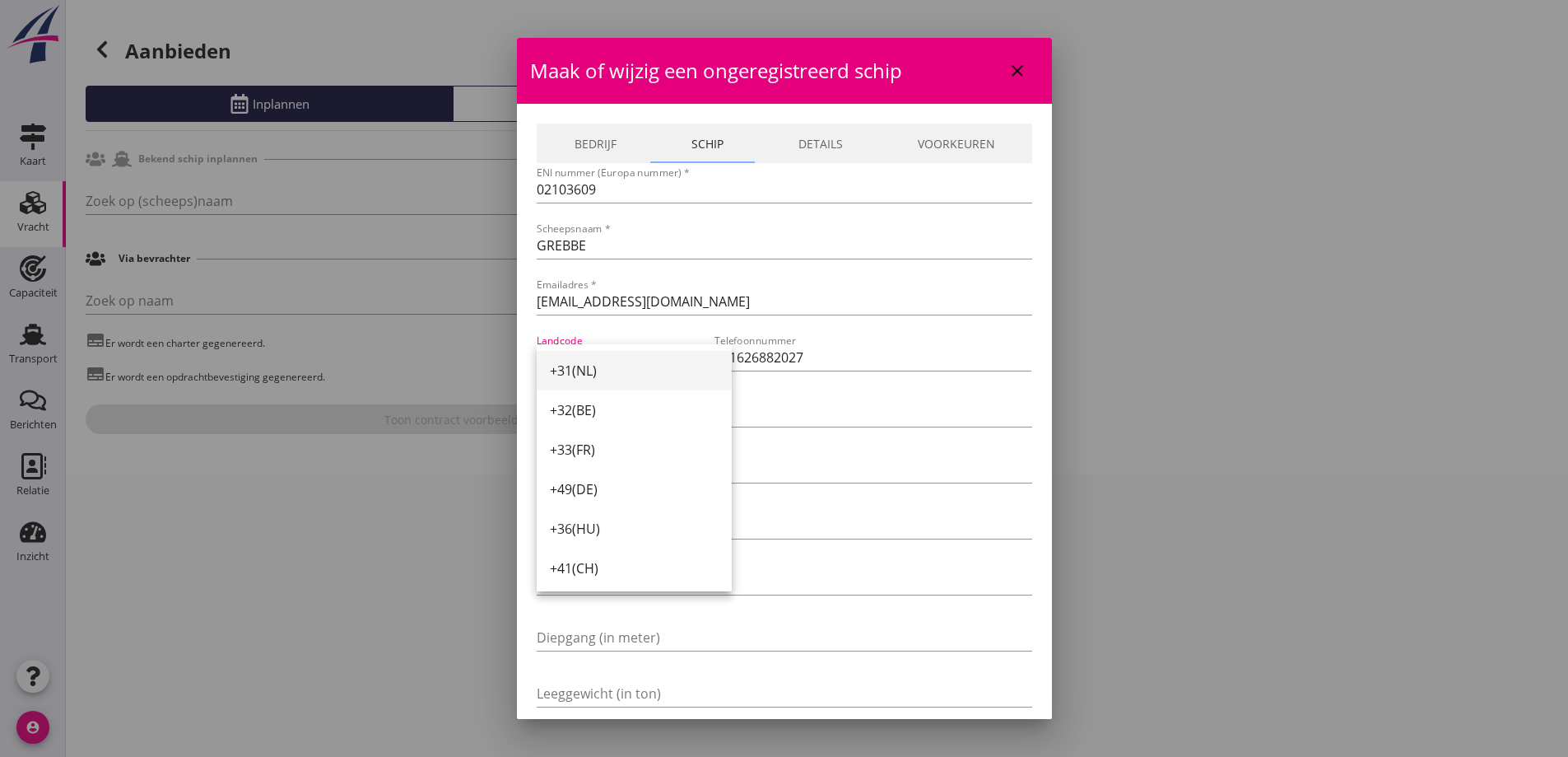
click at [665, 372] on div "+31(NL)" at bounding box center [634, 370] width 169 height 20
click at [671, 423] on input "Schipper *" at bounding box center [784, 414] width 495 height 26
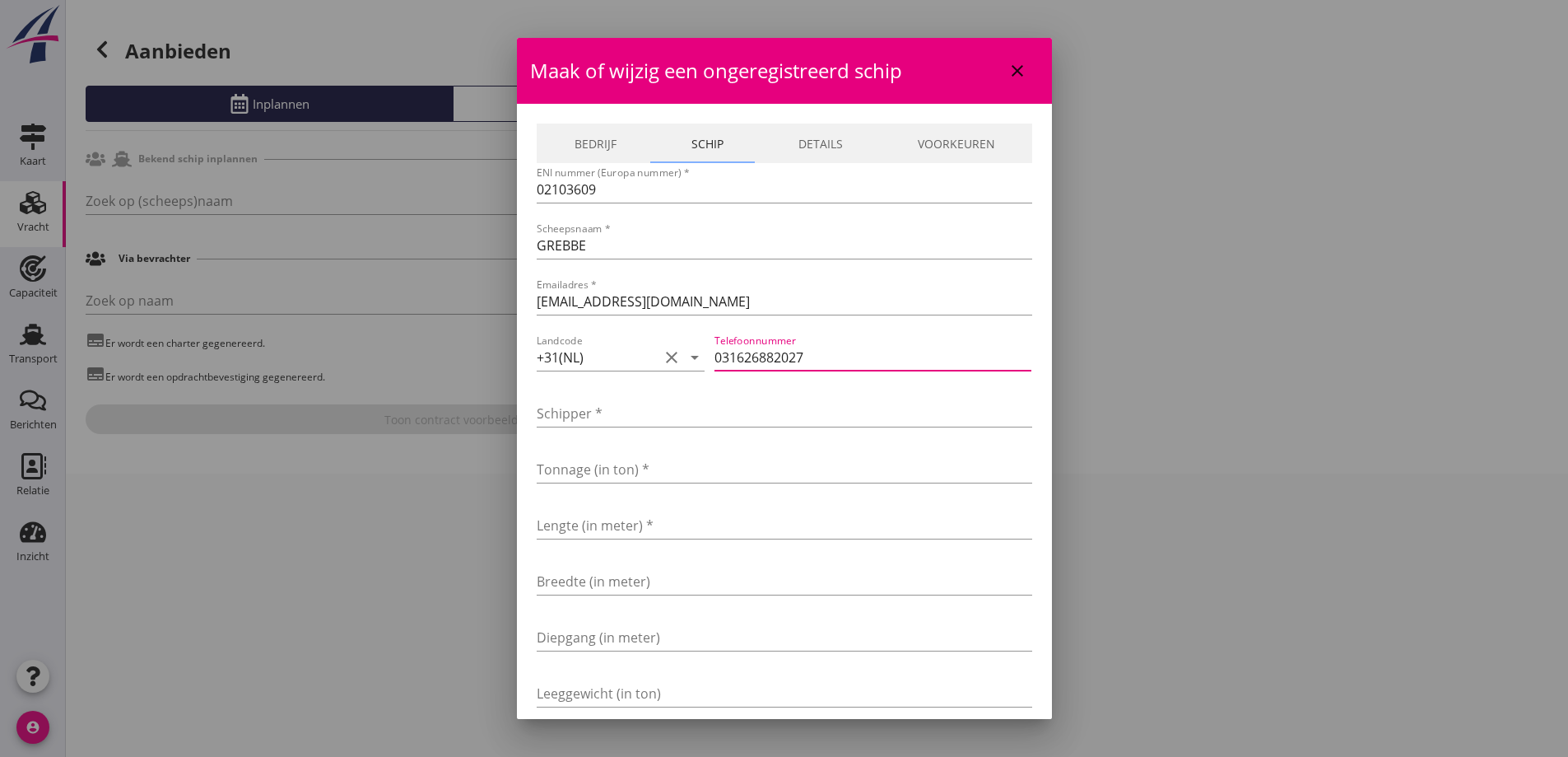
click at [726, 361] on input "031626882027" at bounding box center [873, 357] width 317 height 26
drag, startPoint x: 734, startPoint y: 356, endPoint x: 722, endPoint y: 354, distance: 12.2
click at [722, 354] on input "031626882027" at bounding box center [873, 357] width 317 height 26
type input "0626882027"
click at [716, 401] on input "Schipper *" at bounding box center [784, 414] width 495 height 26
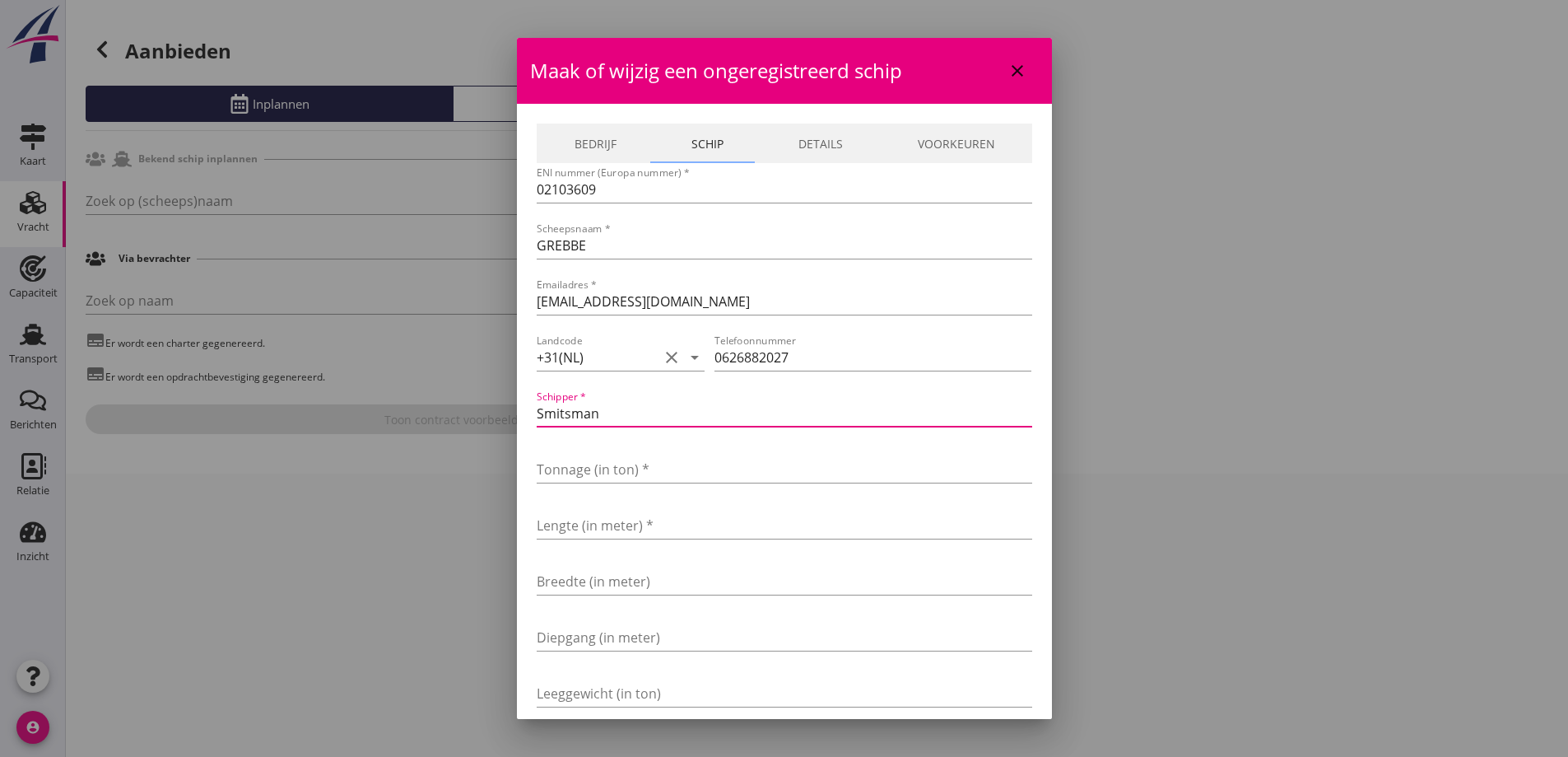
type input "Smitsman"
type input "671"
type input "54"
type input "54.92"
type input "7"
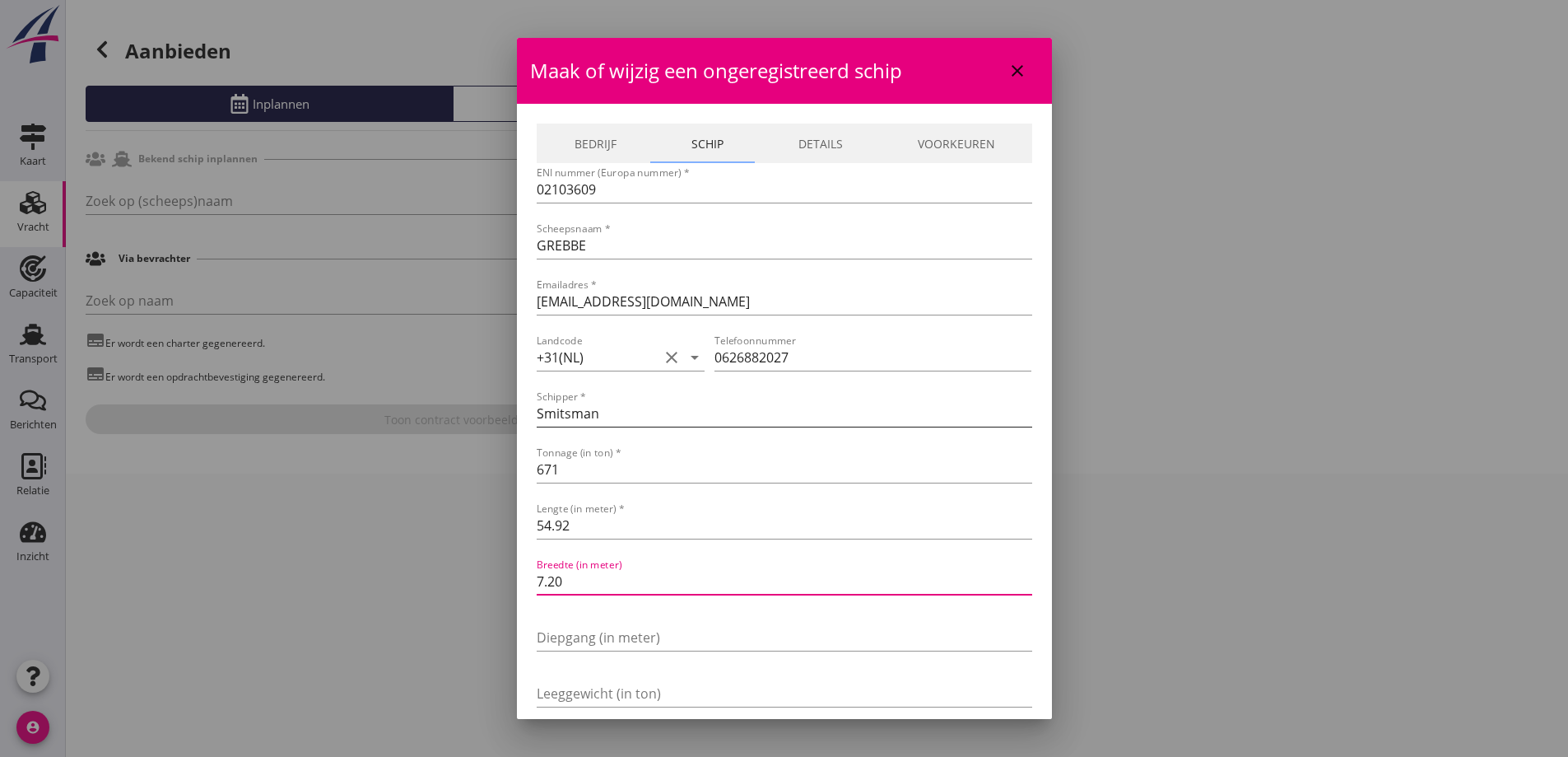
type input "7.20"
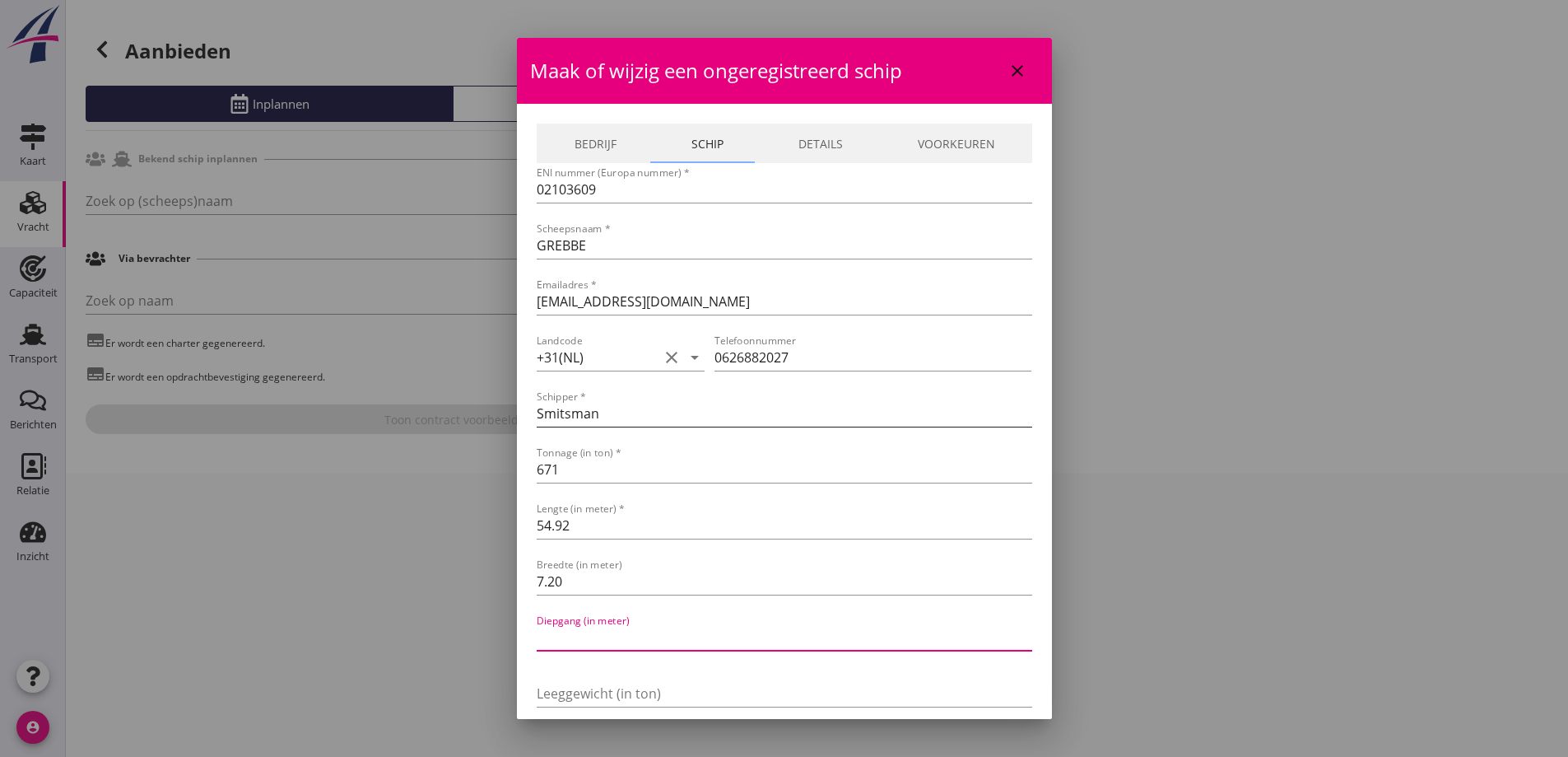
type input "2"
type input "2.62"
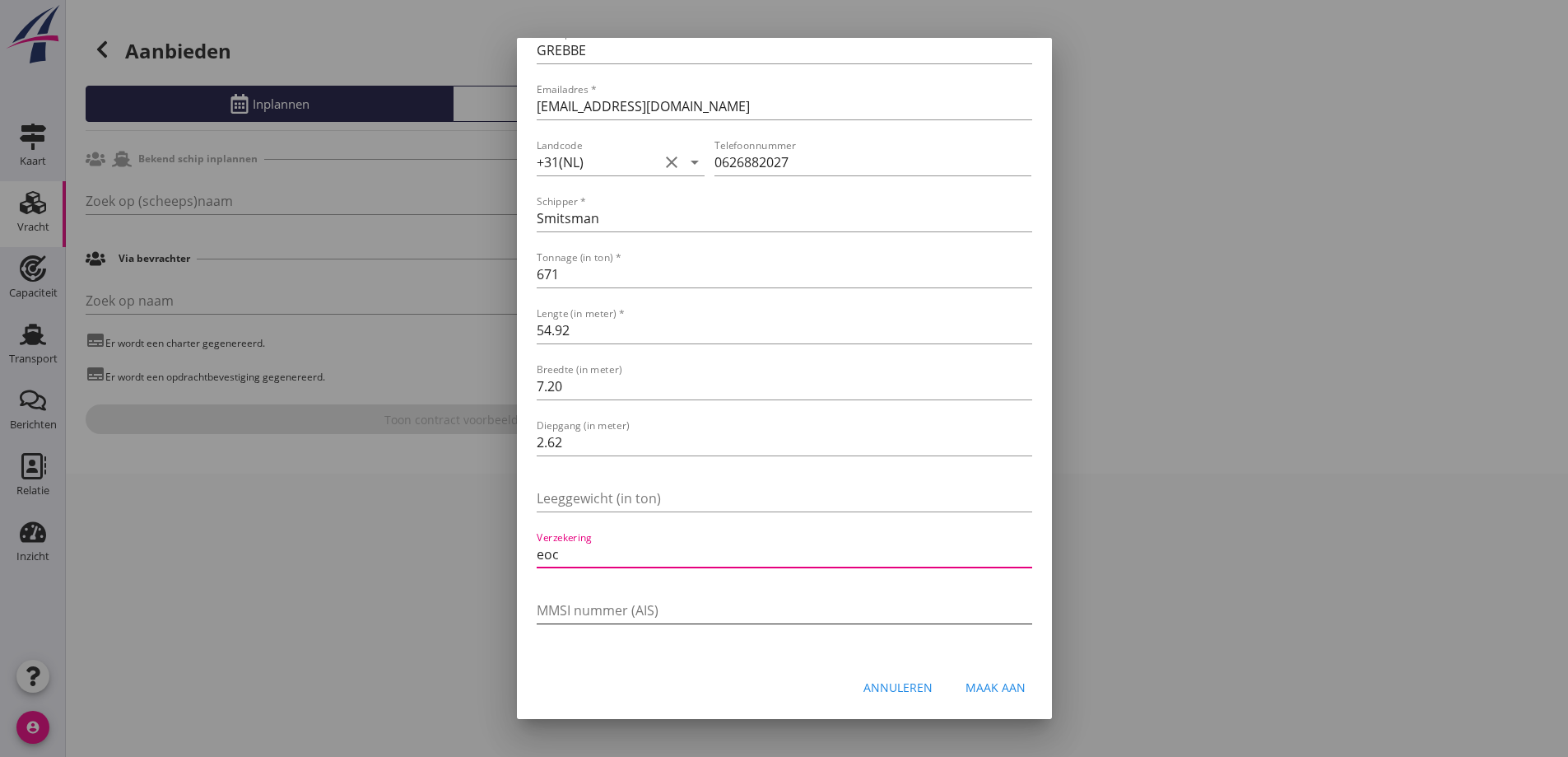
type input "EOC"
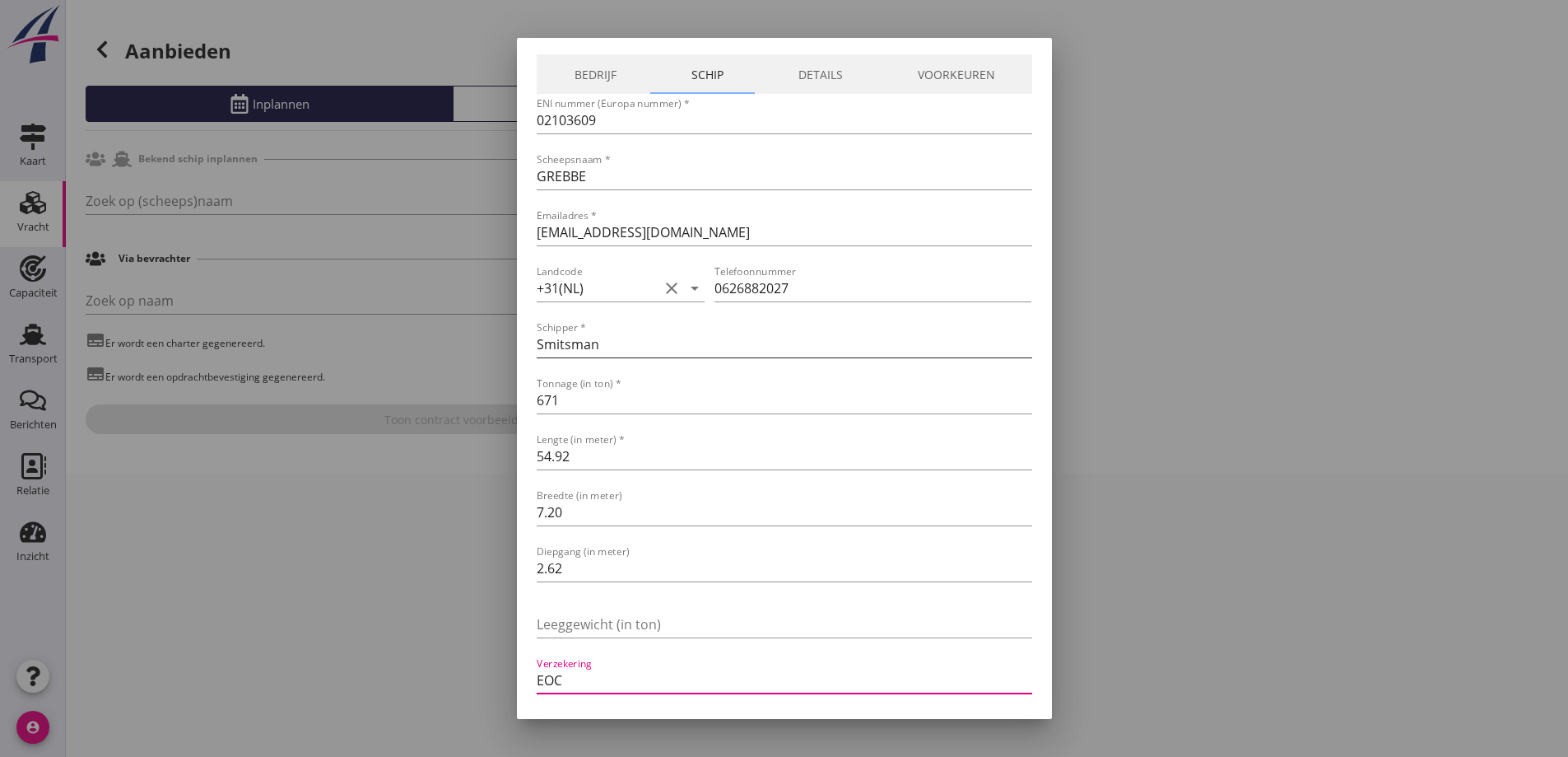
scroll to position [0, 0]
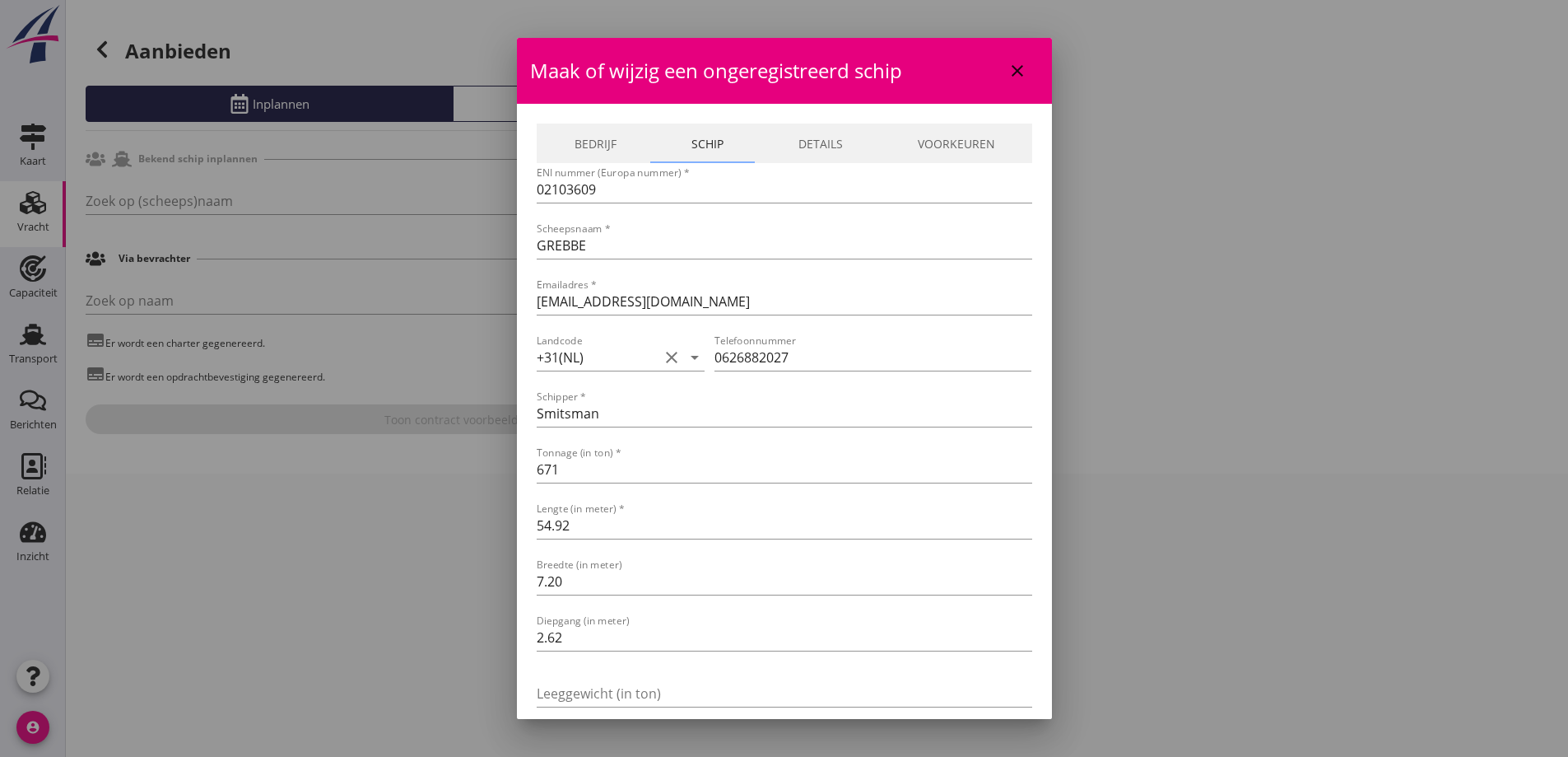
click at [626, 145] on link "Bedrijf" at bounding box center [595, 144] width 117 height 39
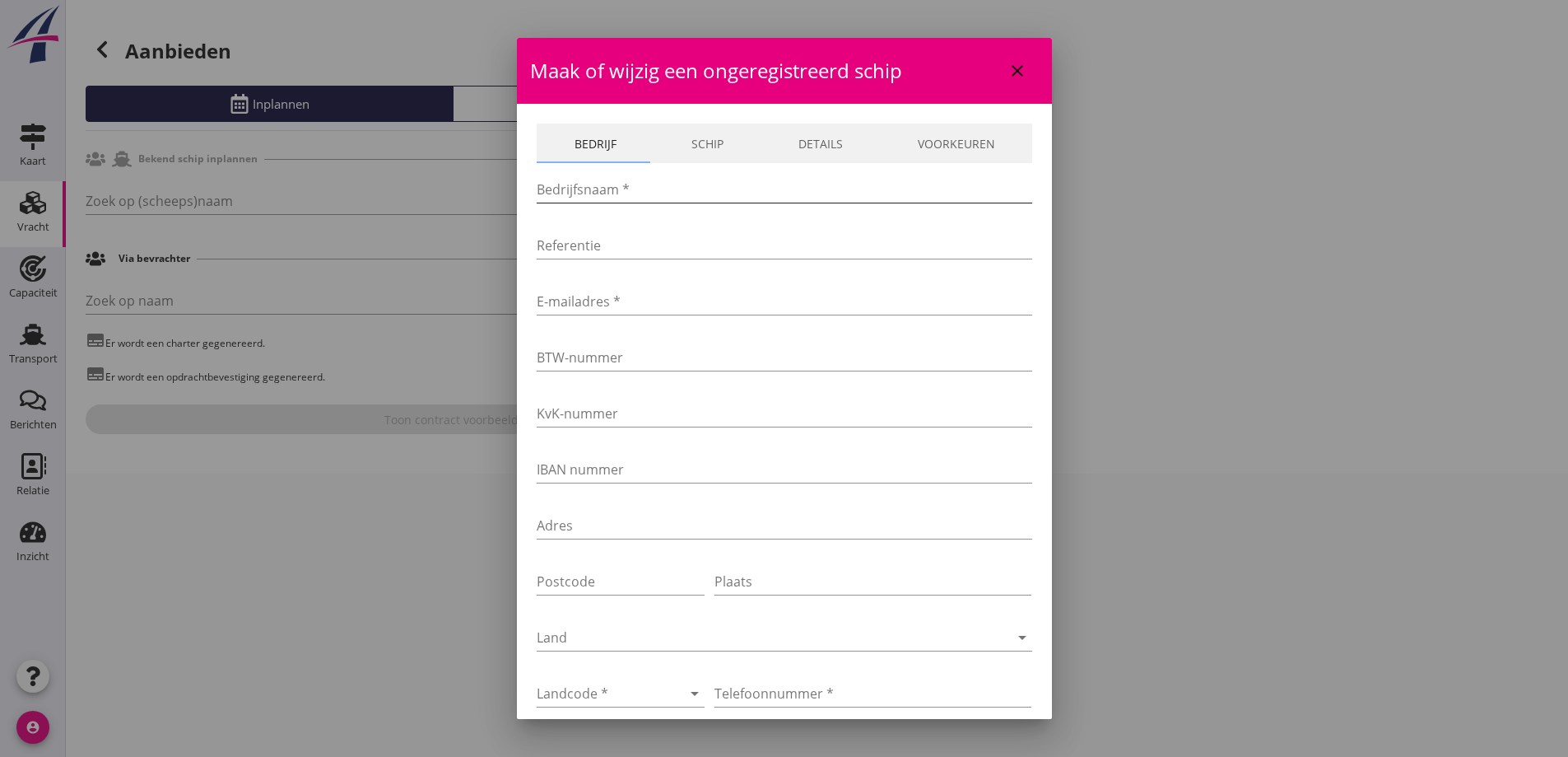
click at [603, 186] on input "Bedrijfsnaam *" at bounding box center [784, 189] width 495 height 26
paste input "V.O.F. Grebbe Transport"
type input "V.O.F. Grebbe Transport"
drag, startPoint x: 647, startPoint y: 304, endPoint x: 665, endPoint y: 259, distance: 48.5
click at [647, 304] on input "E-mailadres *" at bounding box center [784, 301] width 495 height 26
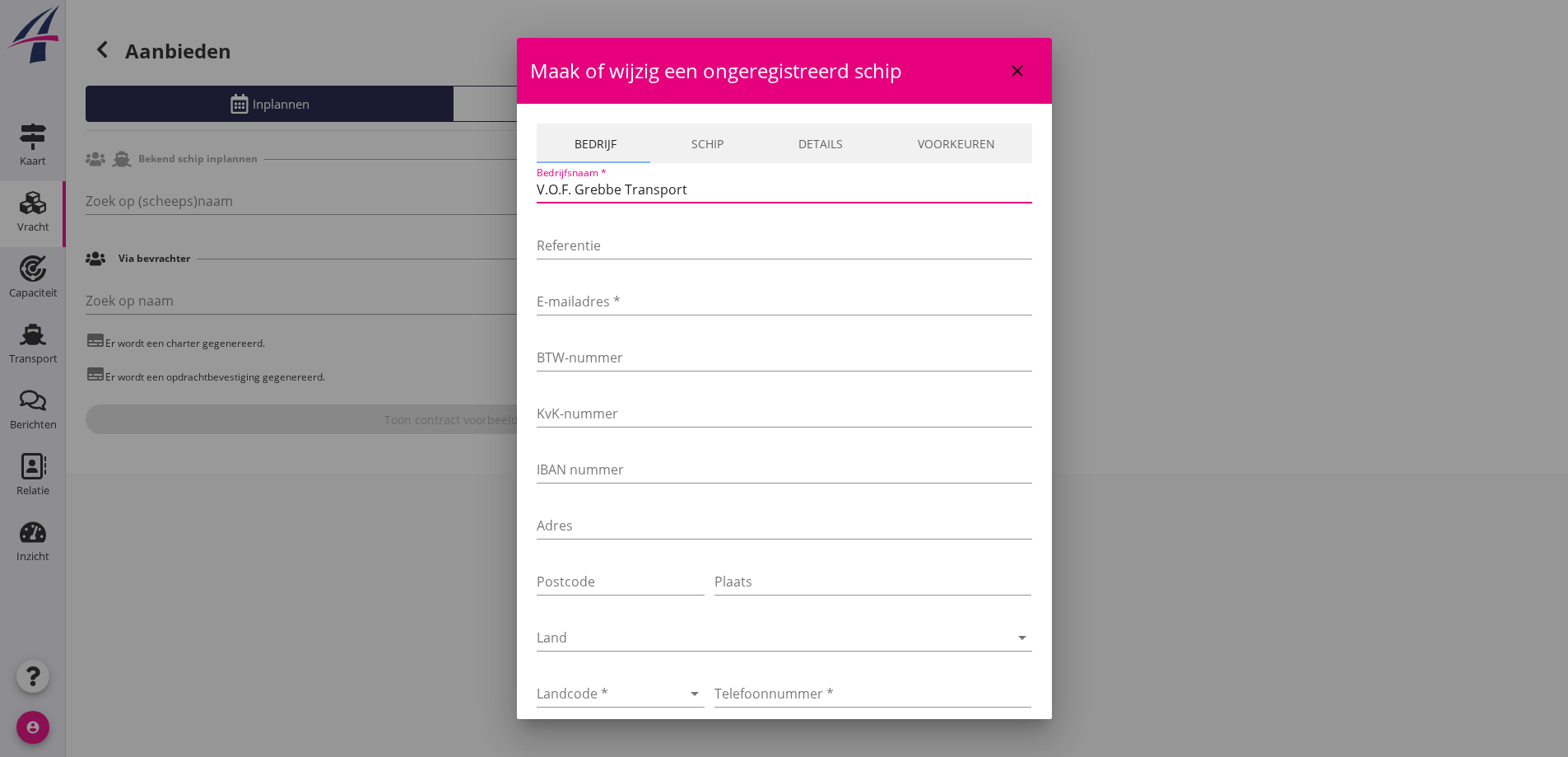
drag, startPoint x: 695, startPoint y: 193, endPoint x: 520, endPoint y: 165, distance: 177.2
click at [520, 165] on div "Bedrijf Schip Details Voorkeuren Bedrijfsnaam * V.O.F. Grebbe Transport Referen…" at bounding box center [784, 553] width 535 height 899
type input "AQUAROAD"
click at [613, 306] on input "E-mailadres *" at bounding box center [784, 301] width 495 height 26
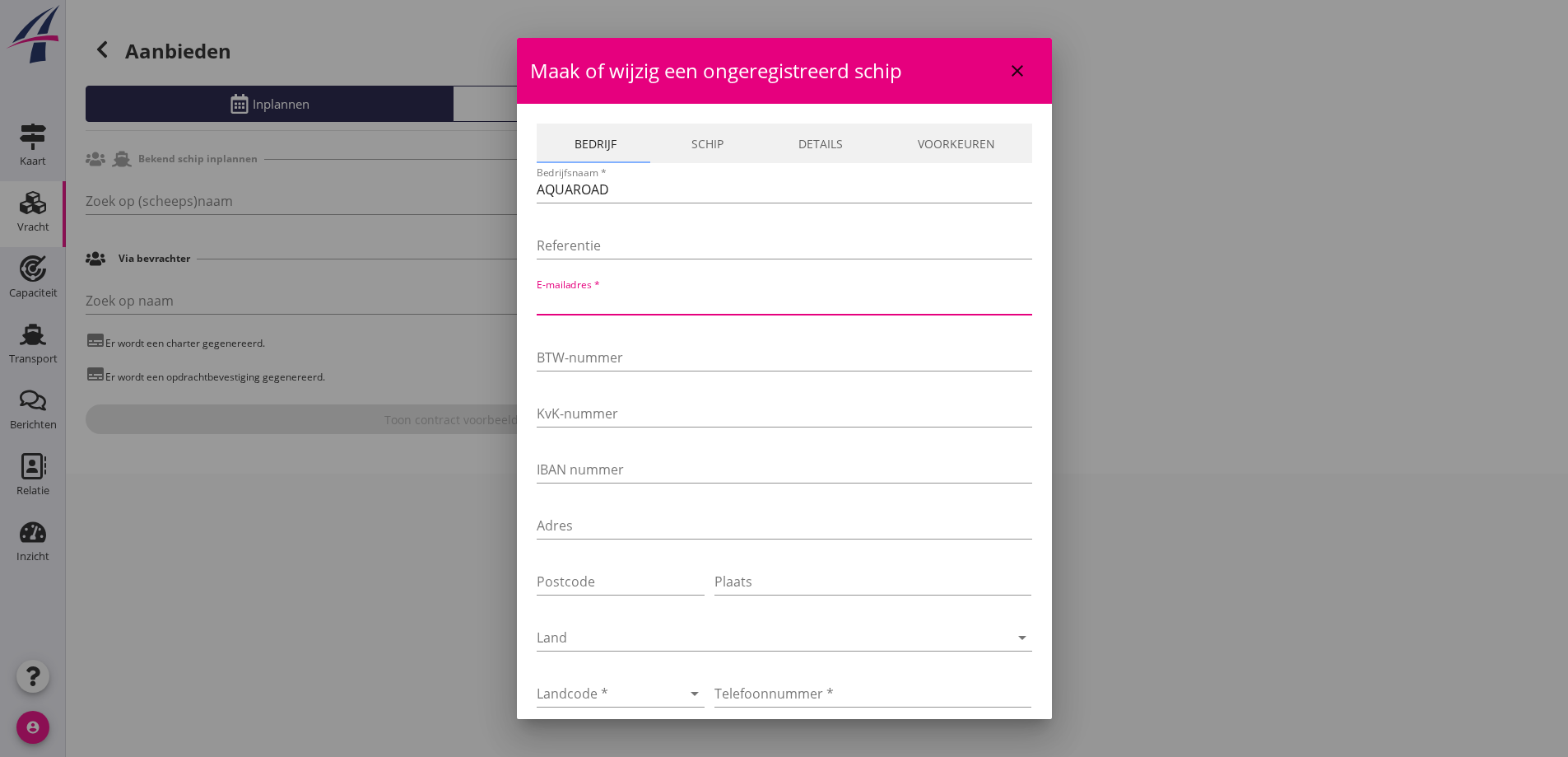
paste input "AquaRoad Logistics B.V. / Euro-Rijn Global Logistics <[EMAIL_ADDRESS][DOMAIN_NA…"
click at [840, 302] on input "AquaRoad Logistics B.V. / Euro-Rijn Global Logistics <[EMAIL_ADDRESS][DOMAIN_NA…" at bounding box center [784, 301] width 495 height 26
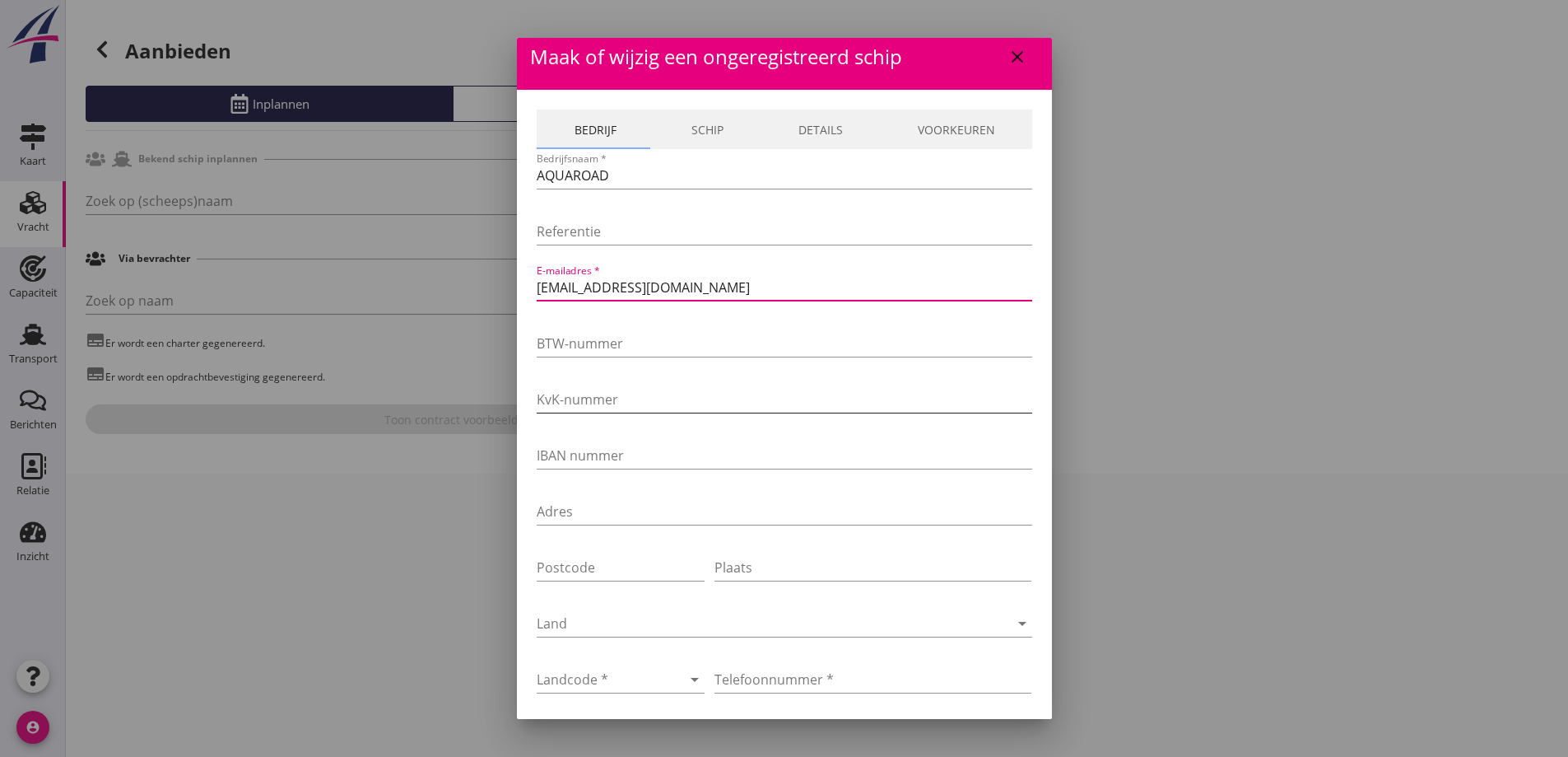
scroll to position [0, 0]
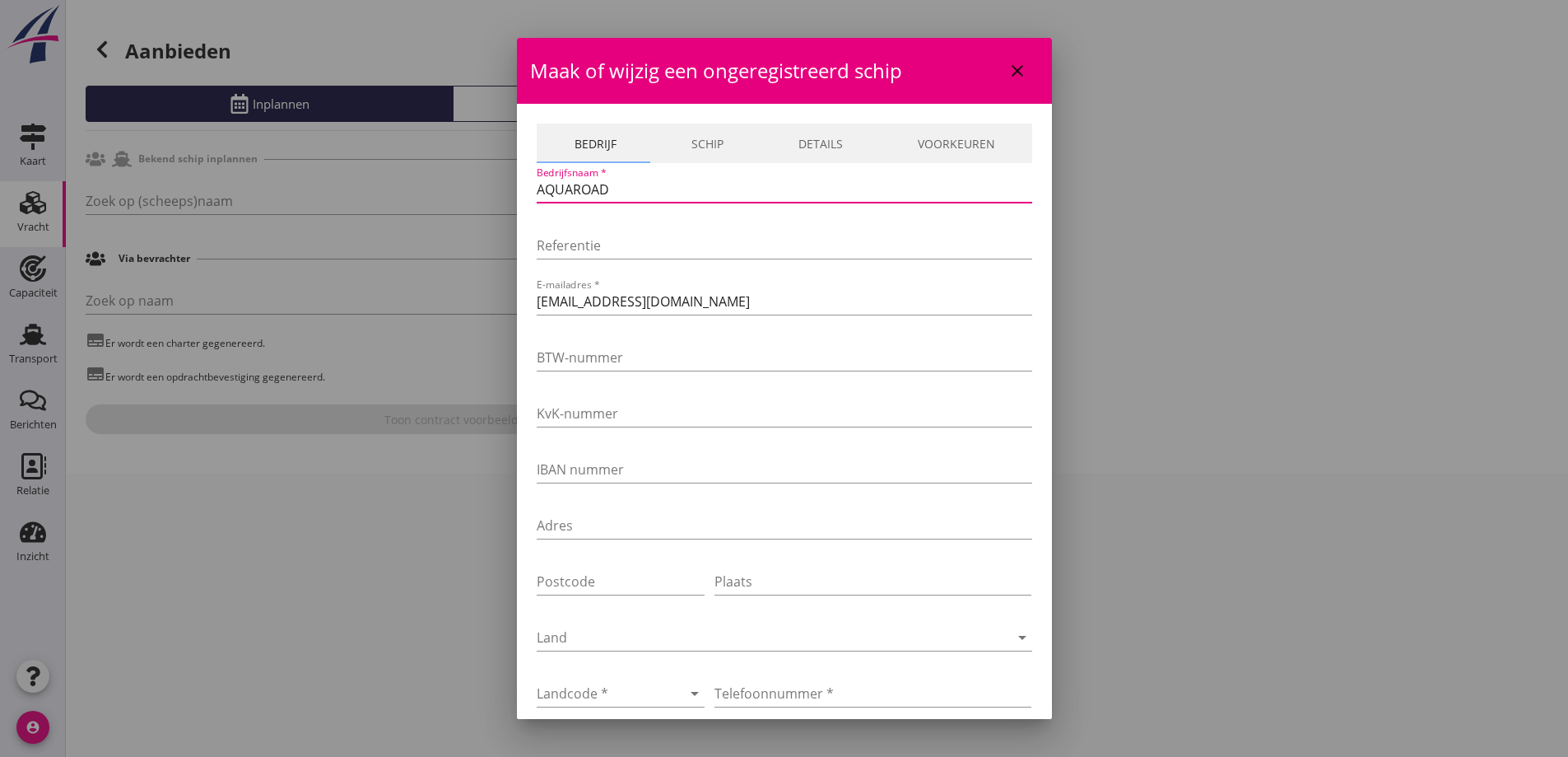
drag, startPoint x: 615, startPoint y: 190, endPoint x: 520, endPoint y: 180, distance: 95.5
click at [520, 180] on div "Bedrijf Schip Details Voorkeuren Bedrijfsnaam * AQUAROAD Referentie E-mailadres…" at bounding box center [784, 553] width 535 height 899
click at [703, 138] on link "Schip" at bounding box center [707, 144] width 107 height 39
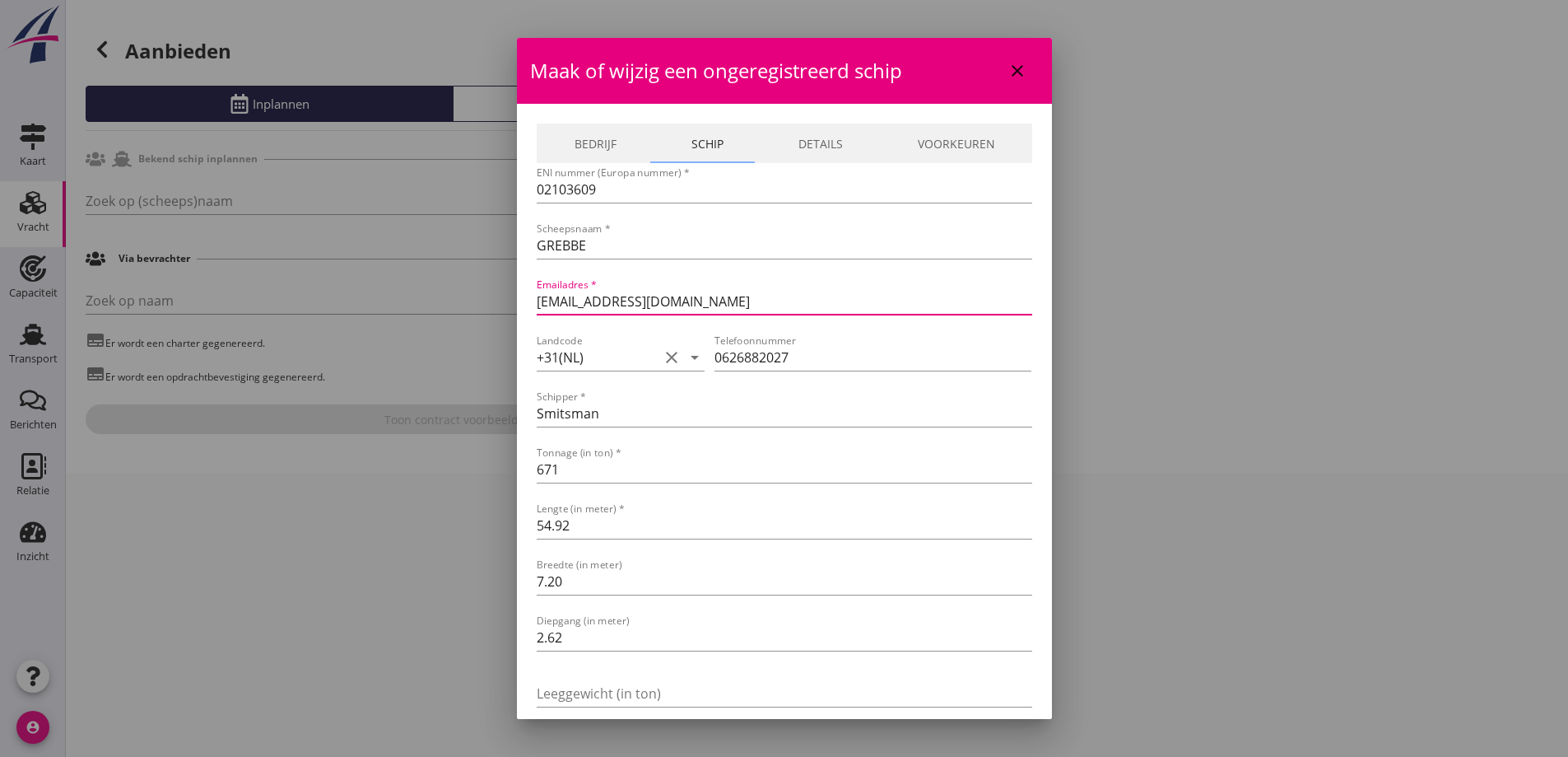
drag, startPoint x: 690, startPoint y: 311, endPoint x: 474, endPoint y: 297, distance: 216.5
click at [474, 297] on div "Ja Nee Liever niet Ja Nee Liever niet Ja Nee Liever niet Ja Nee Liever niet Ja …" at bounding box center [784, 378] width 1568 height 757
click at [578, 148] on link "Bedrijf" at bounding box center [595, 144] width 117 height 39
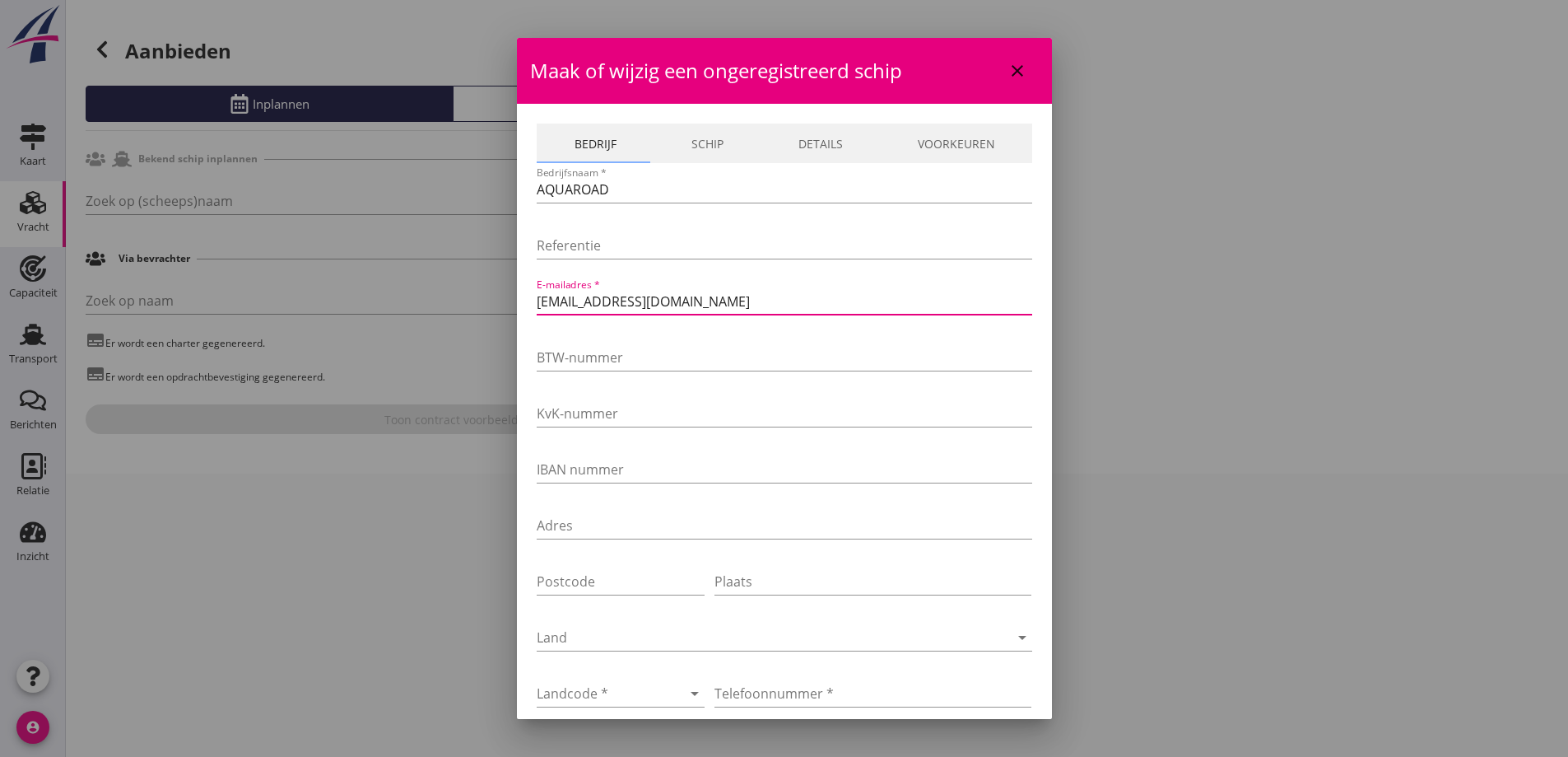
drag, startPoint x: 790, startPoint y: 308, endPoint x: 515, endPoint y: 259, distance: 279.3
click at [515, 259] on div "Ja Nee Liever niet Ja Nee Liever niet Ja Nee Liever niet Ja Nee Liever niet Ja …" at bounding box center [784, 378] width 1568 height 757
paste input "[EMAIL_ADDRESS][DOMAIN_NAME]"
type input "[EMAIL_ADDRESS][DOMAIN_NAME]"
drag, startPoint x: 659, startPoint y: 189, endPoint x: 526, endPoint y: 185, distance: 133.1
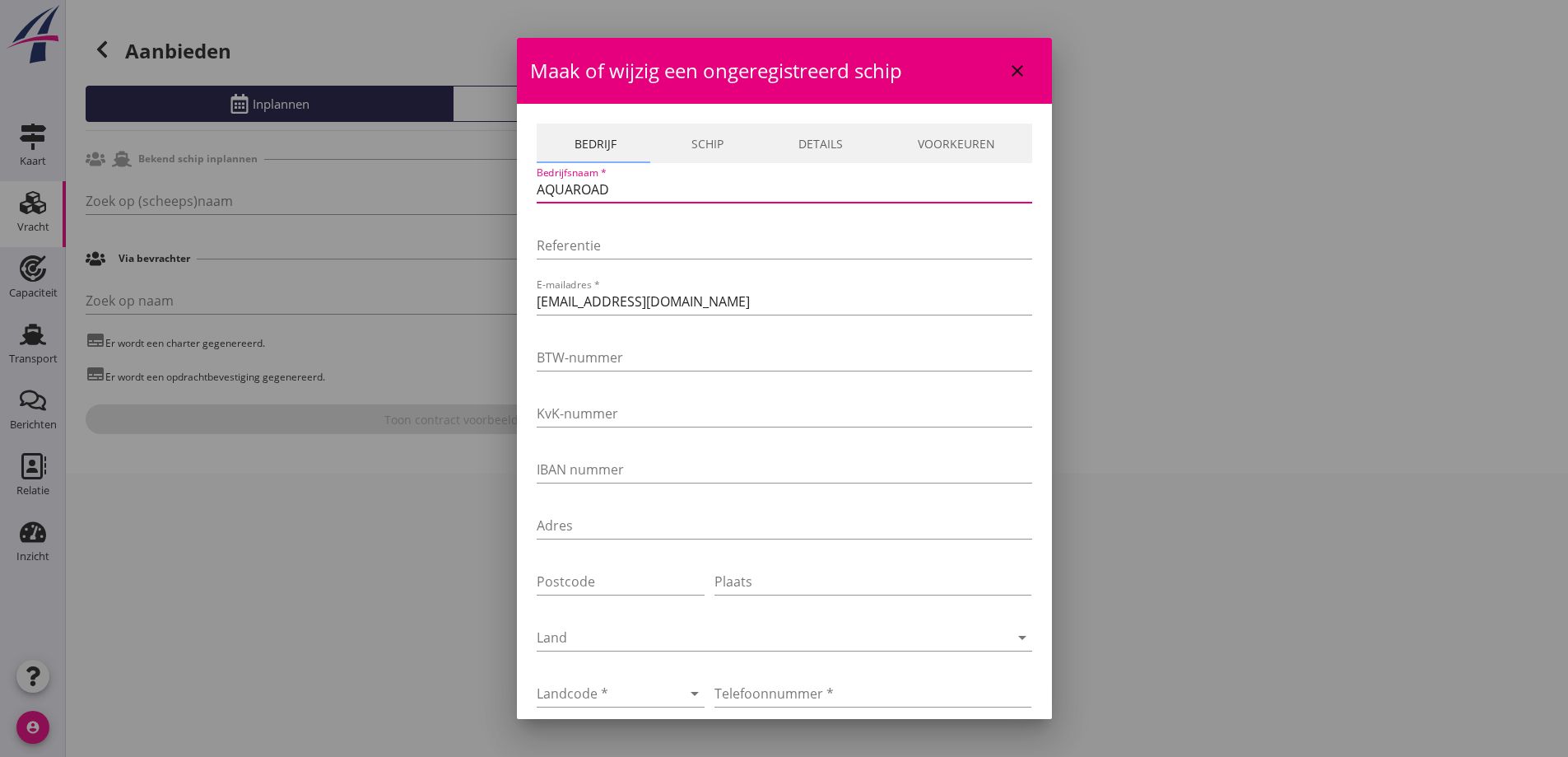
click at [526, 185] on div "Bedrijf Schip Details Voorkeuren Bedrijfsnaam * AQUAROAD Referentie E-mailadres…" at bounding box center [784, 553] width 535 height 899
paste input "V.O.F. Grebbe Transport"
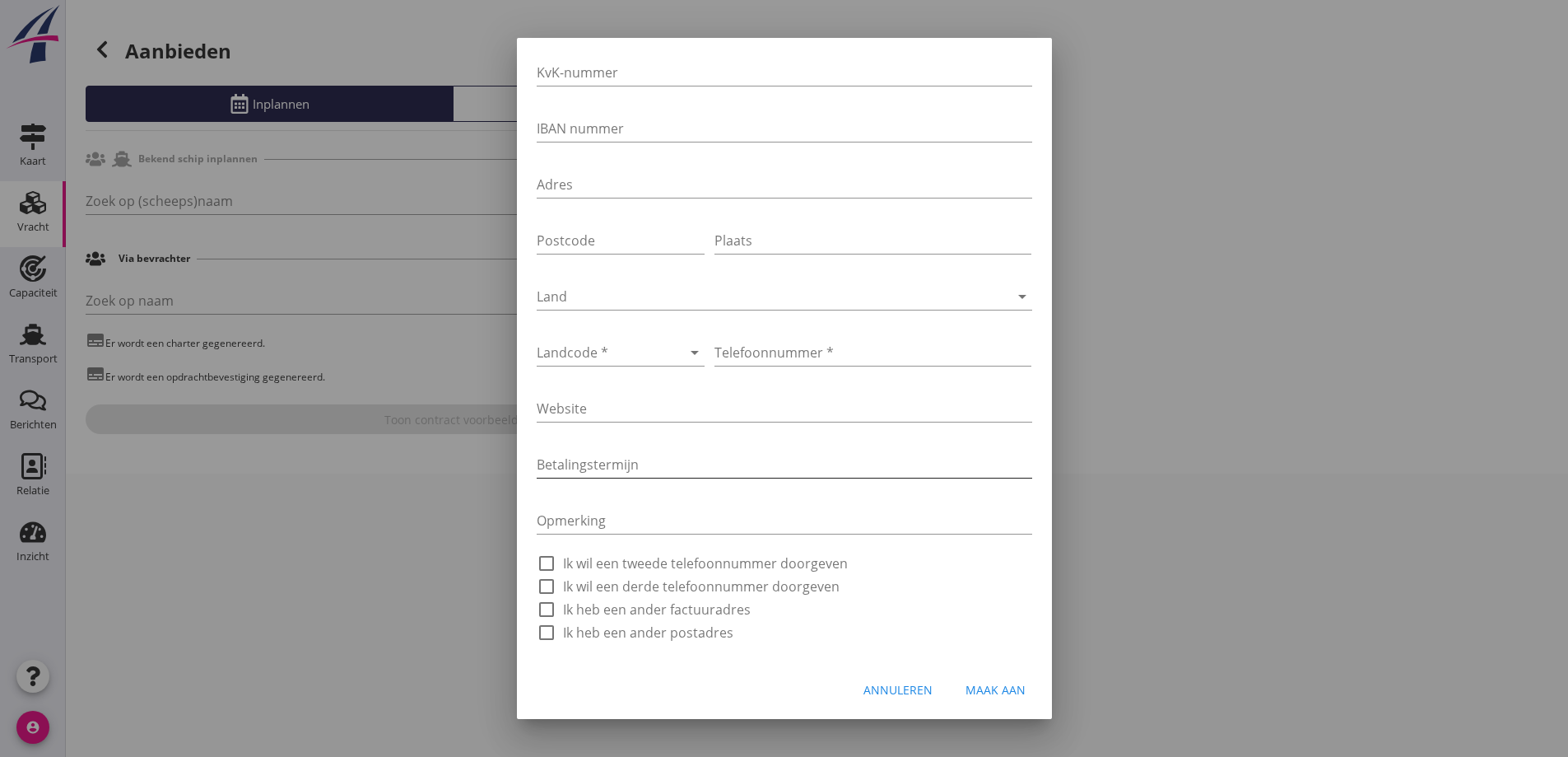
scroll to position [343, 0]
type input "V.O.F. Grebbe Transport"
click at [998, 697] on button "Maak aan" at bounding box center [995, 688] width 86 height 30
click at [595, 348] on div at bounding box center [597, 350] width 123 height 26
click at [644, 353] on div "+31(NL)" at bounding box center [634, 363] width 169 height 39
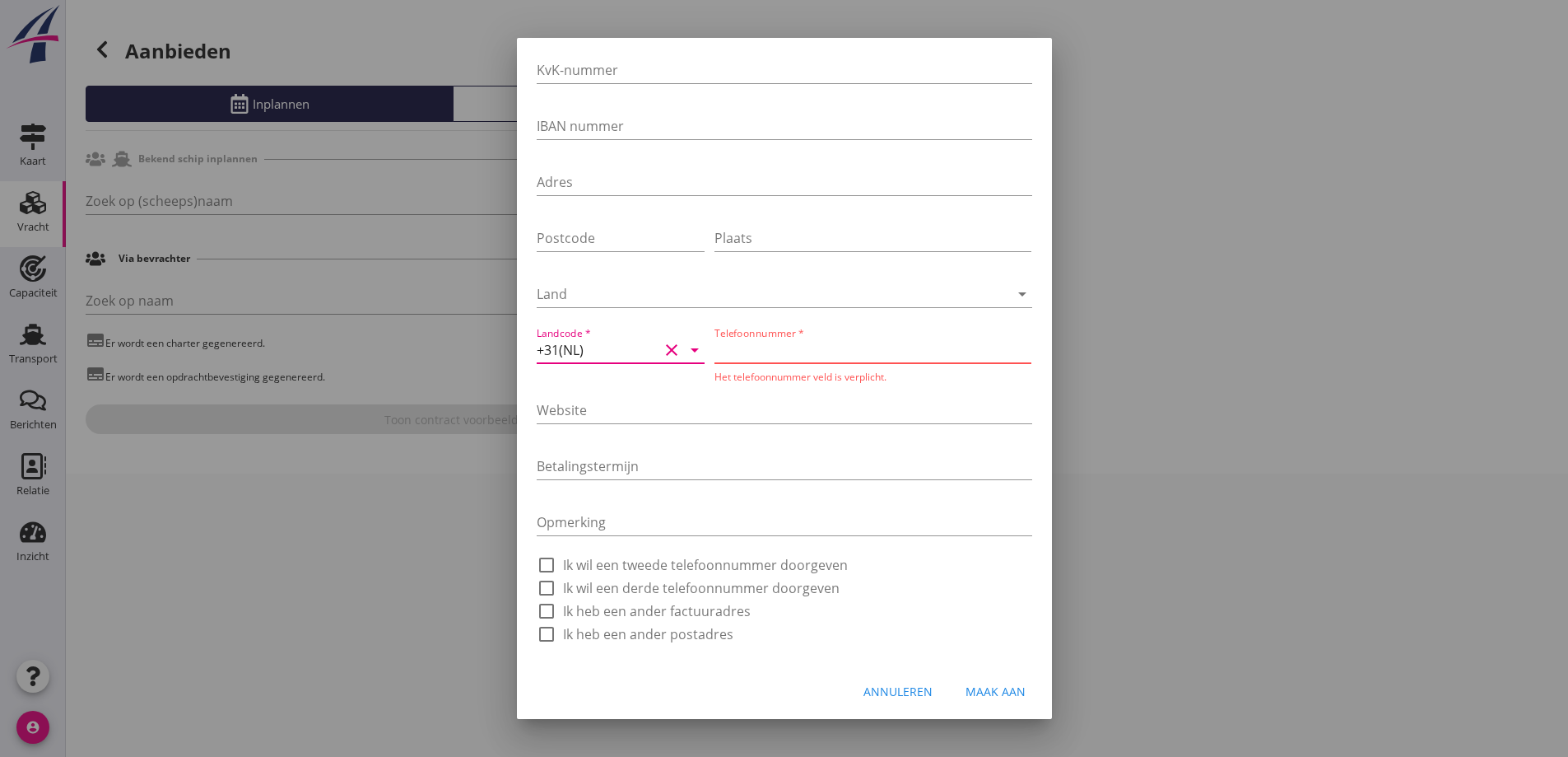
click at [840, 346] on input "Telefoonnummer *" at bounding box center [873, 350] width 317 height 26
paste input "626882027"
type input "0626882027"
click at [1010, 683] on div "Maak aan" at bounding box center [996, 687] width 60 height 17
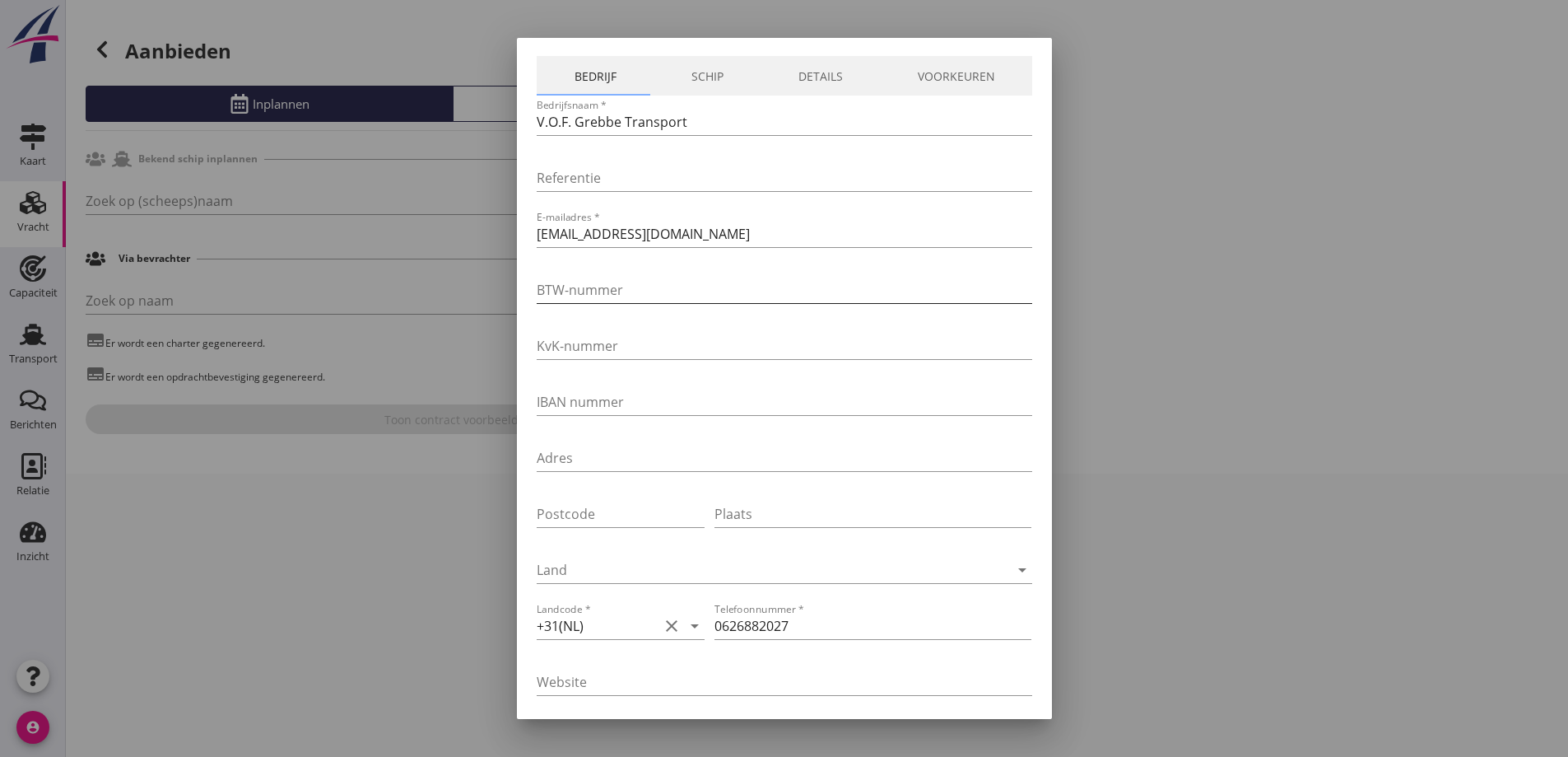
type input "GREBBE"
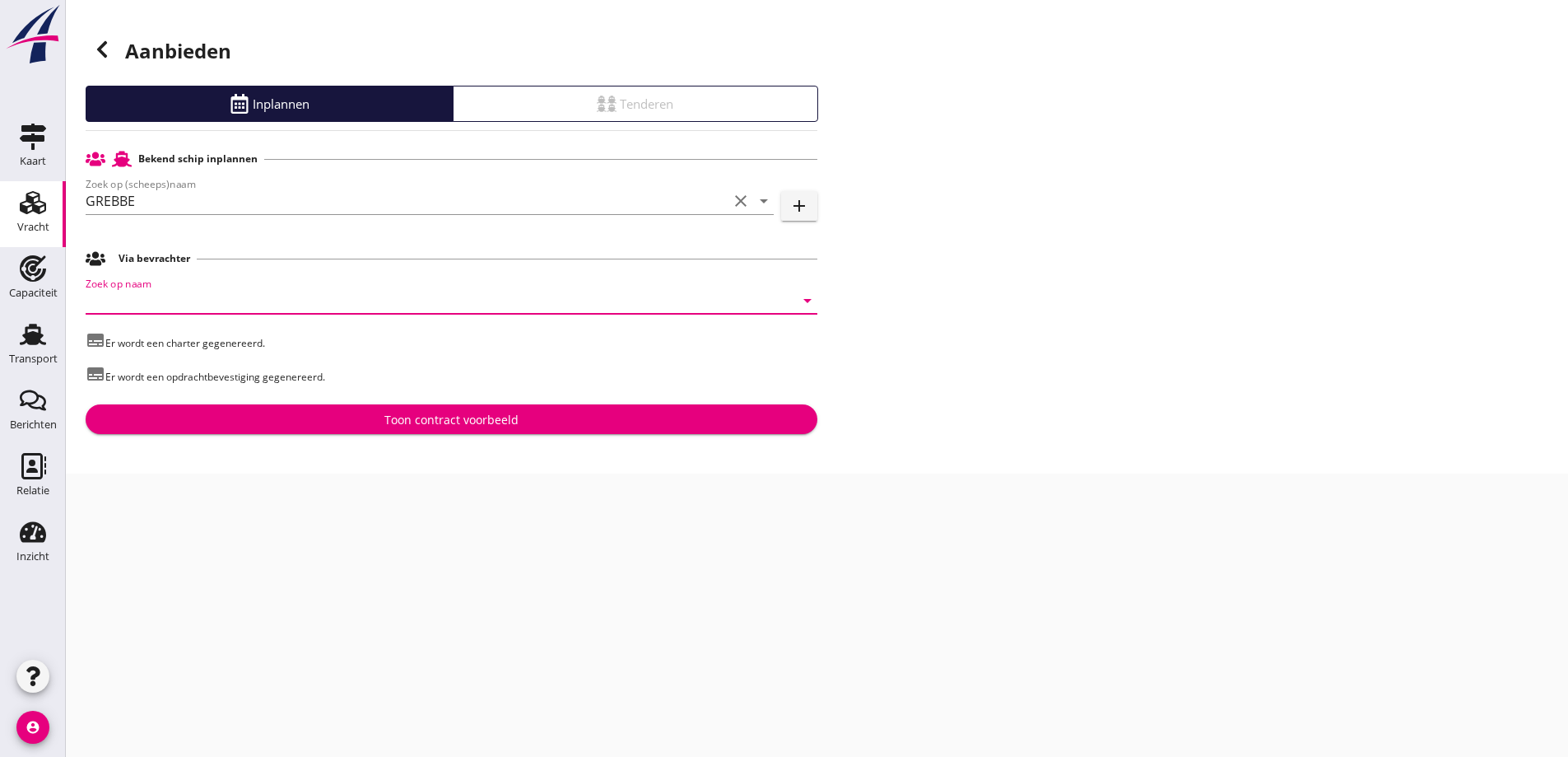
click at [245, 305] on input "Zoek op naam" at bounding box center [428, 300] width 686 height 26
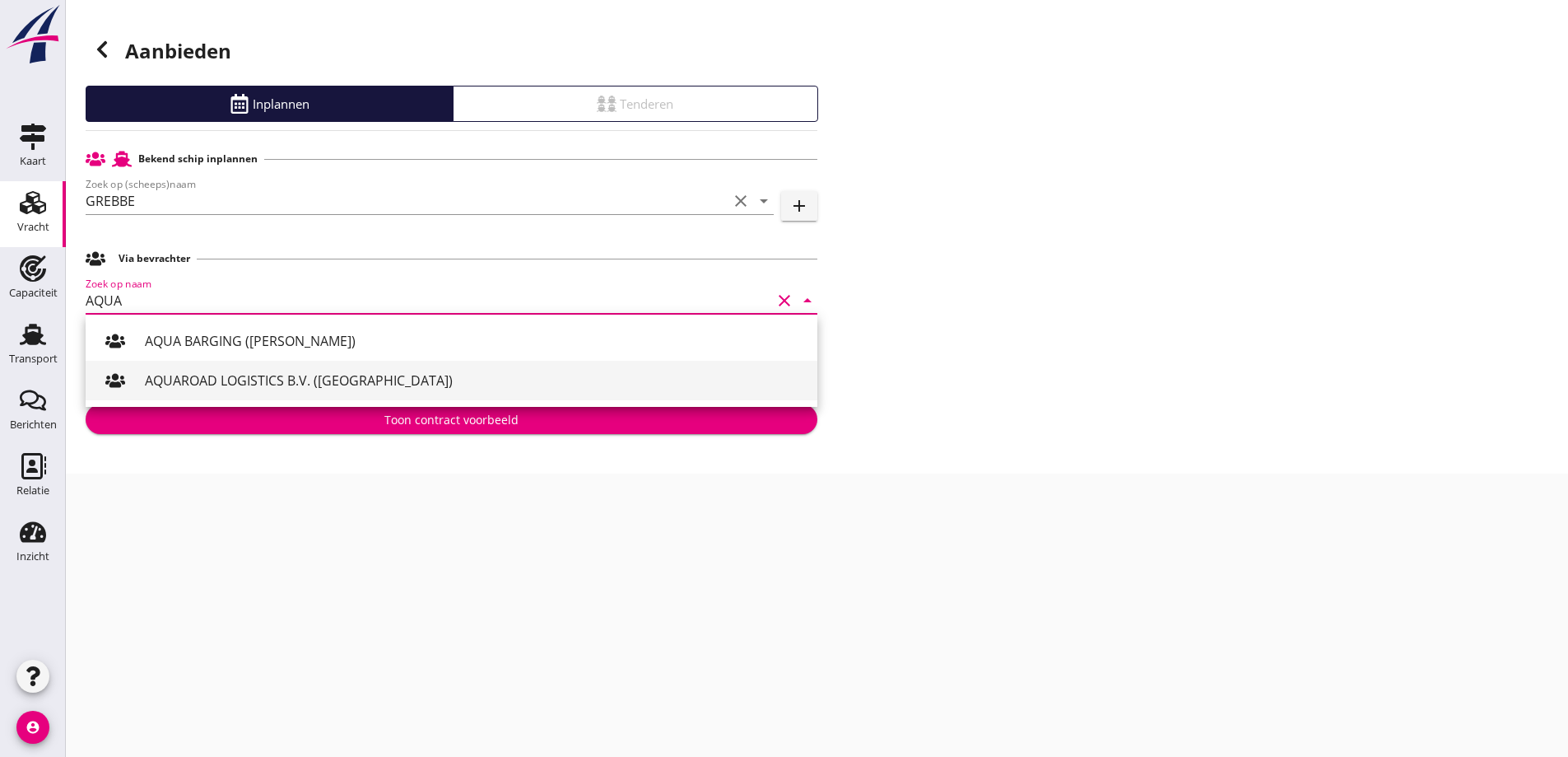
click at [317, 384] on div "AQUAROAD LOGISTICS B.V. ([GEOGRAPHIC_DATA])" at bounding box center [474, 380] width 659 height 20
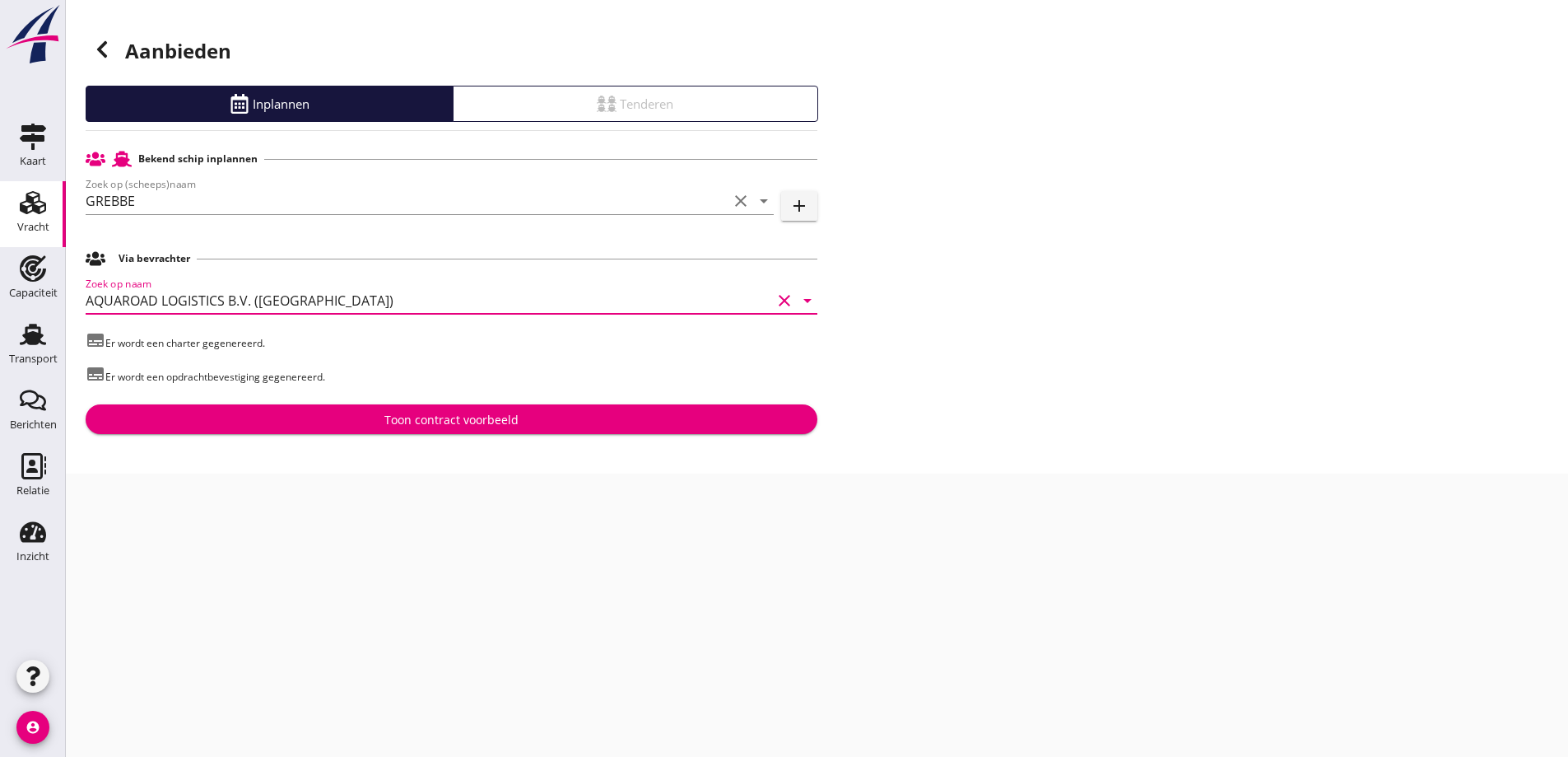
type input "AQUAROAD LOGISTICS B.V. ([GEOGRAPHIC_DATA])"
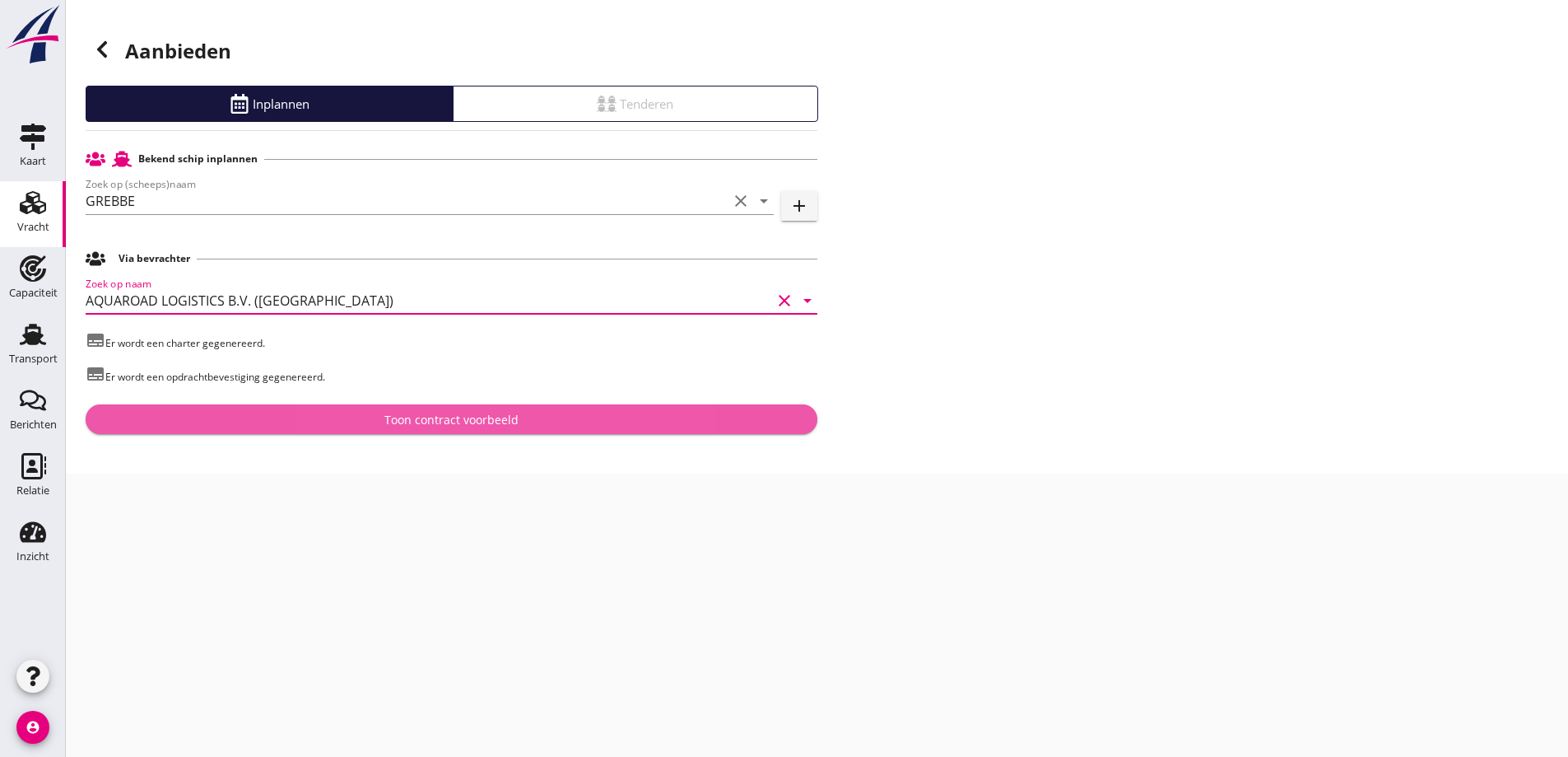
click at [352, 417] on div "Toon contract voorbeeld" at bounding box center [451, 419] width 705 height 17
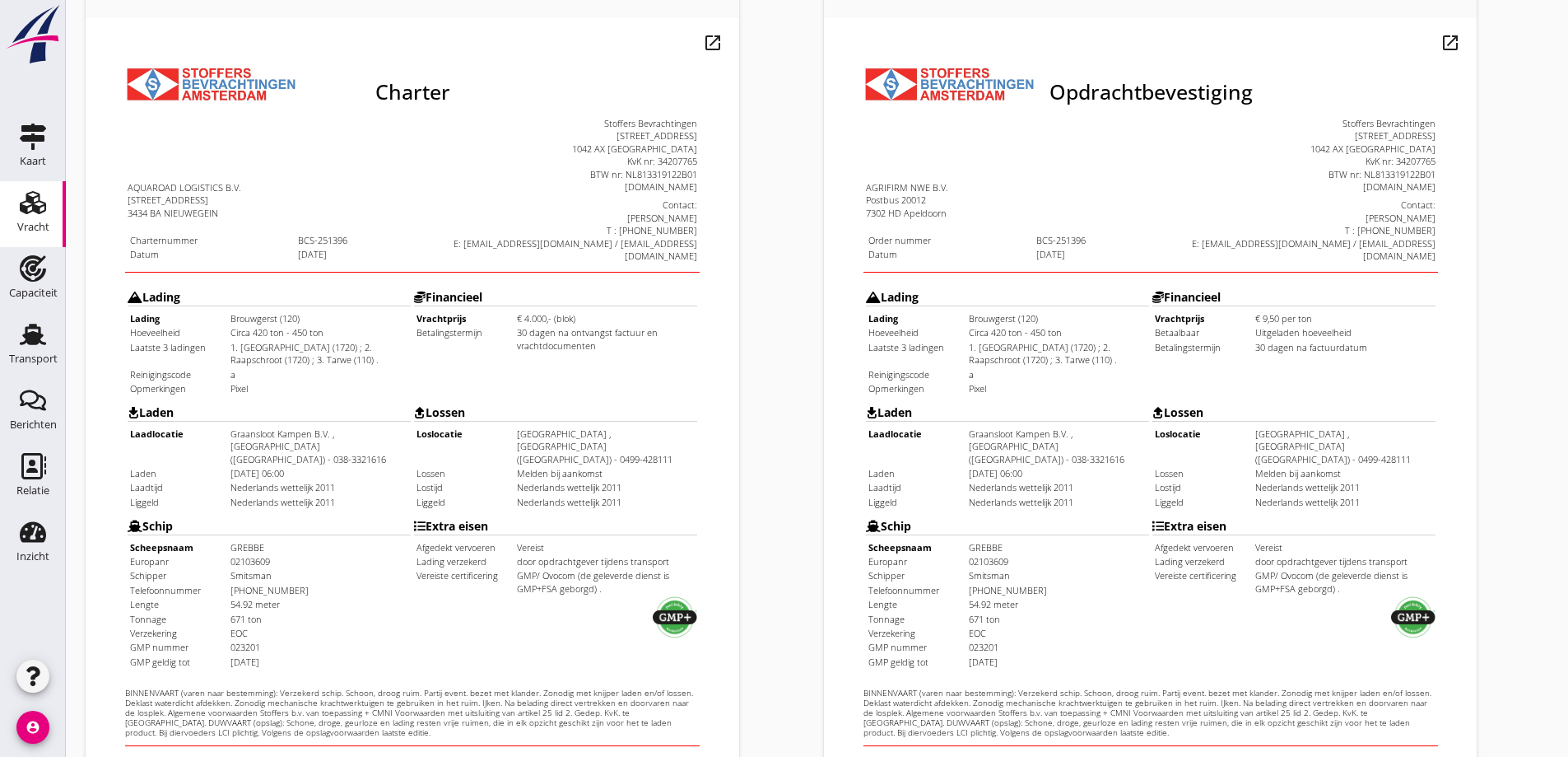
scroll to position [165, 0]
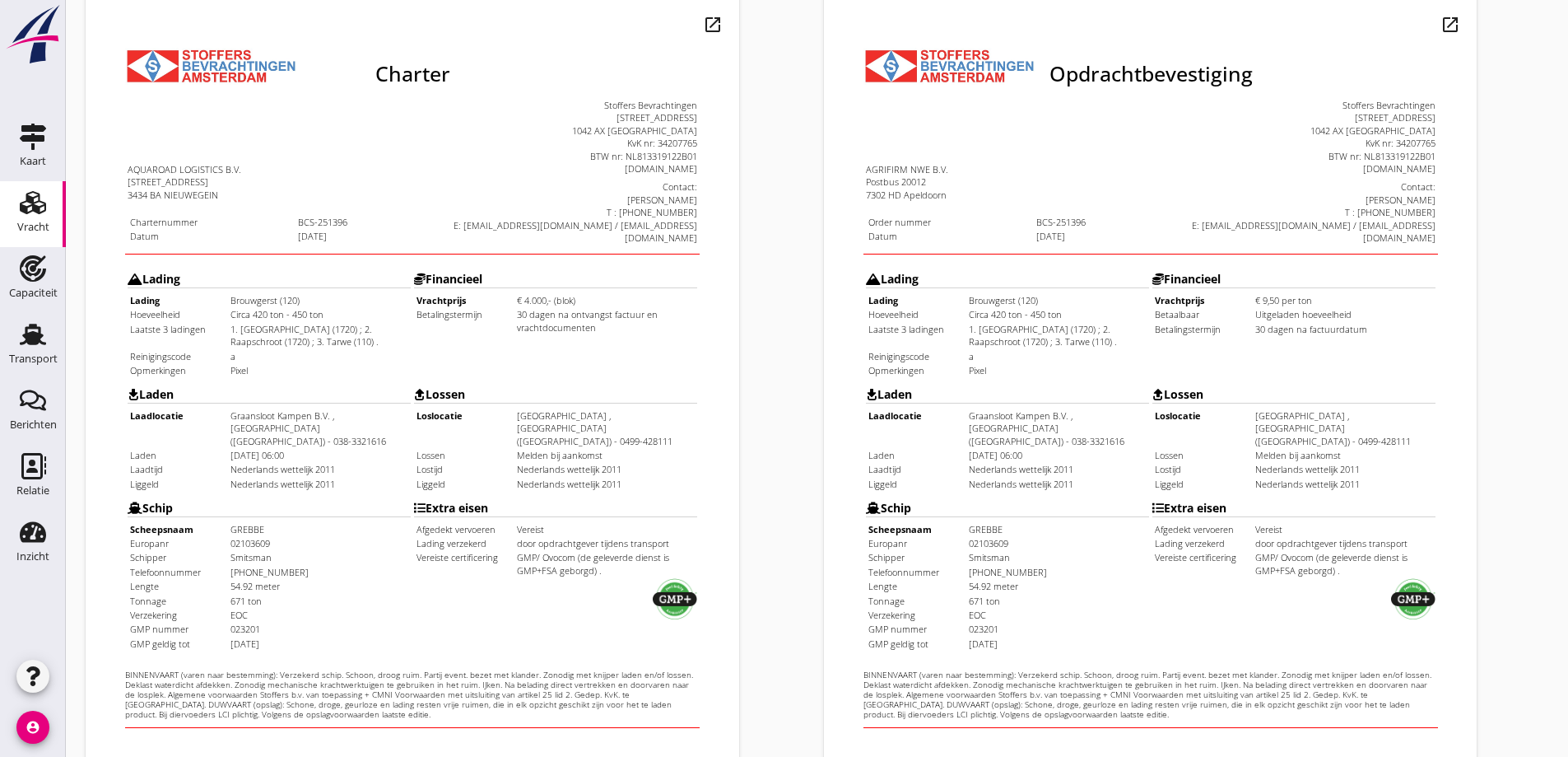
click at [1256, 293] on td "Financieel Vrachtprijs € 9,50 per ton [GEOGRAPHIC_DATA] Uitgeladen hoeveelheid …" at bounding box center [1260, 280] width 285 height 114
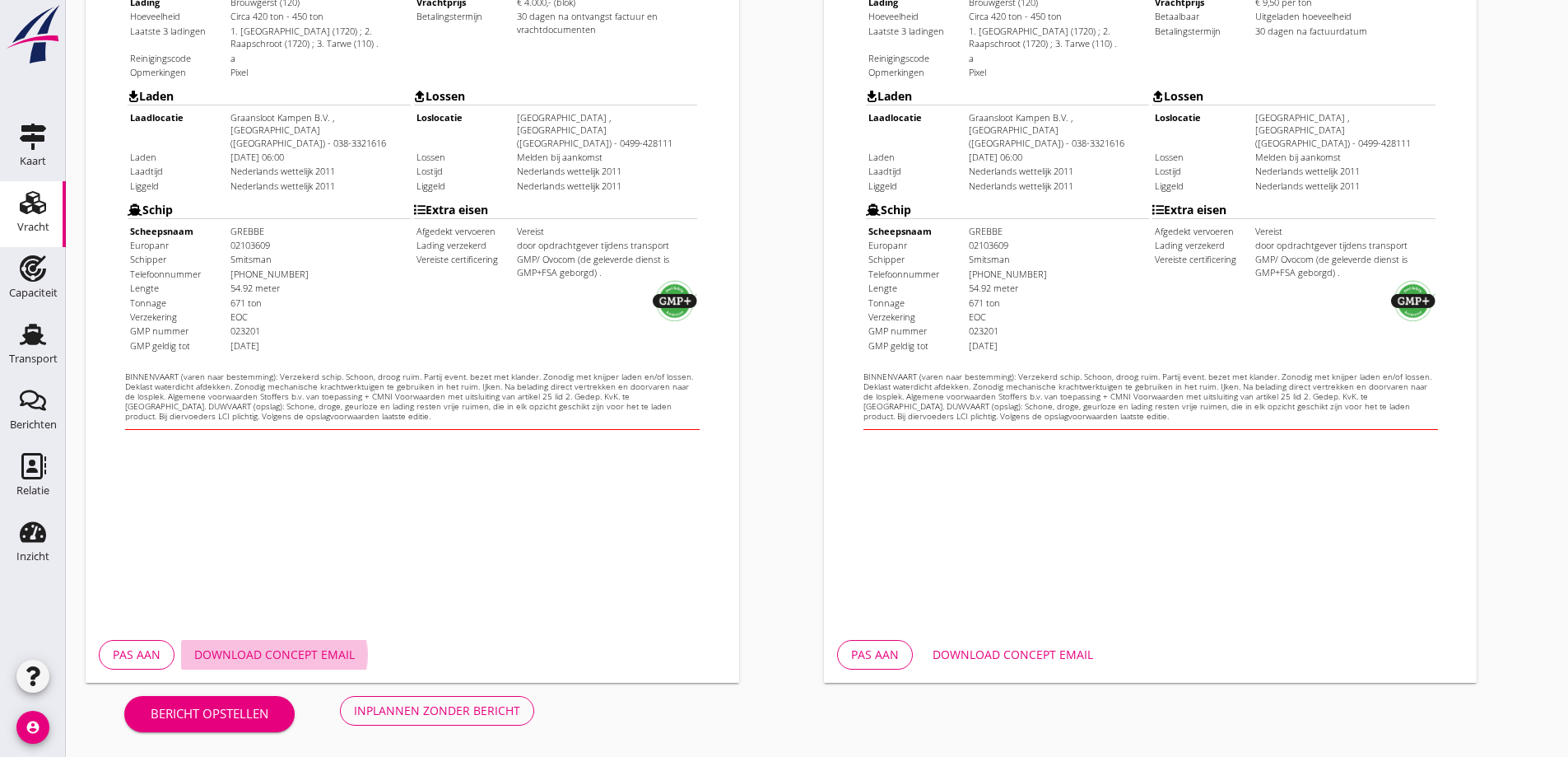
click at [284, 655] on div "Download concept email" at bounding box center [274, 654] width 160 height 17
click at [303, 655] on div "Download concept email" at bounding box center [274, 654] width 160 height 17
click at [971, 659] on div "Download concept email" at bounding box center [1012, 654] width 160 height 17
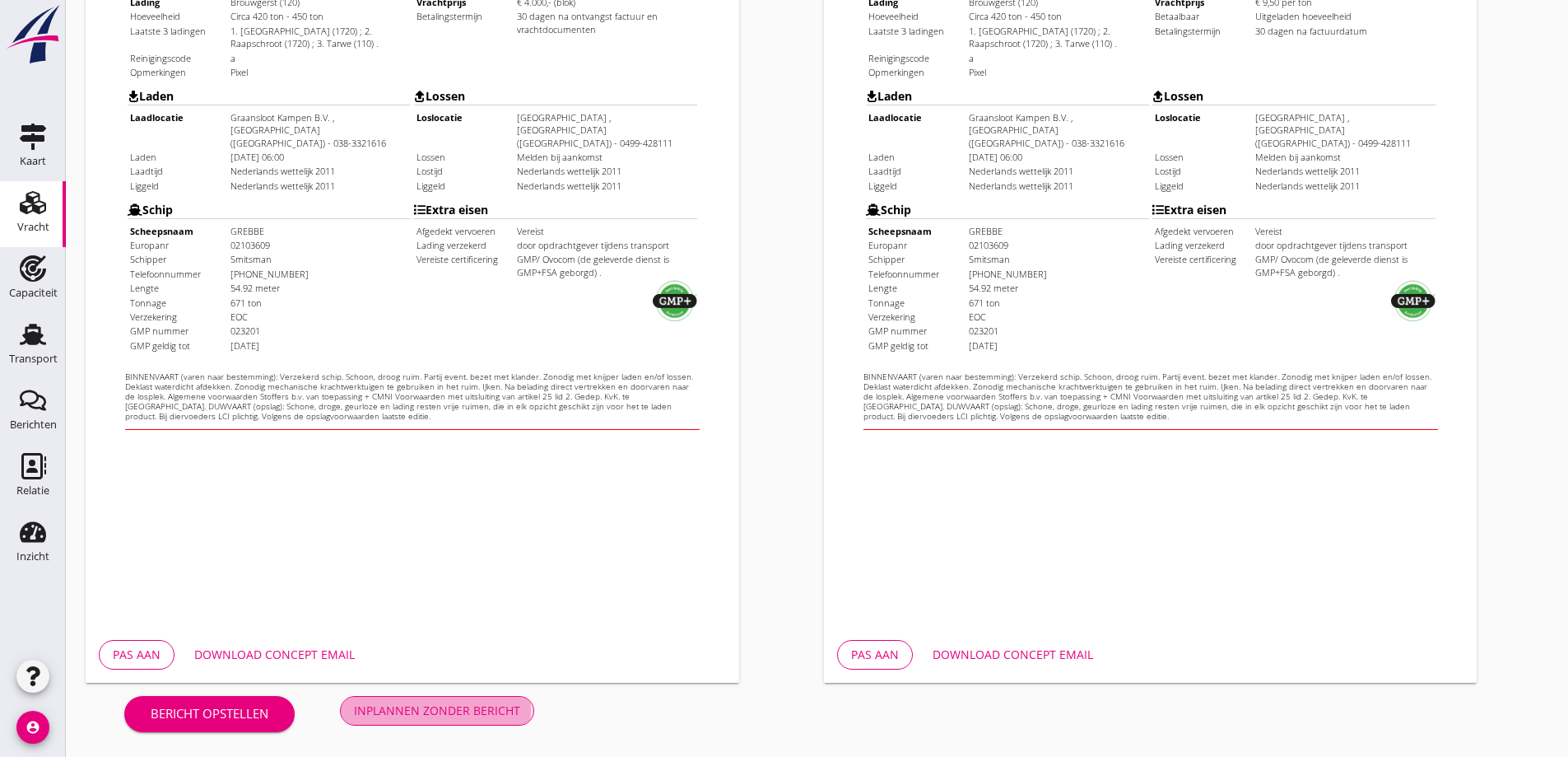
click at [413, 702] on div "Inplannen zonder bericht" at bounding box center [436, 710] width 166 height 17
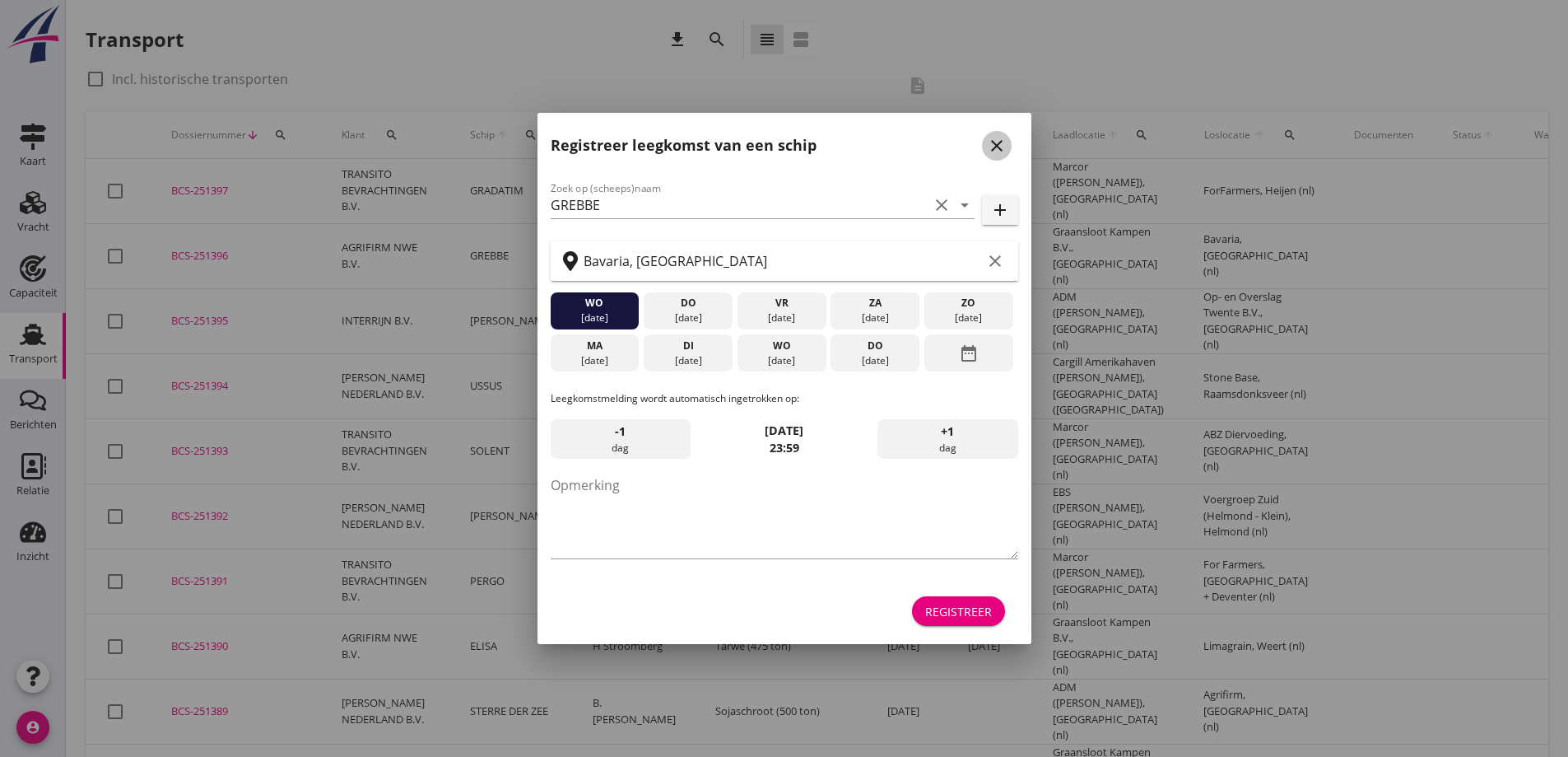
click at [1001, 147] on icon "close" at bounding box center [996, 145] width 20 height 20
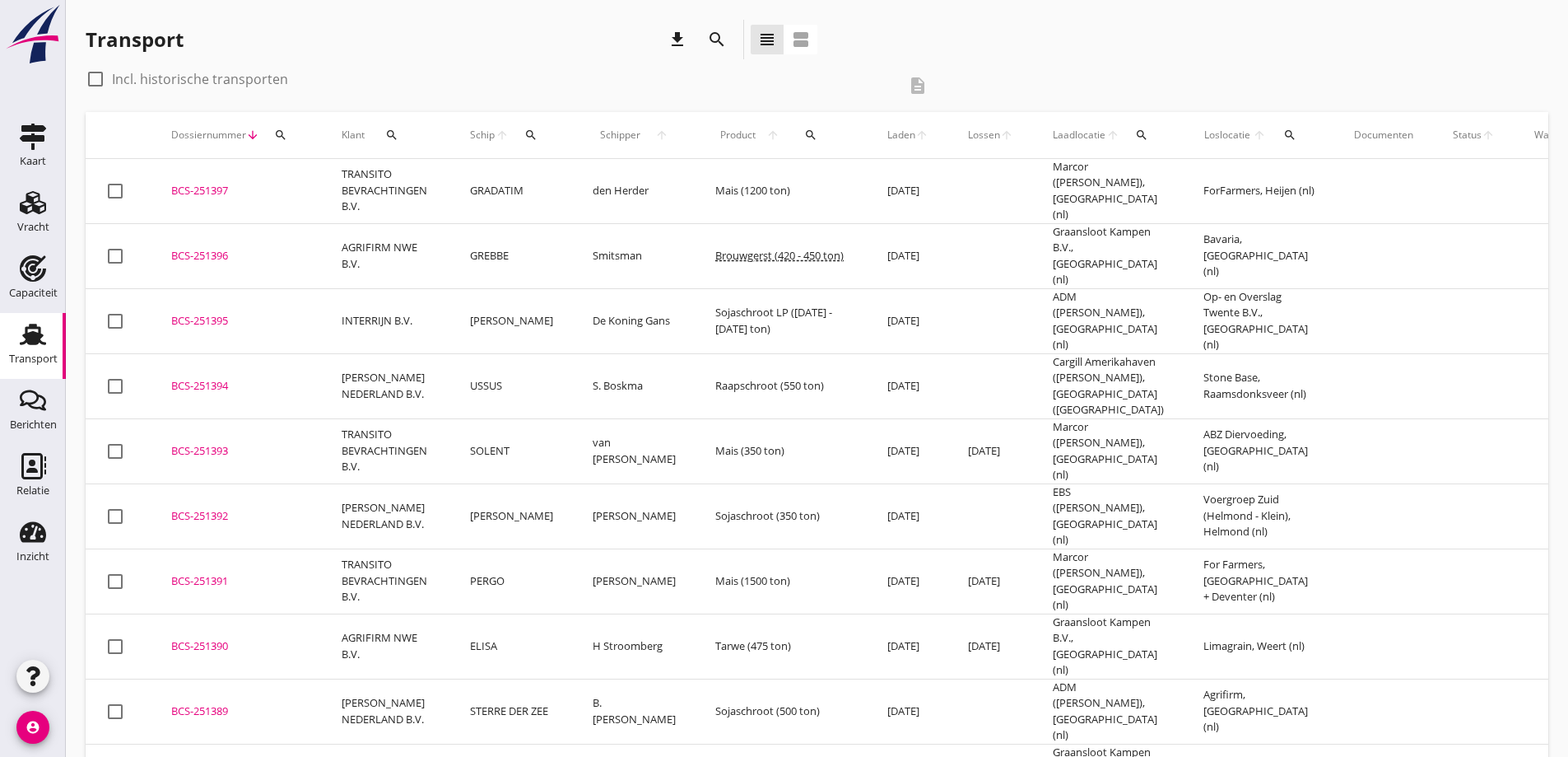
click at [260, 248] on div "BCS-251396" at bounding box center [237, 256] width 131 height 17
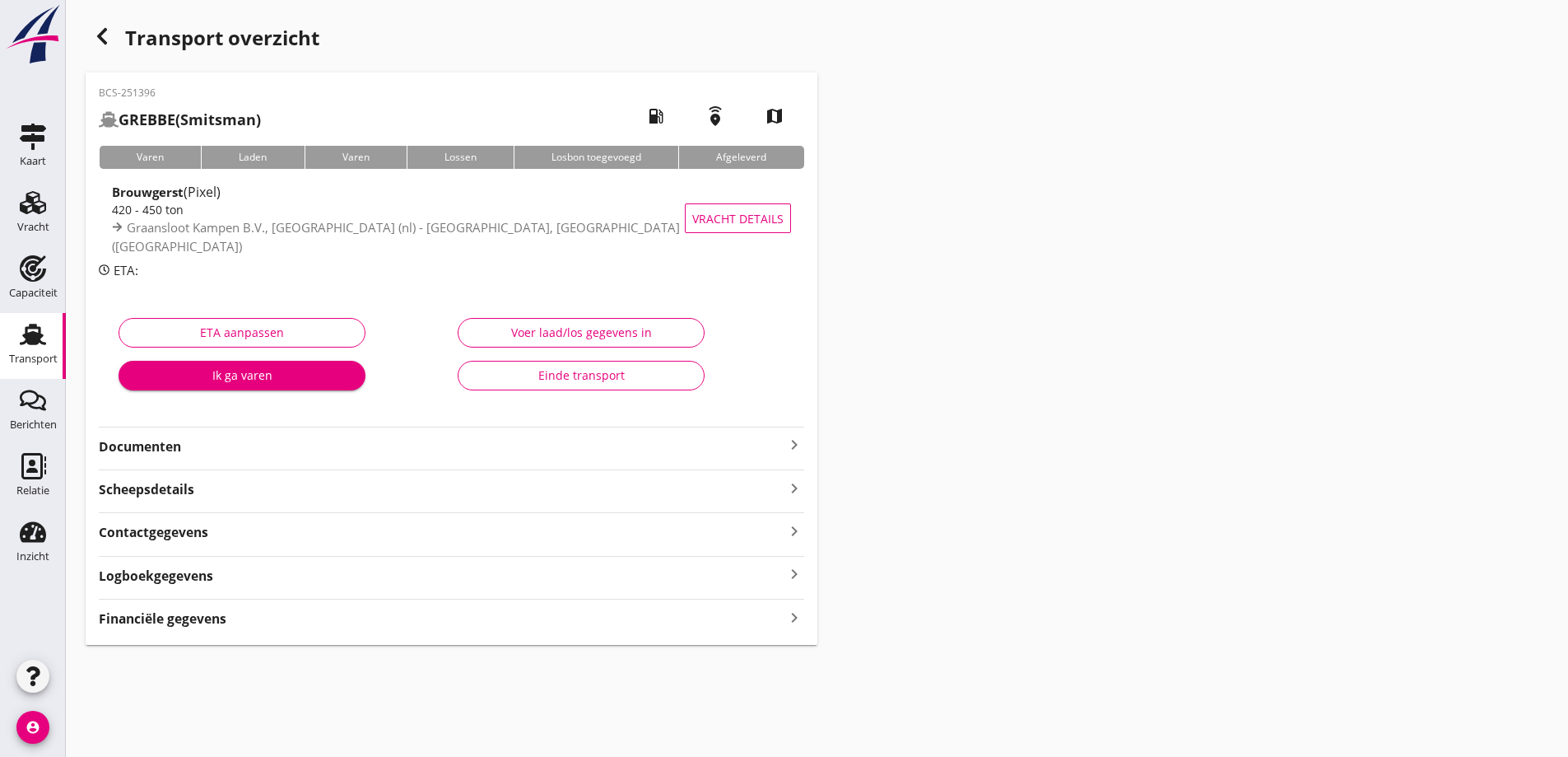
click at [185, 454] on strong "Documenten" at bounding box center [441, 447] width 686 height 19
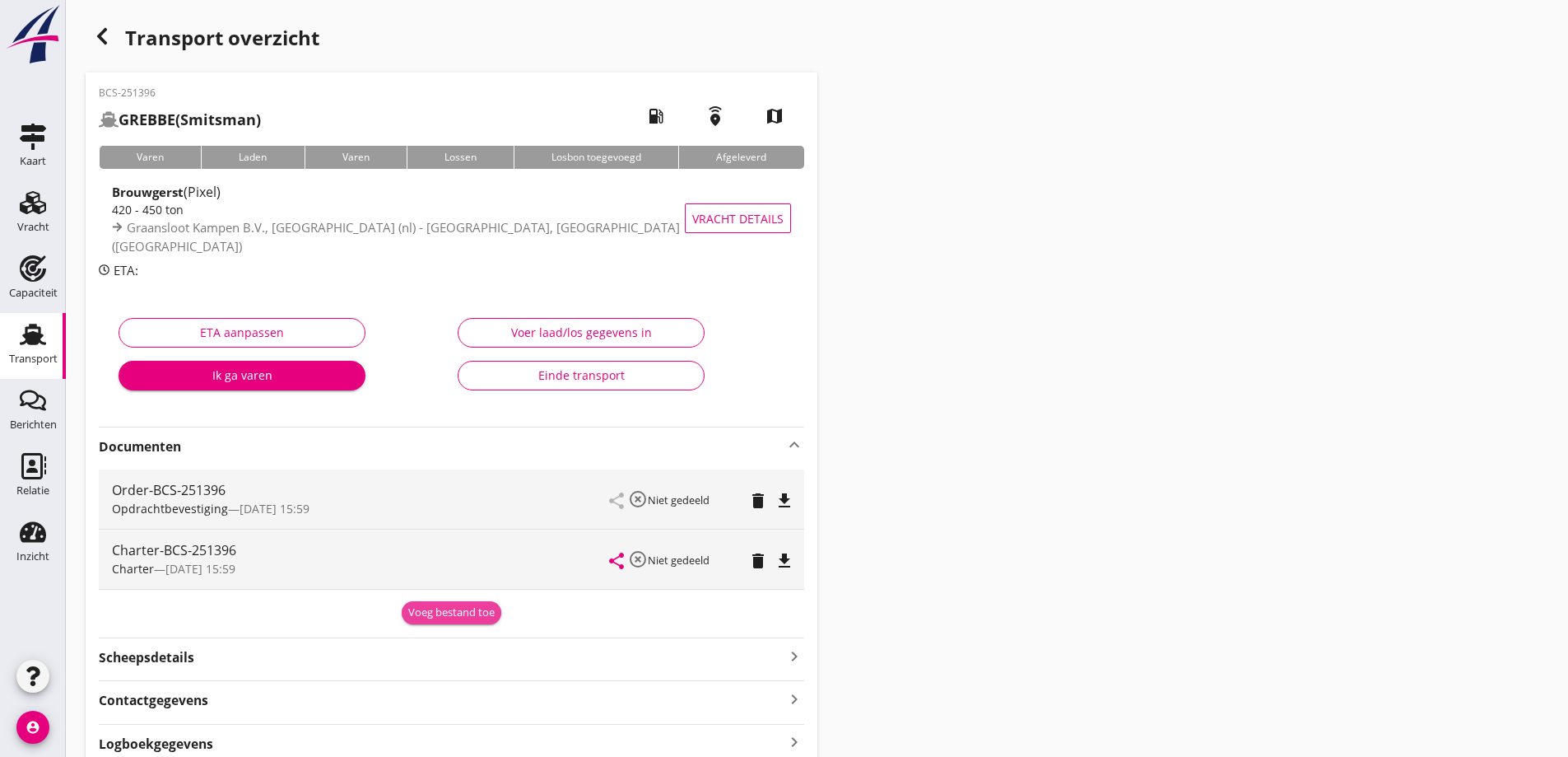
click at [437, 620] on button "Voeg bestand toe" at bounding box center [451, 613] width 99 height 23
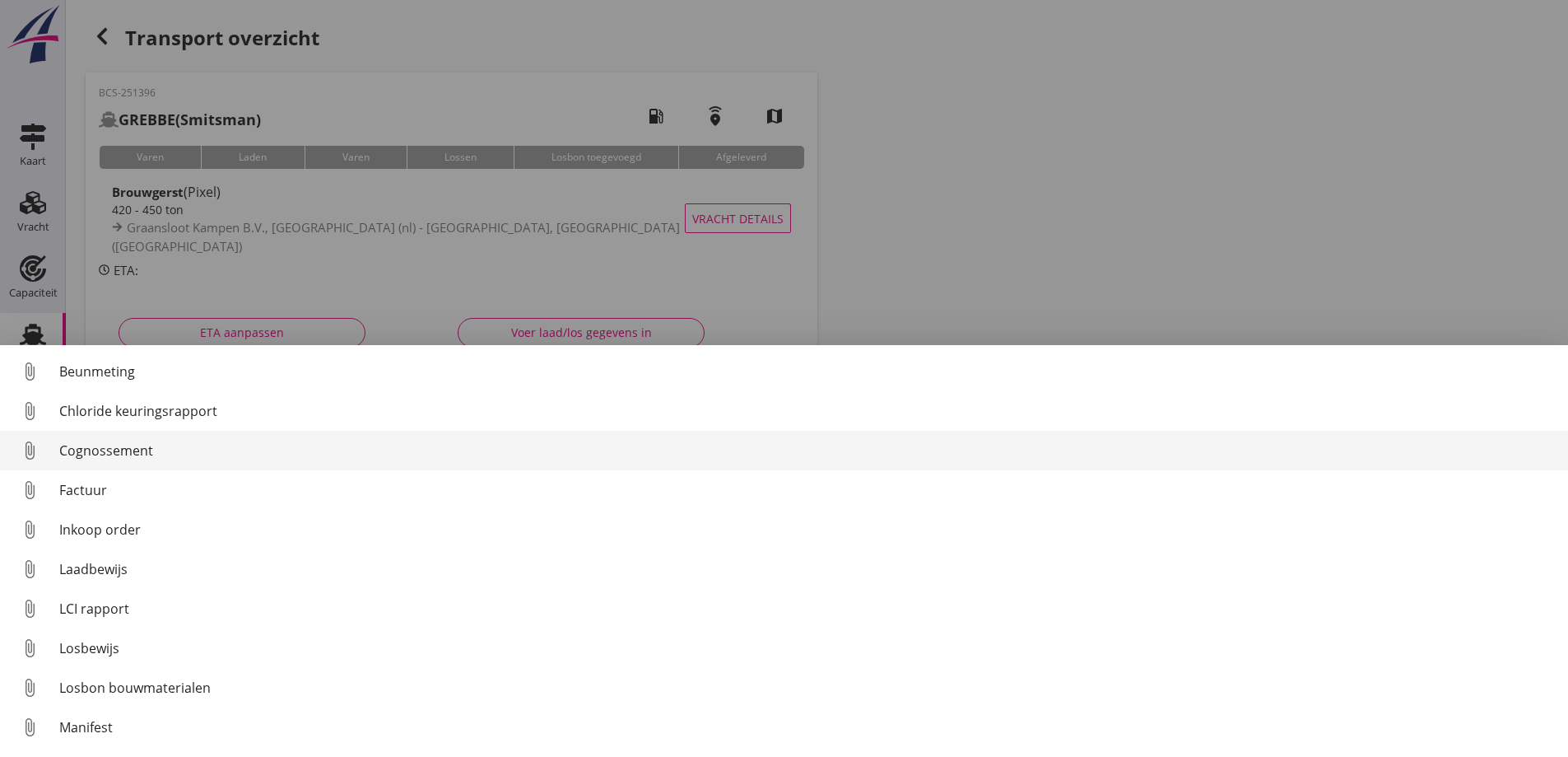
click at [117, 449] on div "Cognossement" at bounding box center [807, 450] width 1496 height 20
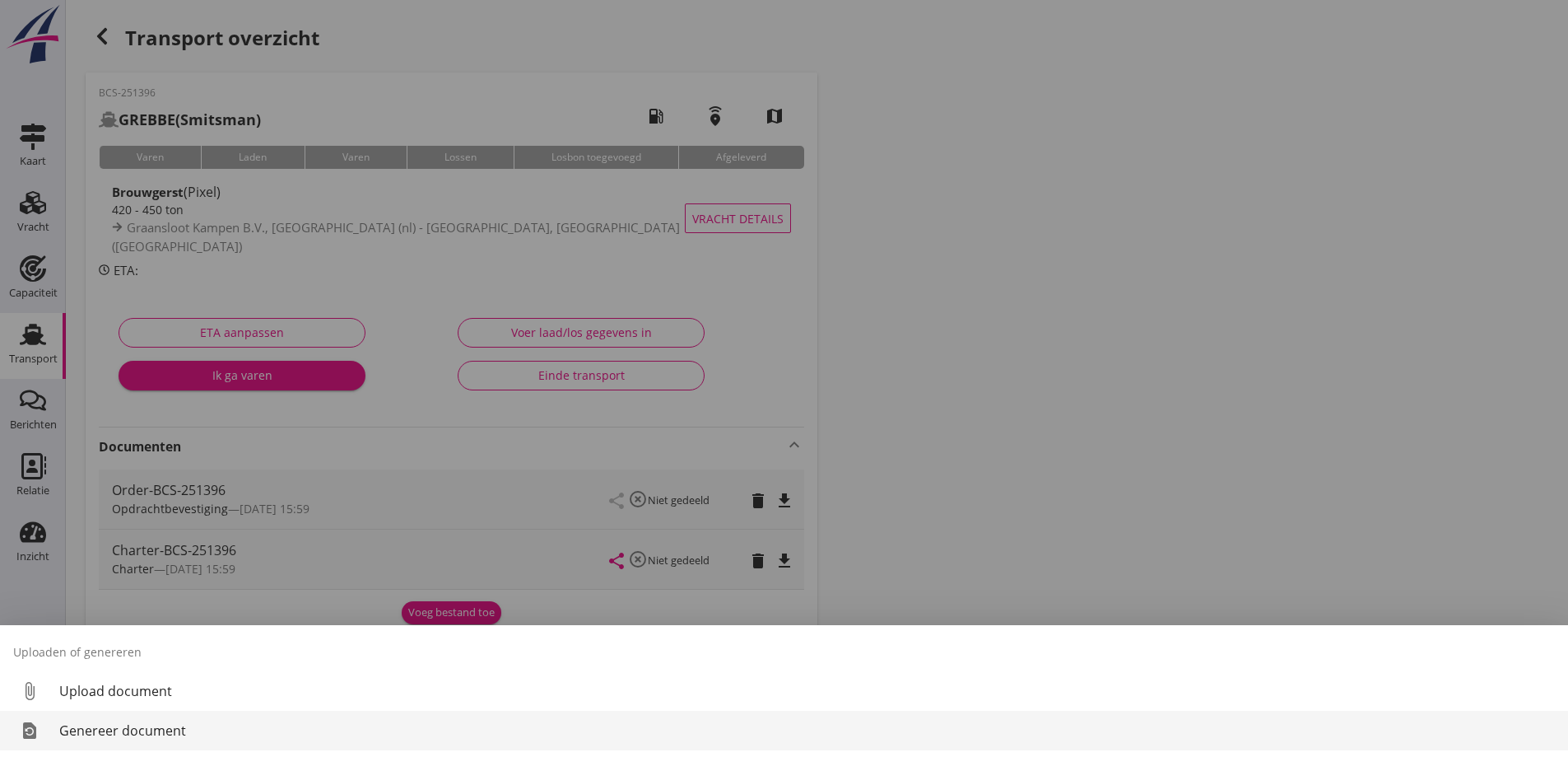
click at [121, 734] on div "Genereer document" at bounding box center [807, 730] width 1496 height 20
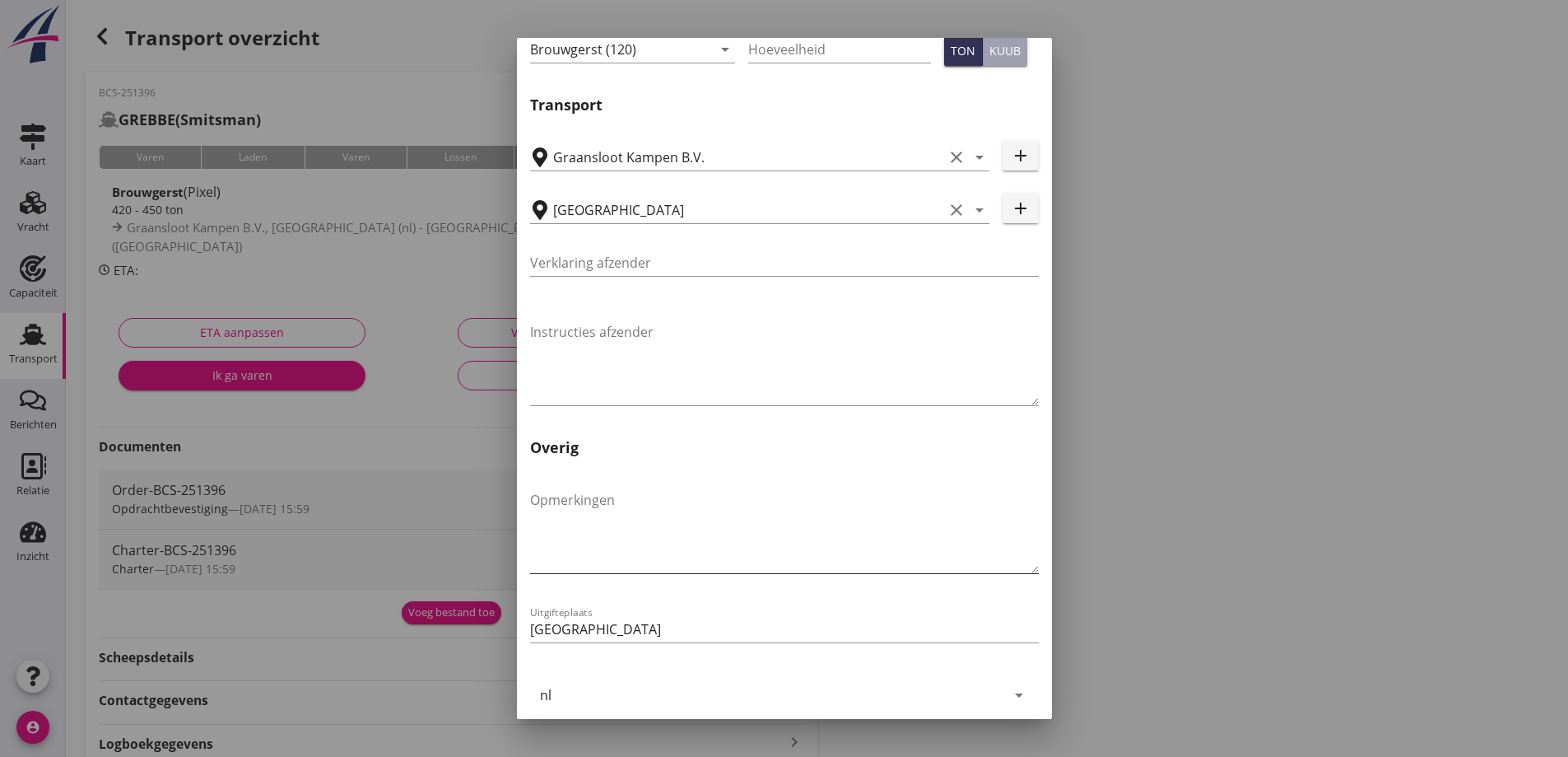
scroll to position [492, 0]
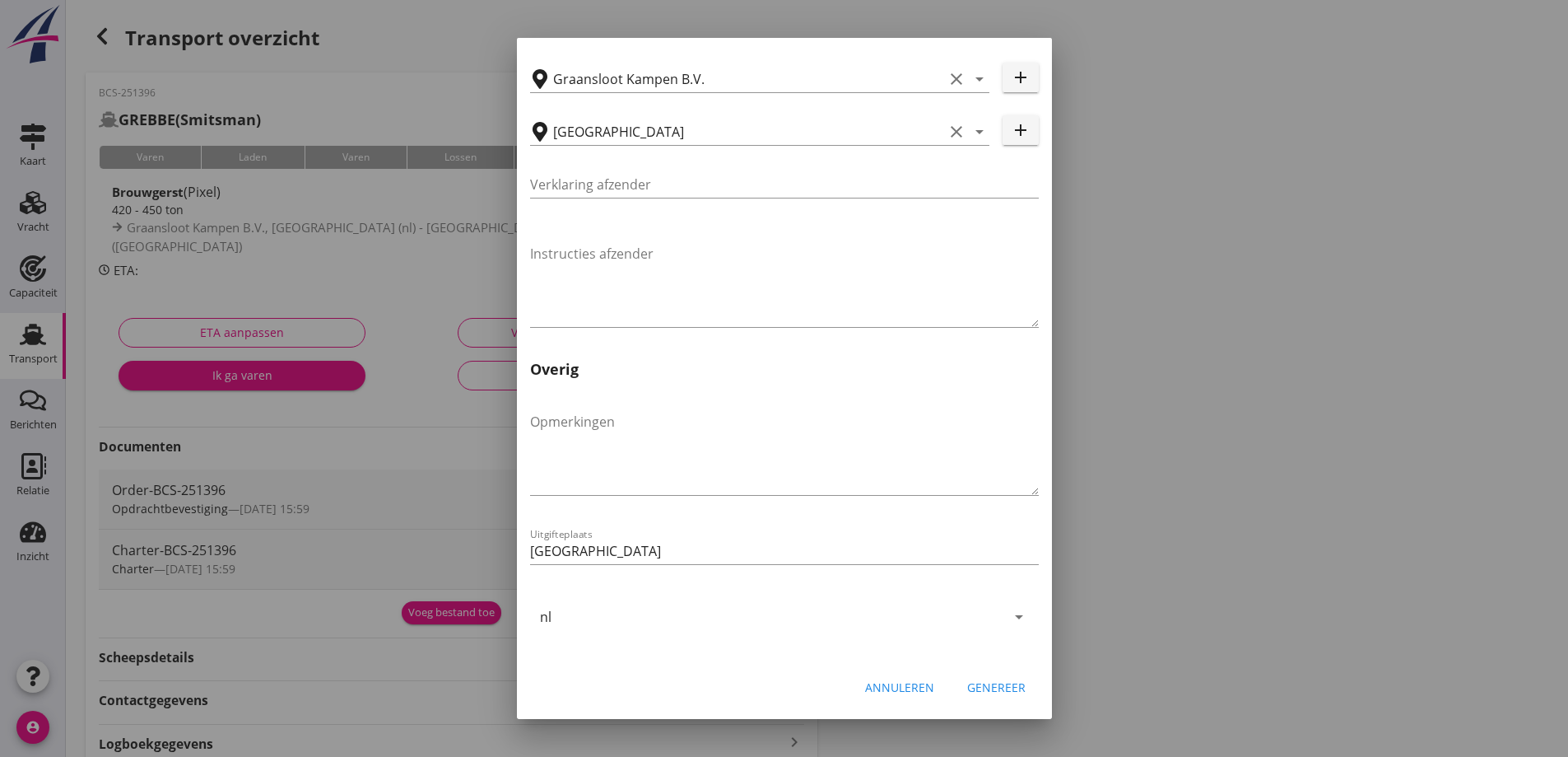
click at [996, 694] on div "Genereer" at bounding box center [996, 687] width 58 height 17
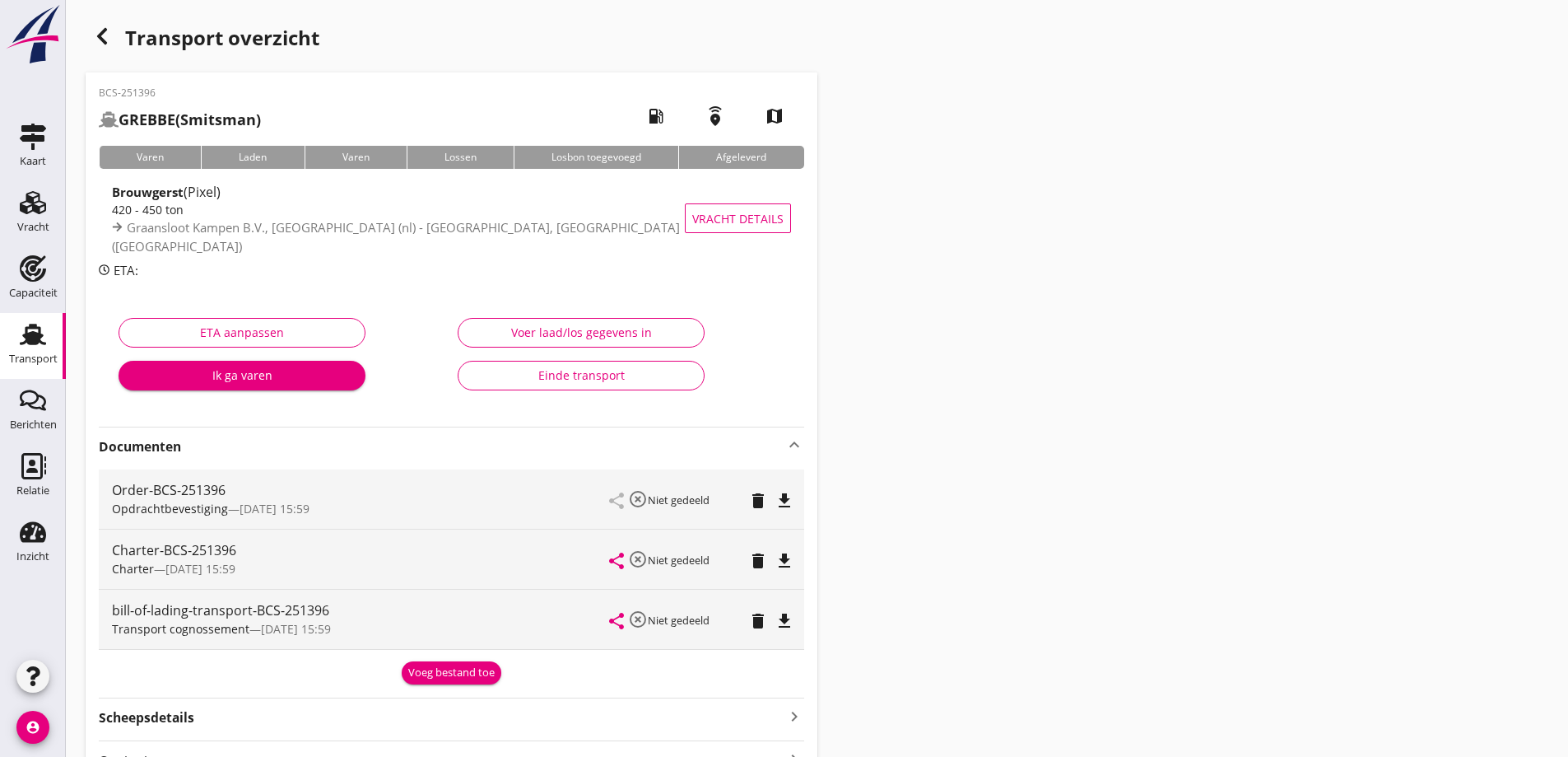
click at [786, 625] on icon "file_download" at bounding box center [784, 620] width 20 height 20
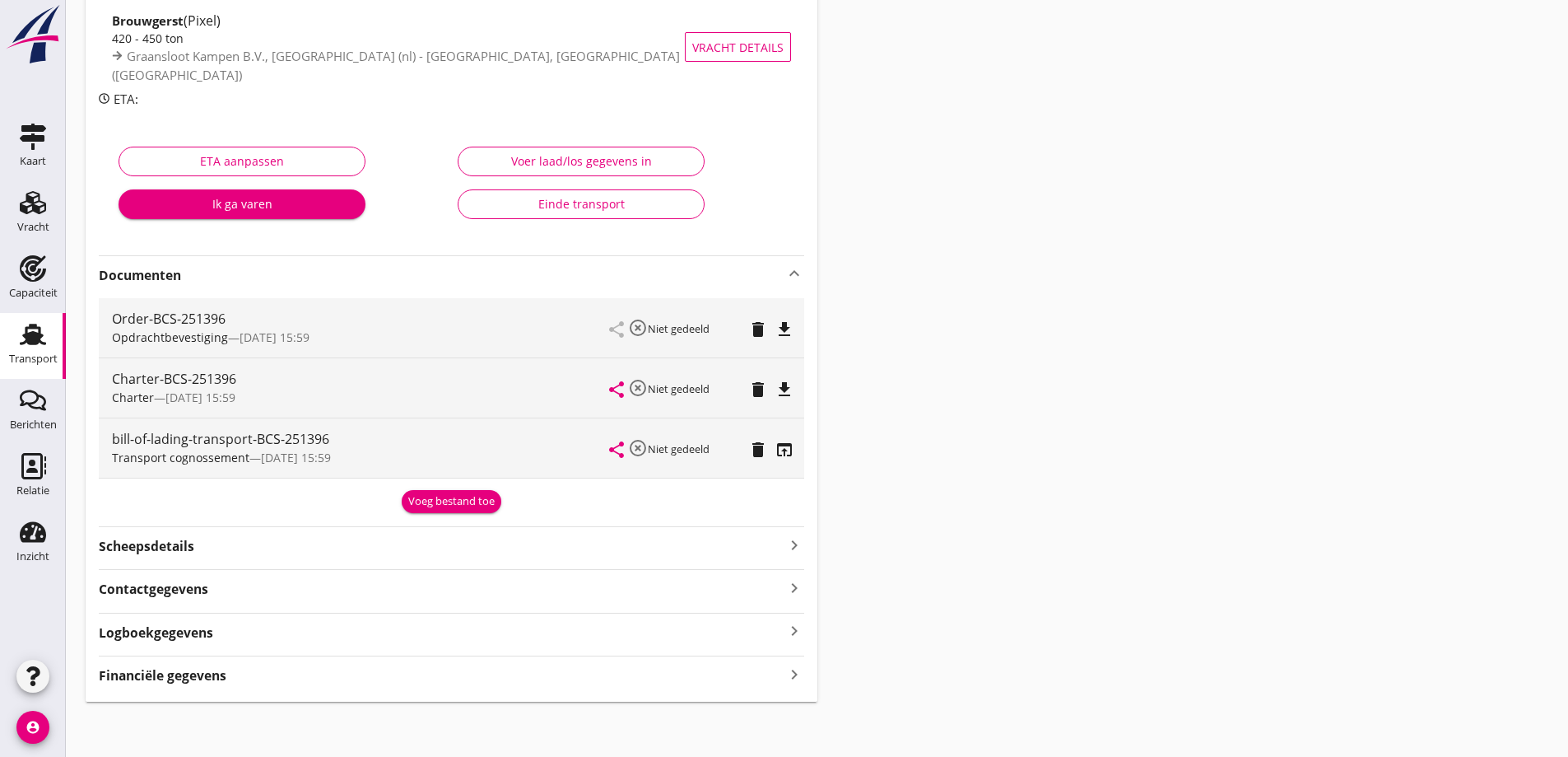
scroll to position [175, 0]
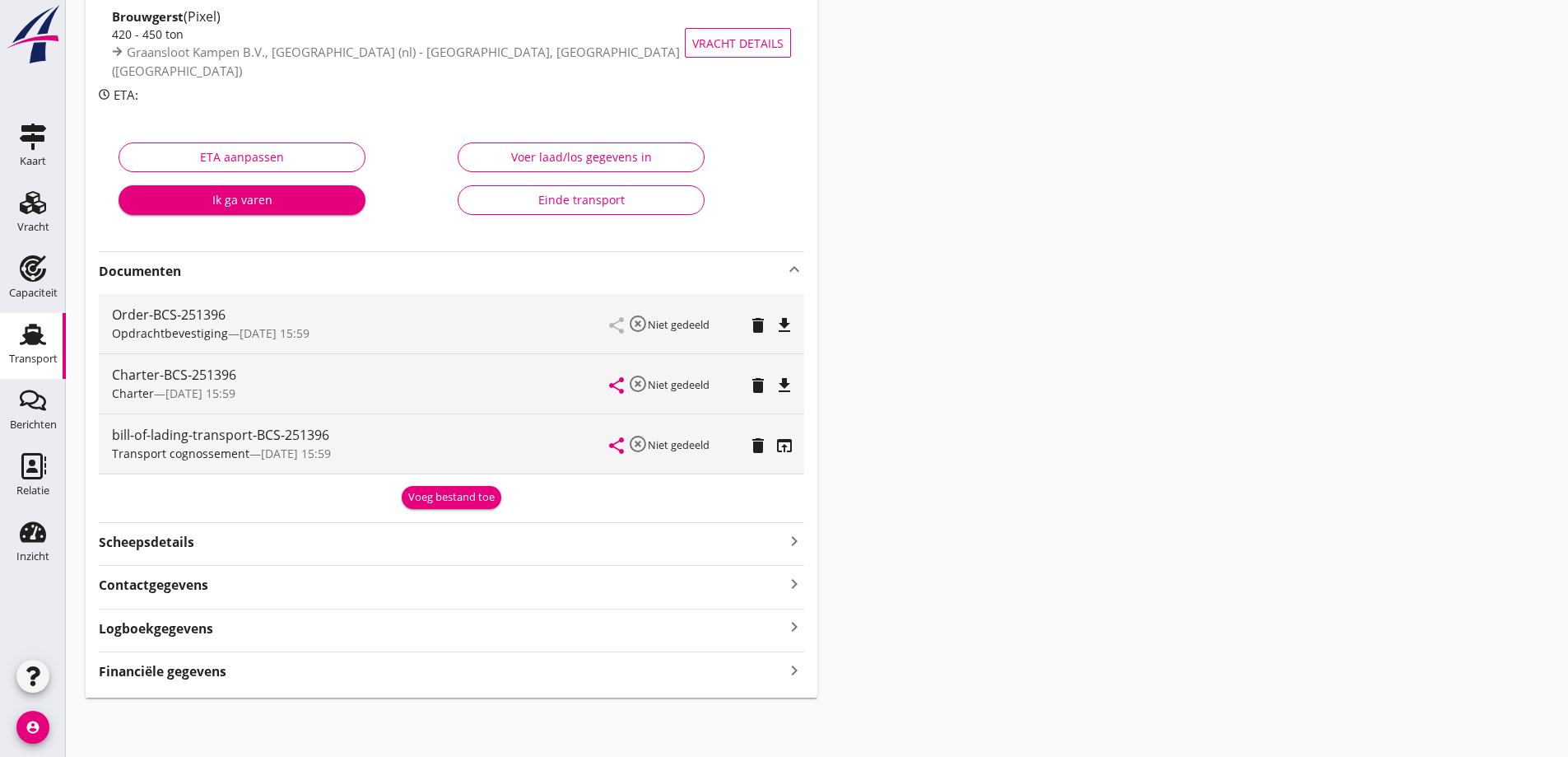
click at [198, 664] on strong "Financiële gegevens" at bounding box center [162, 672] width 128 height 19
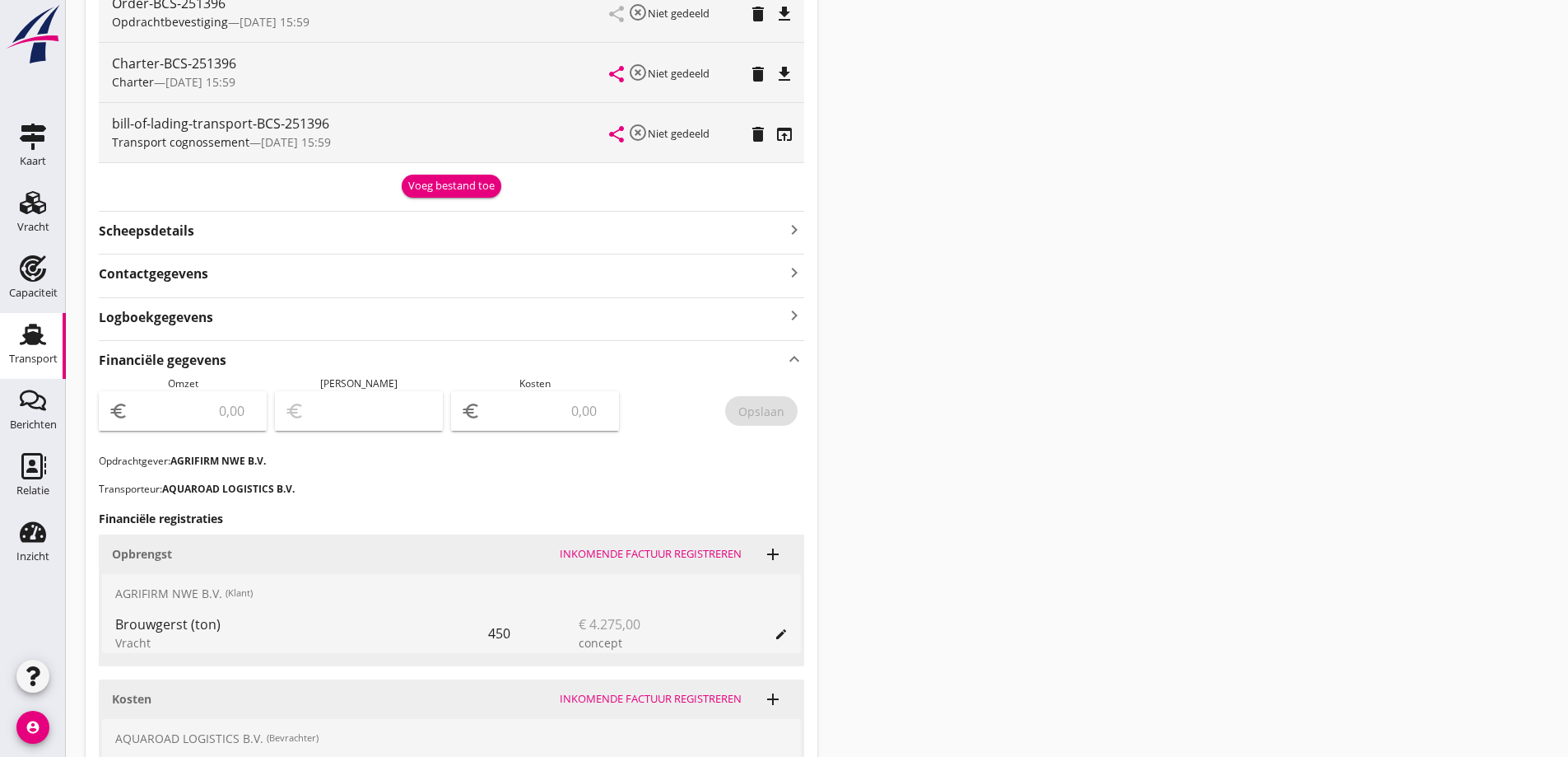
scroll to position [505, 0]
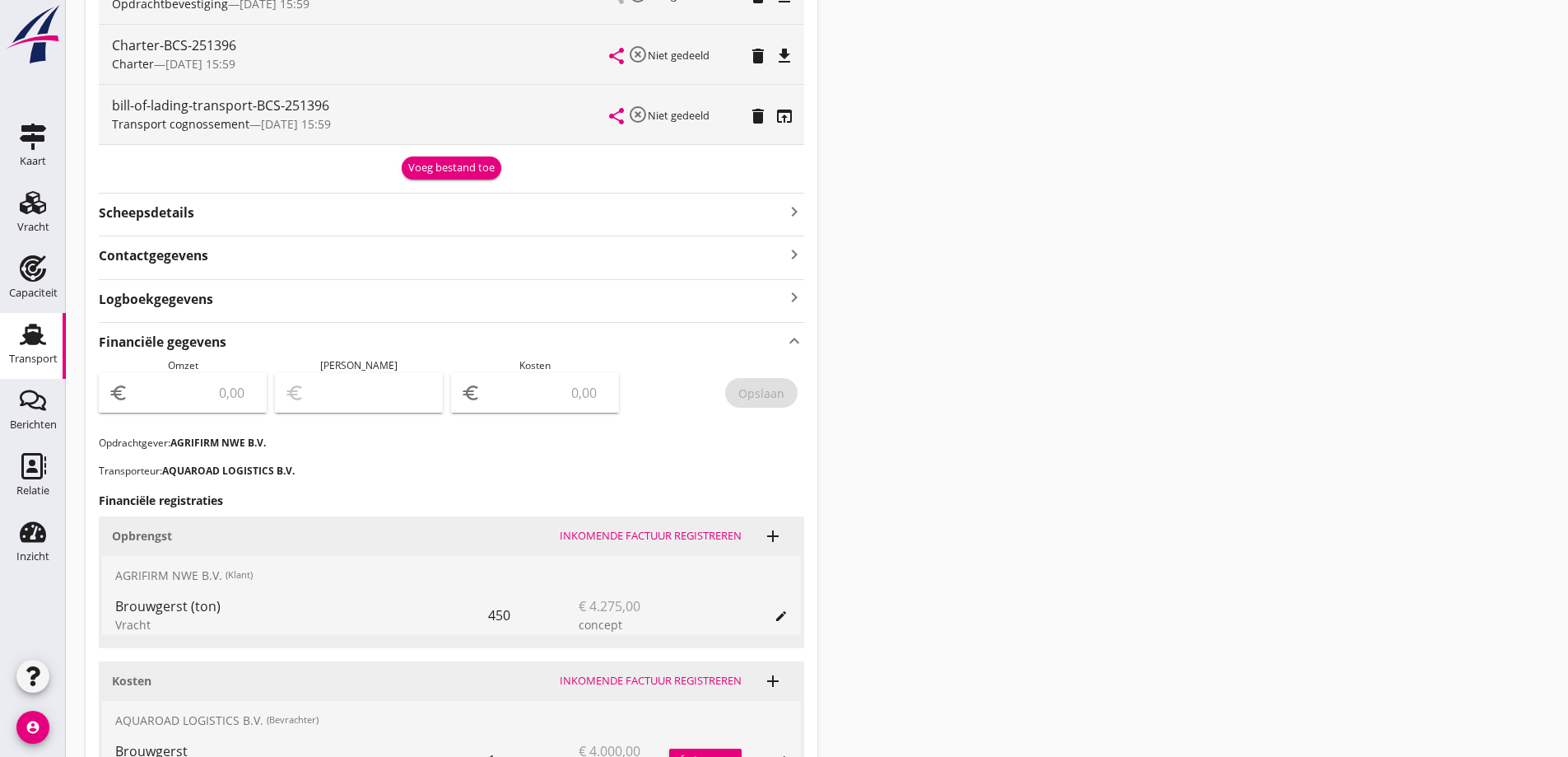
click at [219, 387] on input "number" at bounding box center [193, 393] width 125 height 26
type input "4000"
click at [570, 407] on div "euro" at bounding box center [535, 393] width 168 height 39
type input "3996.00"
type input "4"
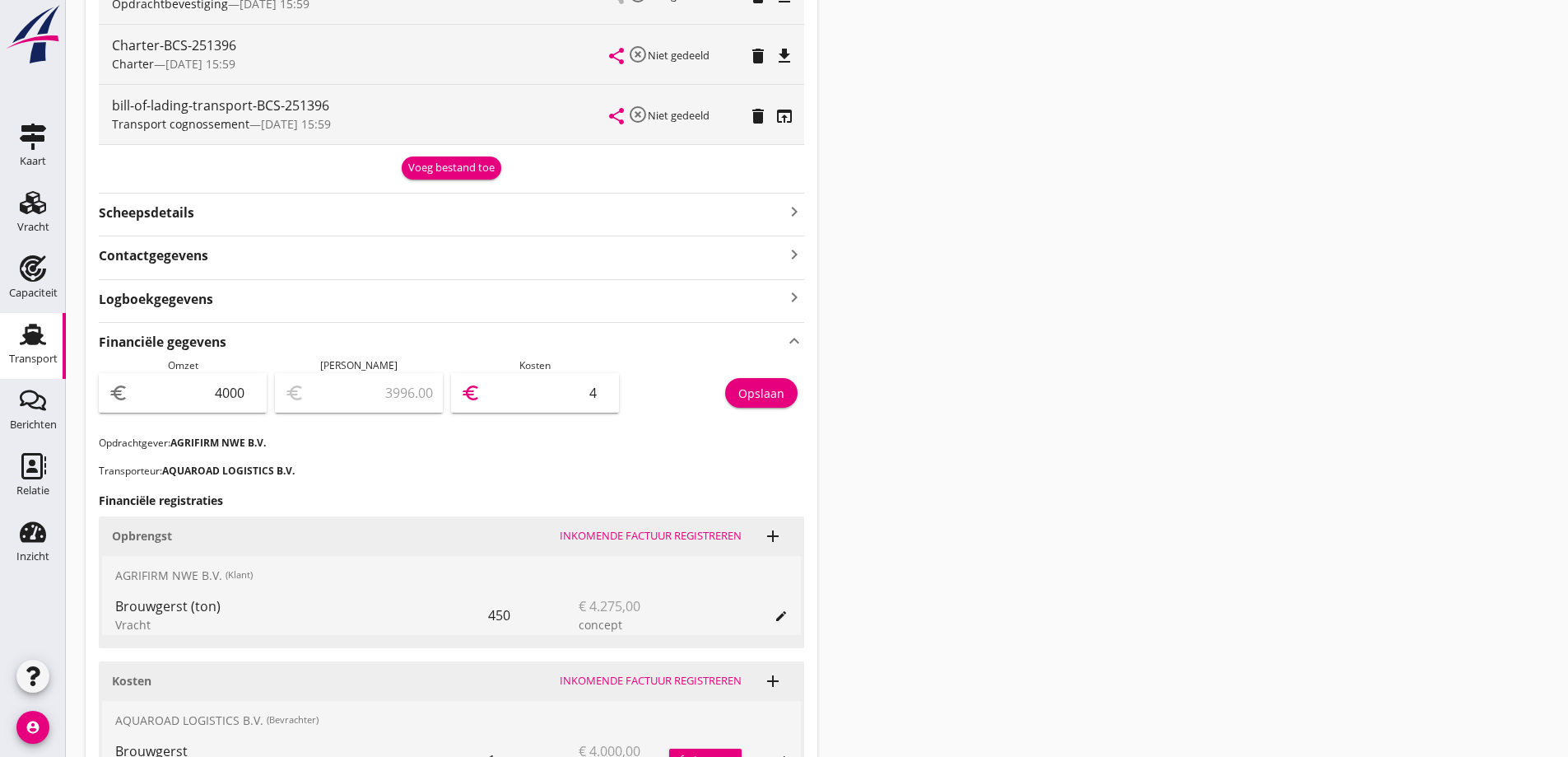
type input "3960.00"
type input "40"
type input "3600.00"
type input "400"
type input "0.00"
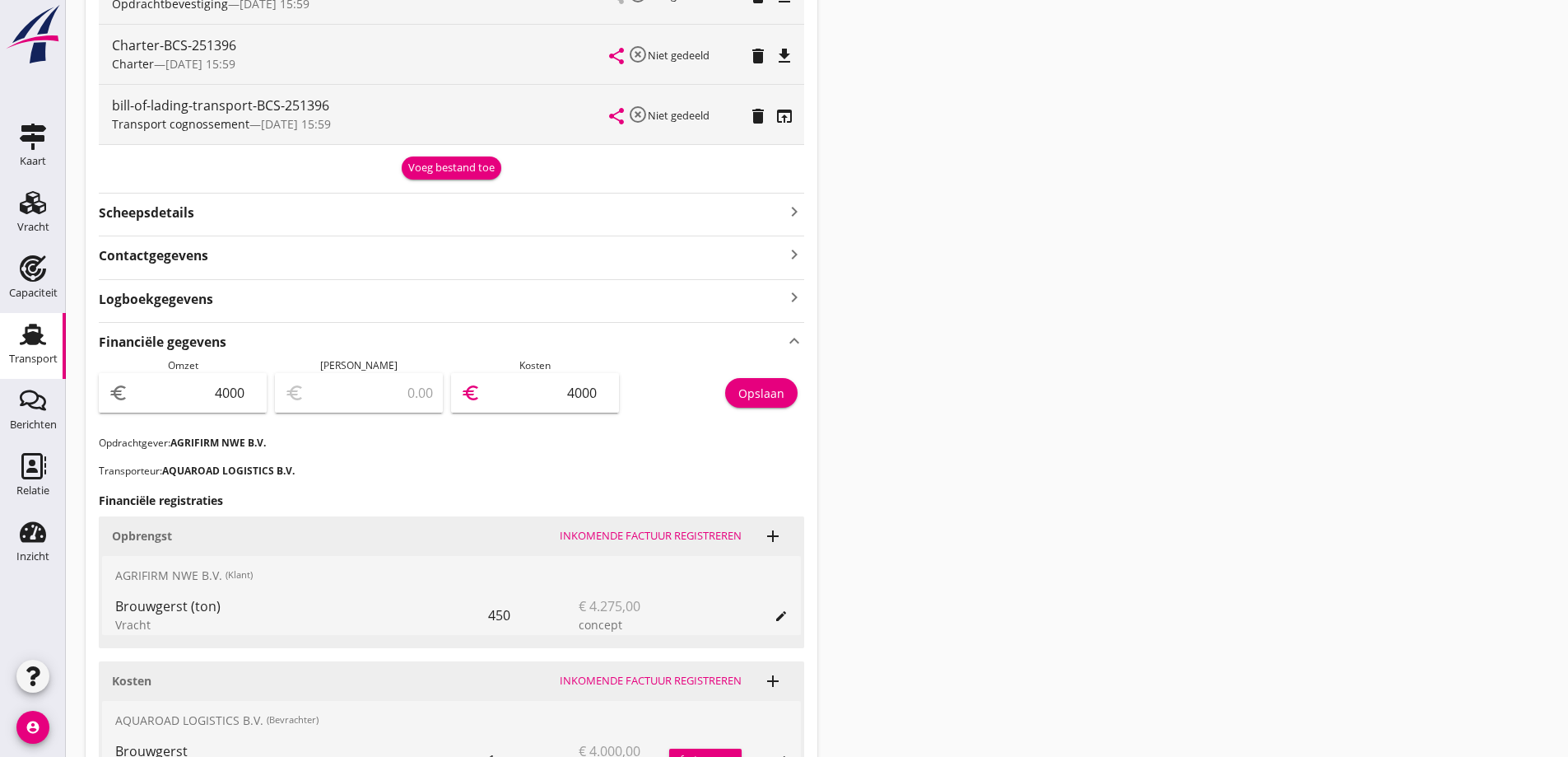
type input "4000"
click at [217, 386] on input "4000" at bounding box center [193, 393] width 125 height 26
drag, startPoint x: 235, startPoint y: 390, endPoint x: 270, endPoint y: 394, distance: 35.2
click at [270, 395] on div "Omzet euro 4000" at bounding box center [187, 397] width 176 height 78
type input "42"
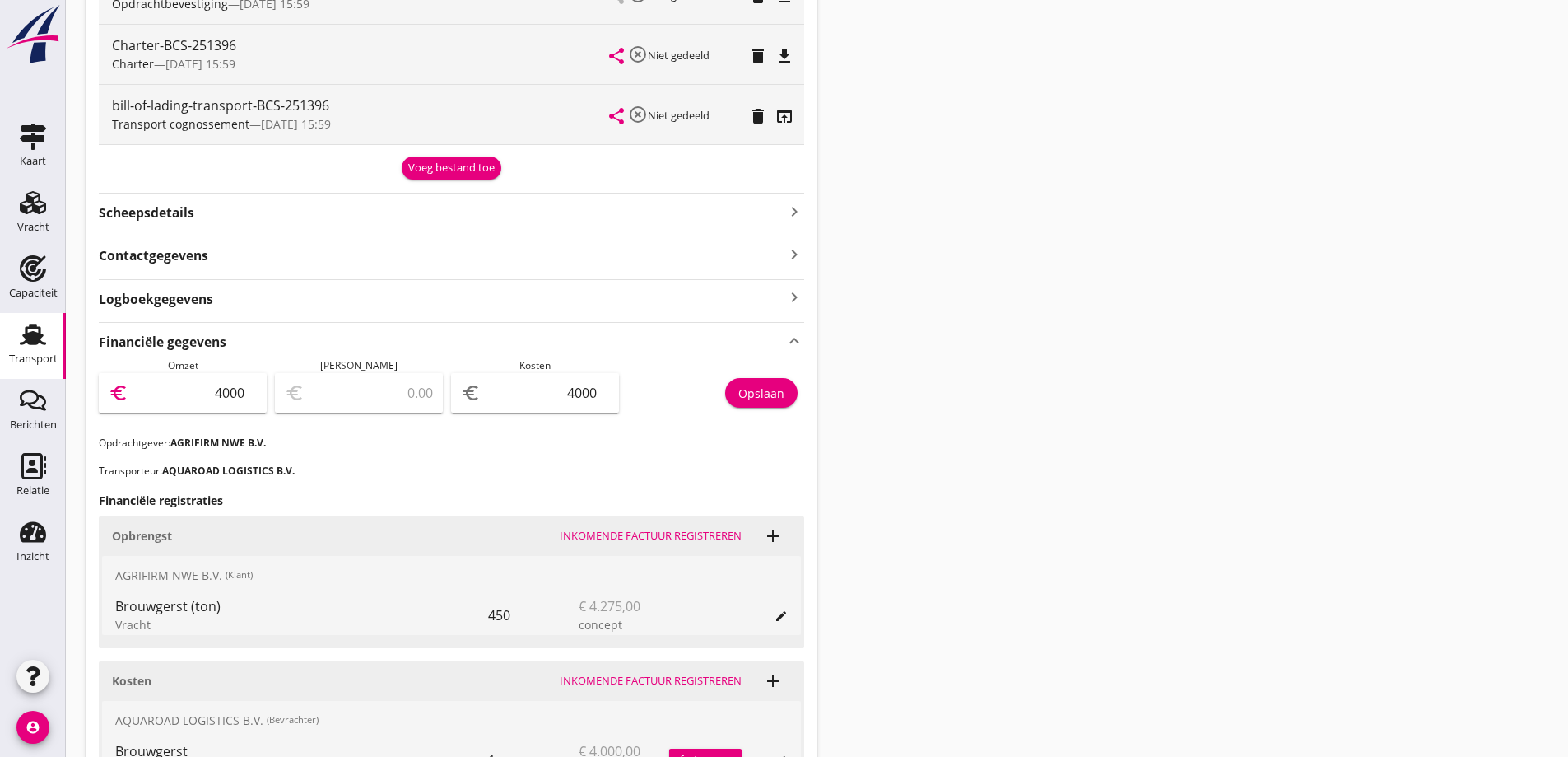
type input "-3958.00"
type input "427"
type input "-3573.00"
type input "4275"
type input "275.00"
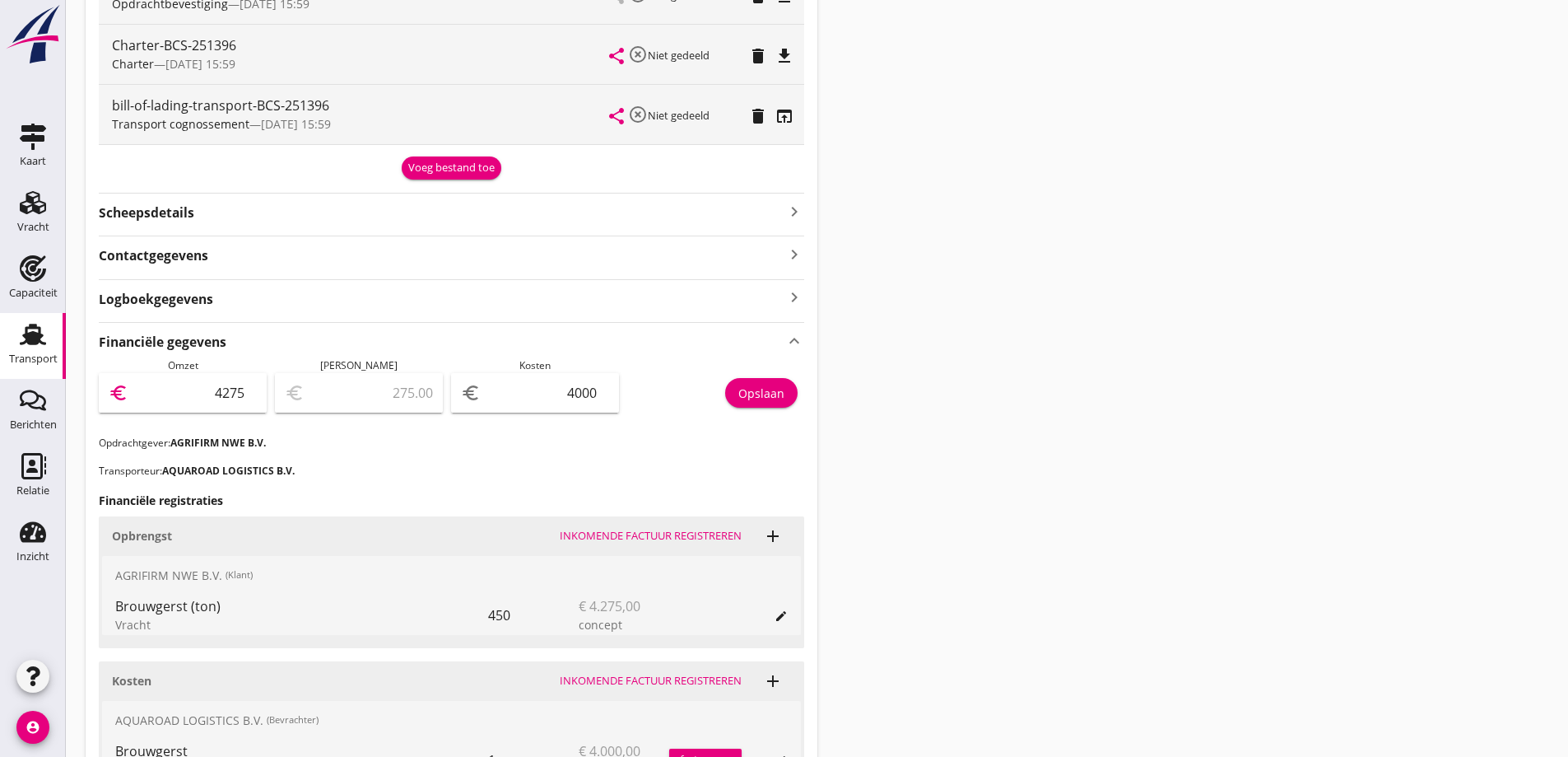
type input "42750"
type input "38750.00"
type input "4275"
type input "275.00"
type input "427"
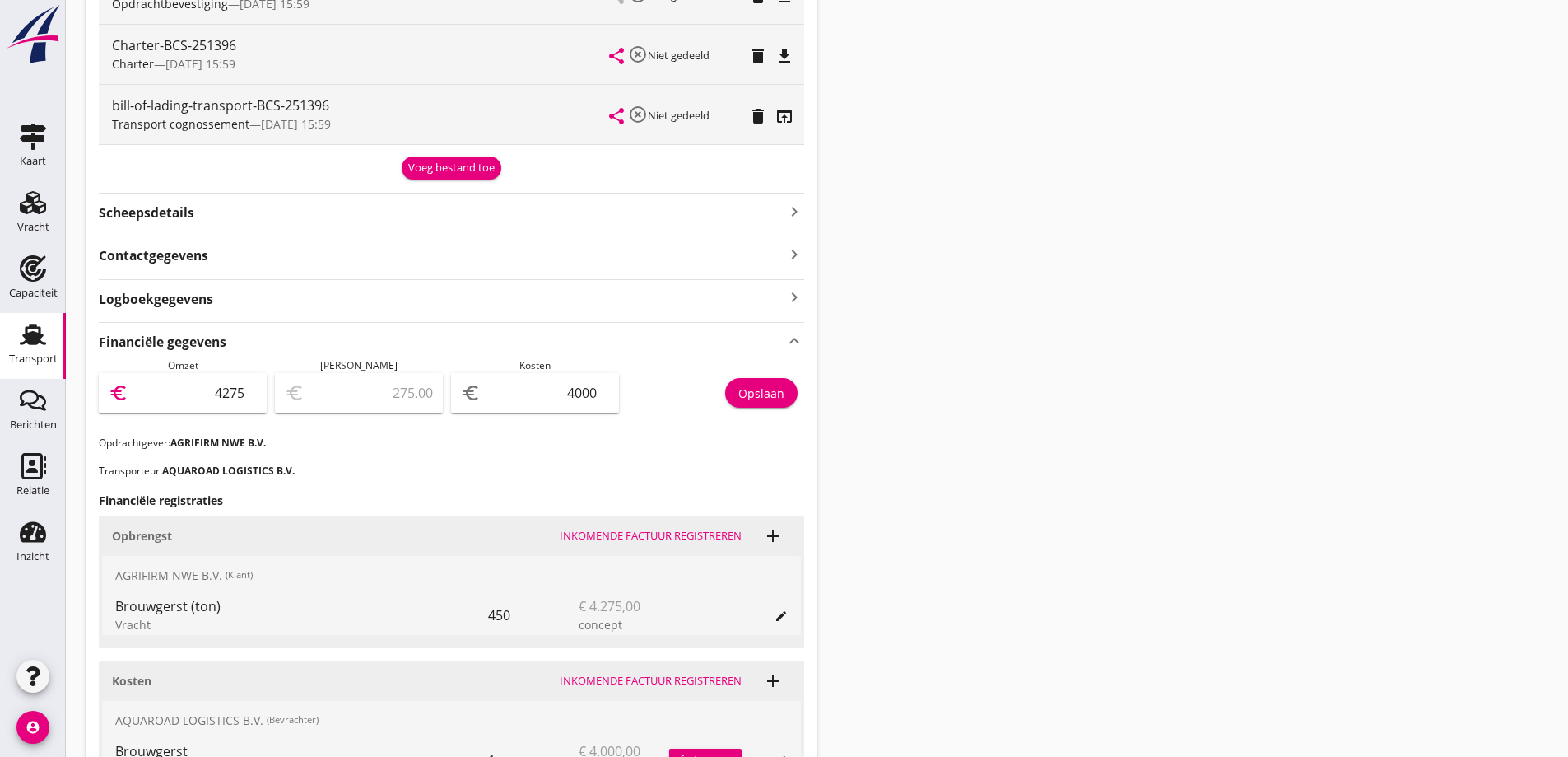
type input "-3573.00"
type input "4275"
type input "275.00"
type input "4275"
click at [454, 489] on div "Financiële gegevens keyboard_arrow_up Omzet euro 4275 Marge euro 275.00 Kosten …" at bounding box center [451, 587] width 705 height 531
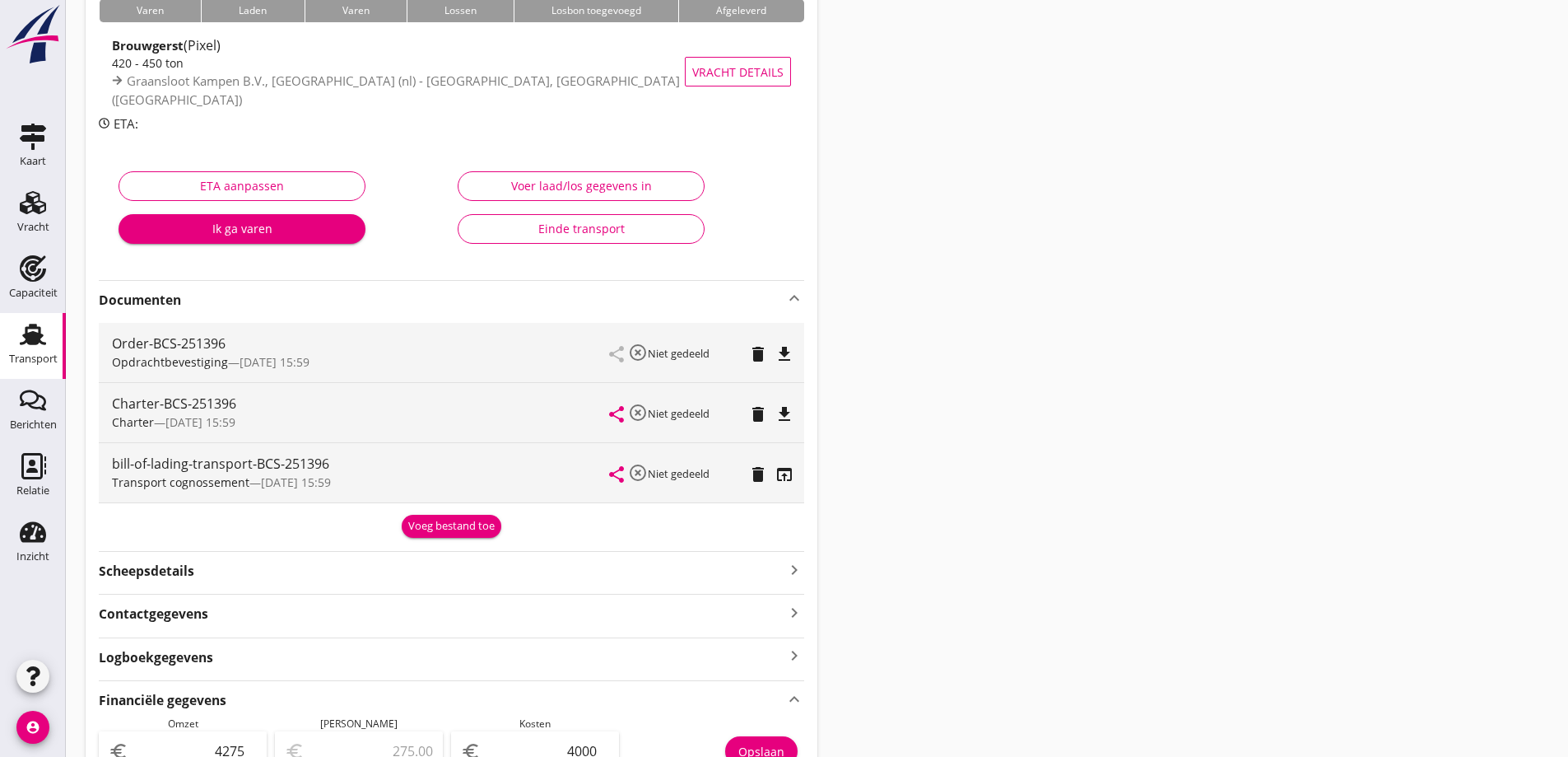
scroll to position [0, 0]
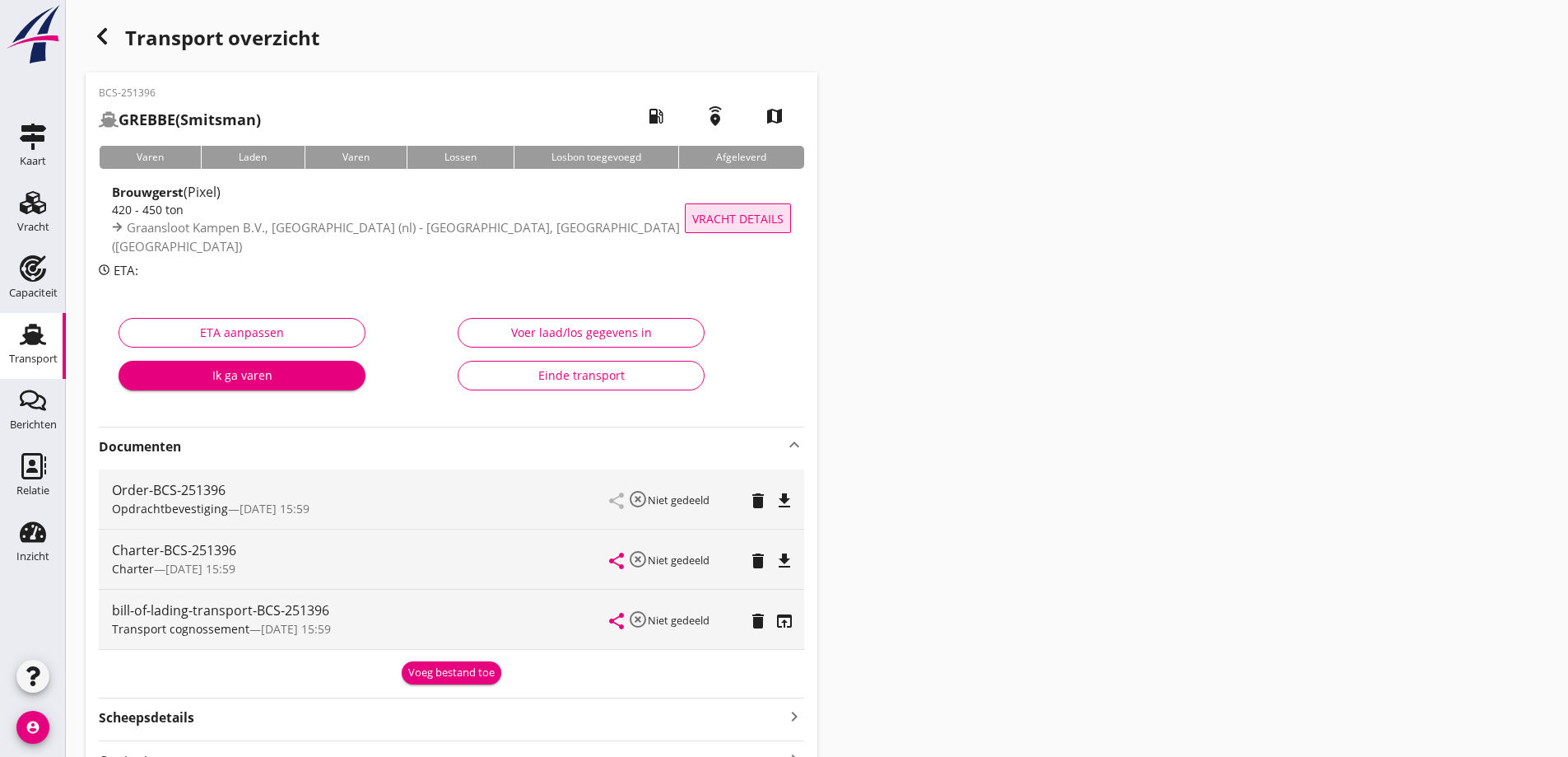
click at [744, 218] on span "Vracht details" at bounding box center [737, 219] width 91 height 17
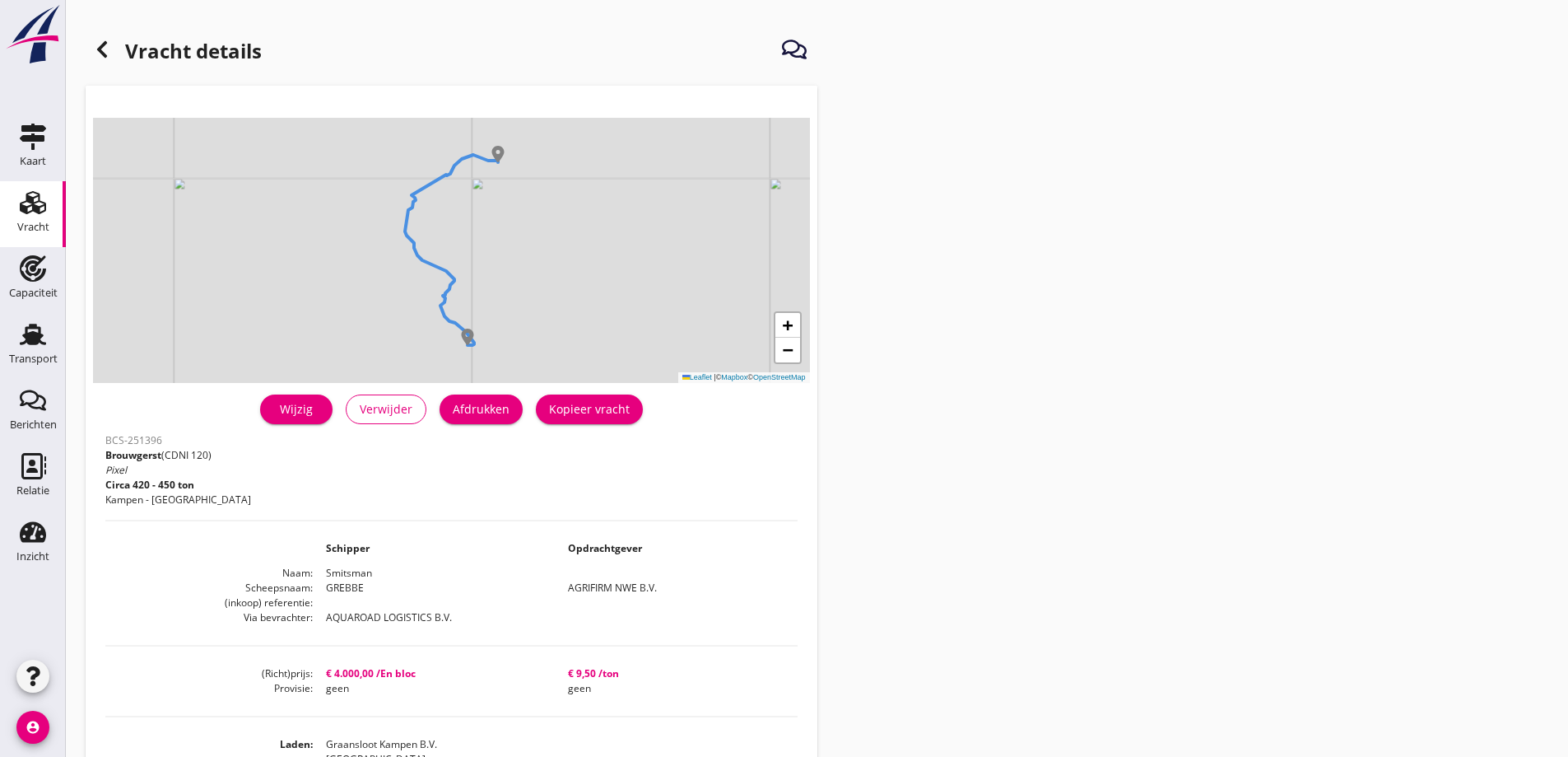
click at [477, 401] on div "Afdrukken" at bounding box center [481, 409] width 57 height 17
